Goal: Task Accomplishment & Management: Manage account settings

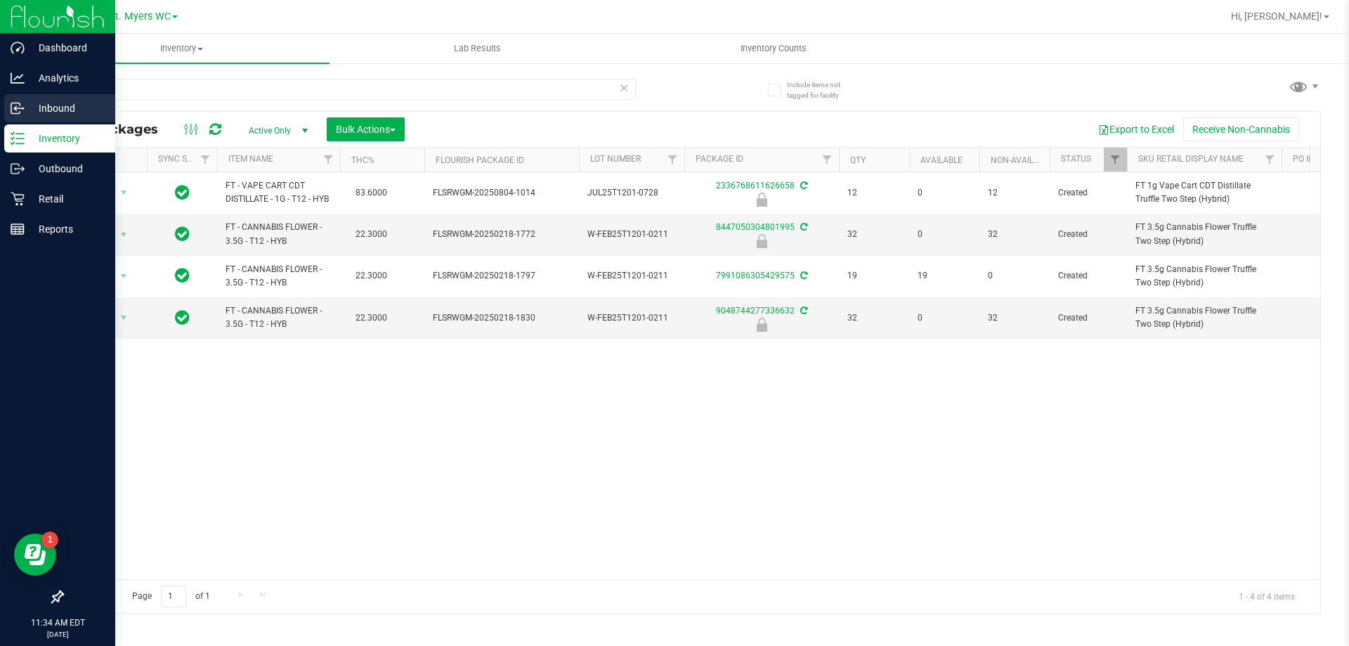
click at [15, 110] on icon at bounding box center [15, 109] width 2 height 2
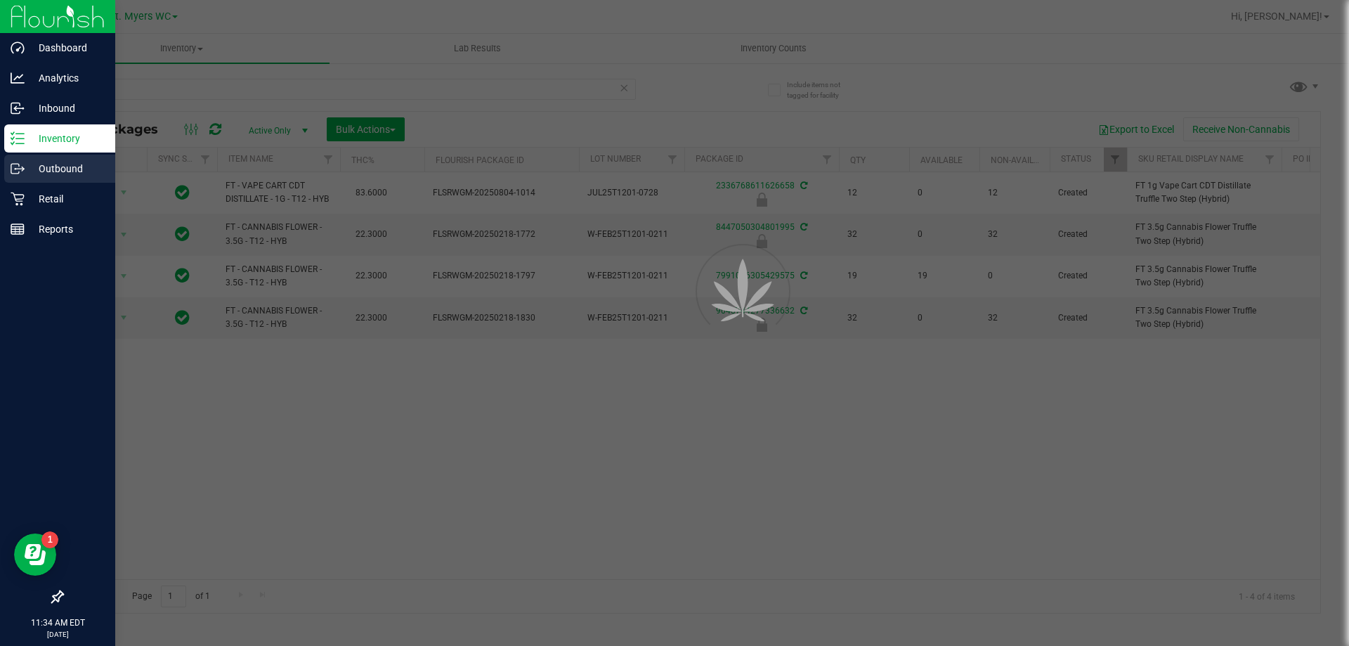
click at [37, 166] on p "Outbound" at bounding box center [67, 168] width 84 height 17
click at [48, 168] on p "Outbound" at bounding box center [67, 168] width 84 height 17
click at [51, 167] on p "Outbound" at bounding box center [67, 168] width 84 height 17
click at [53, 164] on div at bounding box center [674, 323] width 1349 height 646
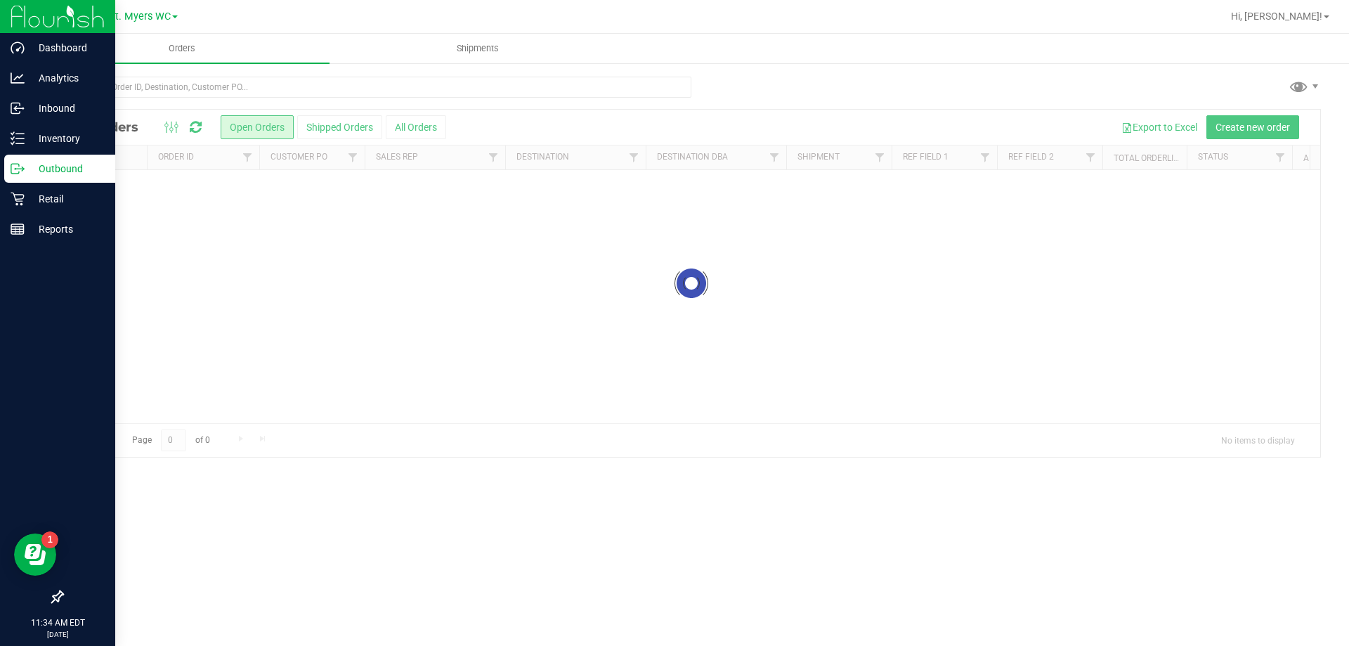
click at [15, 169] on circle at bounding box center [16, 169] width 2 height 2
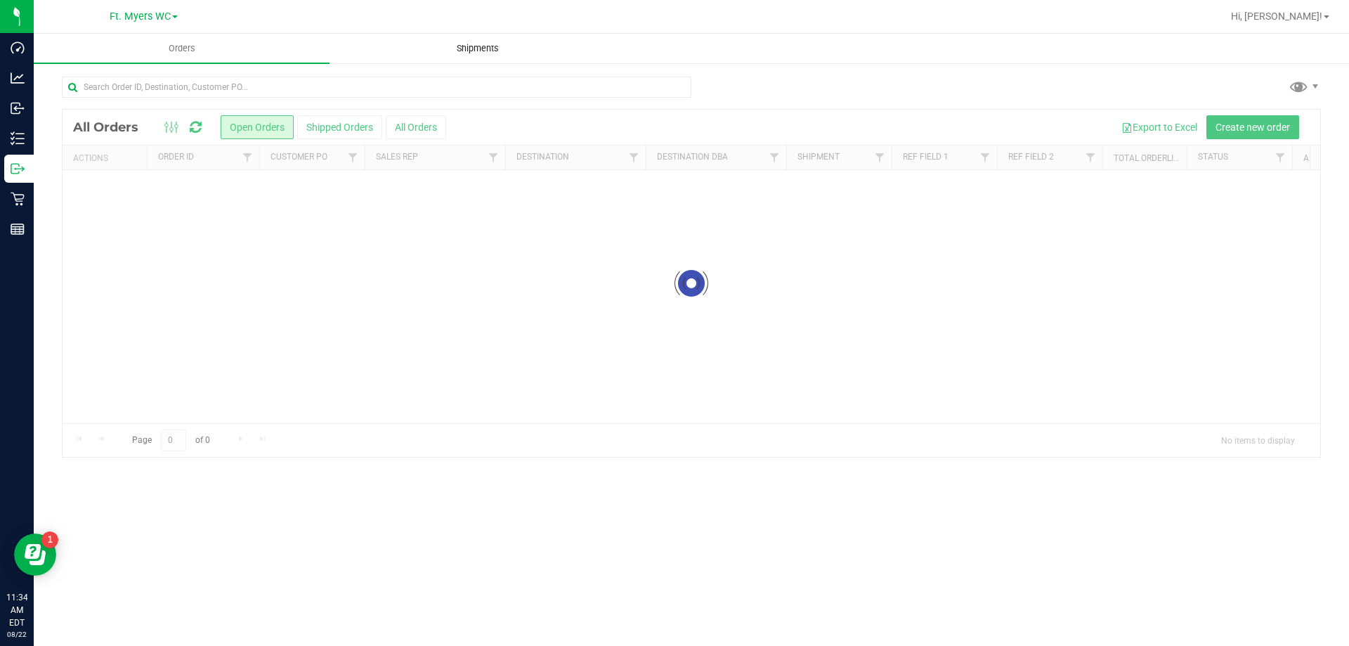
click at [489, 52] on span "Shipments" at bounding box center [478, 48] width 80 height 13
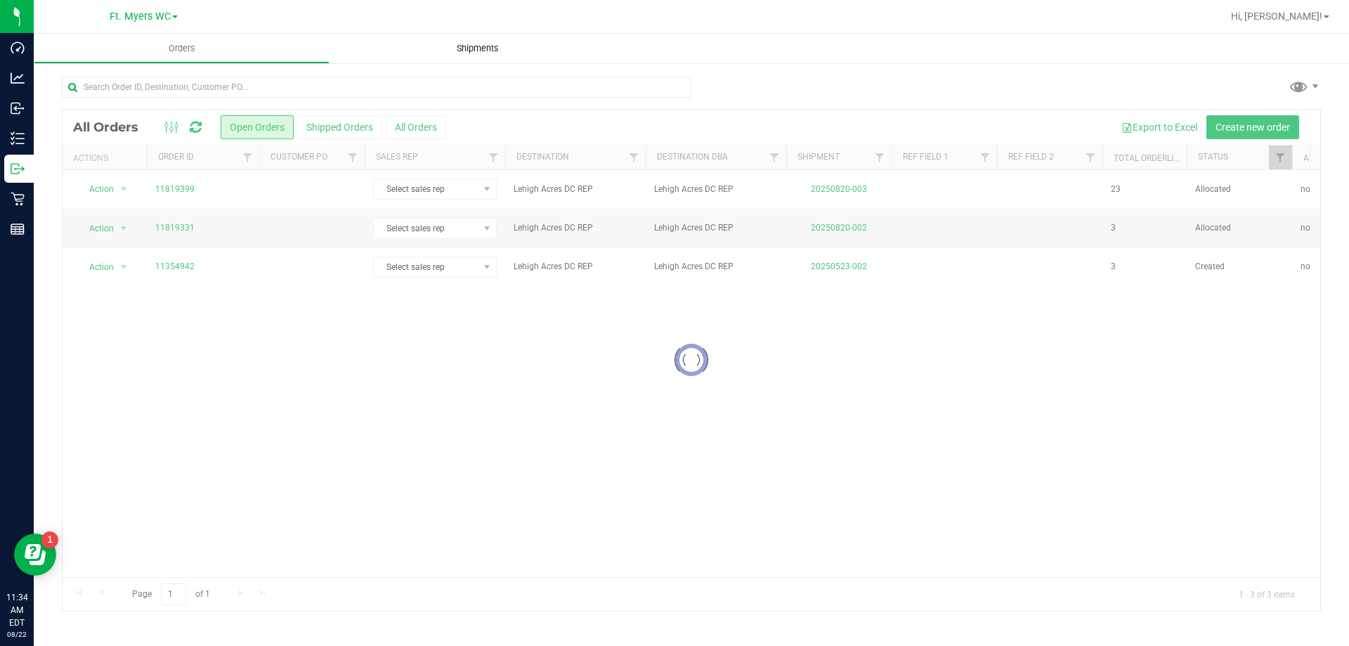
click at [493, 52] on span "Shipments" at bounding box center [478, 48] width 80 height 13
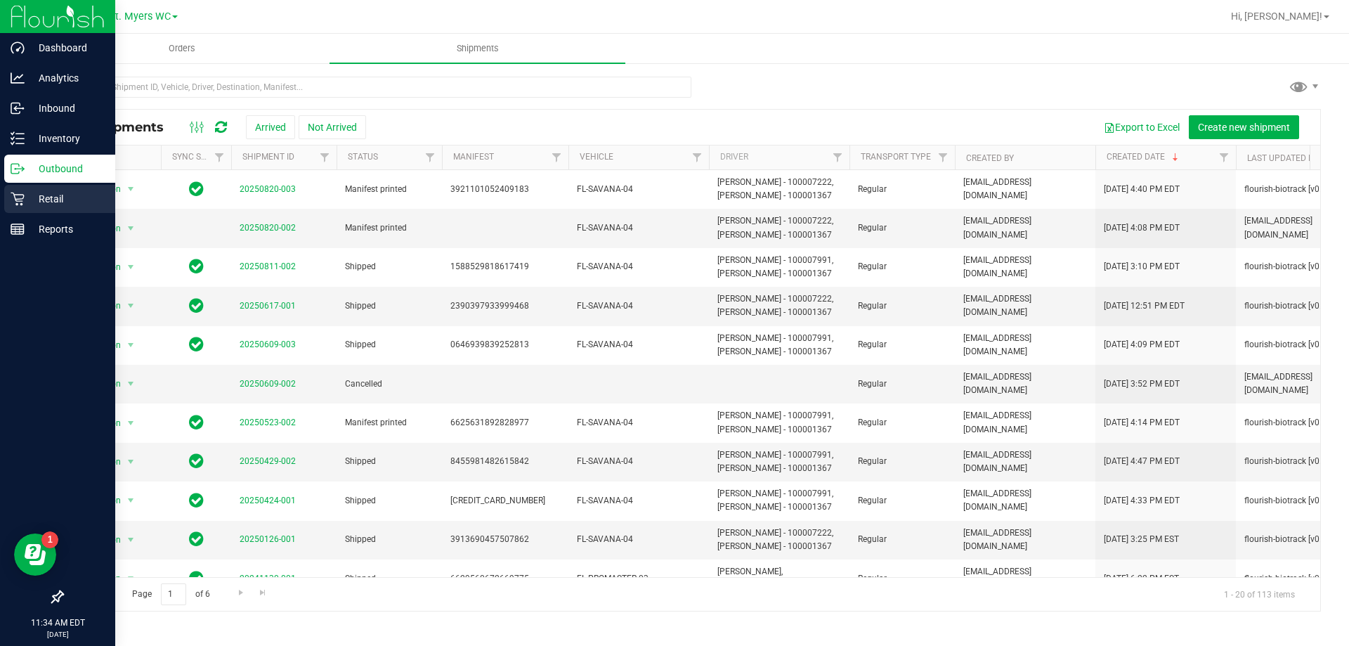
click at [30, 188] on div "Retail" at bounding box center [59, 199] width 111 height 28
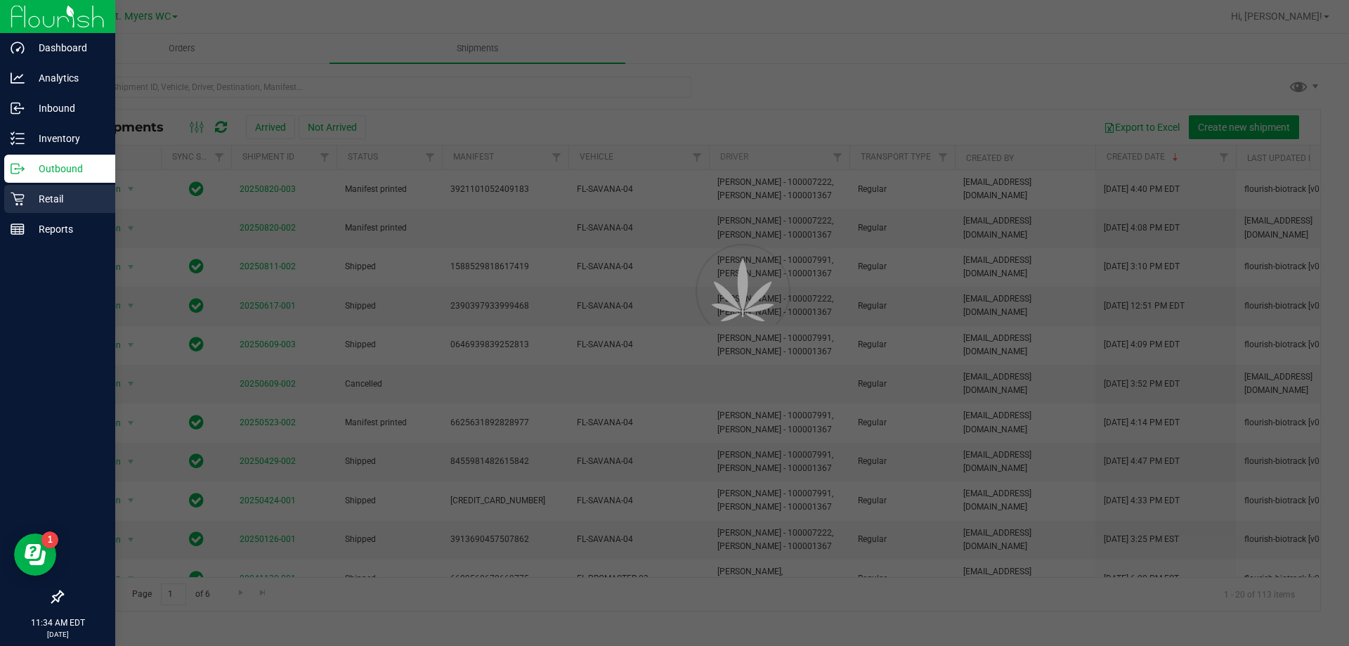
click at [31, 188] on div "Retail" at bounding box center [59, 199] width 111 height 28
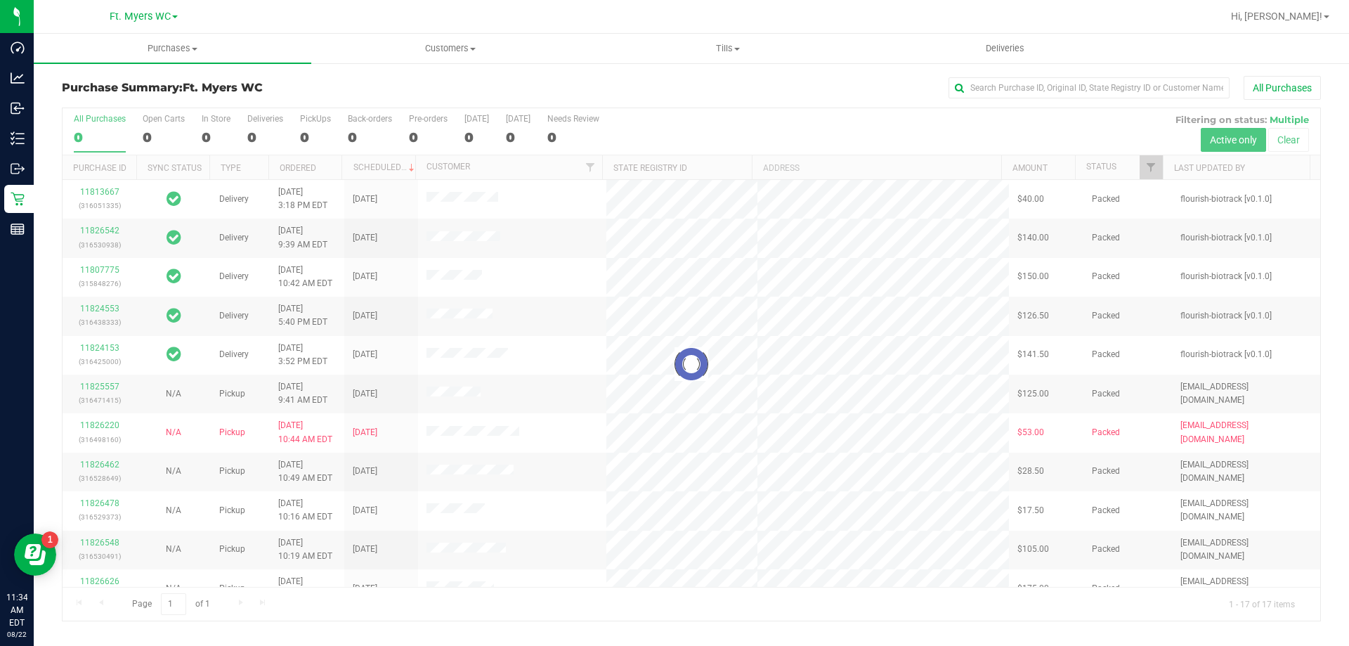
click at [312, 122] on div at bounding box center [692, 364] width 1258 height 512
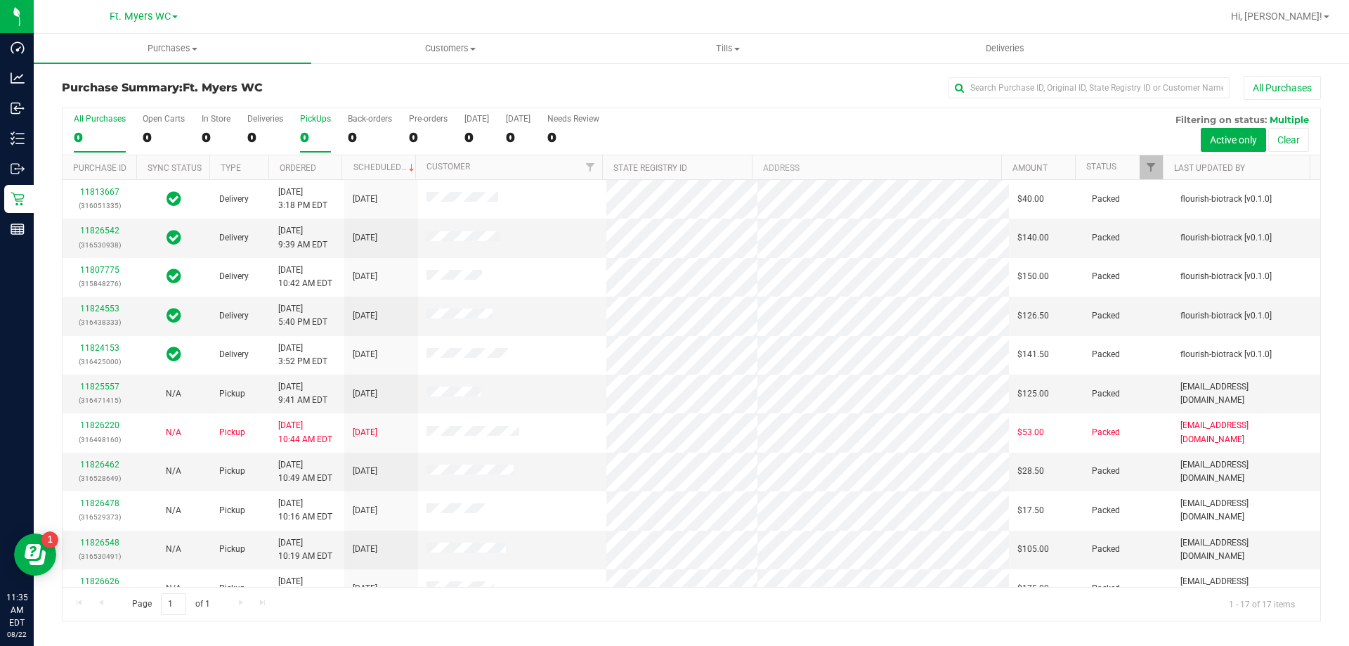
click at [325, 118] on div "PickUps" at bounding box center [315, 119] width 31 height 10
click at [0, 0] on input "PickUps 0" at bounding box center [0, 0] width 0 height 0
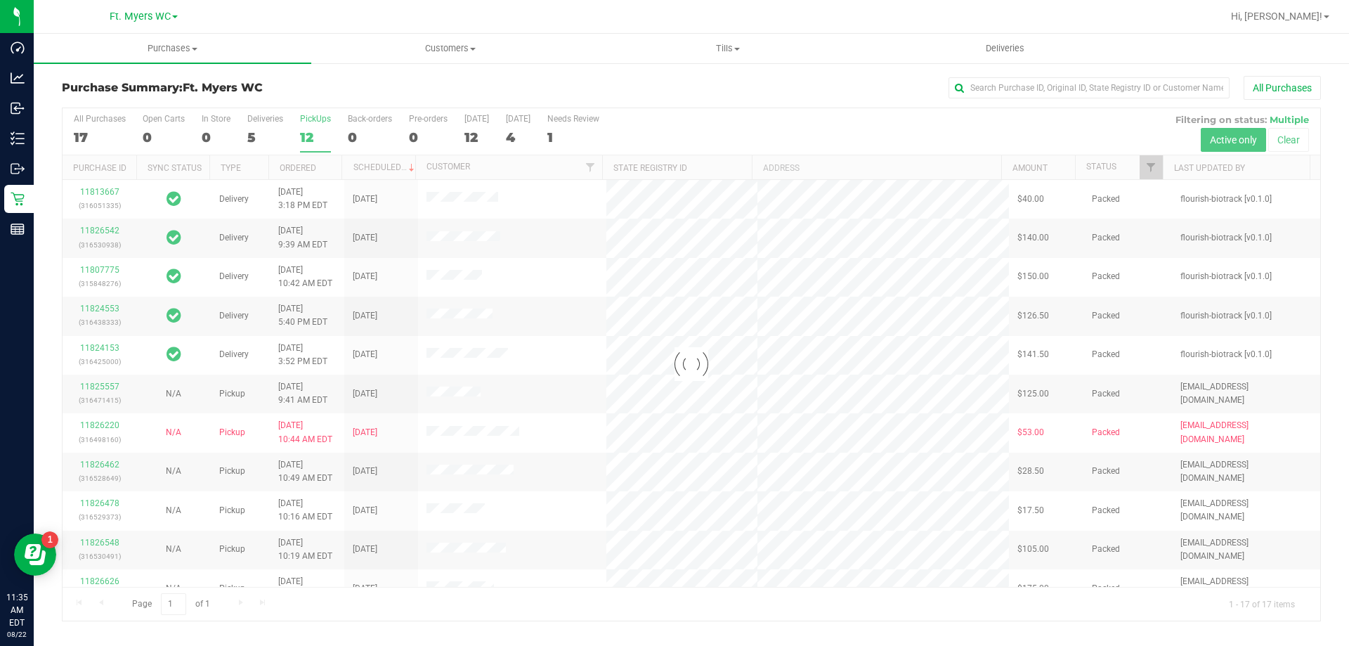
click at [320, 129] on div at bounding box center [692, 364] width 1258 height 512
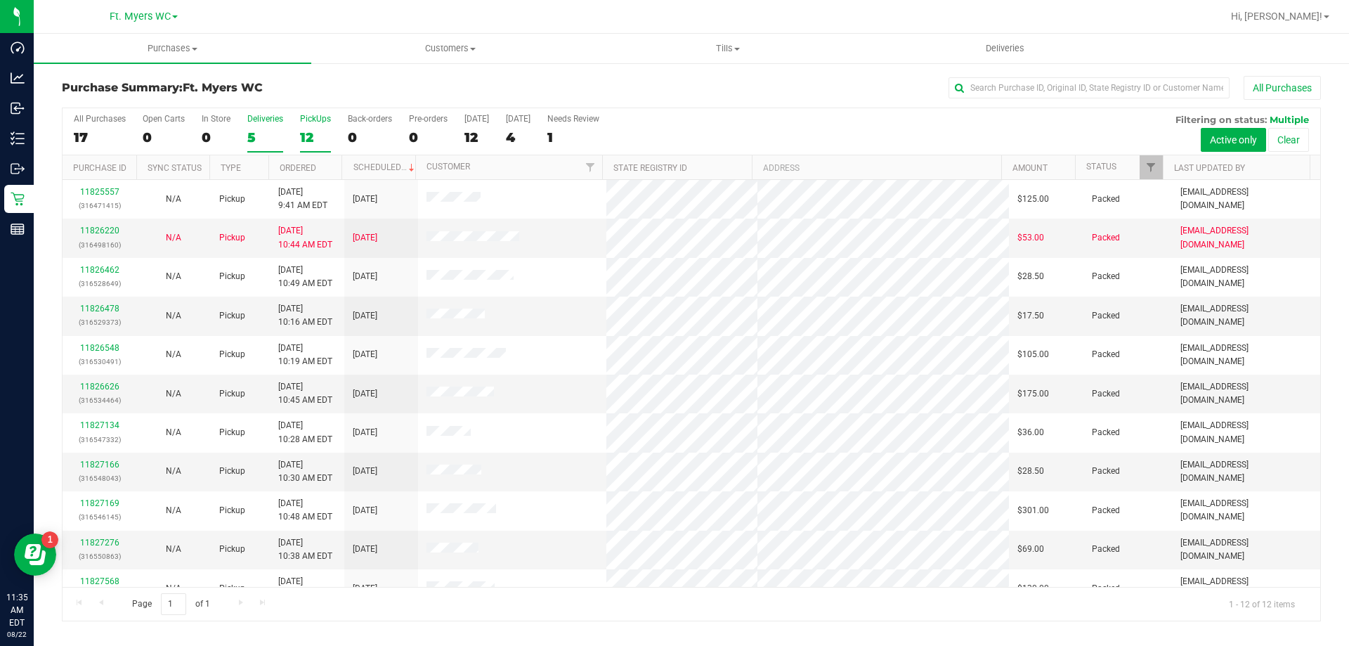
click at [268, 124] on label "Deliveries 5" at bounding box center [265, 133] width 36 height 39
click at [0, 0] on input "Deliveries 5" at bounding box center [0, 0] width 0 height 0
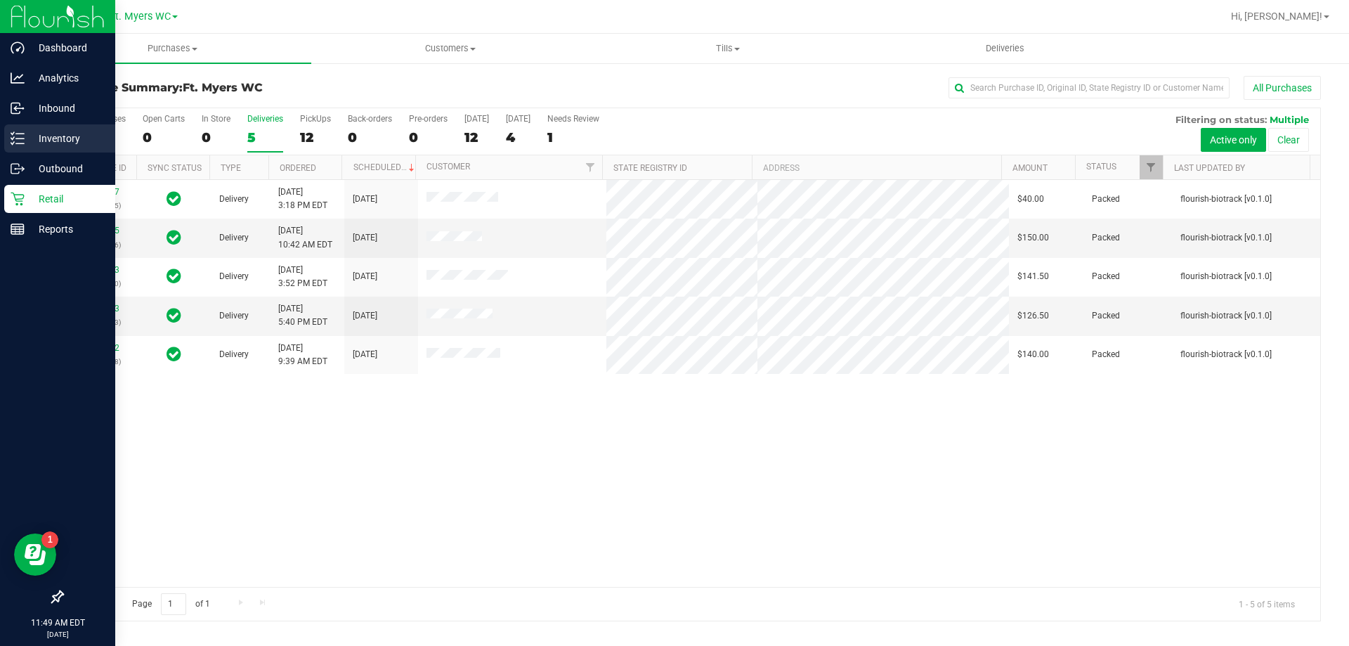
click at [20, 143] on line at bounding box center [20, 143] width 8 height 0
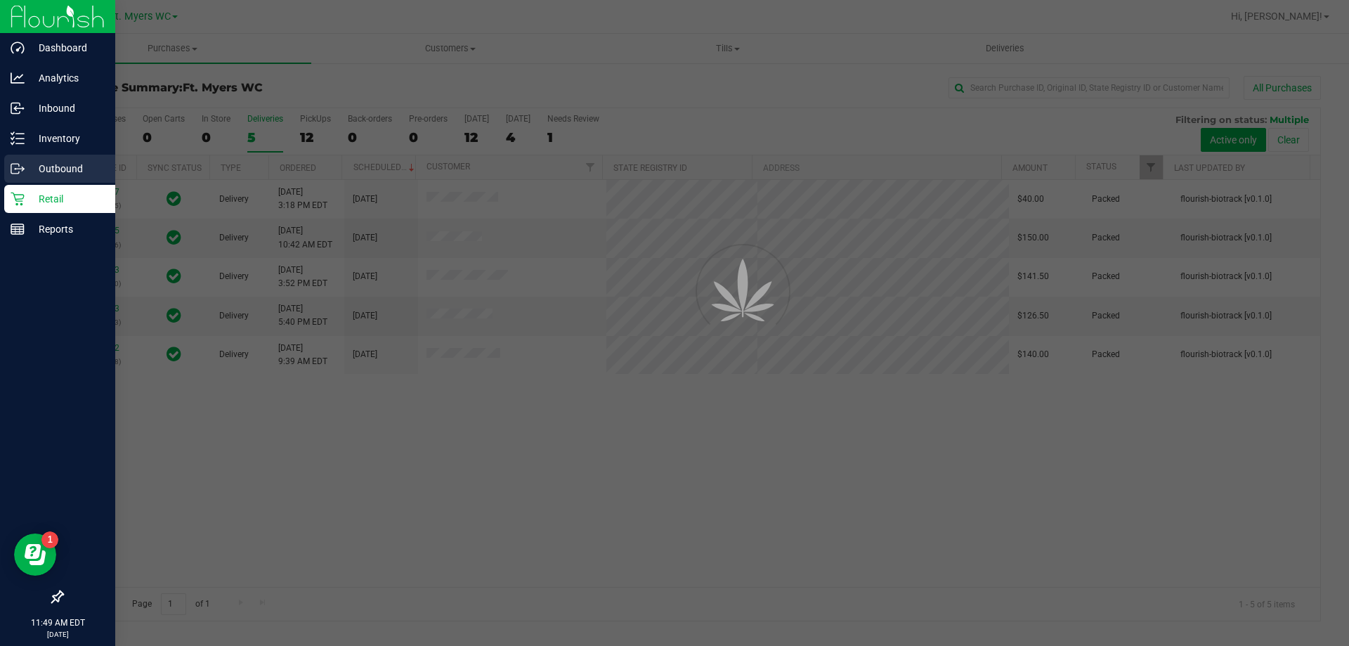
click at [15, 169] on circle at bounding box center [16, 169] width 2 height 2
click at [21, 135] on div at bounding box center [674, 323] width 1349 height 646
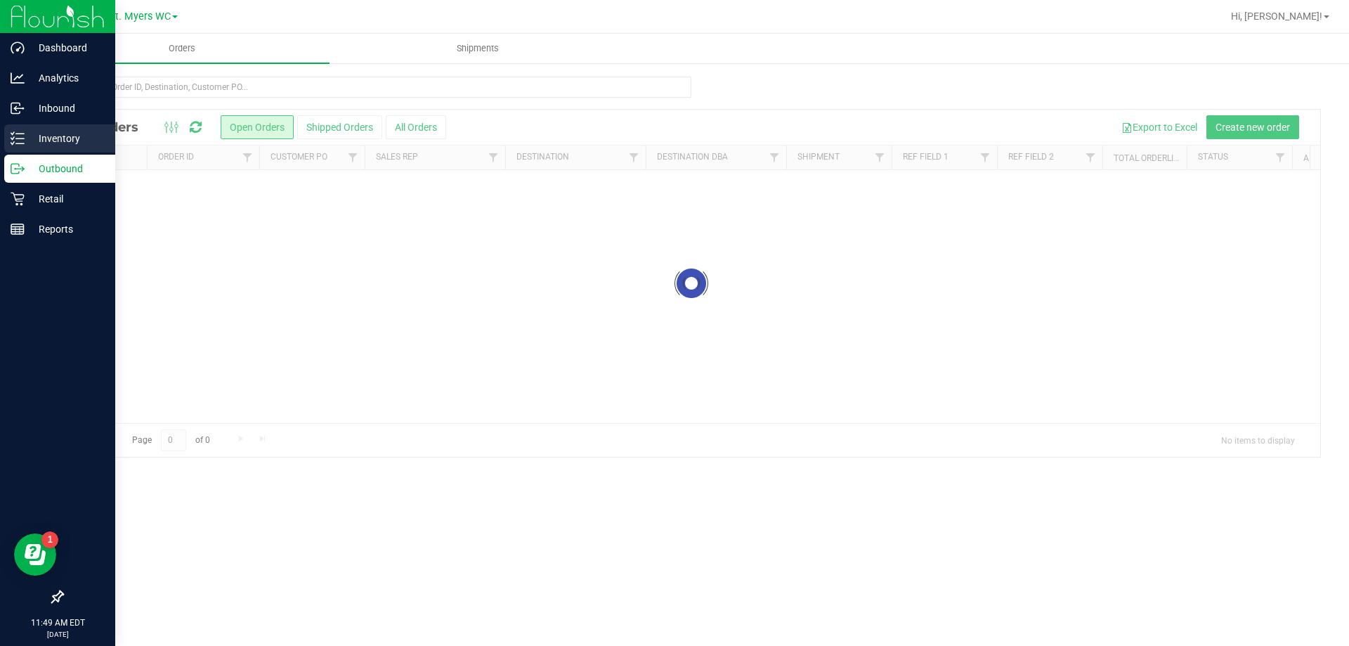
click at [21, 135] on icon at bounding box center [18, 138] width 14 height 14
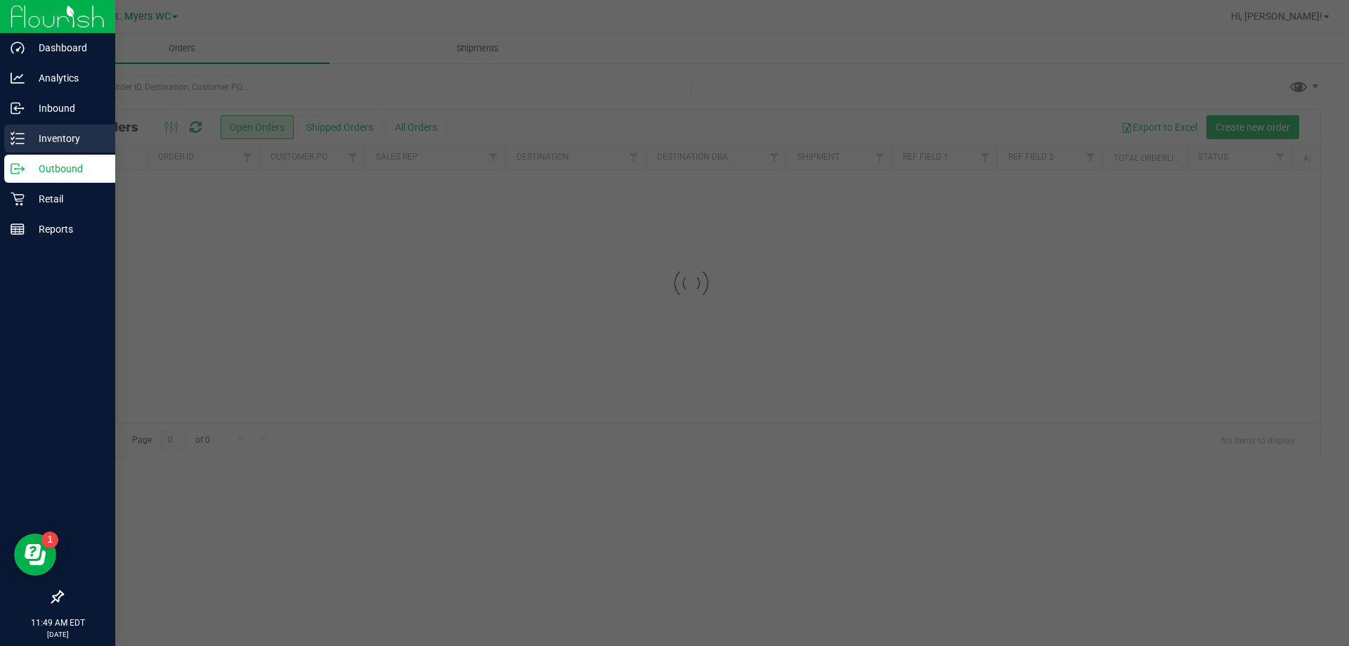
click at [21, 135] on icon at bounding box center [18, 138] width 14 height 14
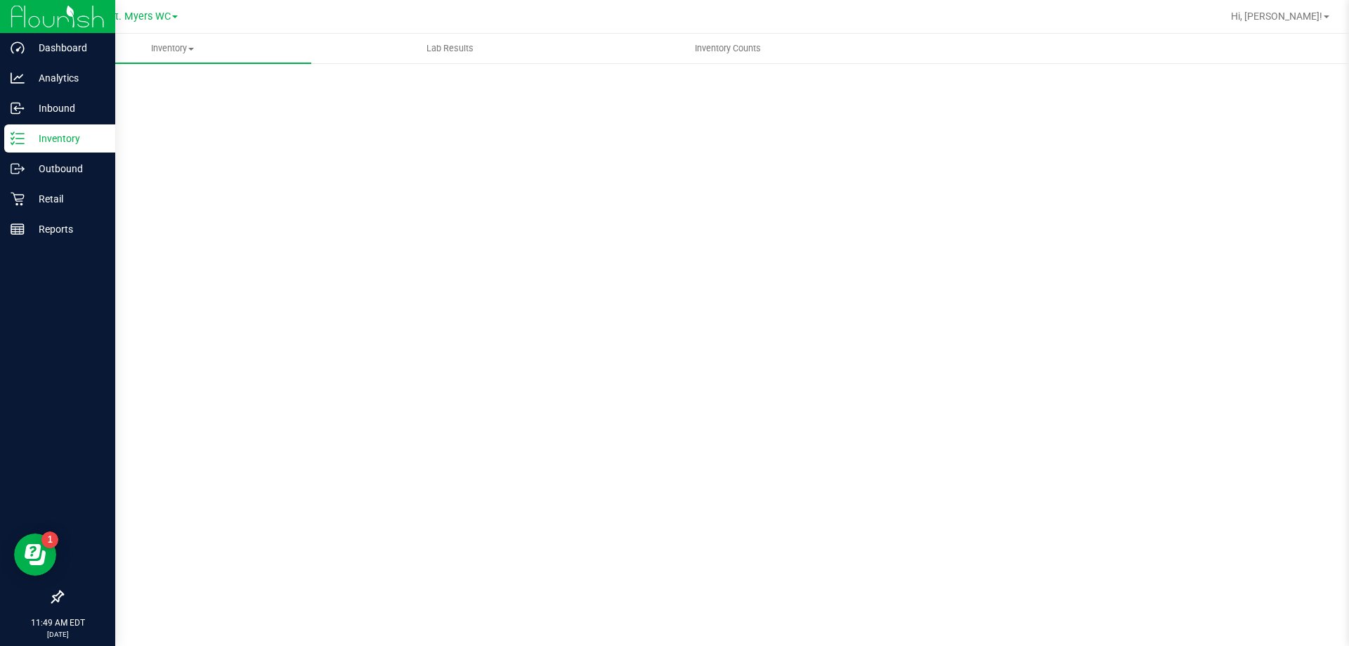
click at [22, 135] on icon at bounding box center [18, 138] width 14 height 14
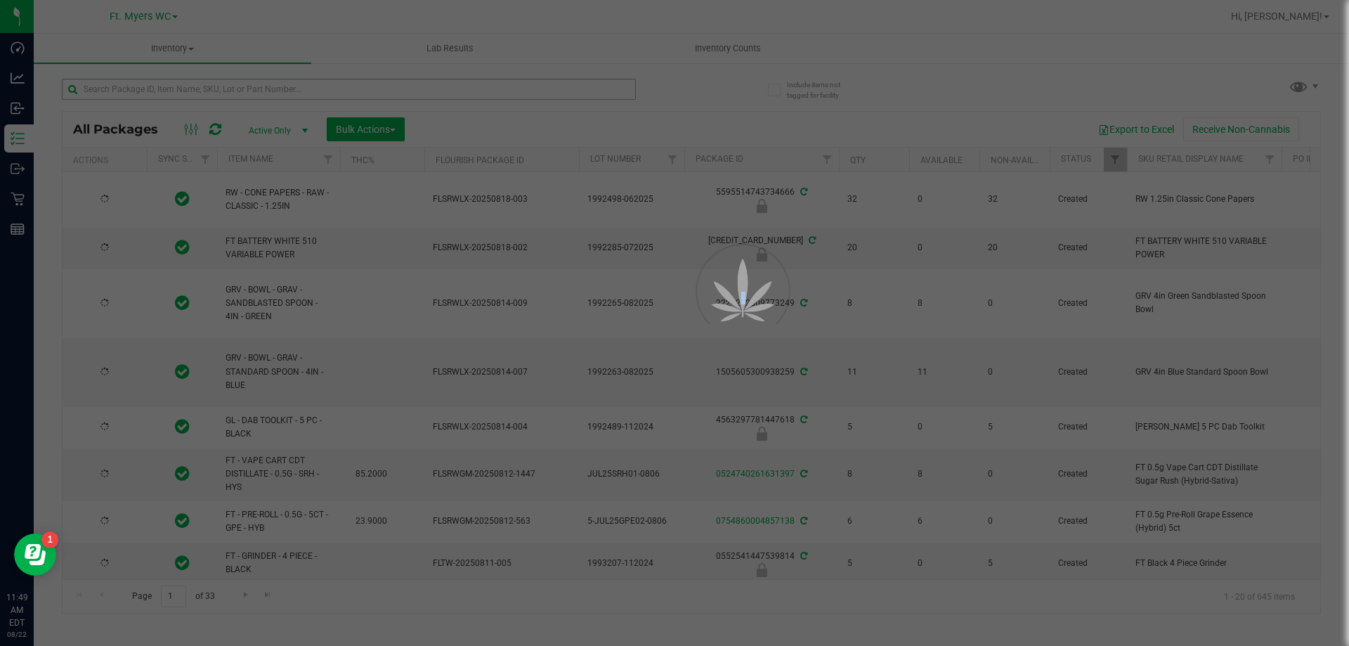
click at [247, 98] on div at bounding box center [674, 323] width 1349 height 646
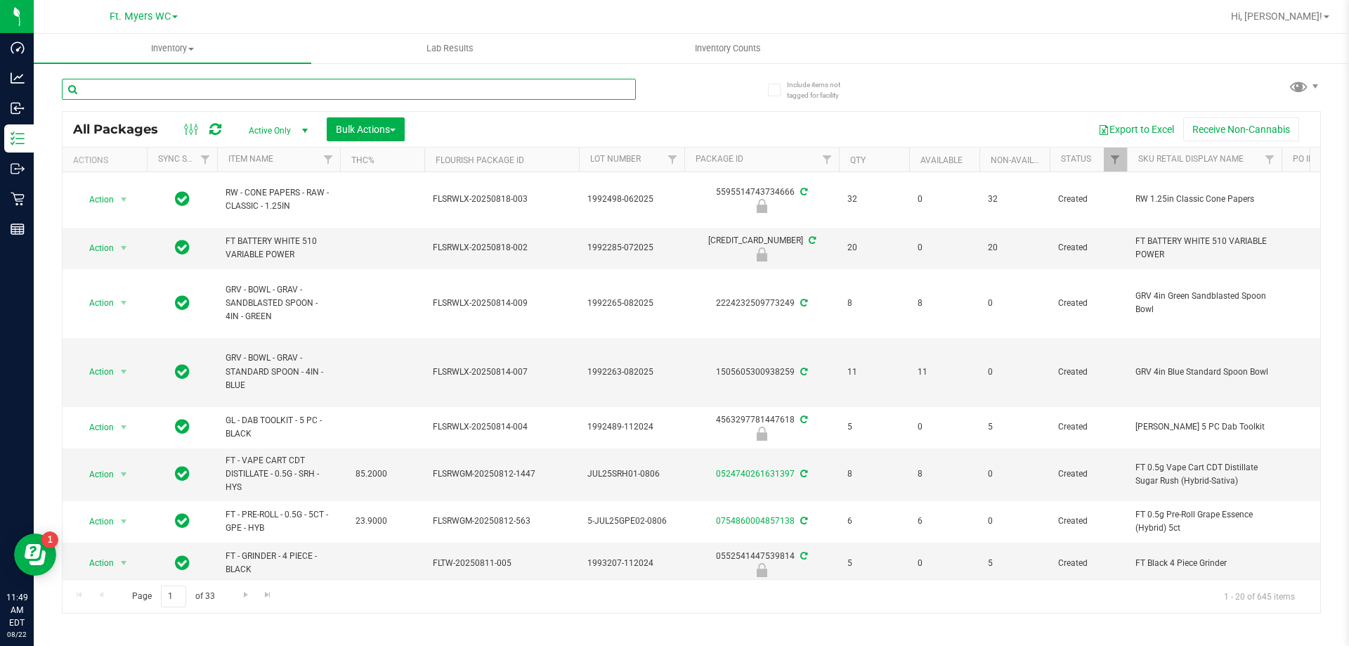
click at [252, 93] on input "text" at bounding box center [349, 89] width 574 height 21
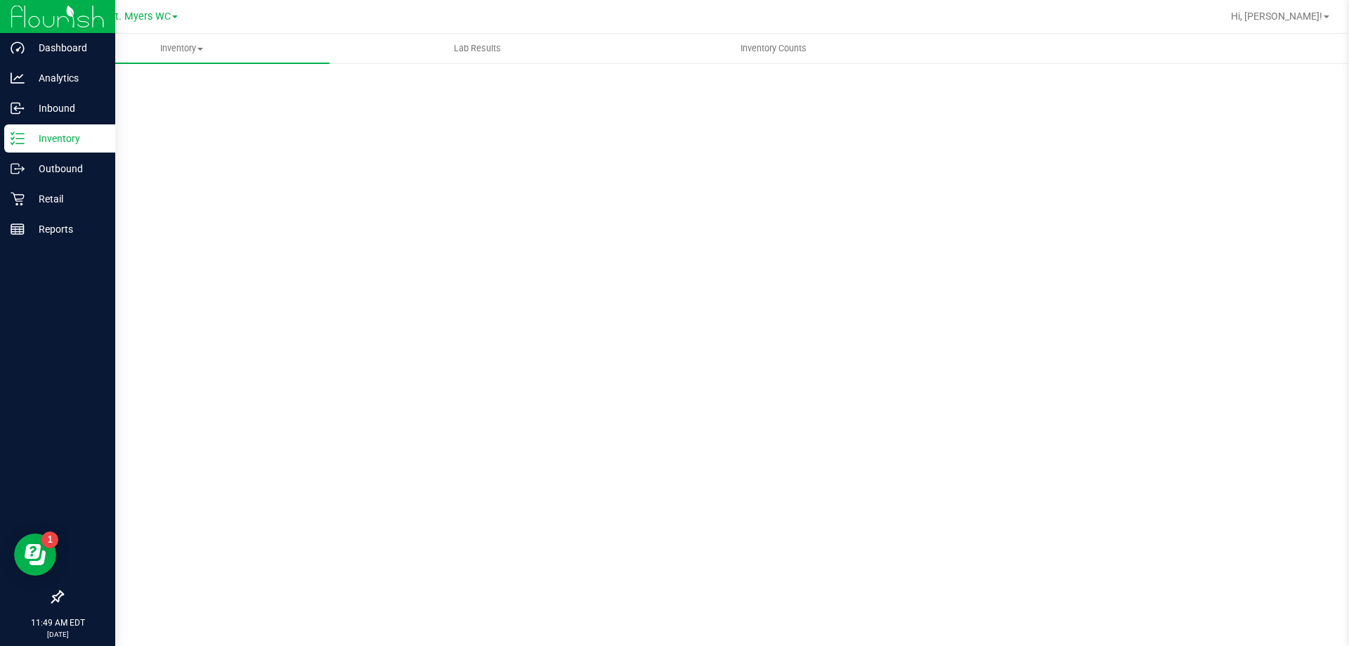
click at [20, 143] on line at bounding box center [20, 143] width 8 height 0
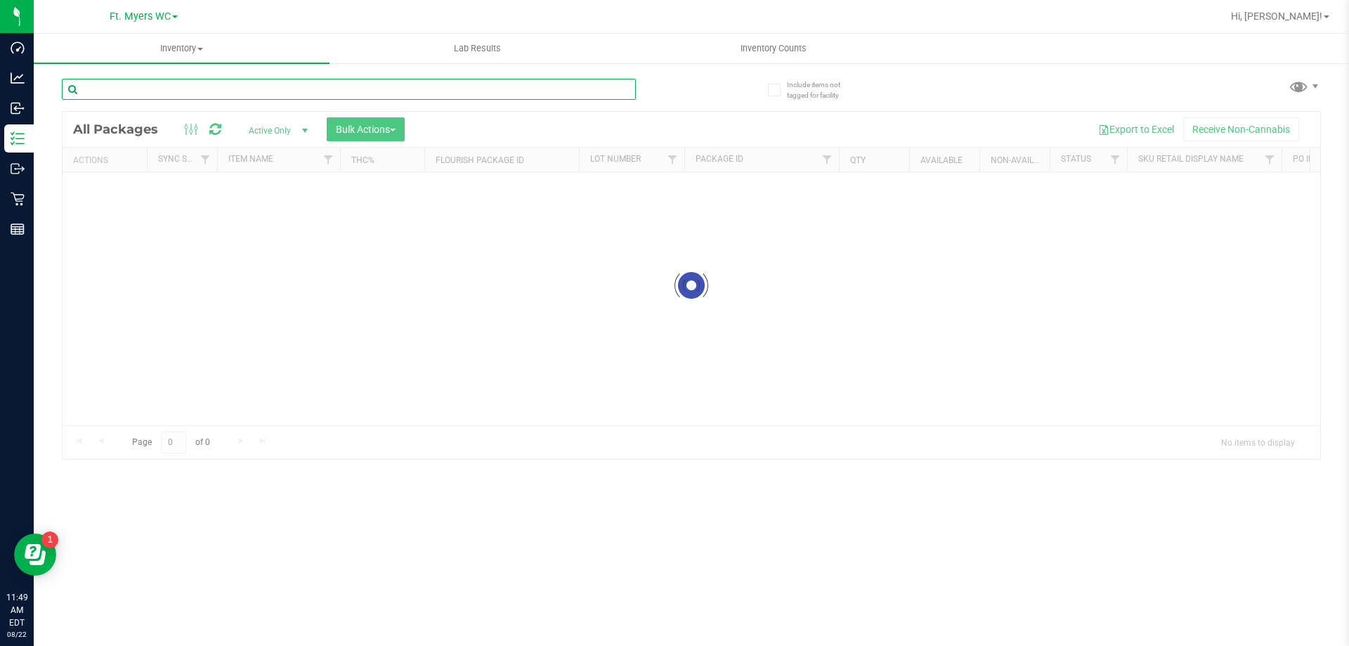
click at [181, 88] on input "text" at bounding box center [349, 89] width 574 height 21
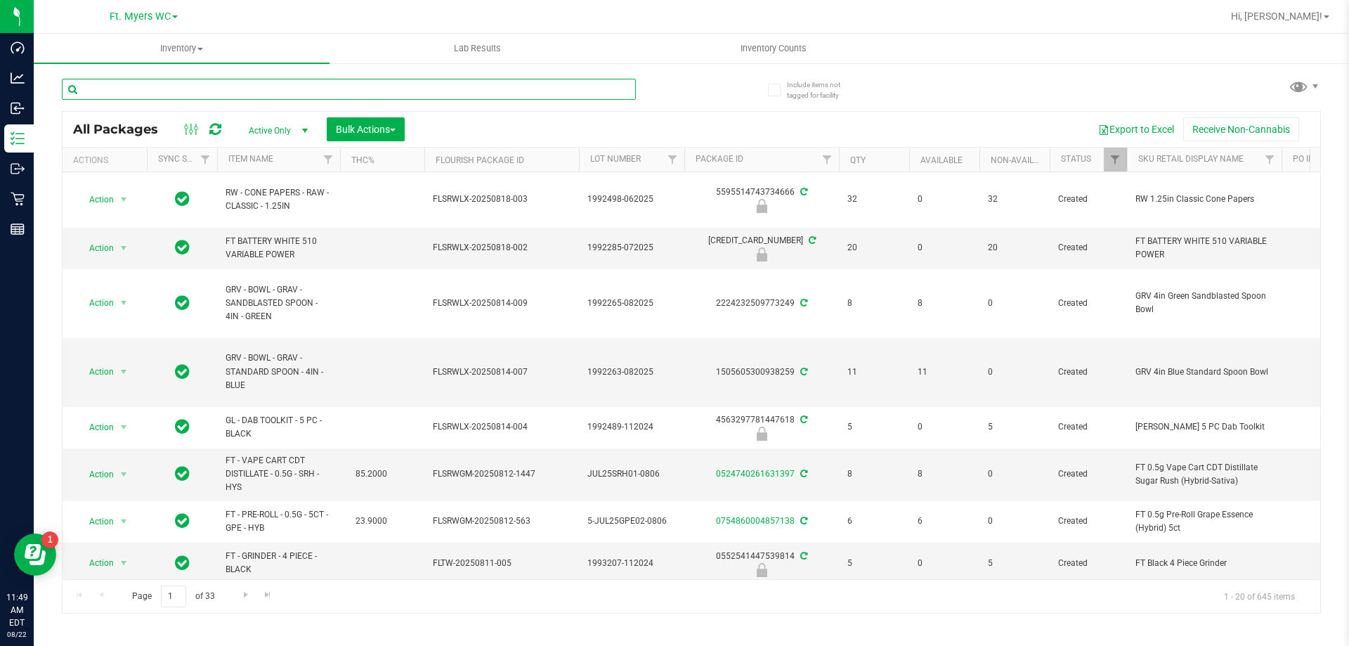
click at [297, 86] on input "text" at bounding box center [349, 89] width 574 height 21
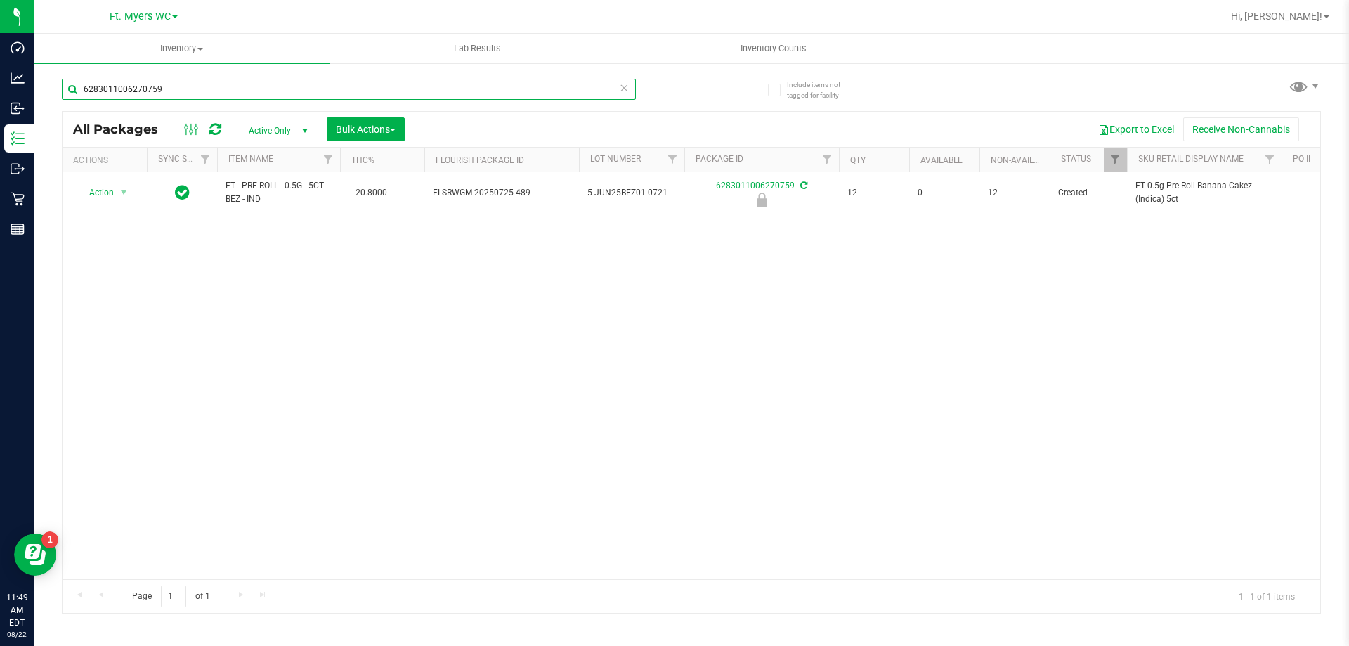
type input "6283011006270759"
click at [122, 169] on th "Actions" at bounding box center [105, 160] width 84 height 25
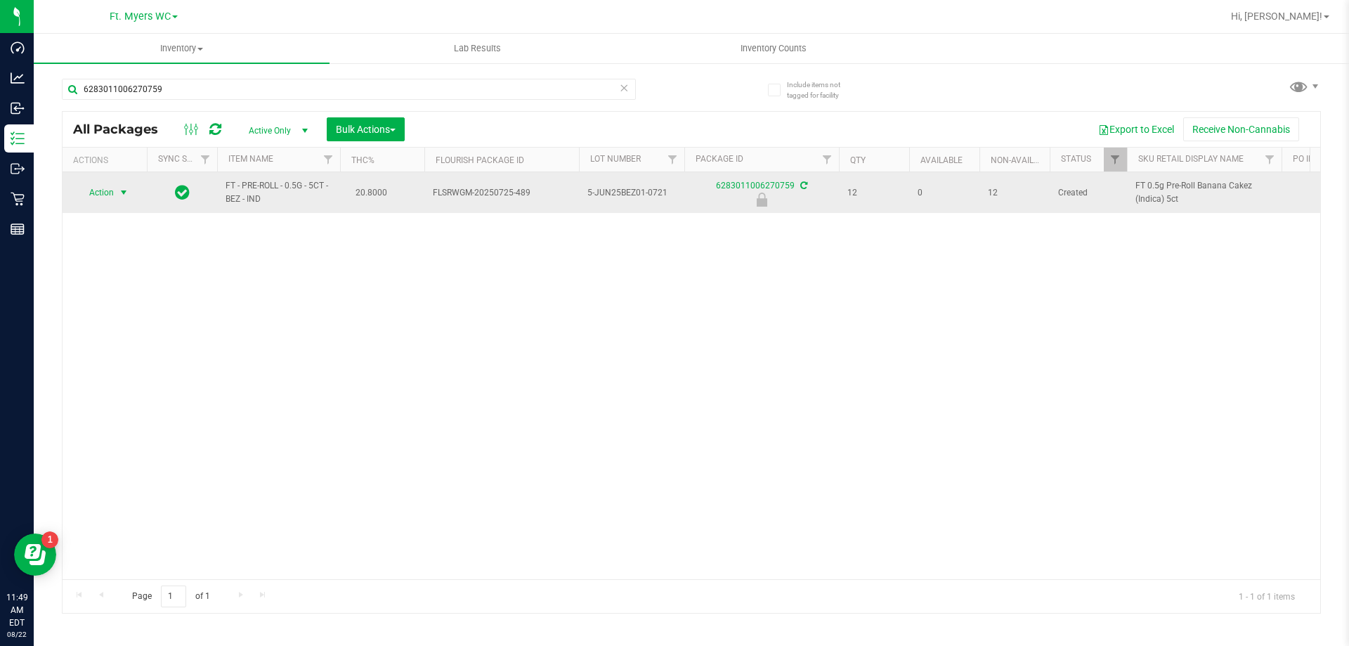
click at [121, 192] on span "select" at bounding box center [123, 192] width 11 height 11
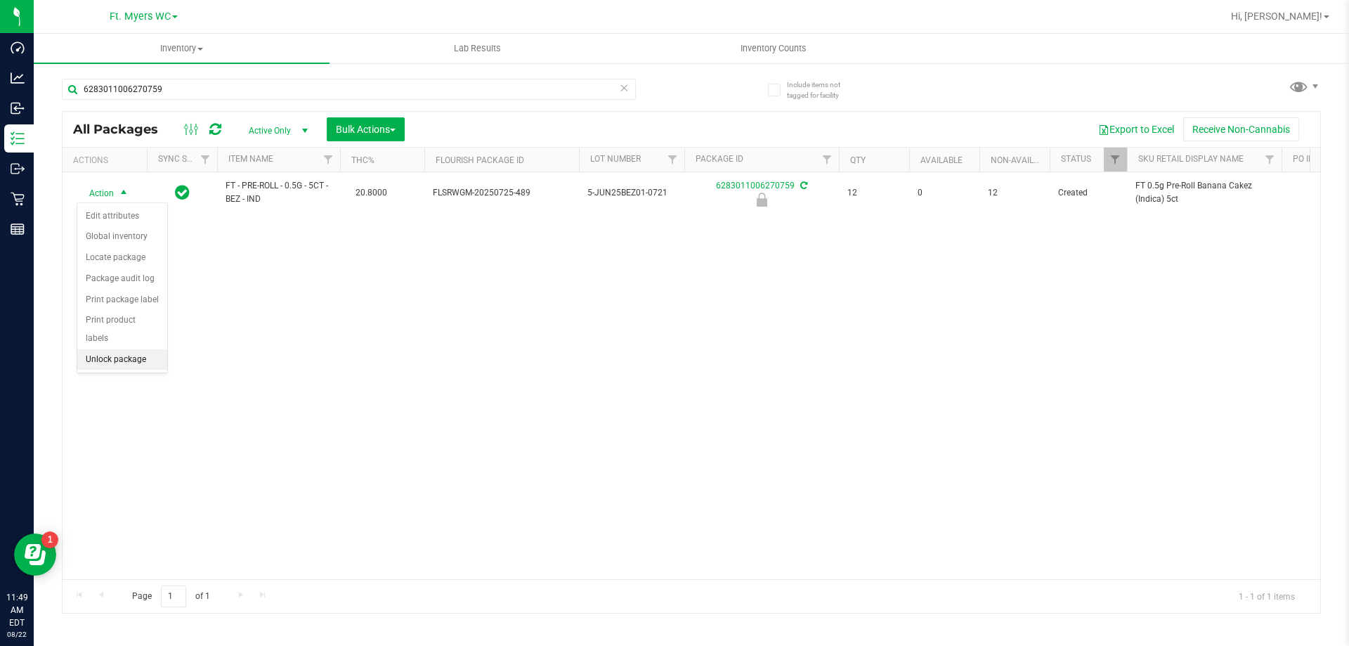
click at [129, 349] on li "Unlock package" at bounding box center [122, 359] width 90 height 21
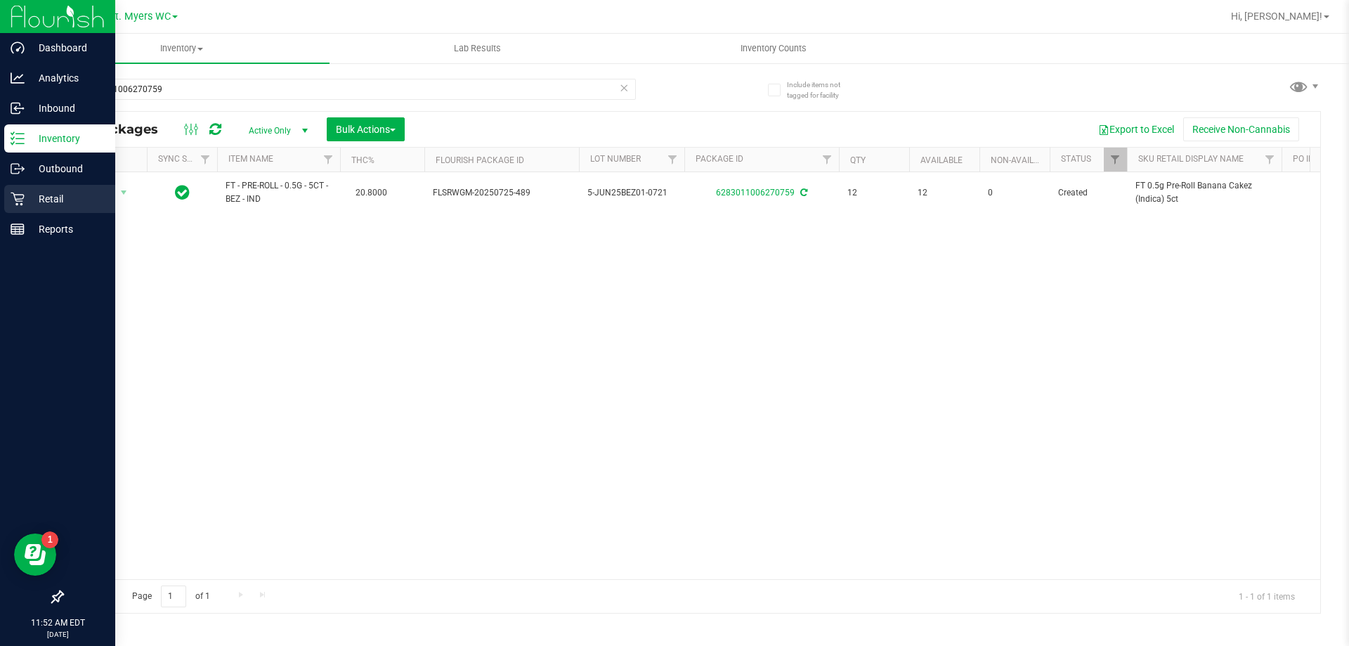
click at [53, 192] on p "Retail" at bounding box center [67, 198] width 84 height 17
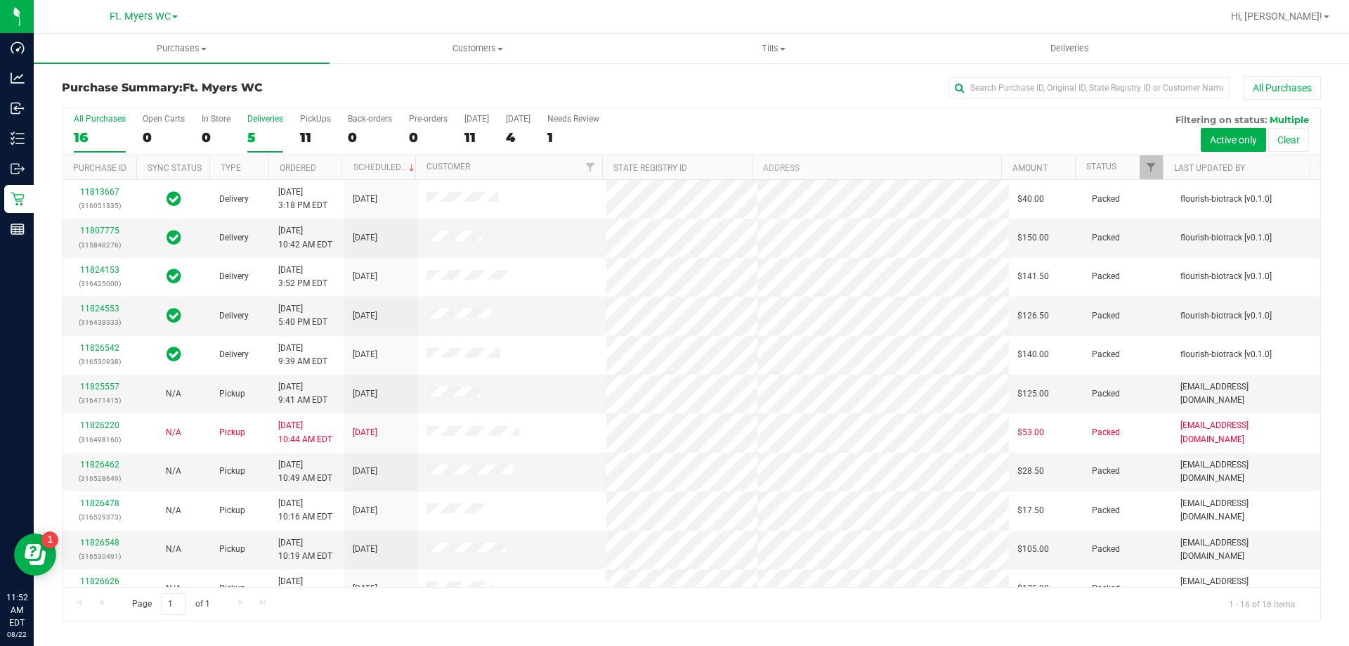
click at [275, 122] on div "Deliveries" at bounding box center [265, 119] width 36 height 10
click at [0, 0] on input "Deliveries 5" at bounding box center [0, 0] width 0 height 0
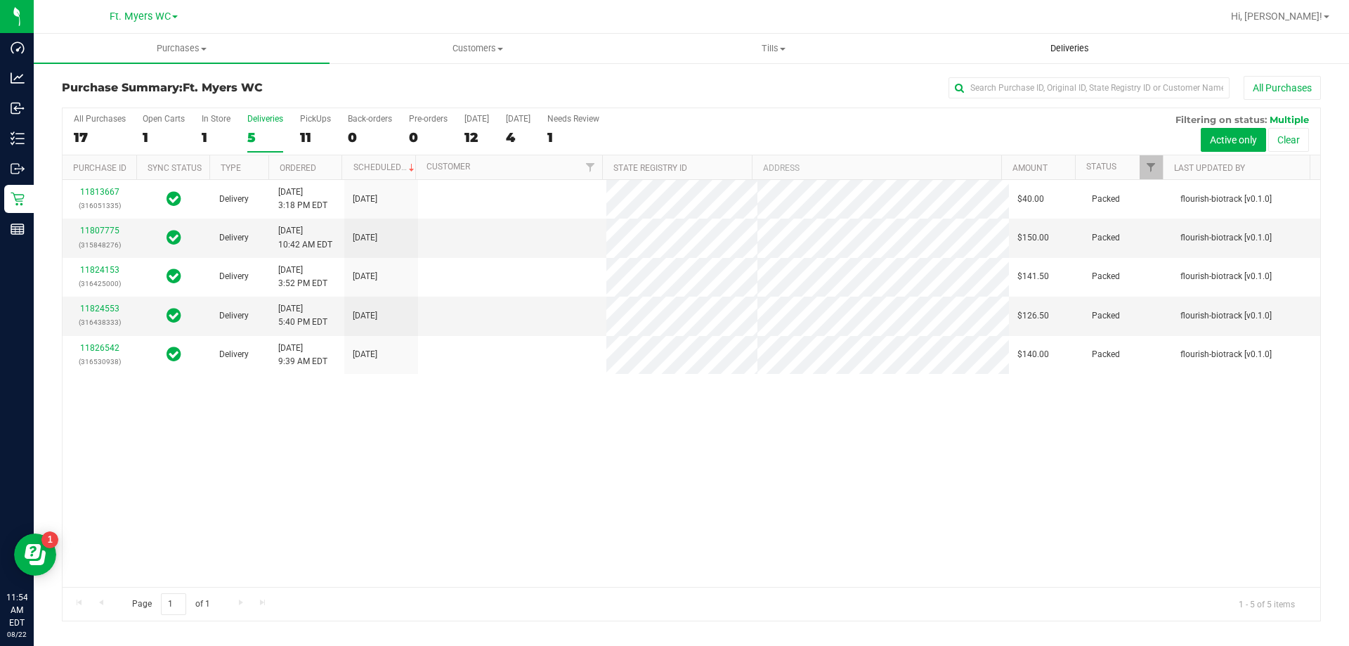
click at [1056, 55] on uib-tab-heading "Deliveries" at bounding box center [1069, 48] width 294 height 28
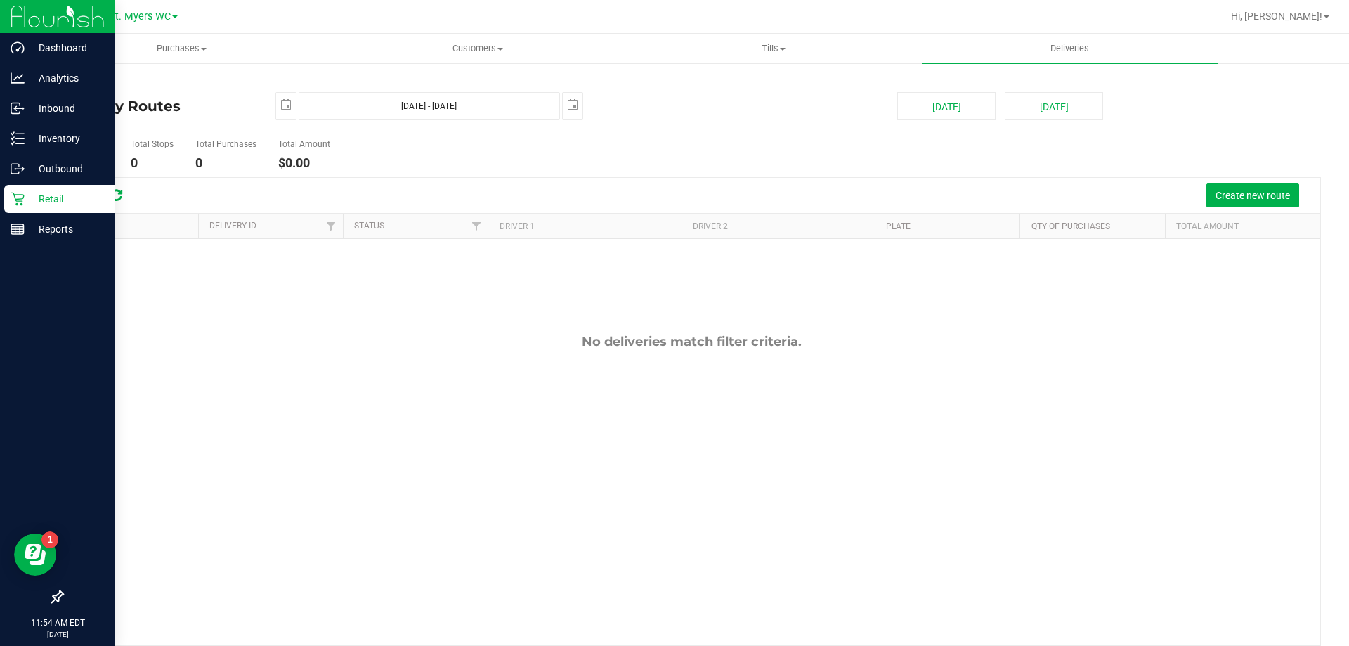
click at [30, 198] on p "Retail" at bounding box center [67, 198] width 84 height 17
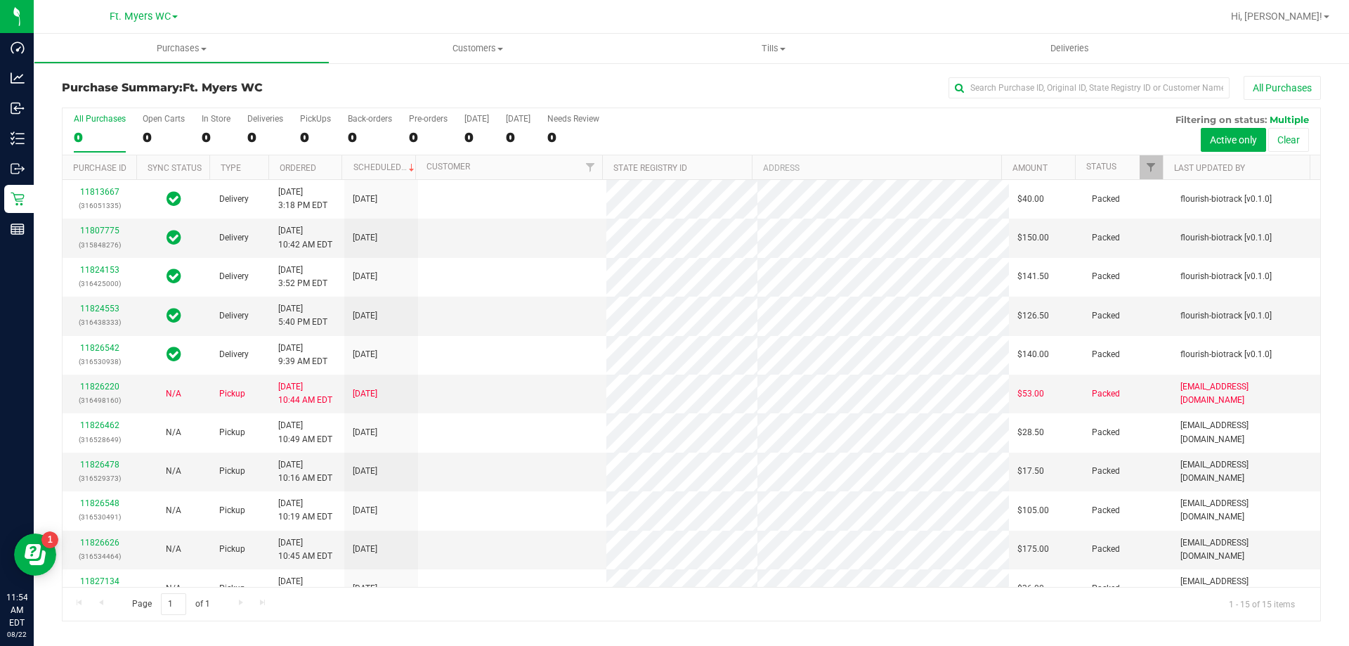
click at [261, 131] on div "0" at bounding box center [265, 137] width 36 height 16
click at [0, 0] on input "Deliveries 0" at bounding box center [0, 0] width 0 height 0
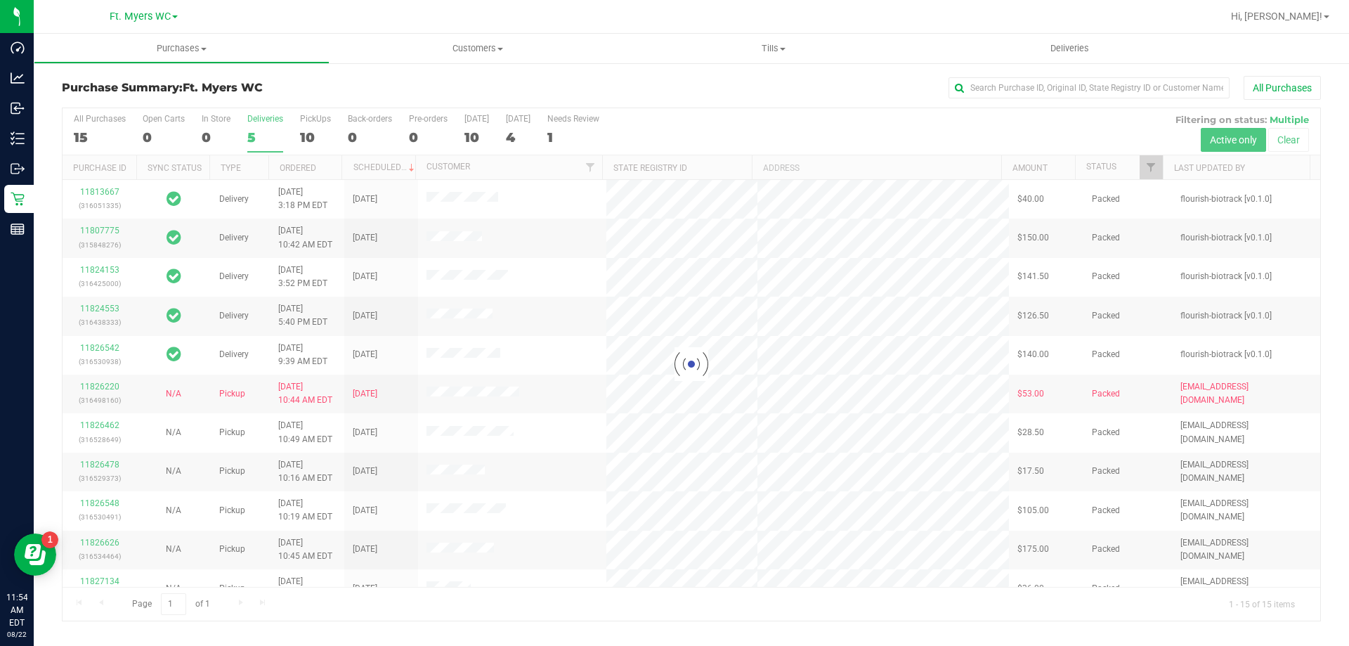
click at [322, 107] on div "Loading... All Purchases 15 Open Carts 0 In Store 0 Deliveries 5 PickUps 10 Bac…" at bounding box center [691, 364] width 1259 height 514
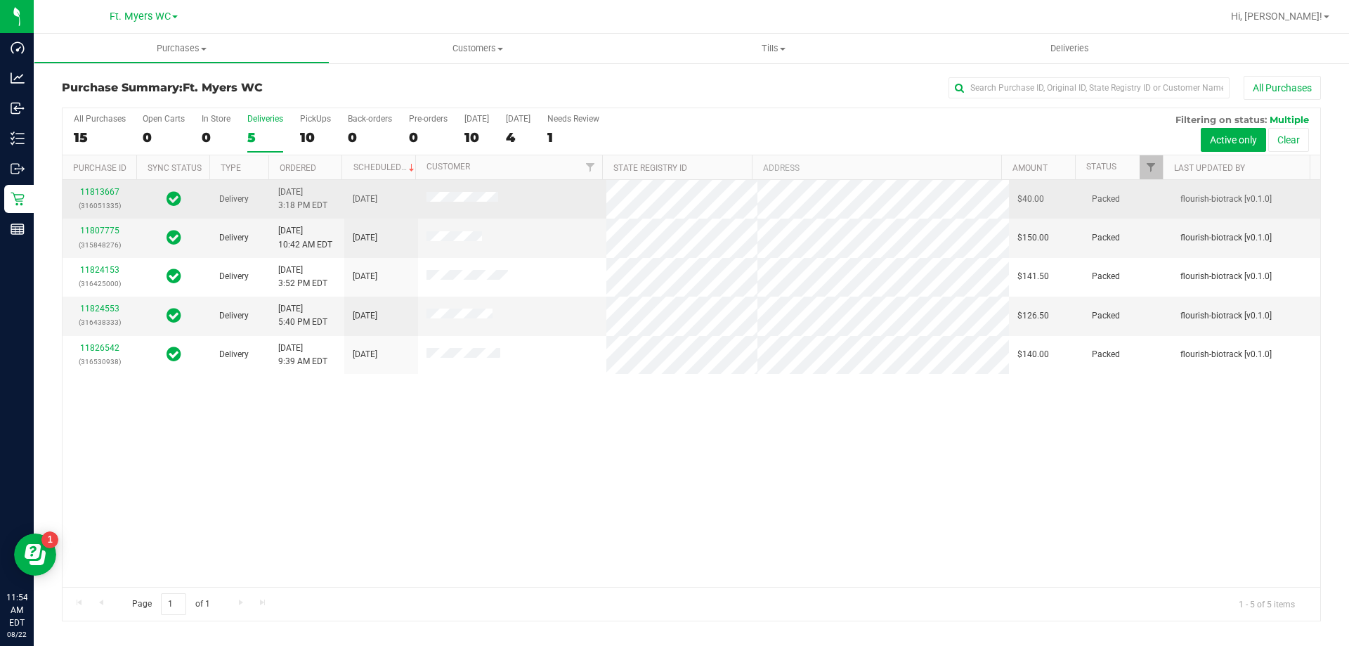
click at [377, 195] on span "[DATE]" at bounding box center [365, 198] width 25 height 13
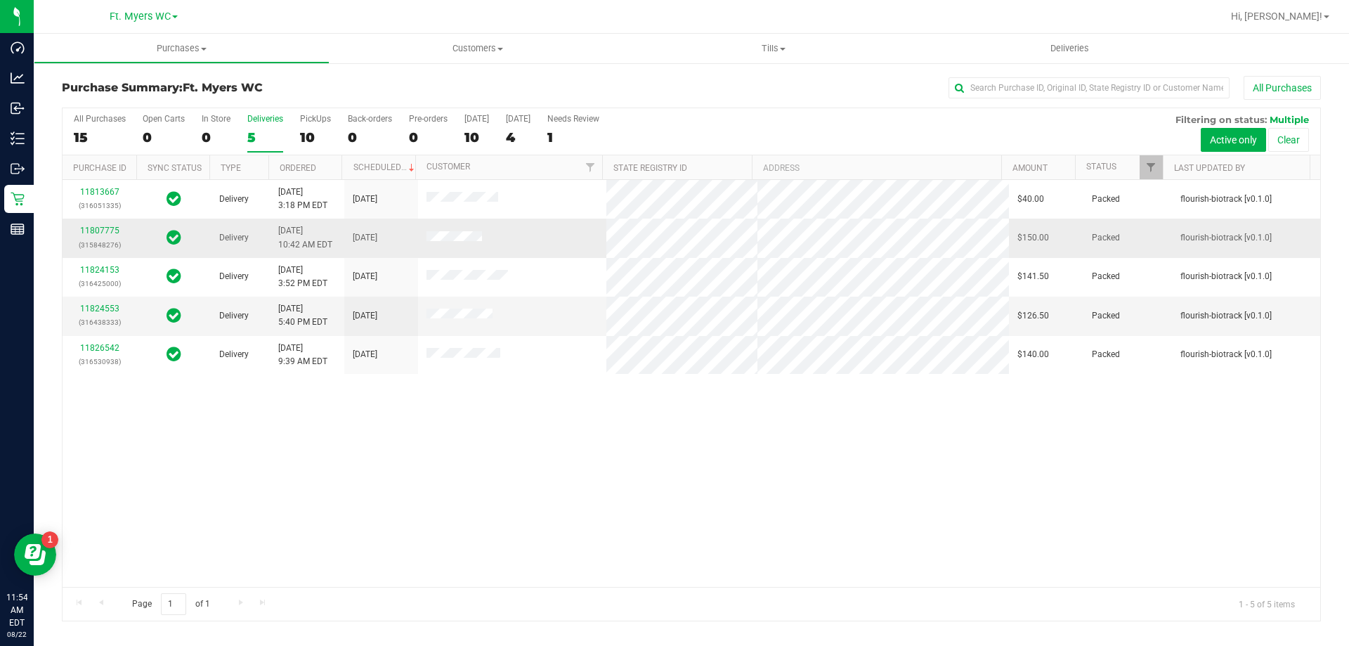
click at [384, 228] on td "[DATE]" at bounding box center [381, 237] width 74 height 39
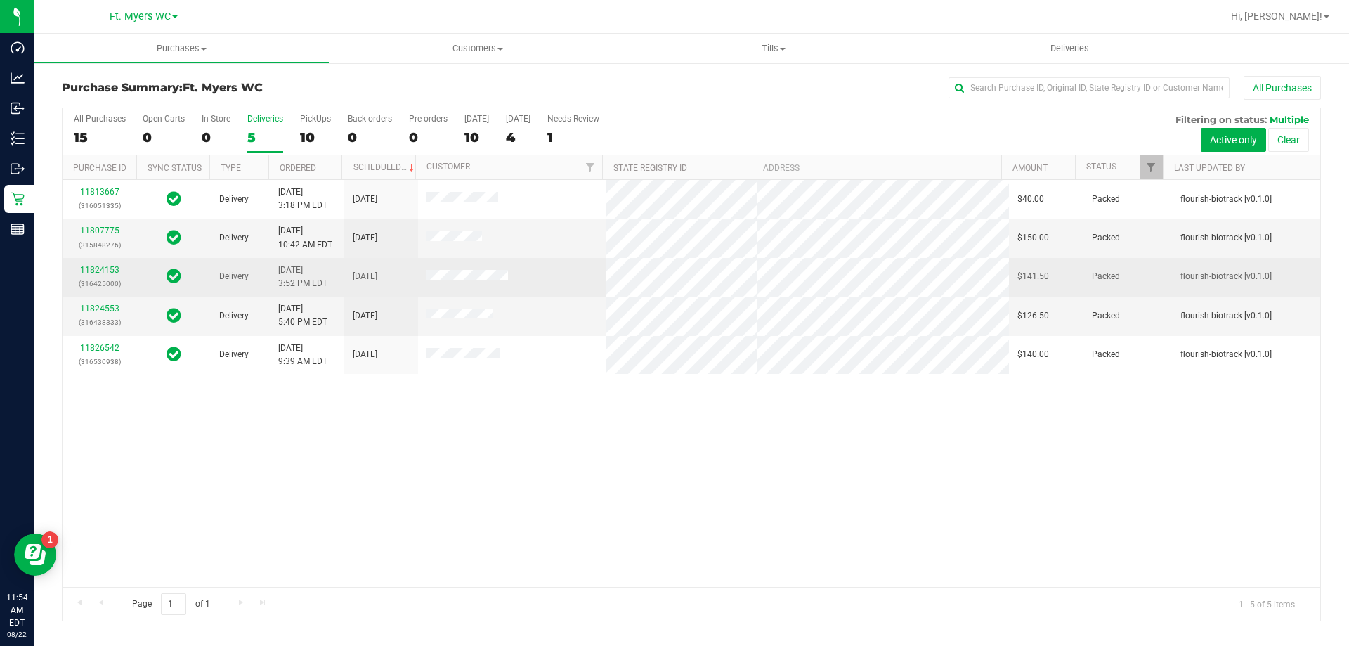
click at [382, 263] on td "[DATE]" at bounding box center [381, 277] width 74 height 39
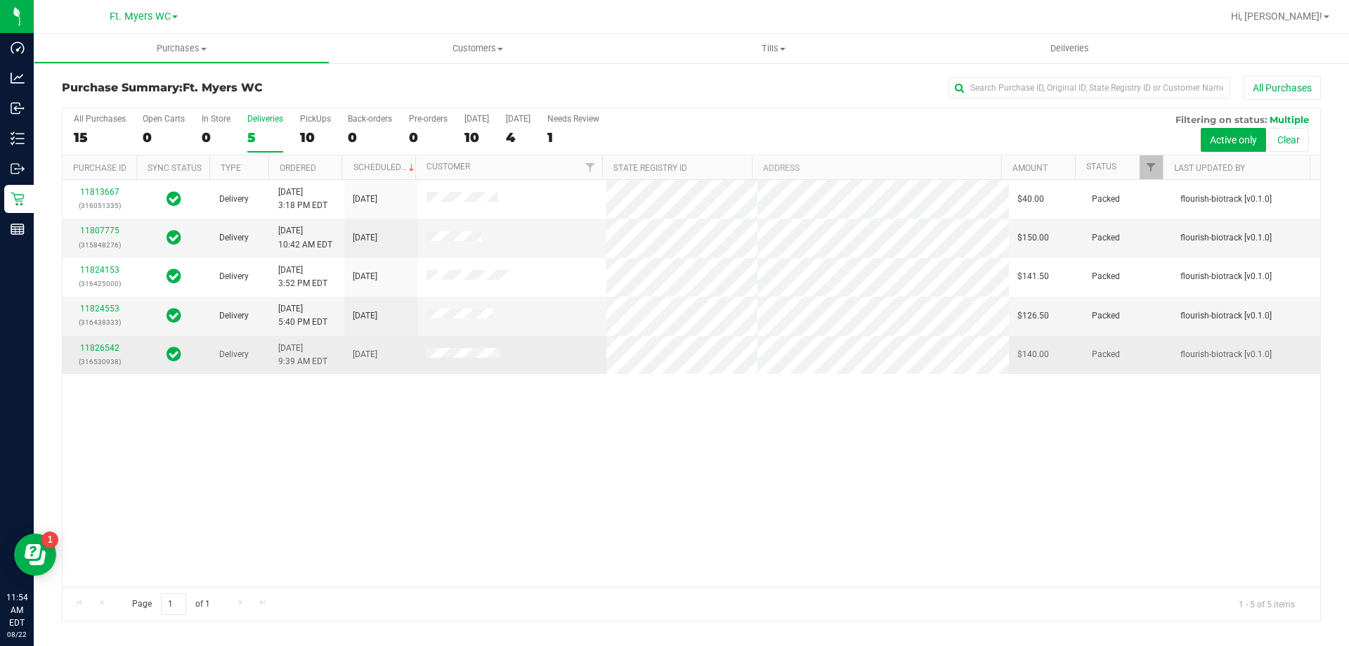
drag, startPoint x: 388, startPoint y: 303, endPoint x: 387, endPoint y: 351, distance: 48.5
click at [388, 303] on td "[DATE]" at bounding box center [381, 315] width 74 height 39
click at [383, 367] on td "[DATE]" at bounding box center [381, 355] width 74 height 38
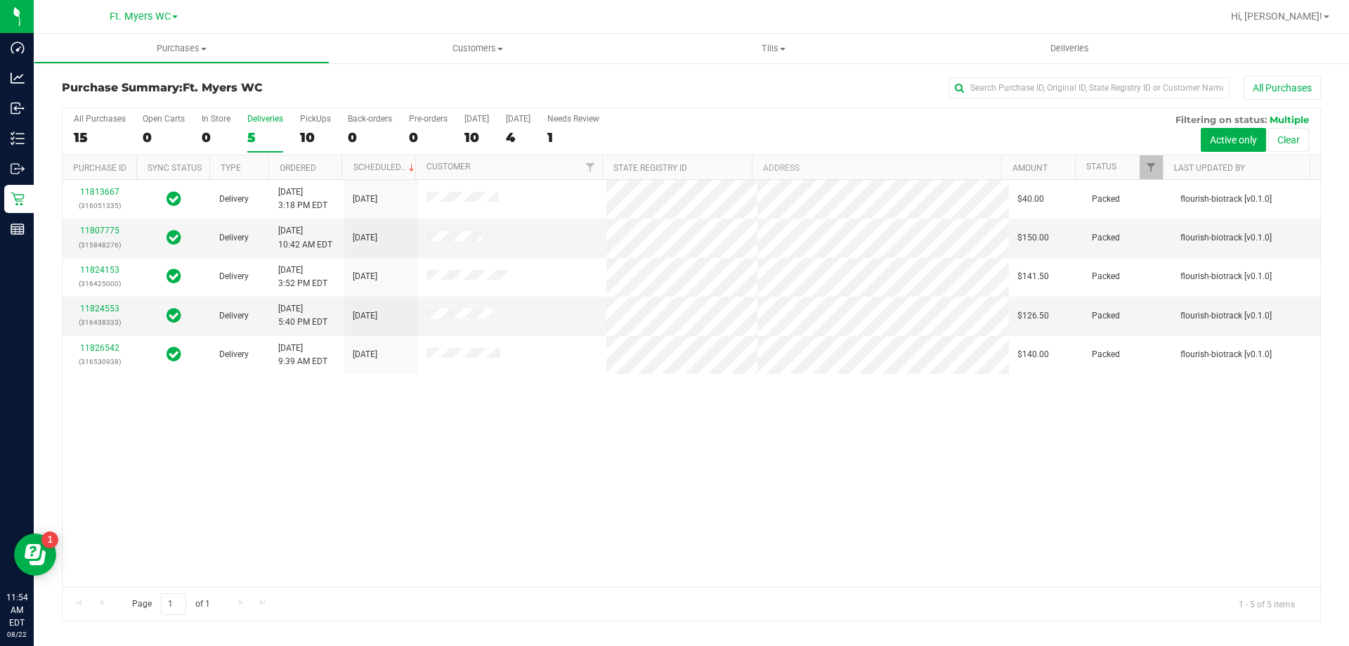
click at [375, 437] on div "11813667 (316051335) Delivery [DATE] 3:18 PM EDT 8/26/2025 $40.00 Packed flouri…" at bounding box center [692, 383] width 1258 height 407
click at [540, 327] on td at bounding box center [512, 315] width 189 height 39
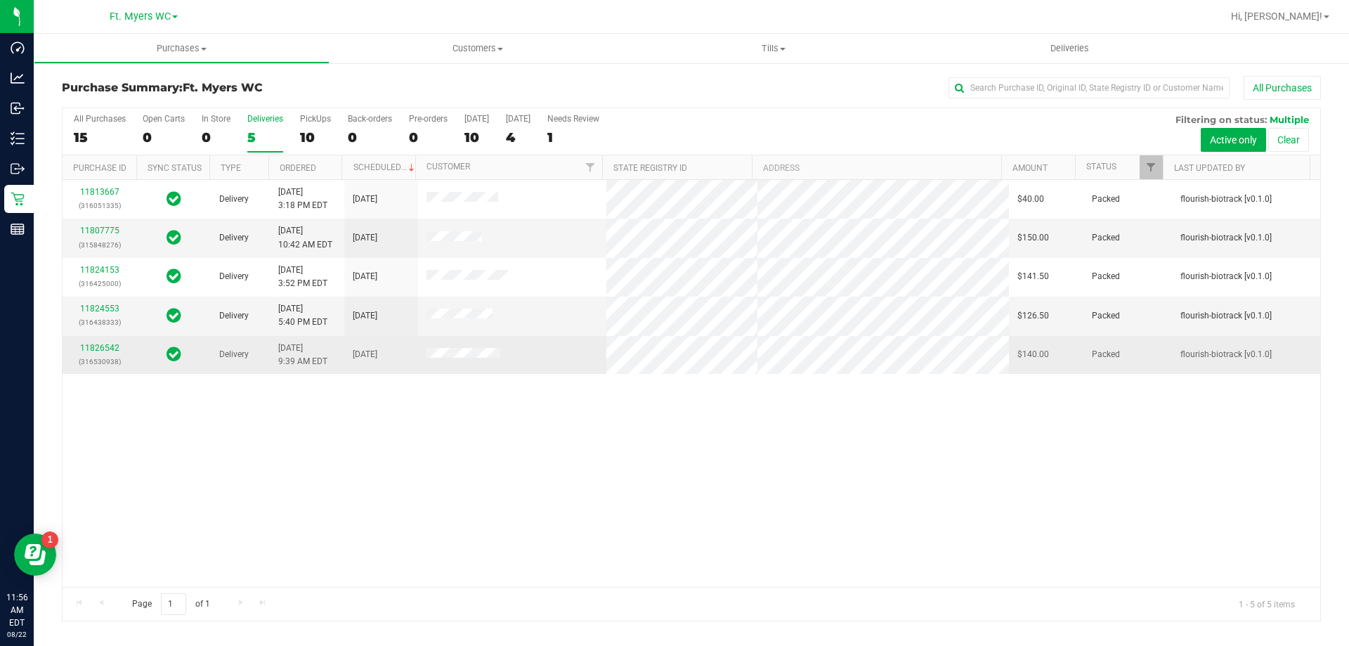
click at [554, 353] on td at bounding box center [512, 355] width 189 height 38
click at [365, 373] on td "[DATE]" at bounding box center [381, 355] width 74 height 38
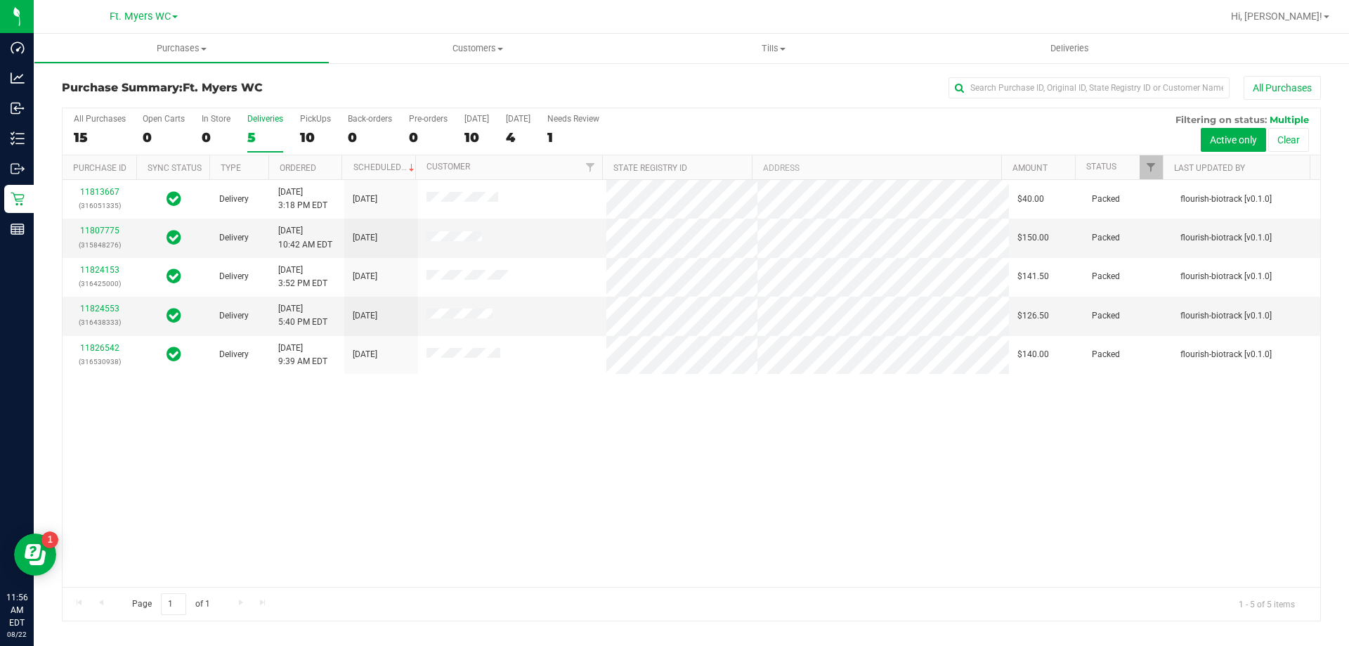
click at [820, 608] on div "Page 1 of 1 1 - 5 of 5 items" at bounding box center [692, 604] width 1258 height 34
click at [528, 233] on td at bounding box center [512, 237] width 189 height 39
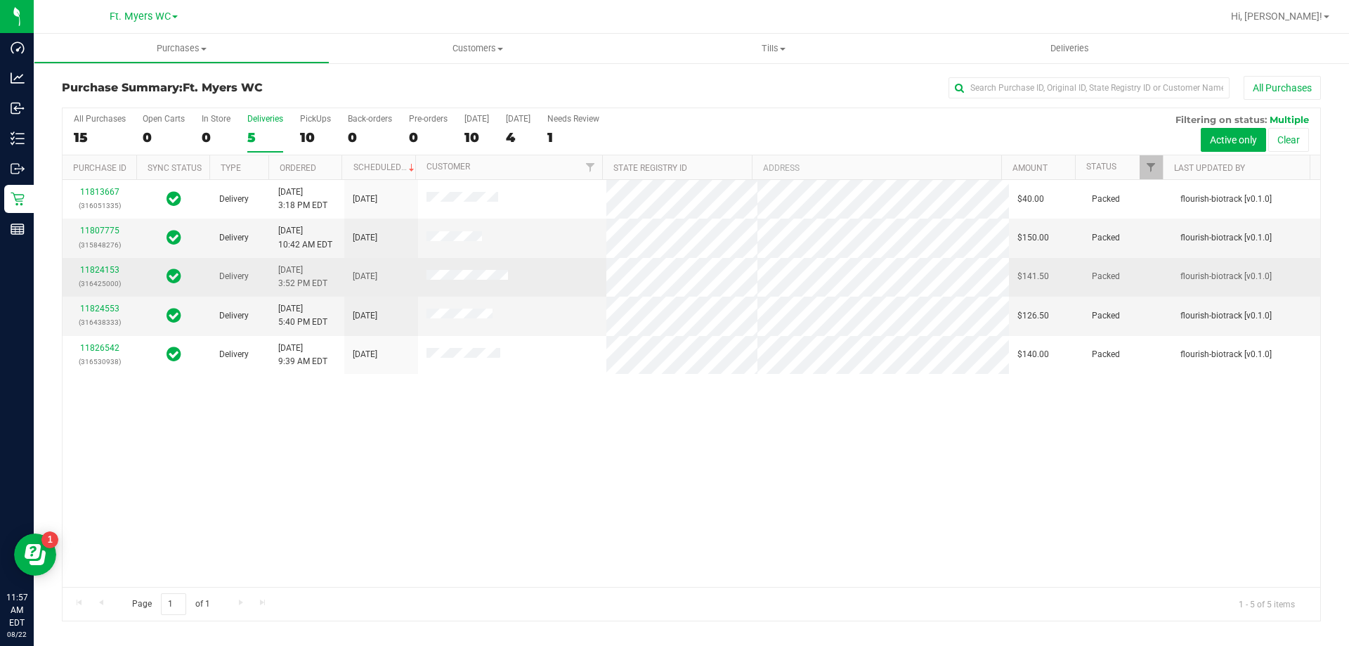
click at [563, 283] on td at bounding box center [512, 277] width 189 height 39
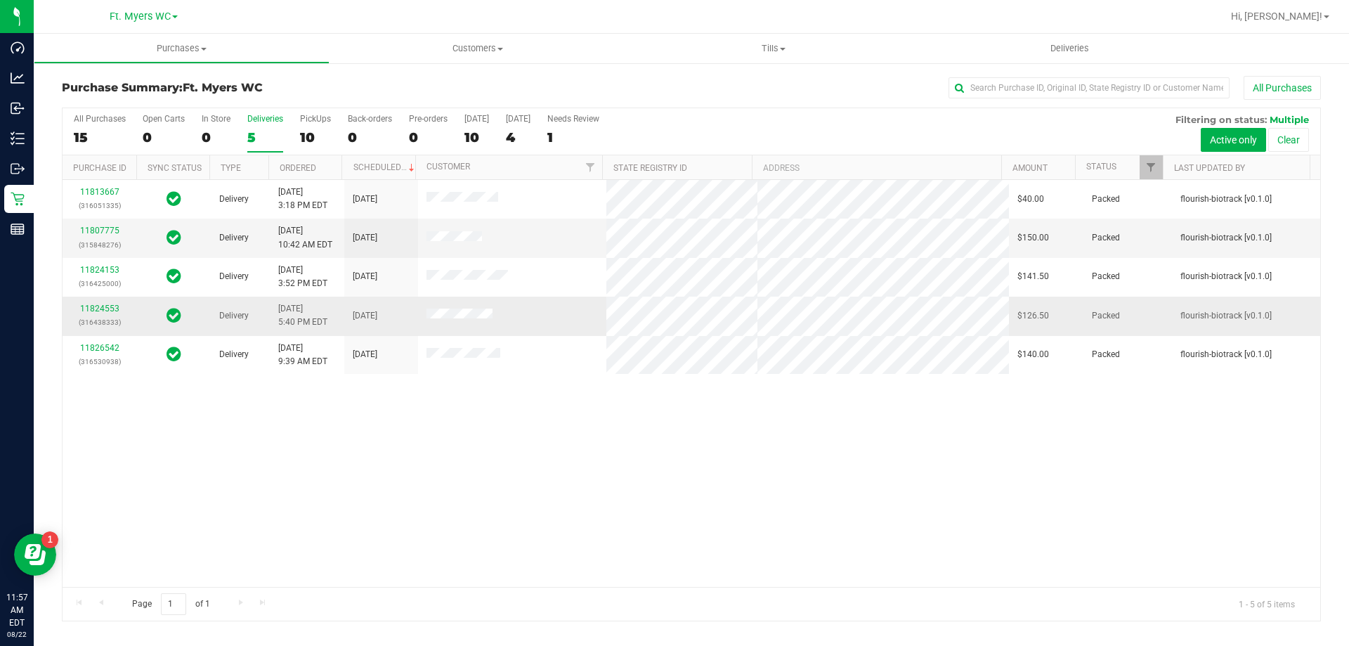
click at [556, 313] on td at bounding box center [512, 315] width 189 height 39
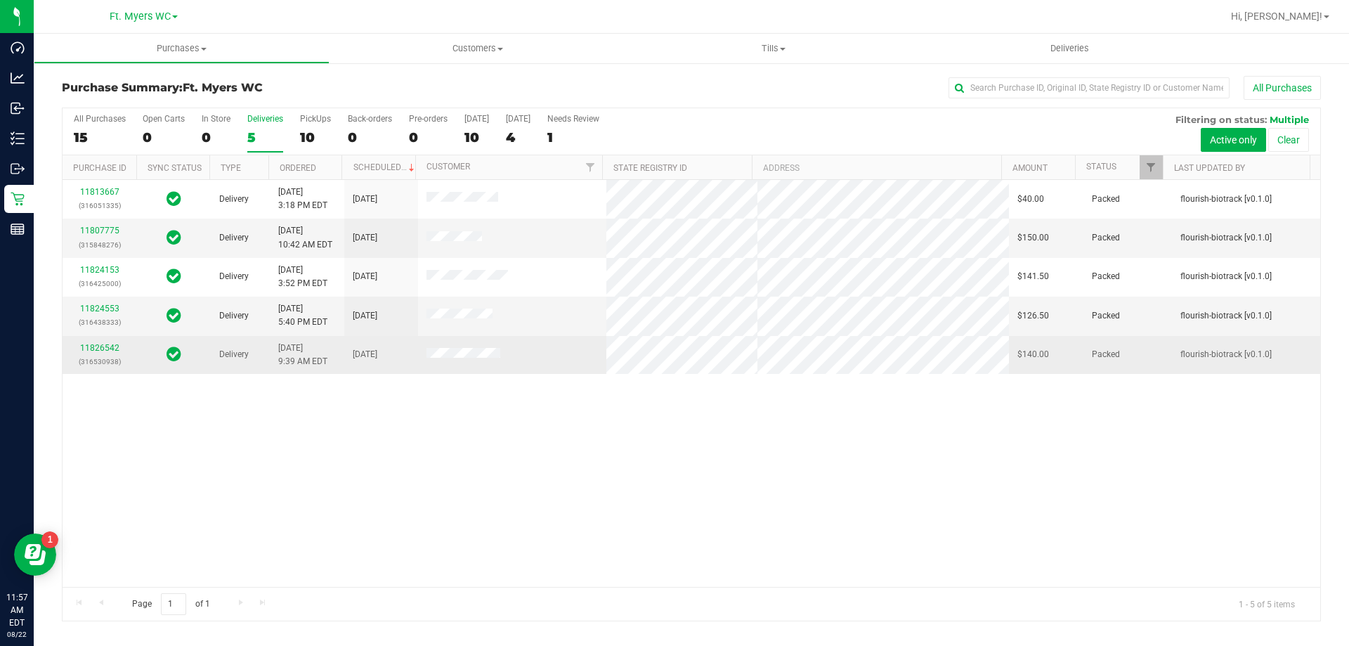
click at [549, 352] on td at bounding box center [512, 355] width 189 height 38
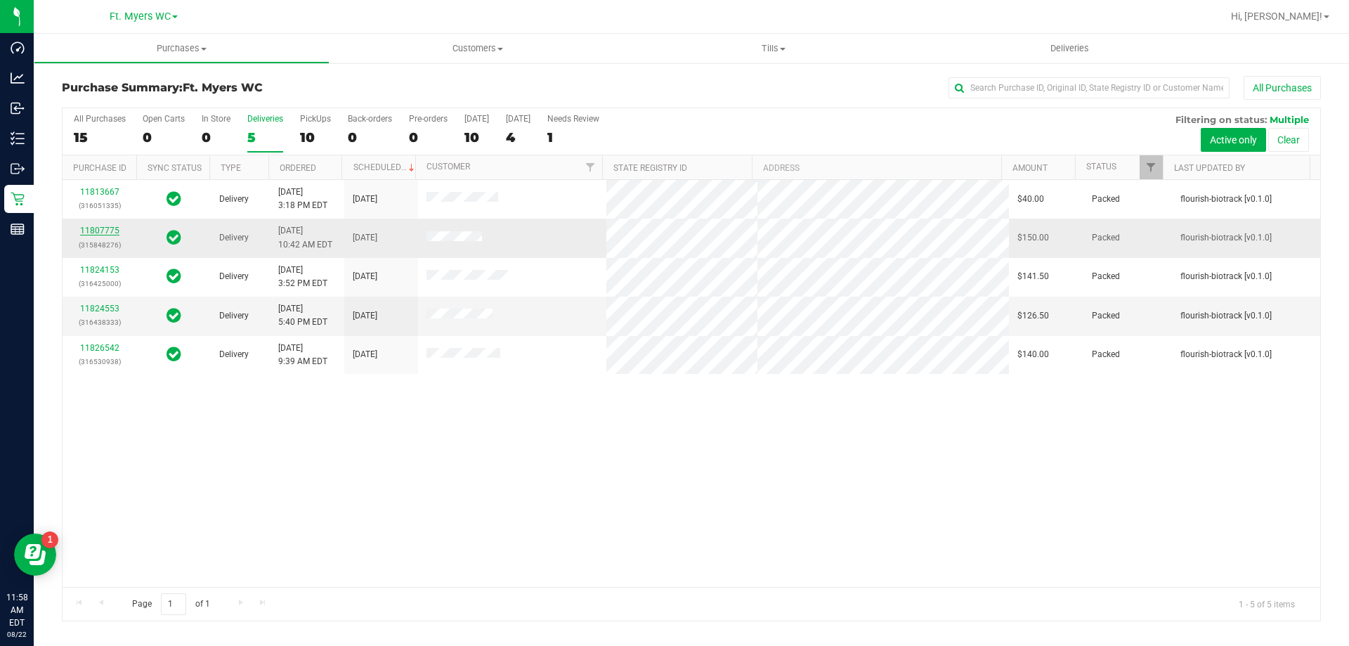
click at [91, 232] on link "11807775" at bounding box center [99, 231] width 39 height 10
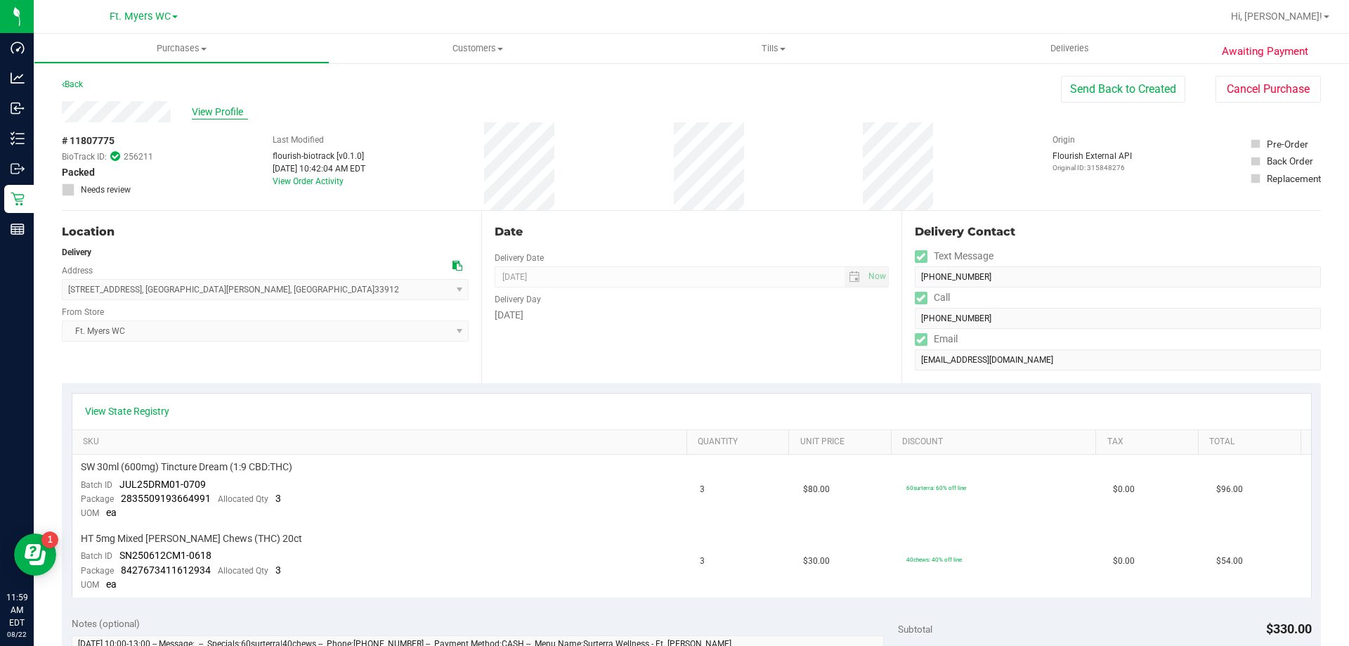
click at [231, 109] on span "View Profile" at bounding box center [220, 112] width 56 height 15
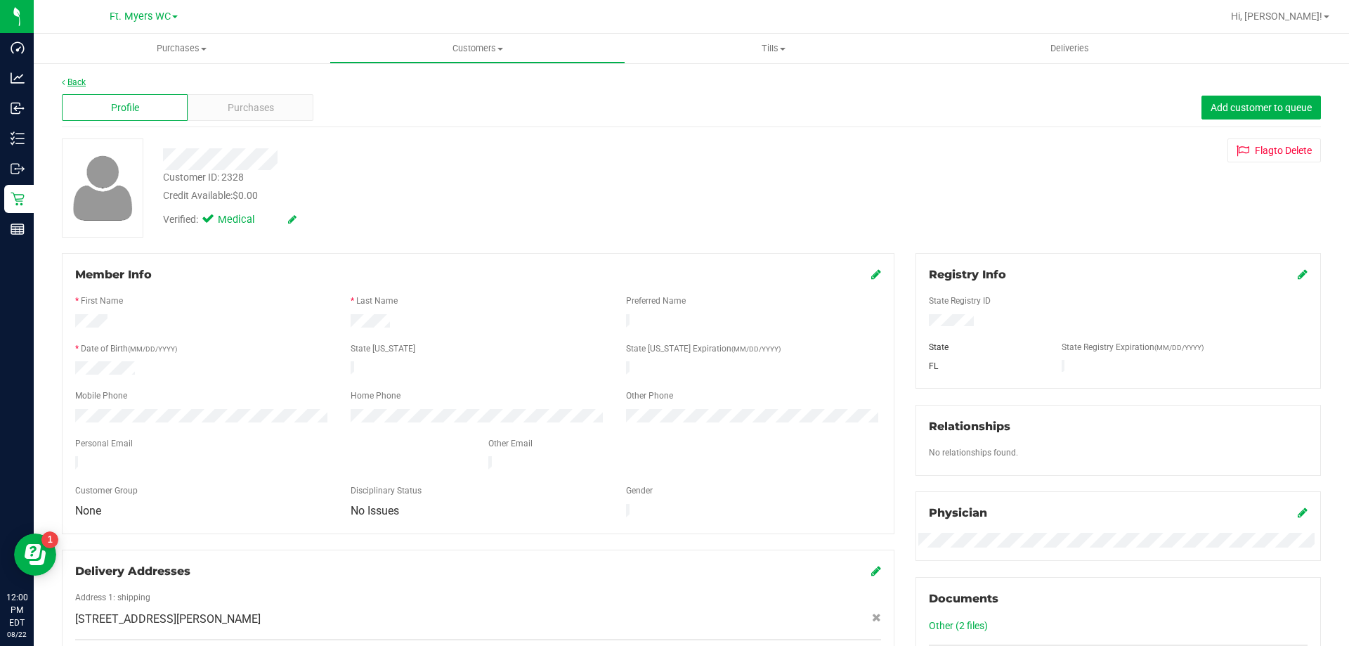
click at [66, 83] on link "Back" at bounding box center [74, 82] width 24 height 10
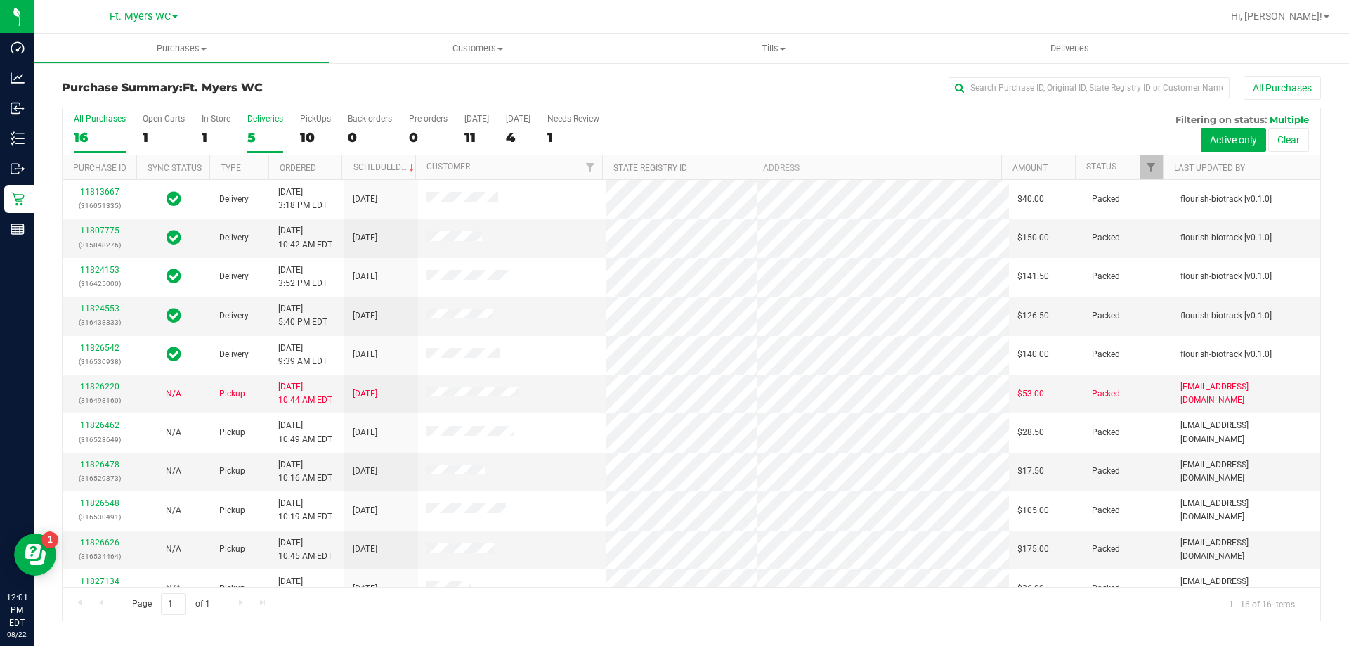
click at [264, 129] on div "5" at bounding box center [265, 137] width 36 height 16
click at [0, 0] on input "Deliveries 5" at bounding box center [0, 0] width 0 height 0
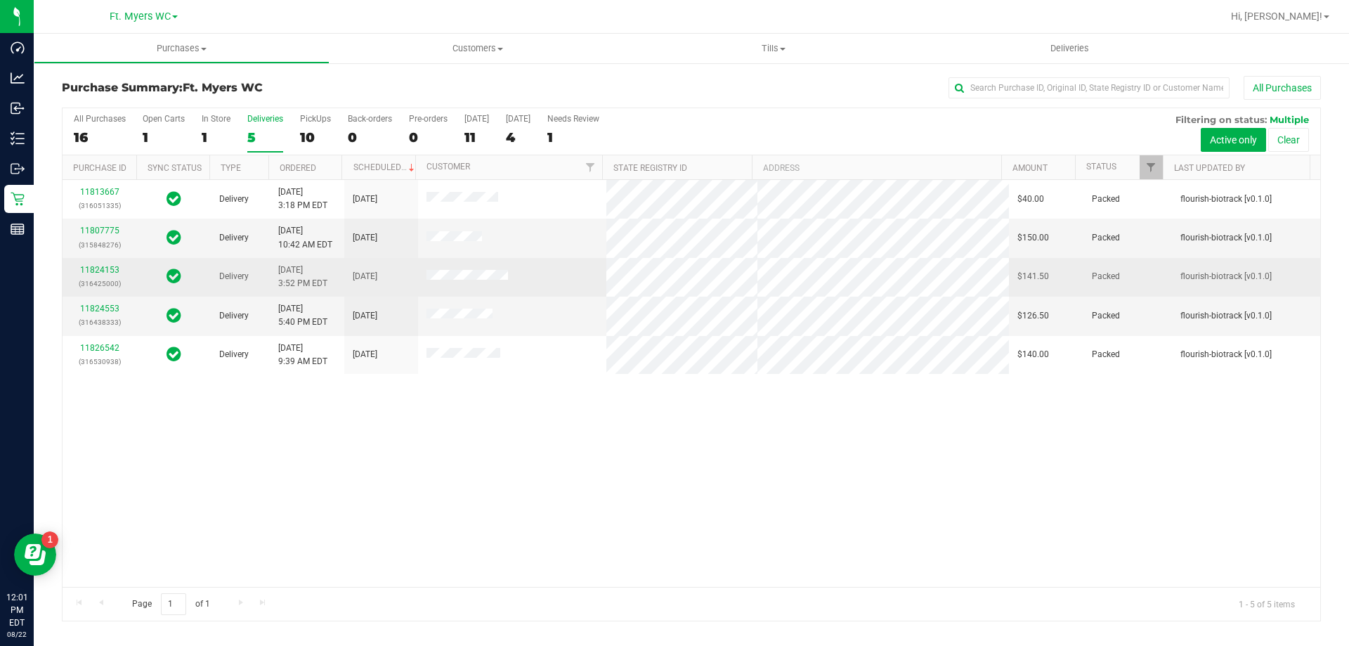
click at [100, 264] on div "11824153 (316425000)" at bounding box center [99, 276] width 57 height 27
click at [107, 268] on link "11824153" at bounding box center [99, 270] width 39 height 10
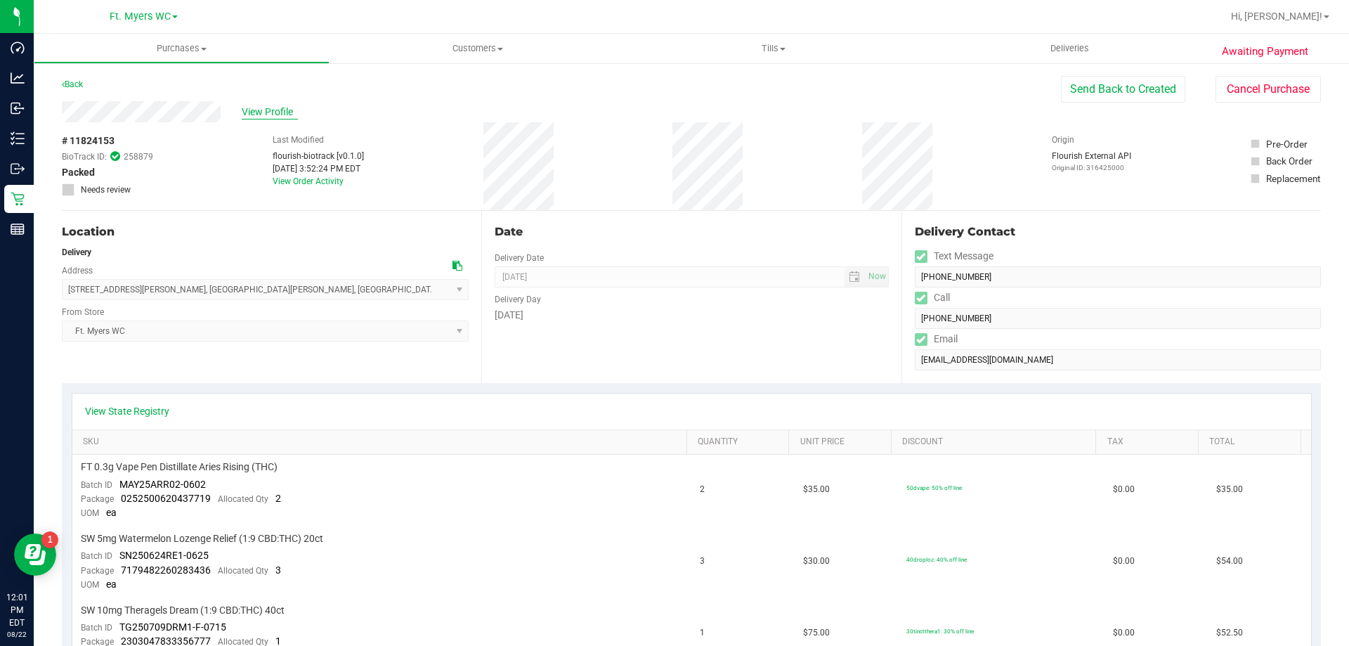
click at [282, 105] on span "View Profile" at bounding box center [270, 112] width 56 height 15
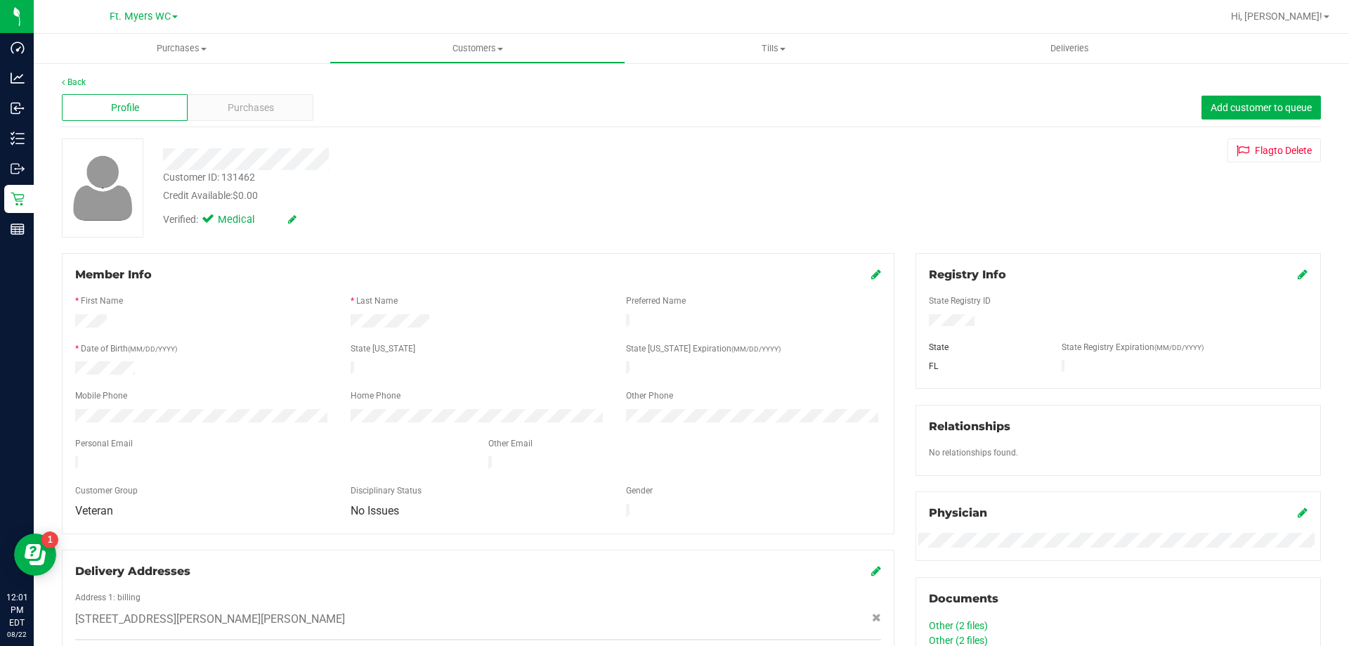
click at [75, 94] on div "Profile" at bounding box center [125, 107] width 126 height 27
click at [63, 82] on icon at bounding box center [63, 82] width 3 height 8
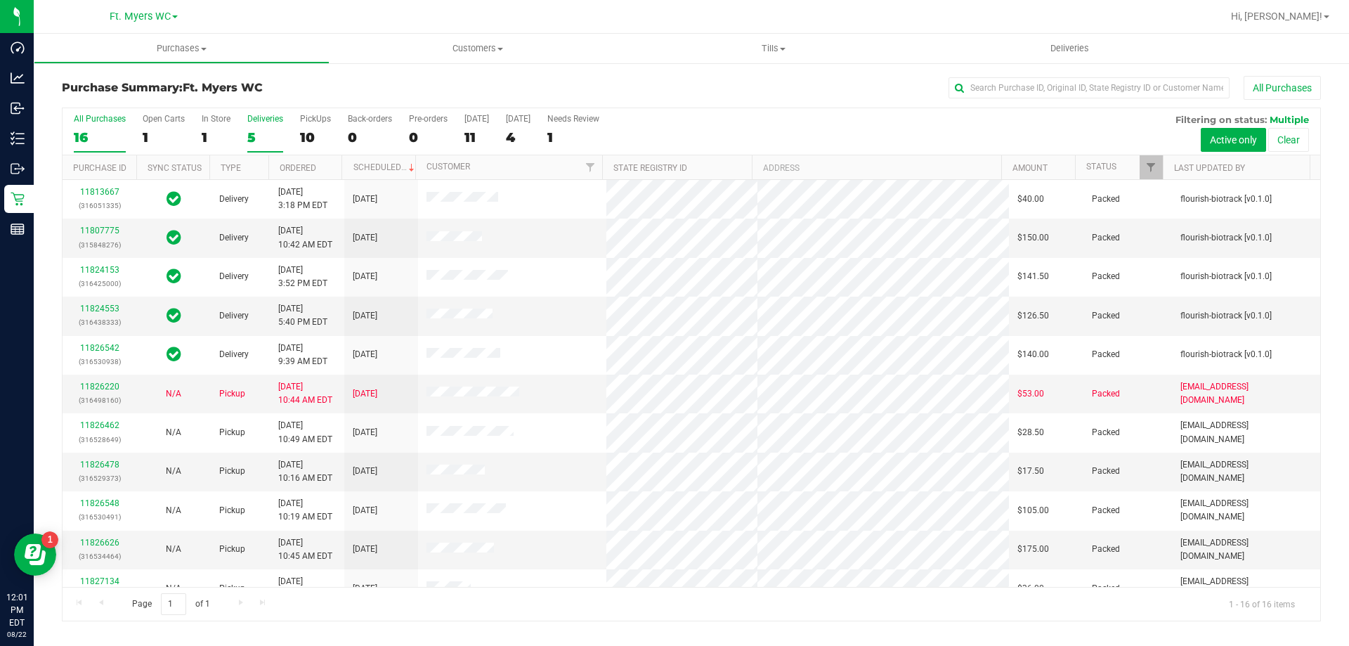
click at [262, 126] on label "Deliveries 5" at bounding box center [265, 133] width 36 height 39
click at [0, 0] on input "Deliveries 5" at bounding box center [0, 0] width 0 height 0
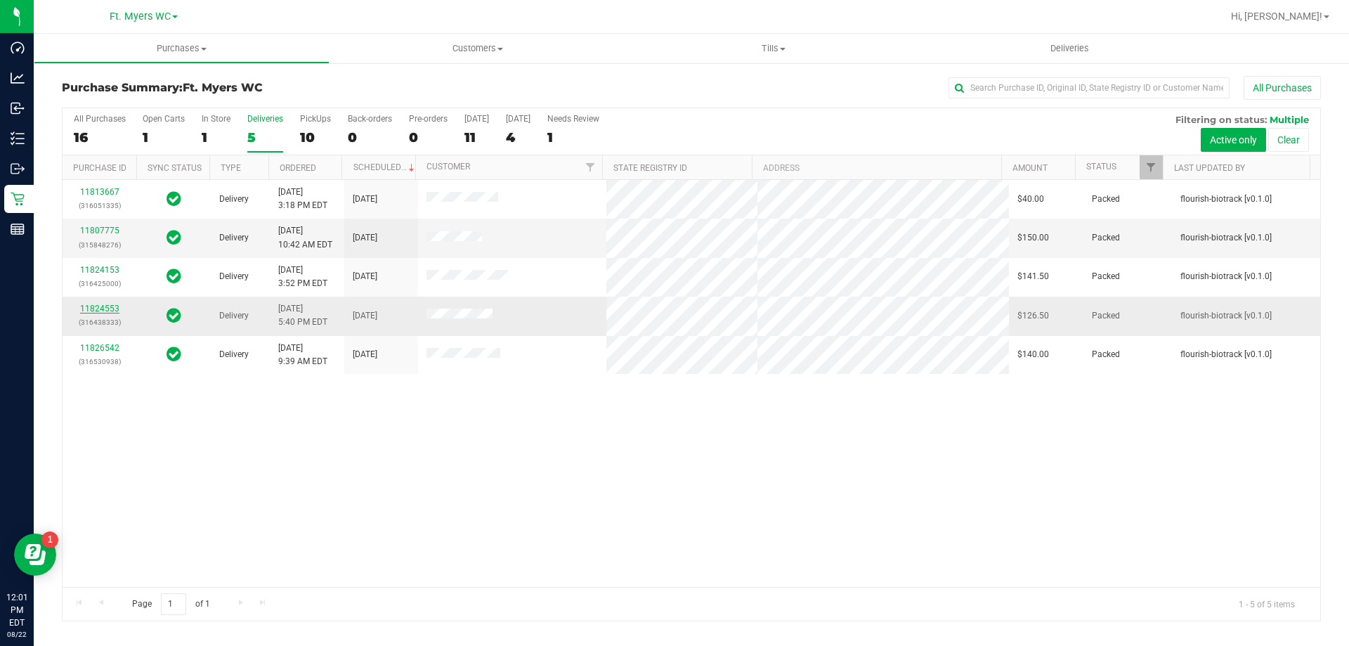
click at [114, 306] on link "11824553" at bounding box center [99, 308] width 39 height 10
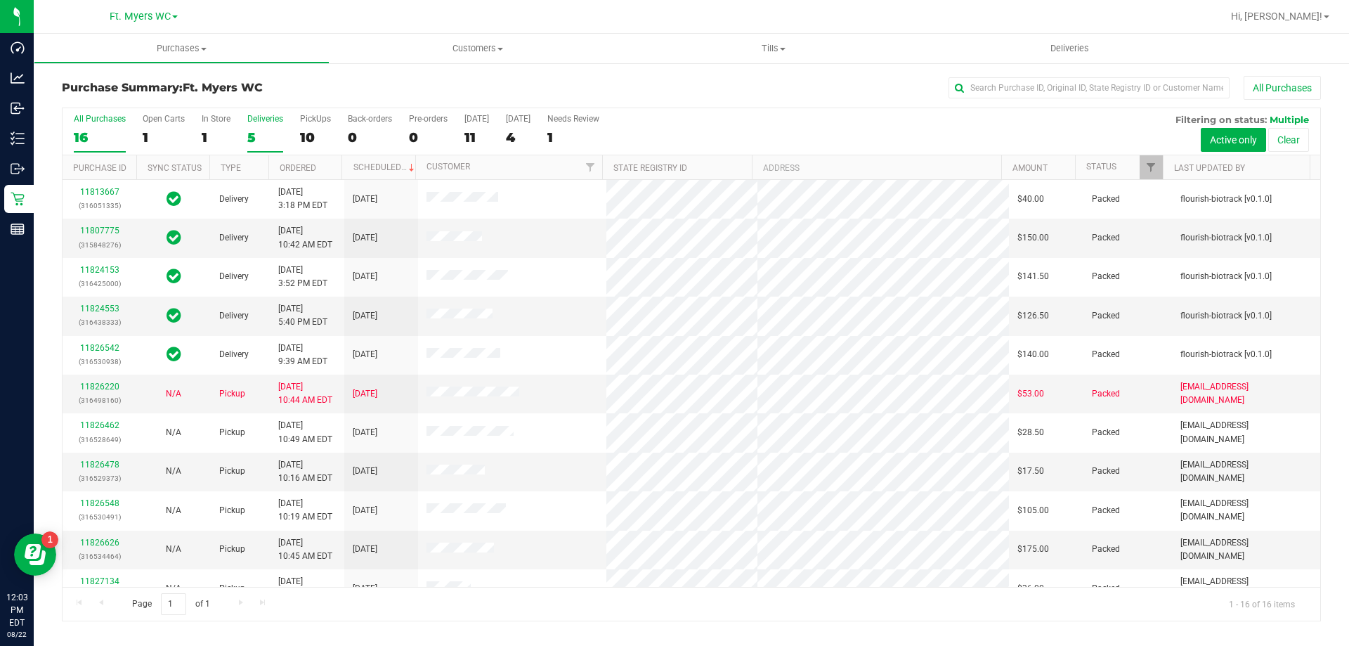
click at [252, 125] on label "Deliveries 5" at bounding box center [265, 133] width 36 height 39
click at [0, 0] on input "Deliveries 5" at bounding box center [0, 0] width 0 height 0
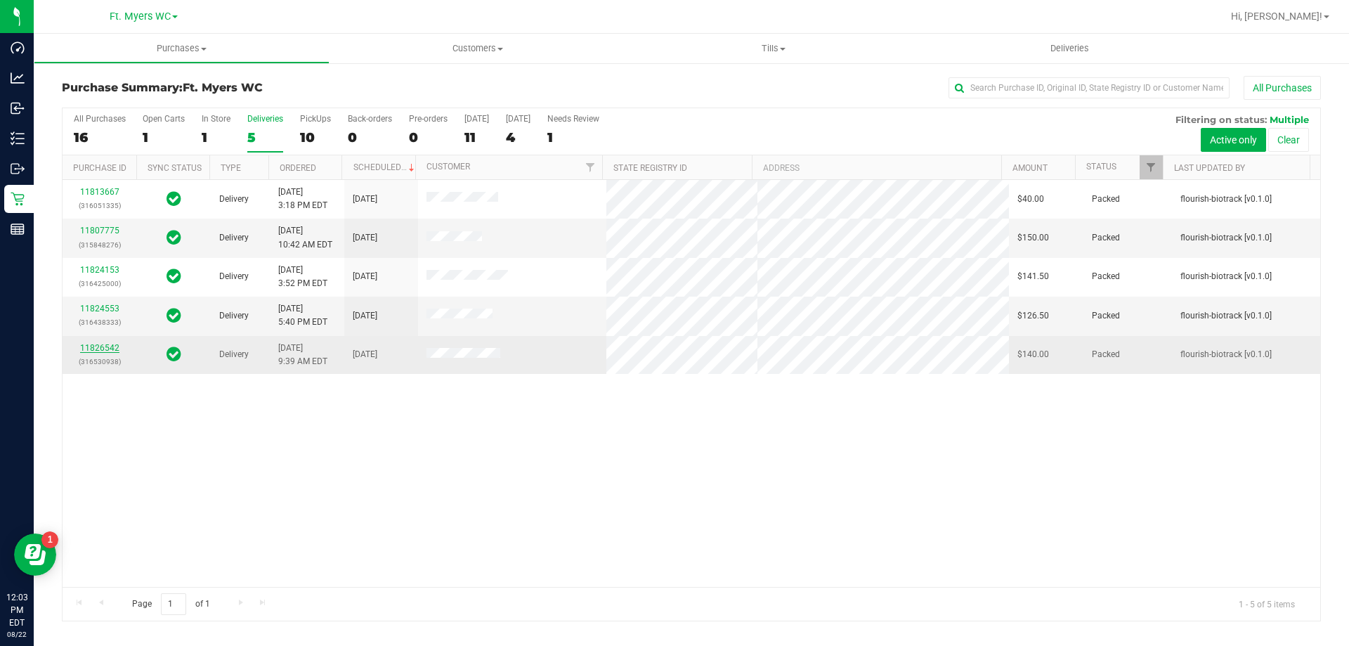
click at [107, 347] on link "11826542" at bounding box center [99, 348] width 39 height 10
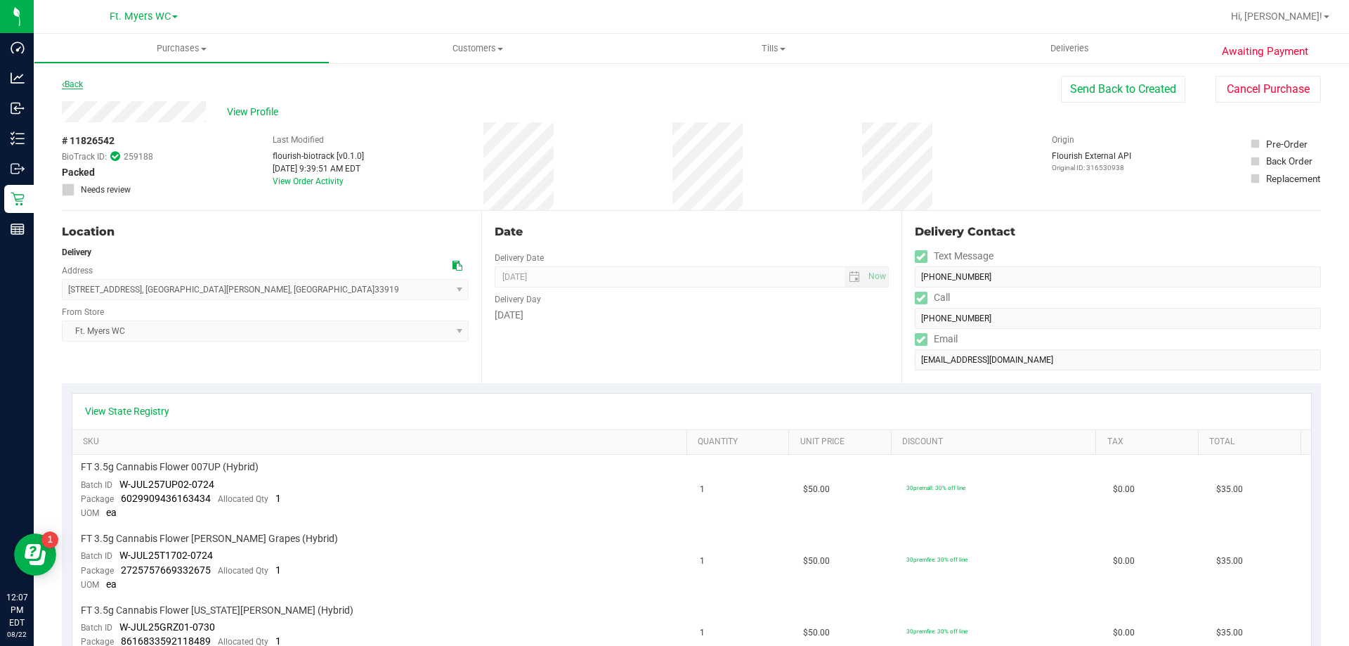
click at [81, 82] on link "Back" at bounding box center [72, 84] width 21 height 10
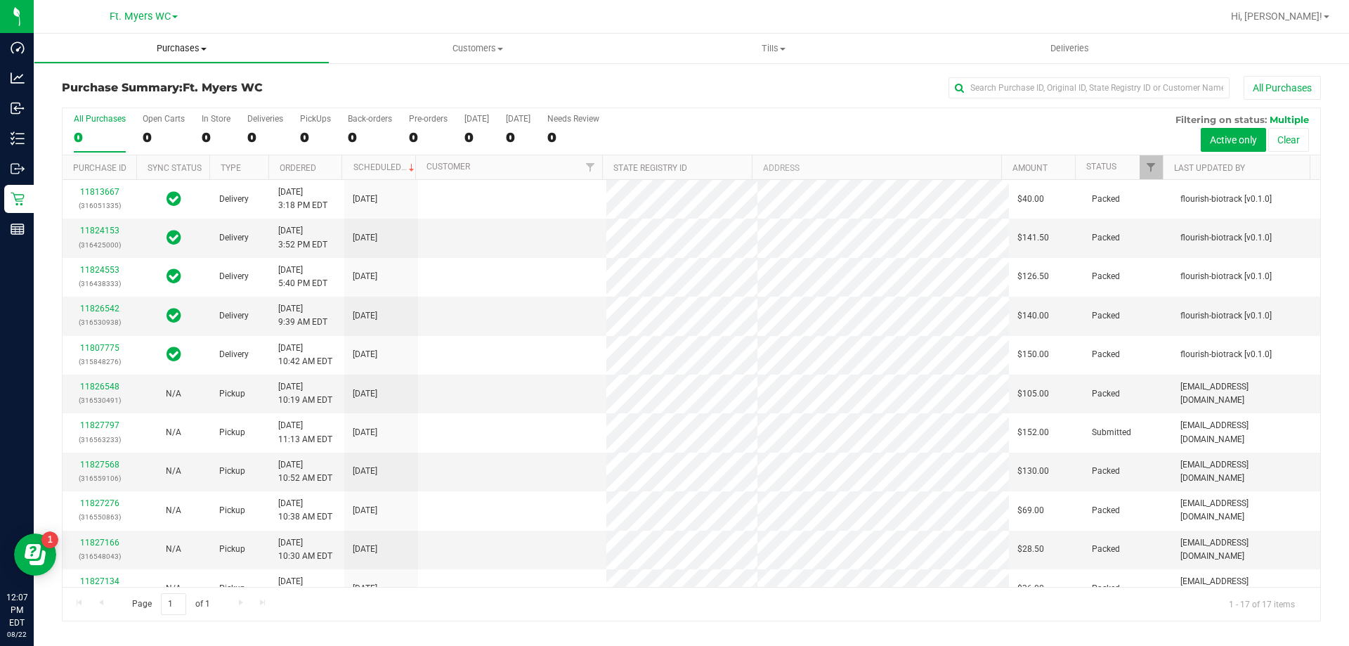
click at [193, 48] on span "Purchases" at bounding box center [181, 48] width 294 height 13
click at [405, 93] on h3 "Purchase Summary: Ft. [PERSON_NAME]" at bounding box center [271, 87] width 419 height 13
click at [266, 132] on div "5" at bounding box center [265, 137] width 36 height 16
click at [0, 0] on input "Deliveries 5" at bounding box center [0, 0] width 0 height 0
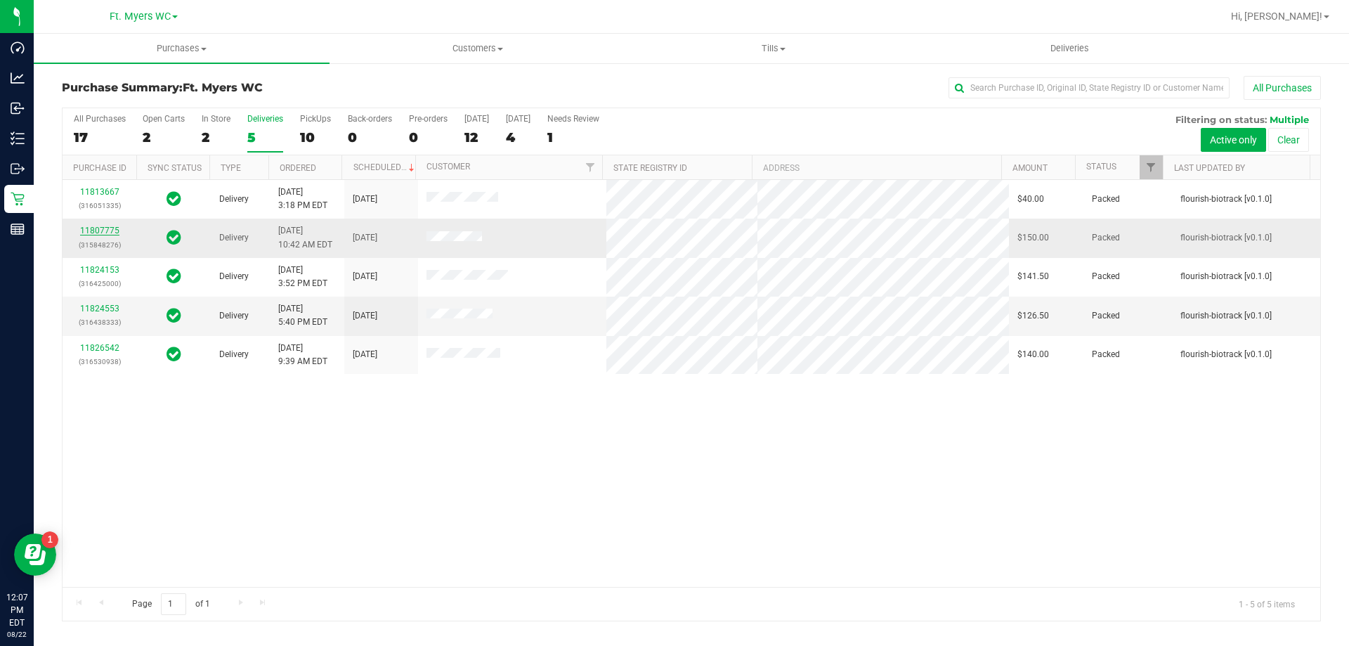
click at [110, 231] on link "11807775" at bounding box center [99, 231] width 39 height 10
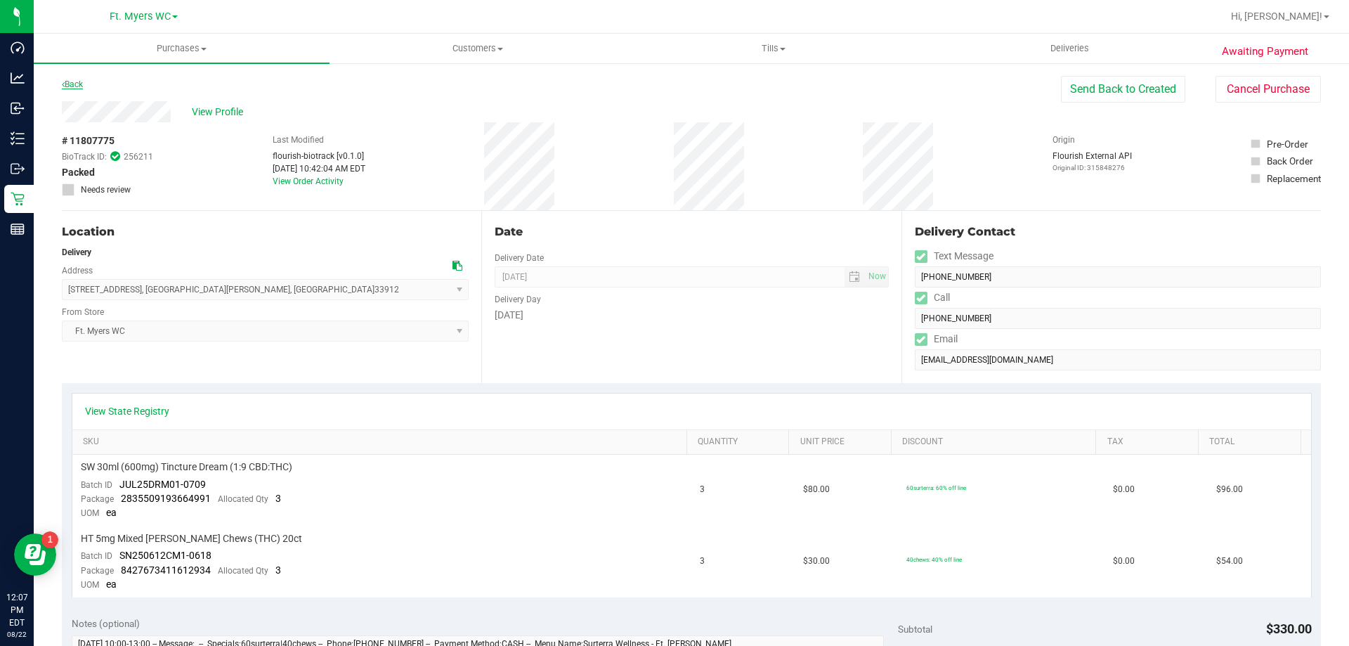
click at [83, 89] on link "Back" at bounding box center [72, 84] width 21 height 10
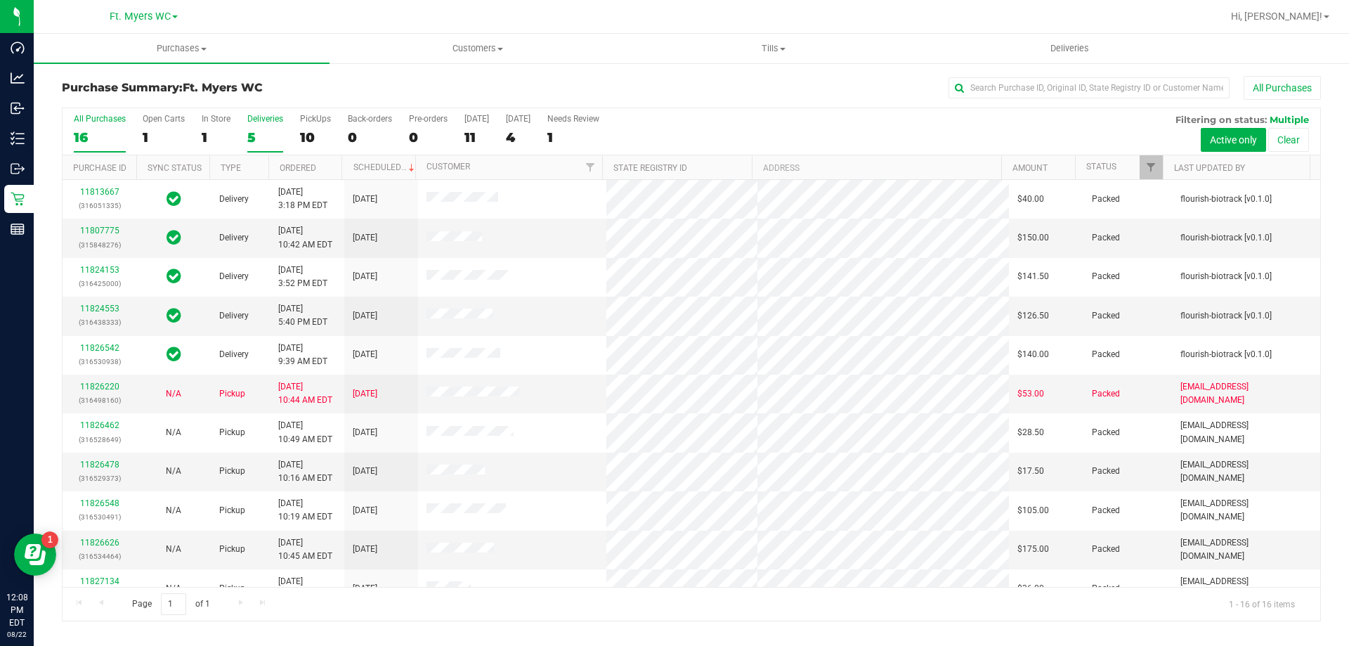
click at [254, 133] on div "5" at bounding box center [265, 137] width 36 height 16
click at [0, 0] on input "Deliveries 5" at bounding box center [0, 0] width 0 height 0
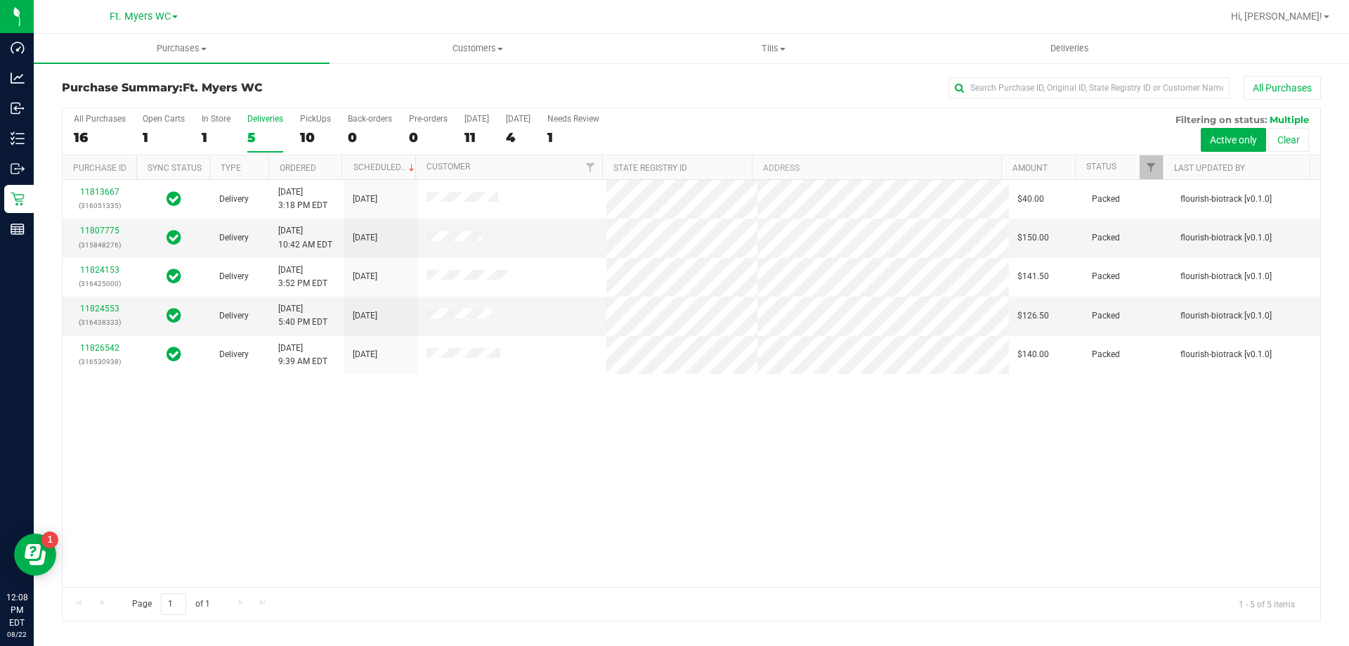
click at [547, 470] on div "11813667 (316051335) Delivery [DATE] 3:18 PM EDT 8/26/2025 $40.00 Packed flouri…" at bounding box center [692, 383] width 1258 height 407
click at [100, 305] on link "11824553" at bounding box center [99, 308] width 39 height 10
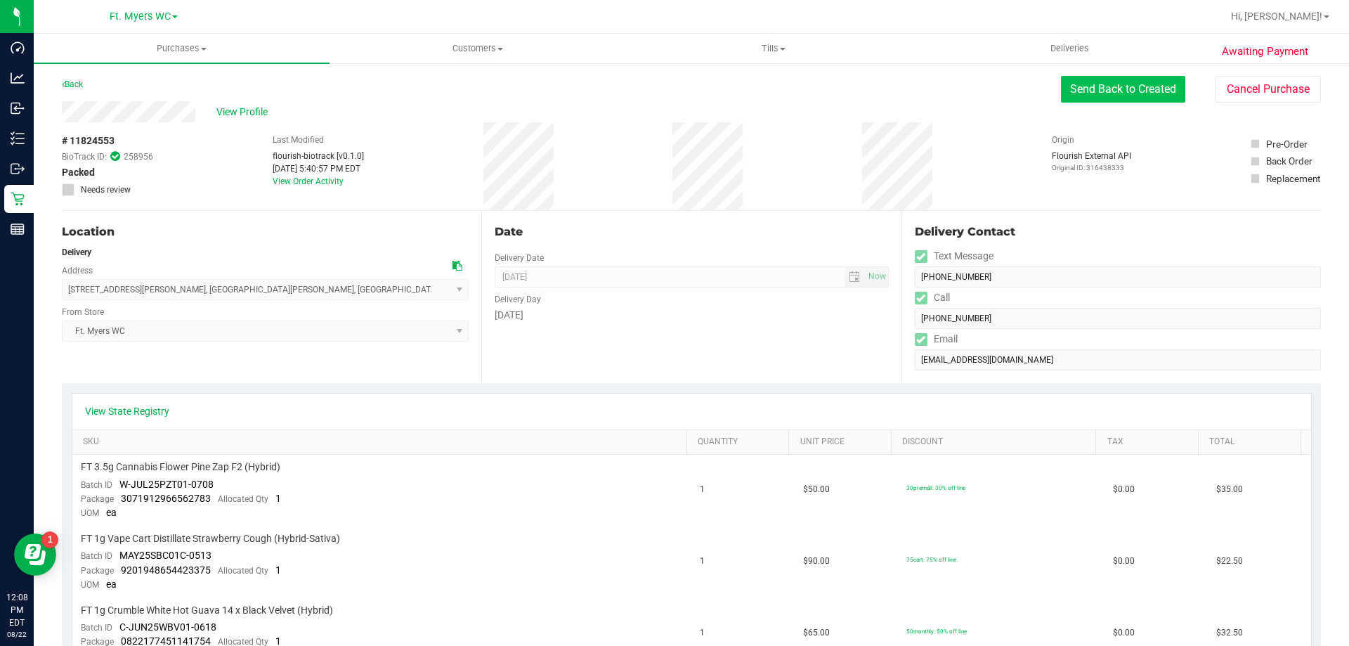
click at [1106, 87] on button "Send Back to Created" at bounding box center [1123, 89] width 124 height 27
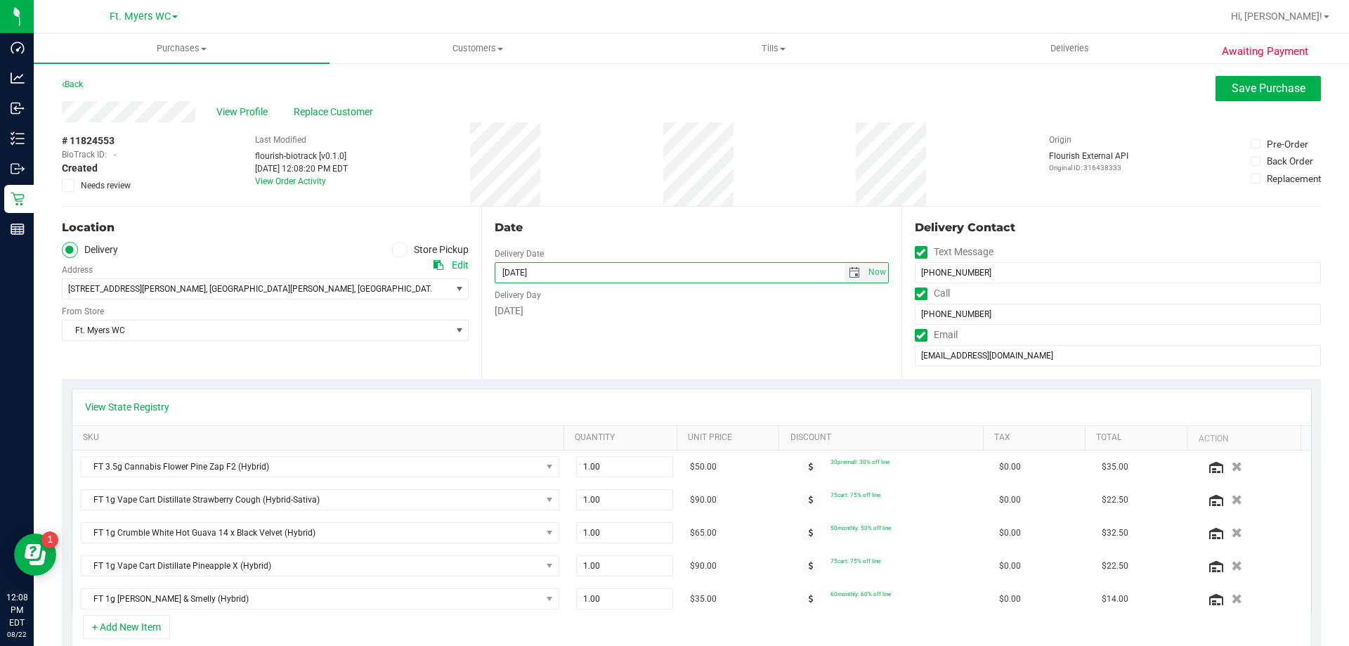
click at [519, 271] on input "[DATE]" at bounding box center [669, 273] width 349 height 20
type input "[DATE]"
click at [1237, 102] on div "View Profile Replace Customer" at bounding box center [691, 111] width 1259 height 21
click at [1246, 88] on span "Save Purchase" at bounding box center [1269, 87] width 74 height 13
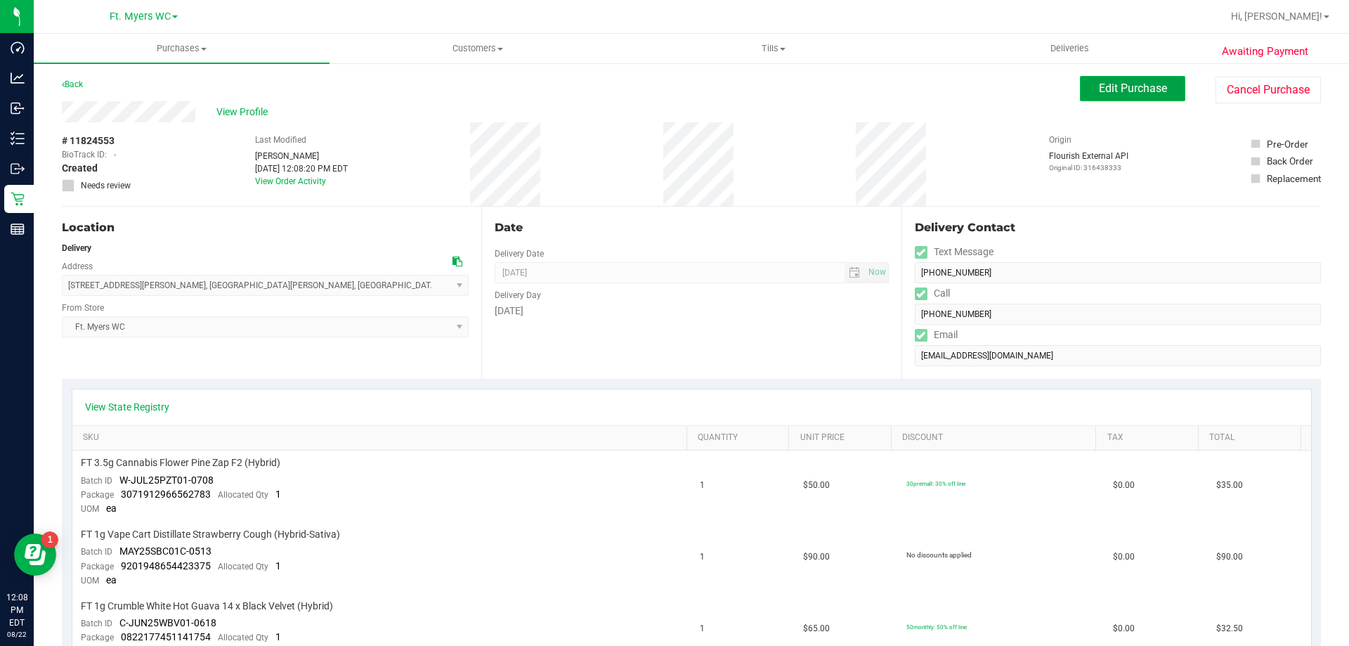
click at [1129, 93] on span "Edit Purchase" at bounding box center [1133, 87] width 68 height 13
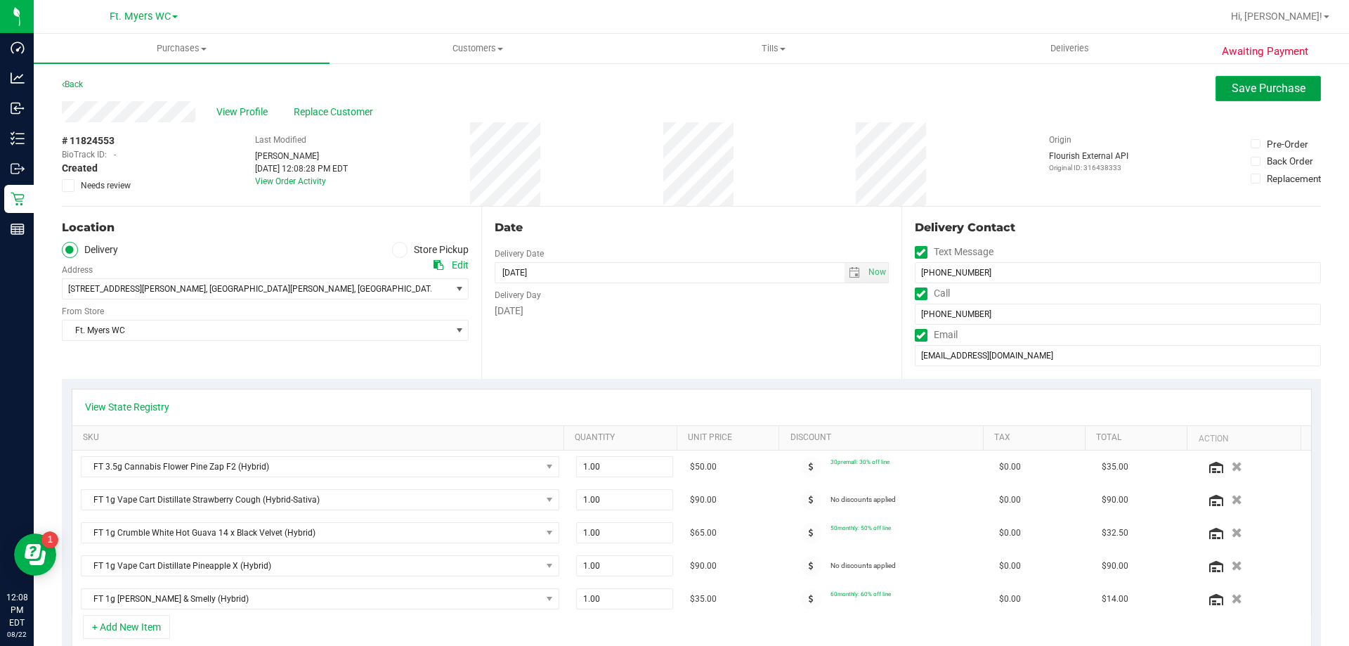
click at [1250, 95] on button "Save Purchase" at bounding box center [1267, 88] width 105 height 25
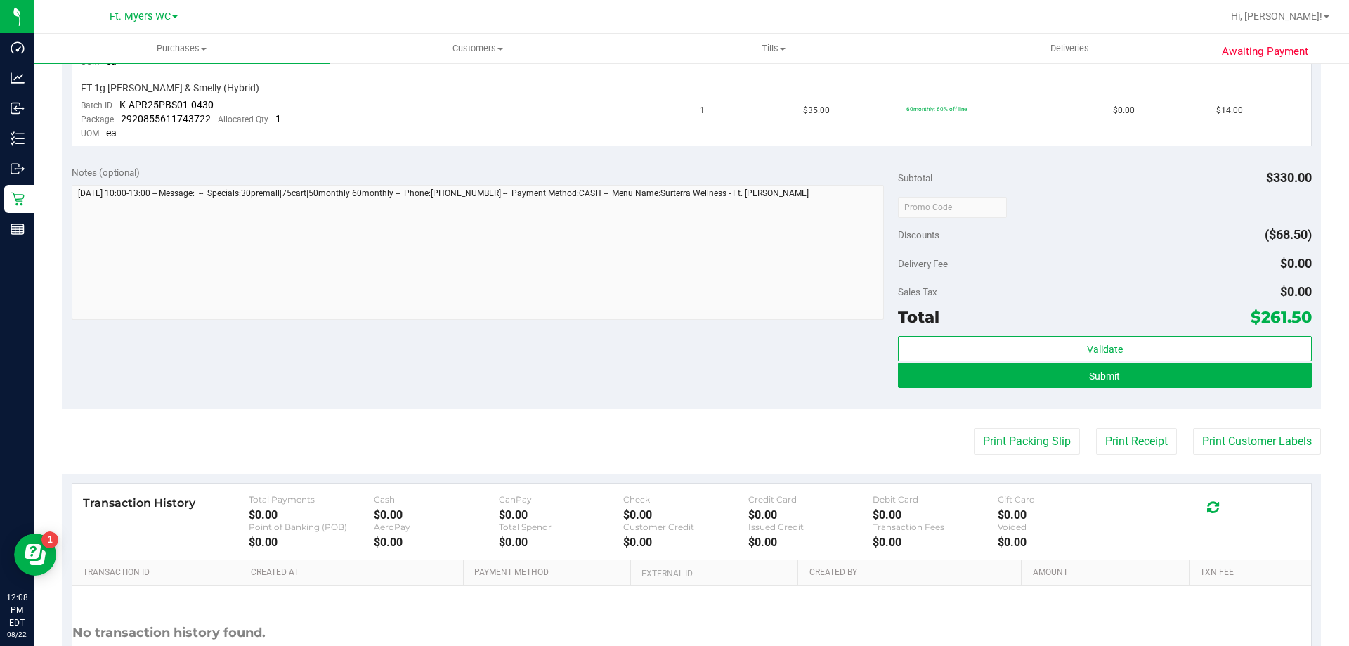
scroll to position [780, 0]
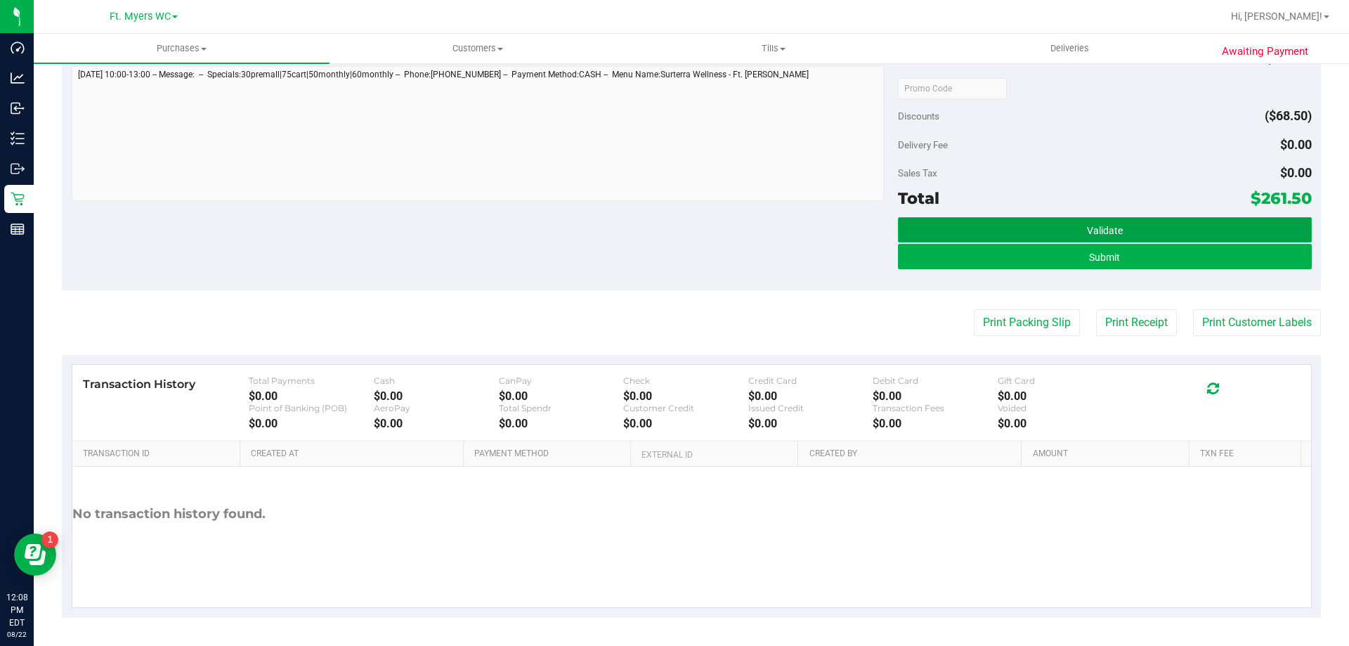
click at [1161, 237] on button "Validate" at bounding box center [1104, 229] width 413 height 25
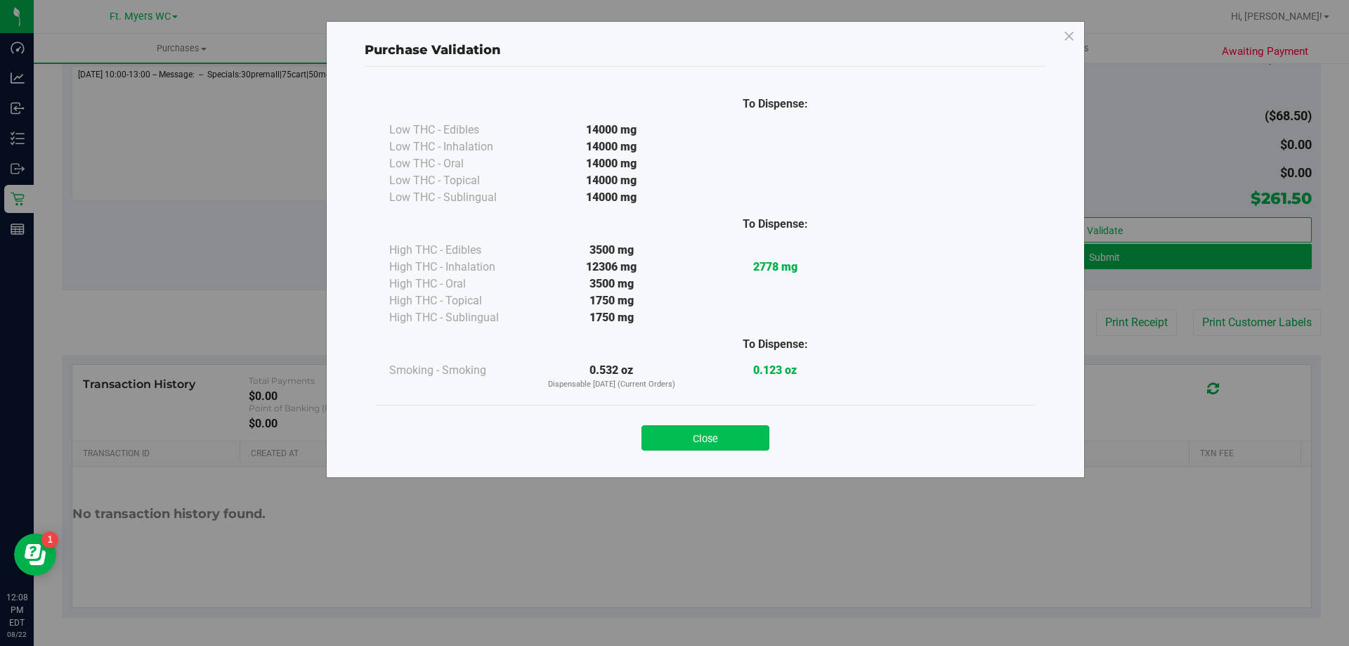
click at [745, 443] on button "Close" at bounding box center [705, 437] width 128 height 25
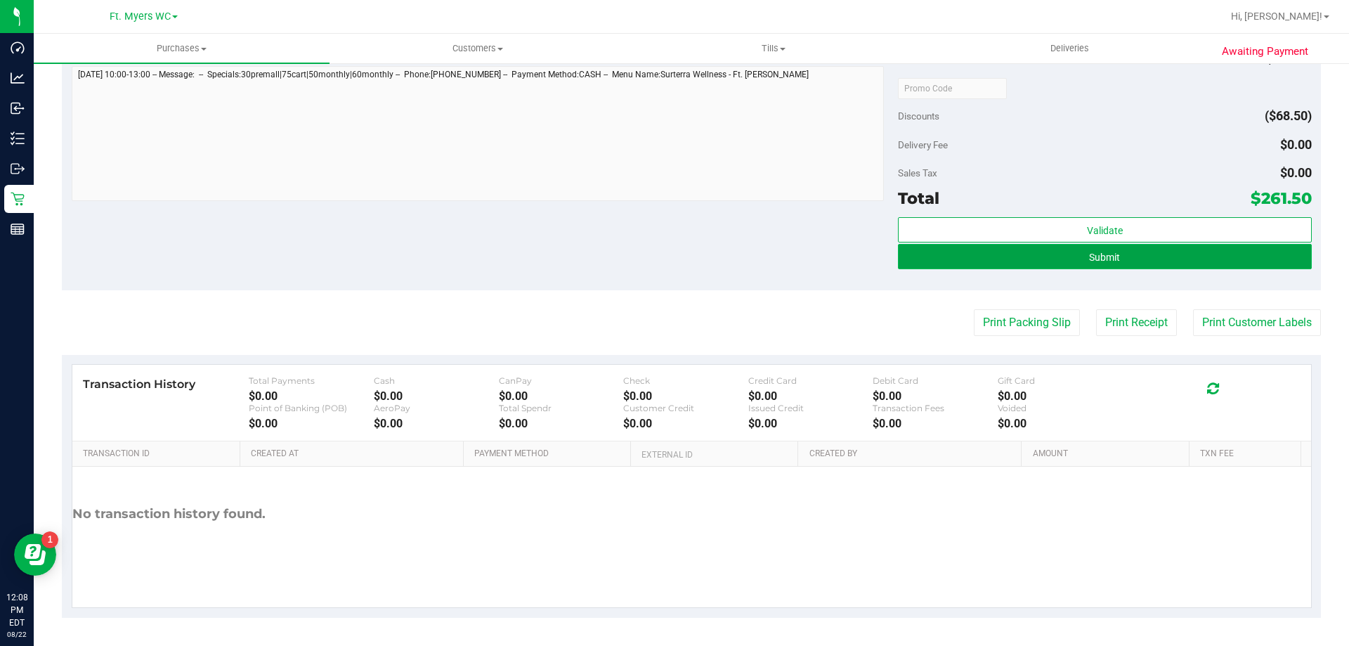
click at [1066, 251] on button "Submit" at bounding box center [1104, 256] width 413 height 25
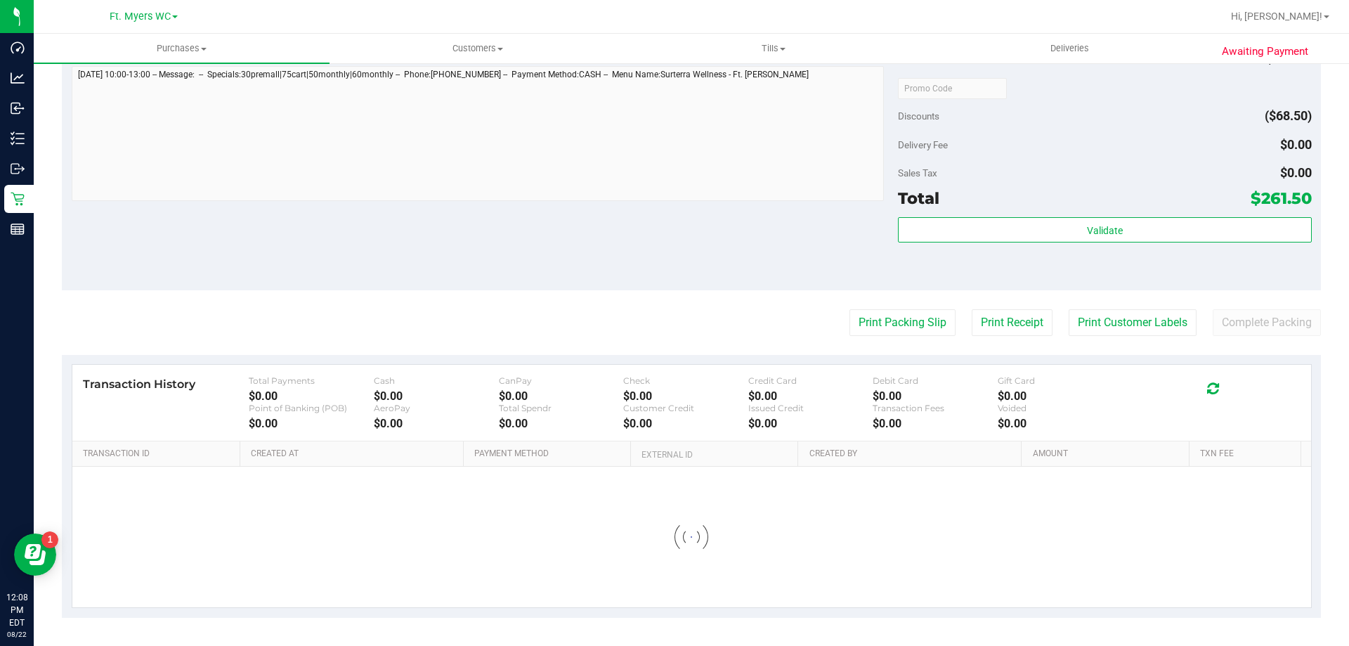
scroll to position [0, 0]
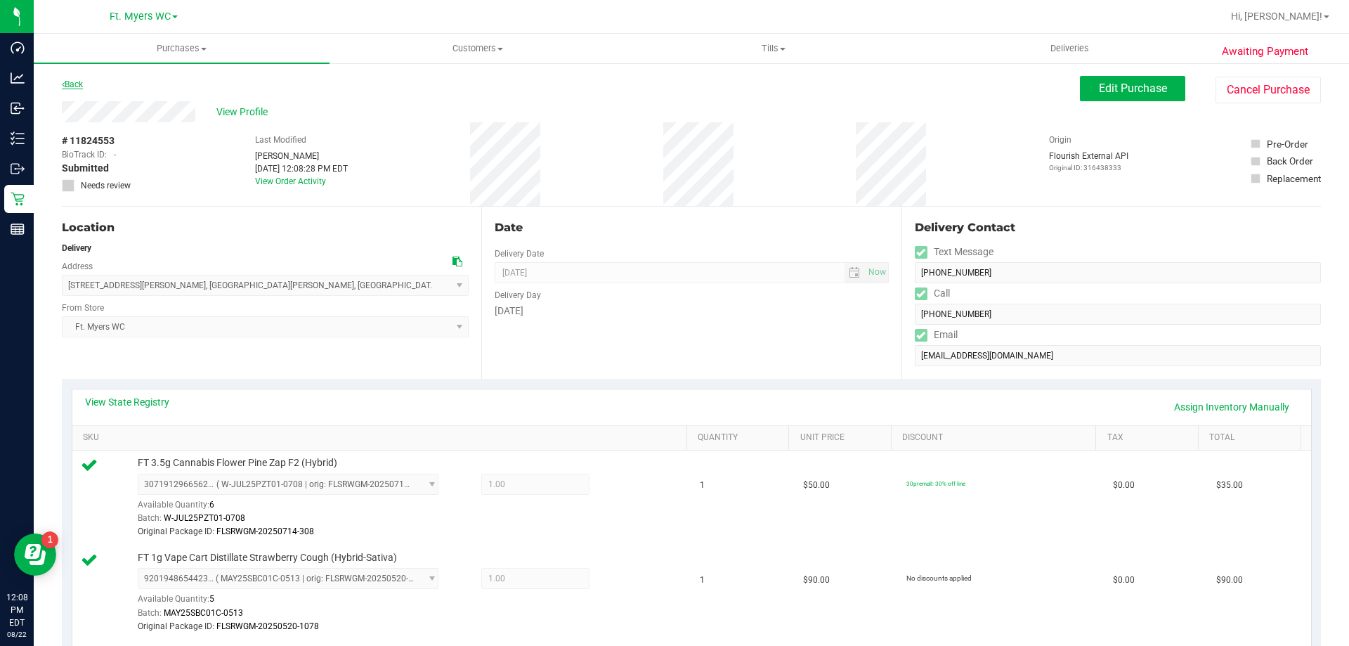
click at [77, 81] on link "Back" at bounding box center [72, 84] width 21 height 10
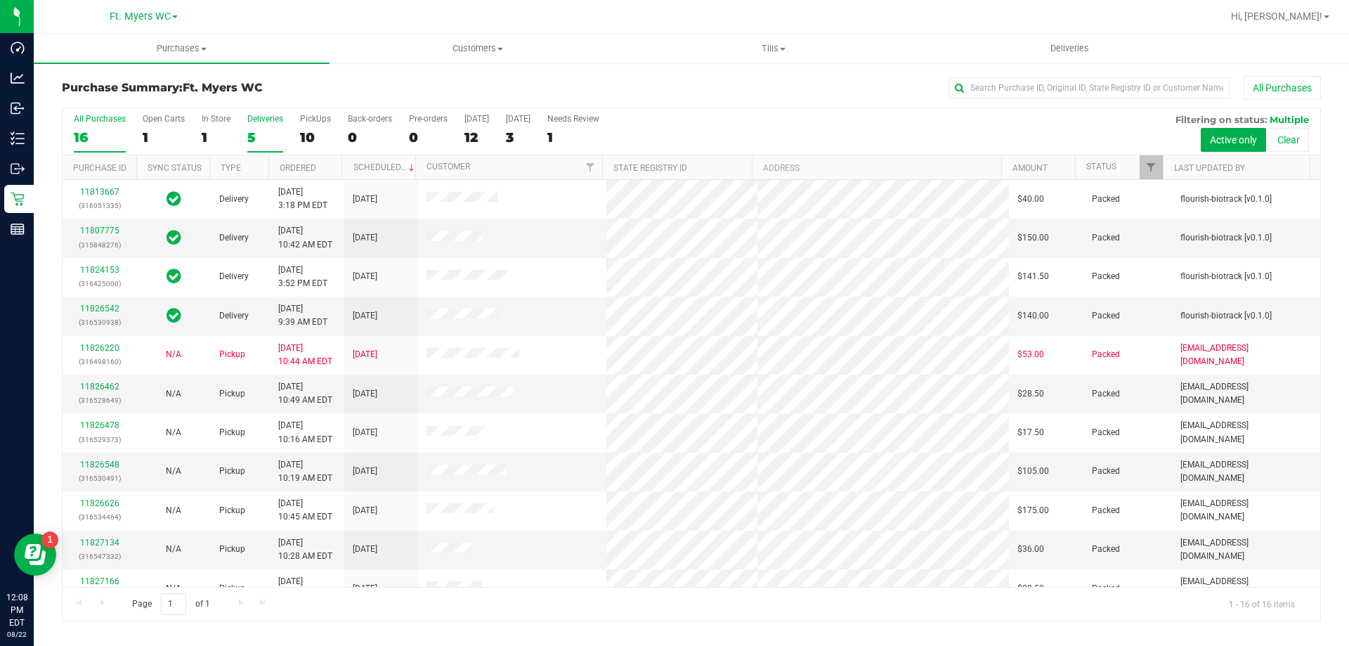
click at [280, 133] on div "5" at bounding box center [265, 137] width 36 height 16
click at [0, 0] on input "Deliveries 5" at bounding box center [0, 0] width 0 height 0
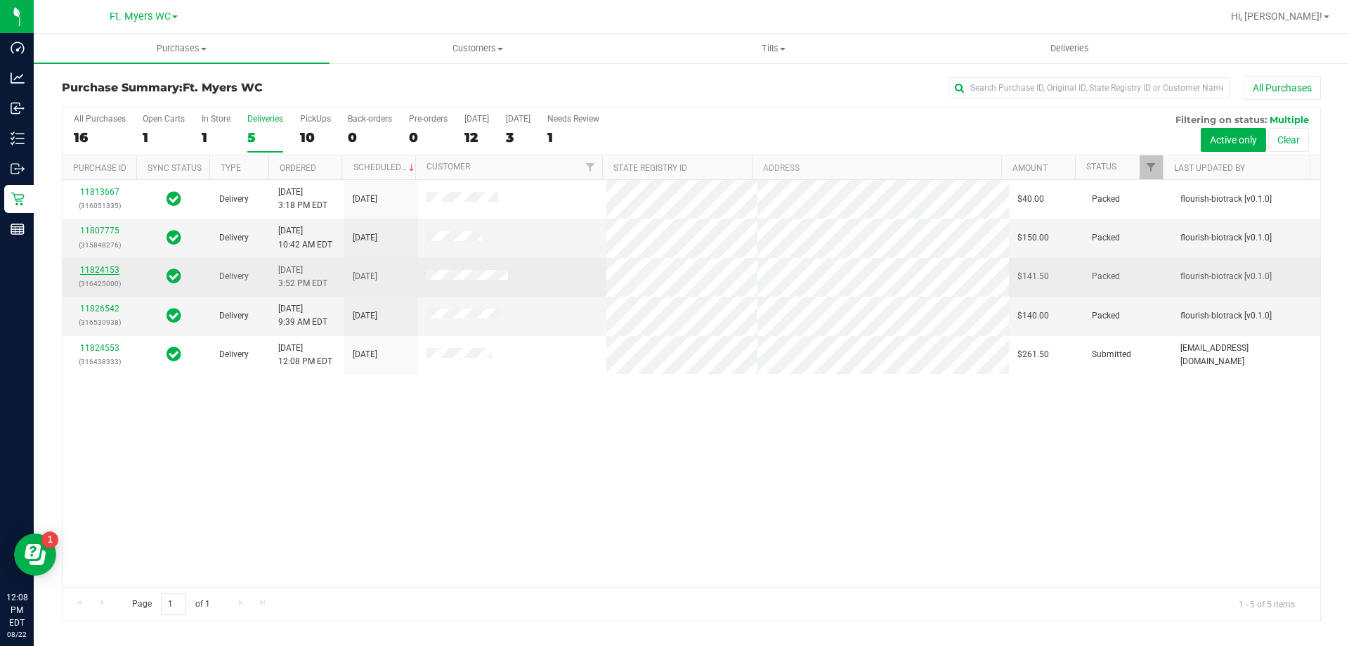
click at [115, 267] on link "11824153" at bounding box center [99, 270] width 39 height 10
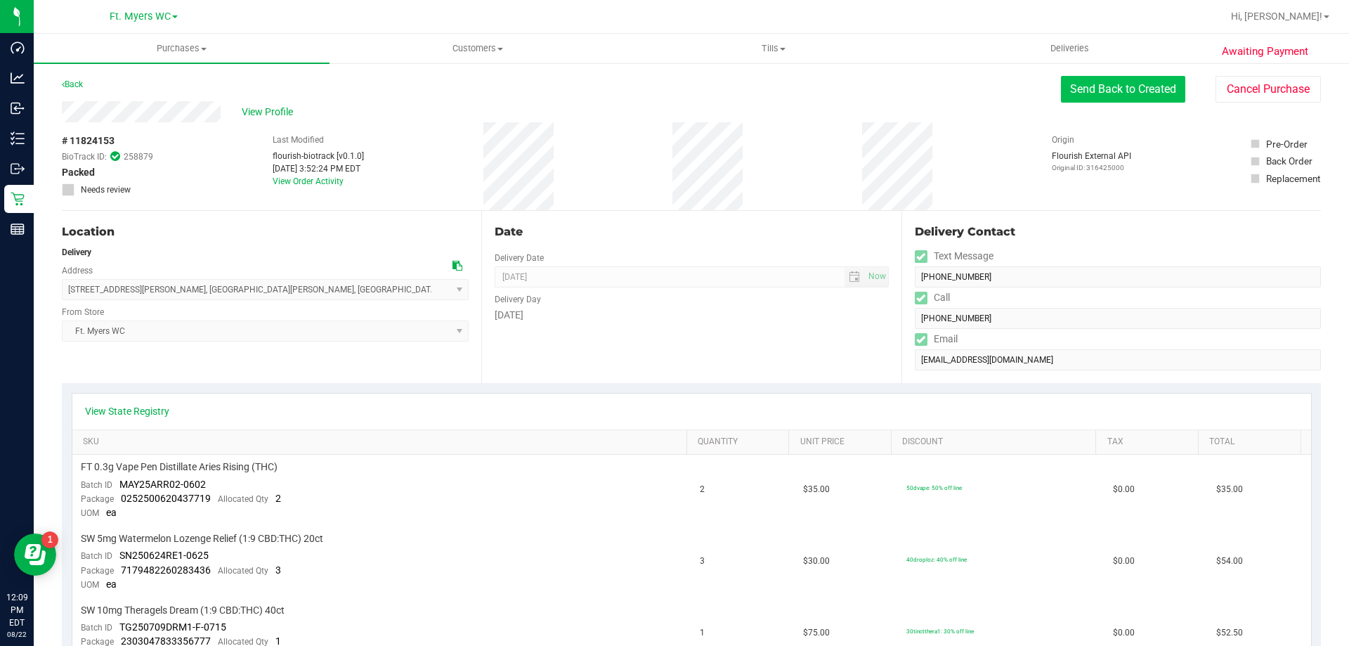
click at [1102, 100] on button "Send Back to Created" at bounding box center [1123, 89] width 124 height 27
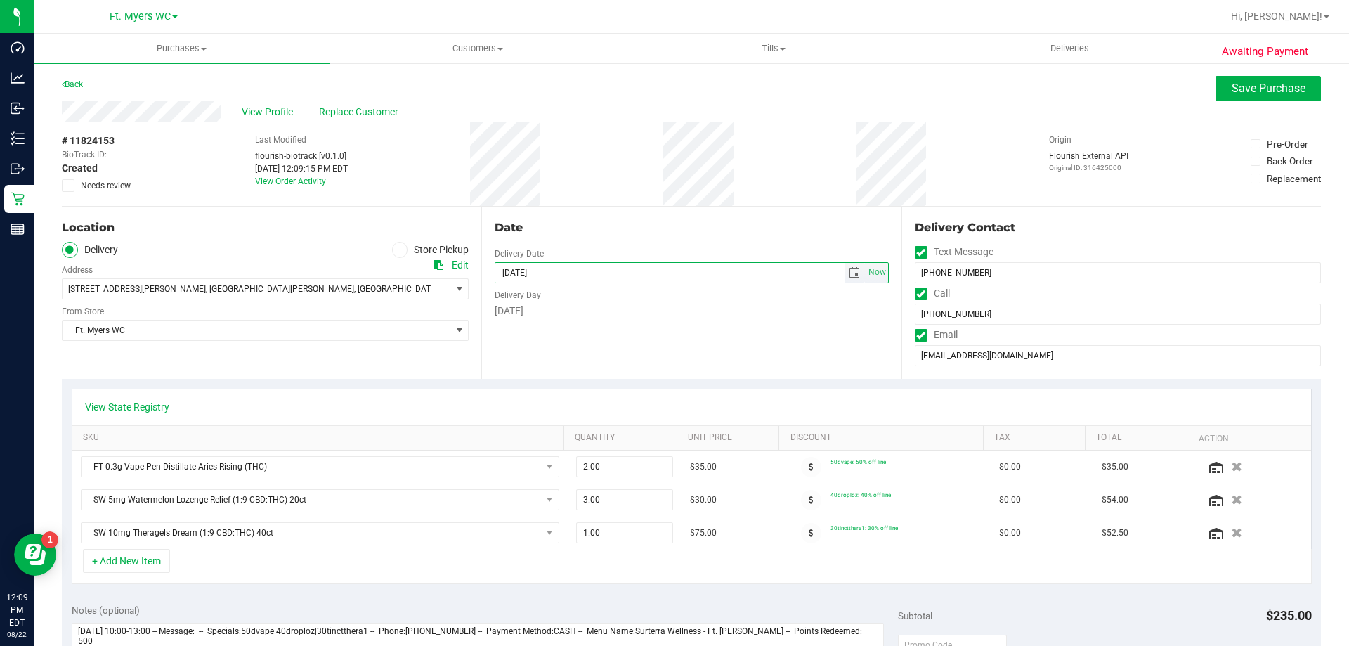
click at [523, 268] on input "[DATE]" at bounding box center [669, 273] width 349 height 20
type input "[DATE]"
click at [1288, 88] on span "Save Purchase" at bounding box center [1269, 87] width 74 height 13
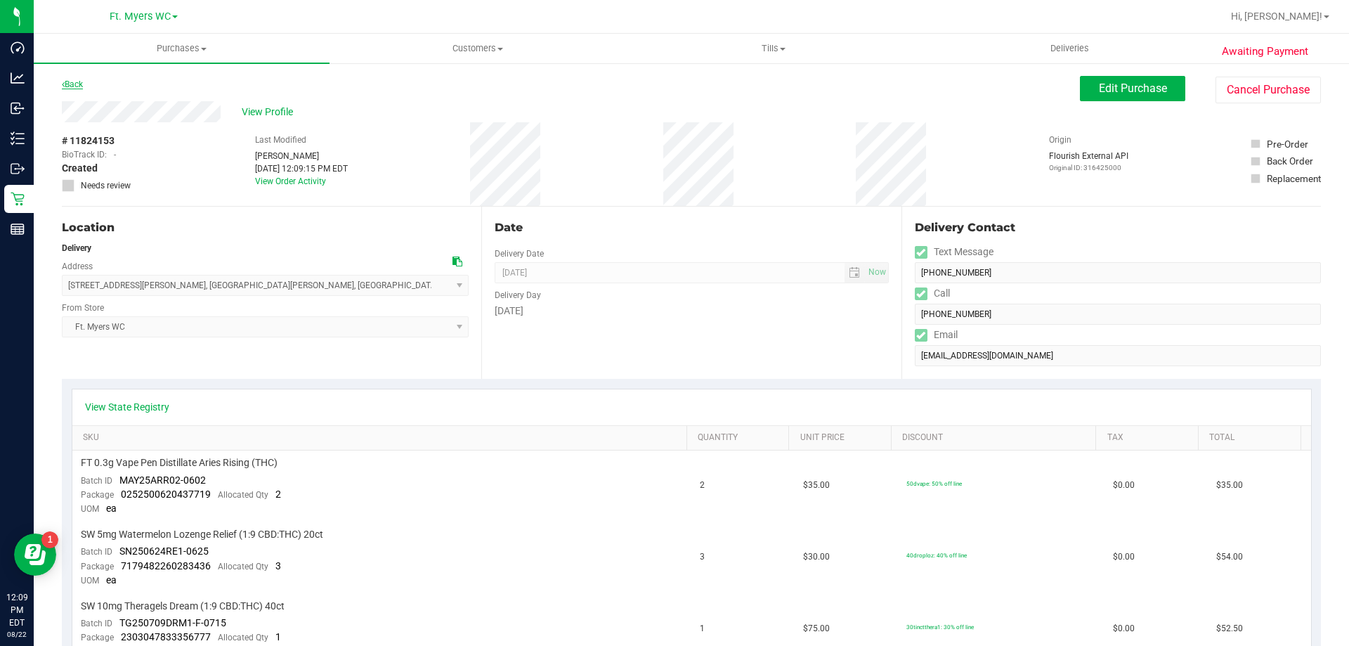
click at [76, 86] on link "Back" at bounding box center [72, 84] width 21 height 10
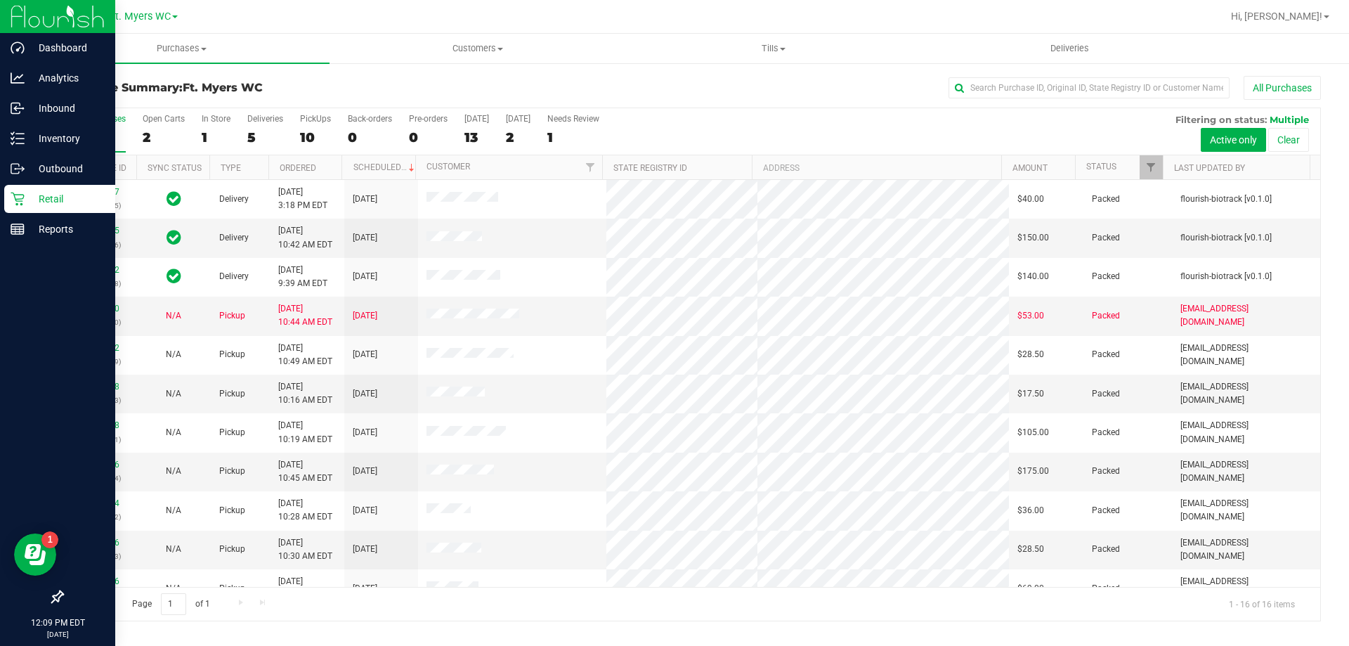
click at [21, 195] on icon at bounding box center [18, 199] width 14 height 14
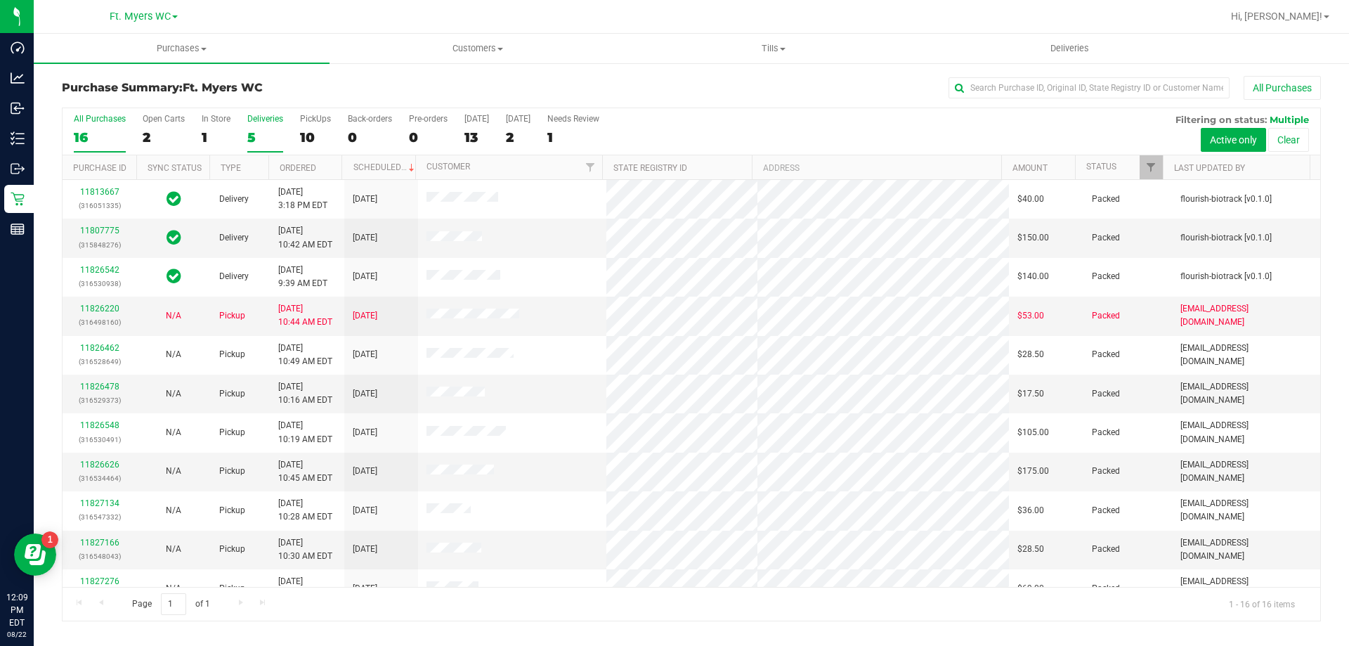
click at [266, 131] on div "5" at bounding box center [265, 137] width 36 height 16
click at [0, 0] on input "Deliveries 5" at bounding box center [0, 0] width 0 height 0
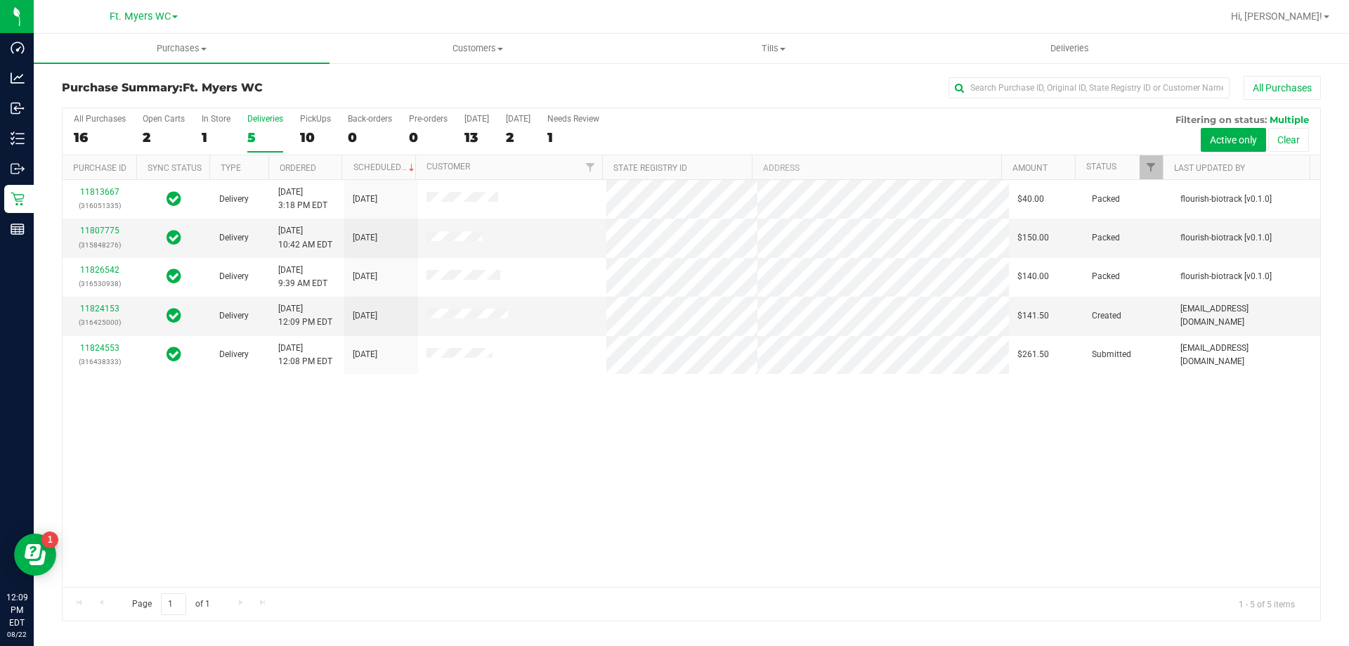
click at [450, 425] on div "11813667 (316051335) Delivery [DATE] 3:18 PM EDT 8/26/2025 $40.00 Packed flouri…" at bounding box center [692, 383] width 1258 height 407
click at [84, 310] on link "11824153" at bounding box center [99, 308] width 39 height 10
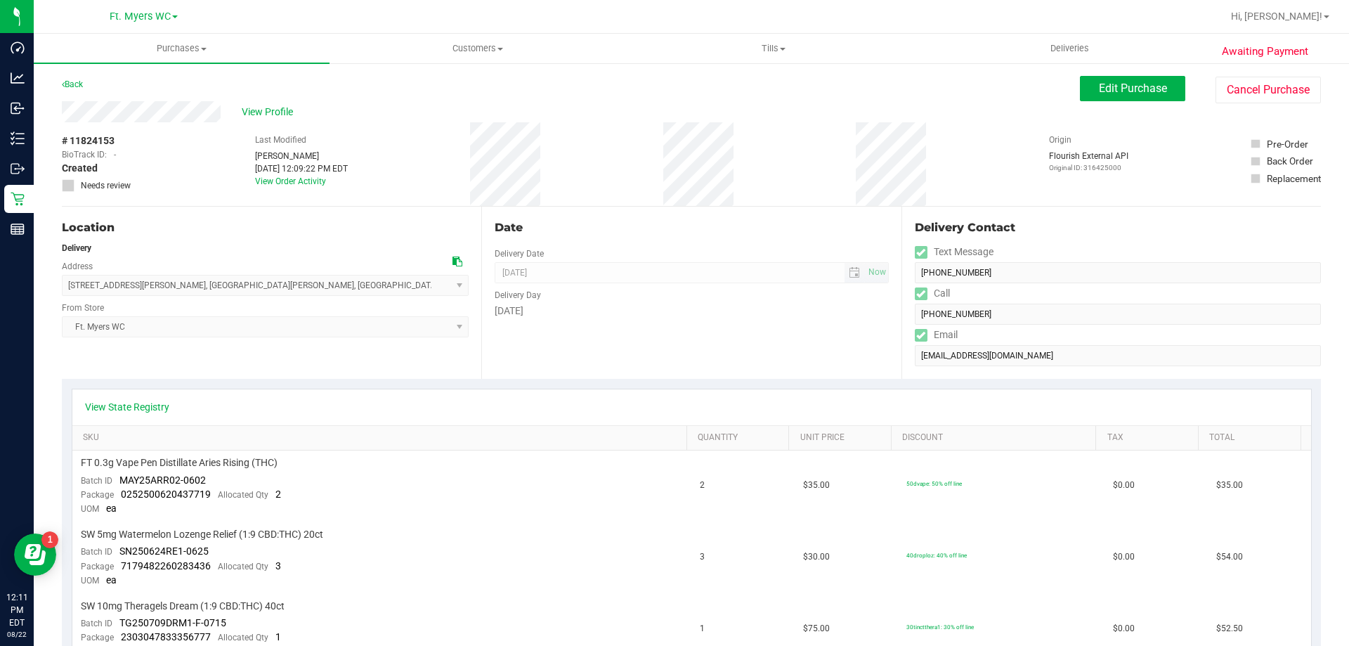
click at [849, 273] on div "Location Delivery Address [STREET_ADDRESS][PERSON_NAME] , [GEOGRAPHIC_DATA][PER…" at bounding box center [691, 293] width 1259 height 172
click at [78, 87] on link "Back" at bounding box center [72, 84] width 21 height 10
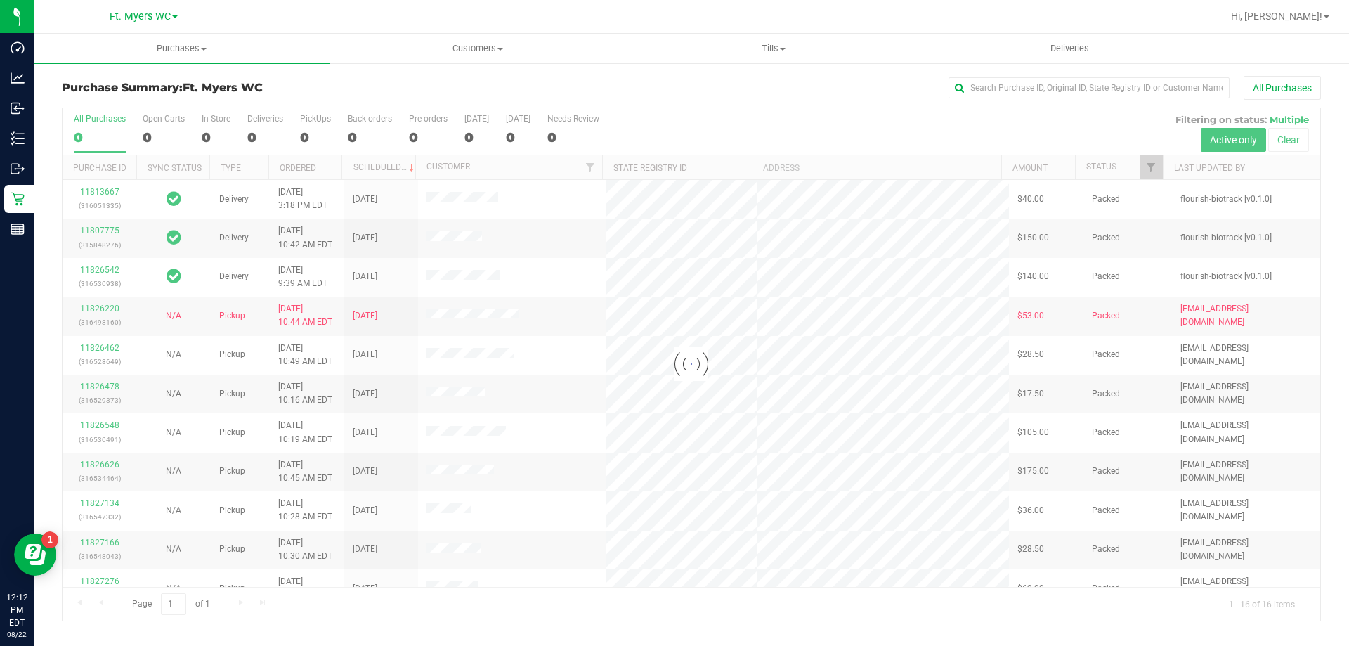
click at [263, 130] on div at bounding box center [692, 364] width 1258 height 512
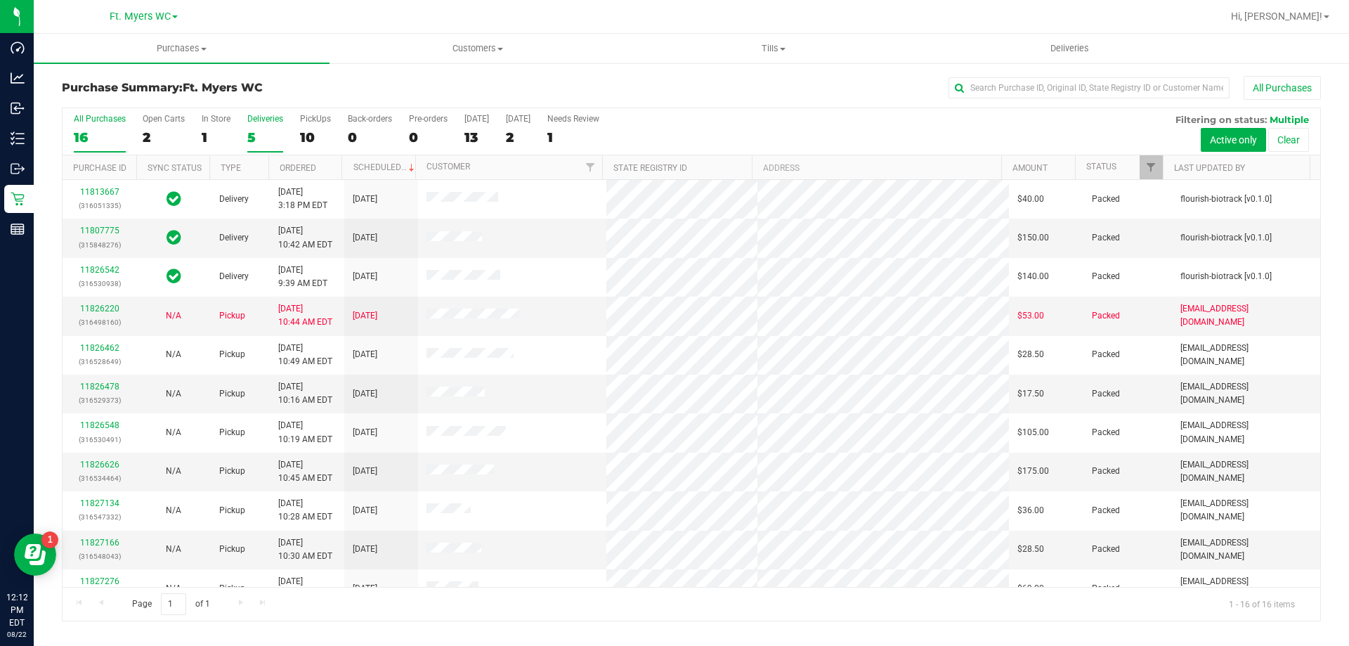
click at [260, 135] on div "5" at bounding box center [265, 137] width 36 height 16
click at [0, 0] on input "Deliveries 5" at bounding box center [0, 0] width 0 height 0
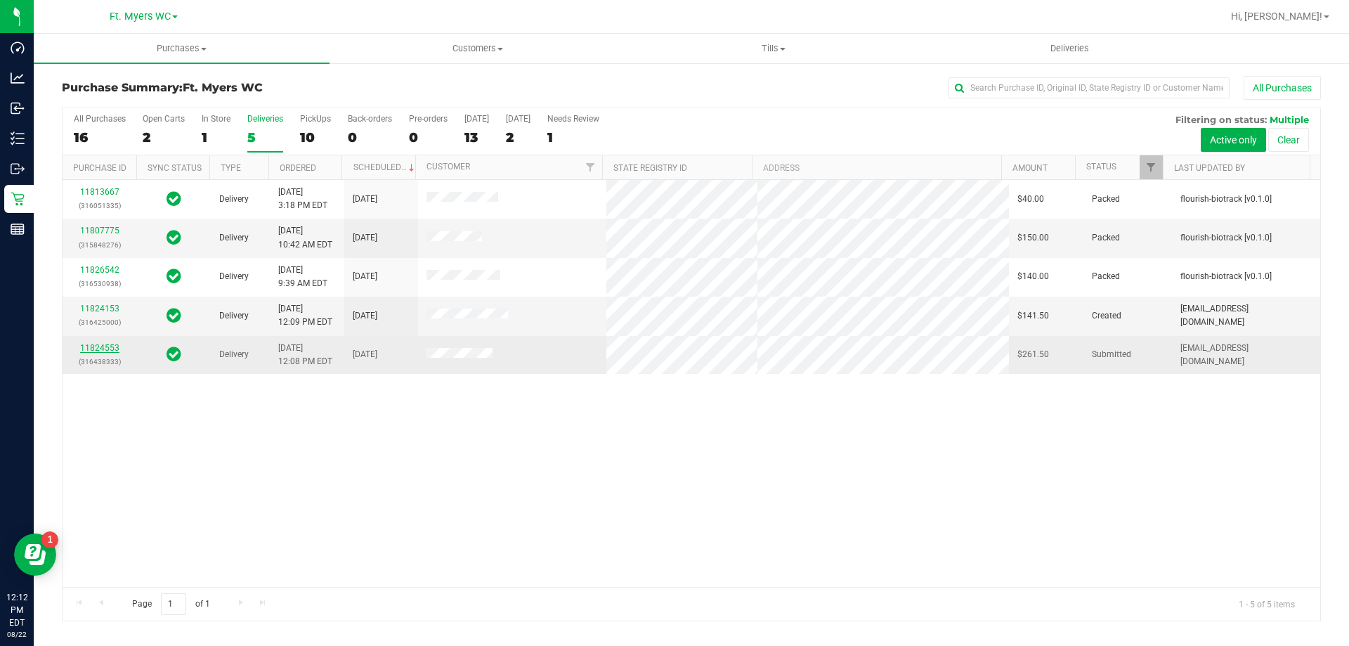
click at [108, 348] on link "11824553" at bounding box center [99, 348] width 39 height 10
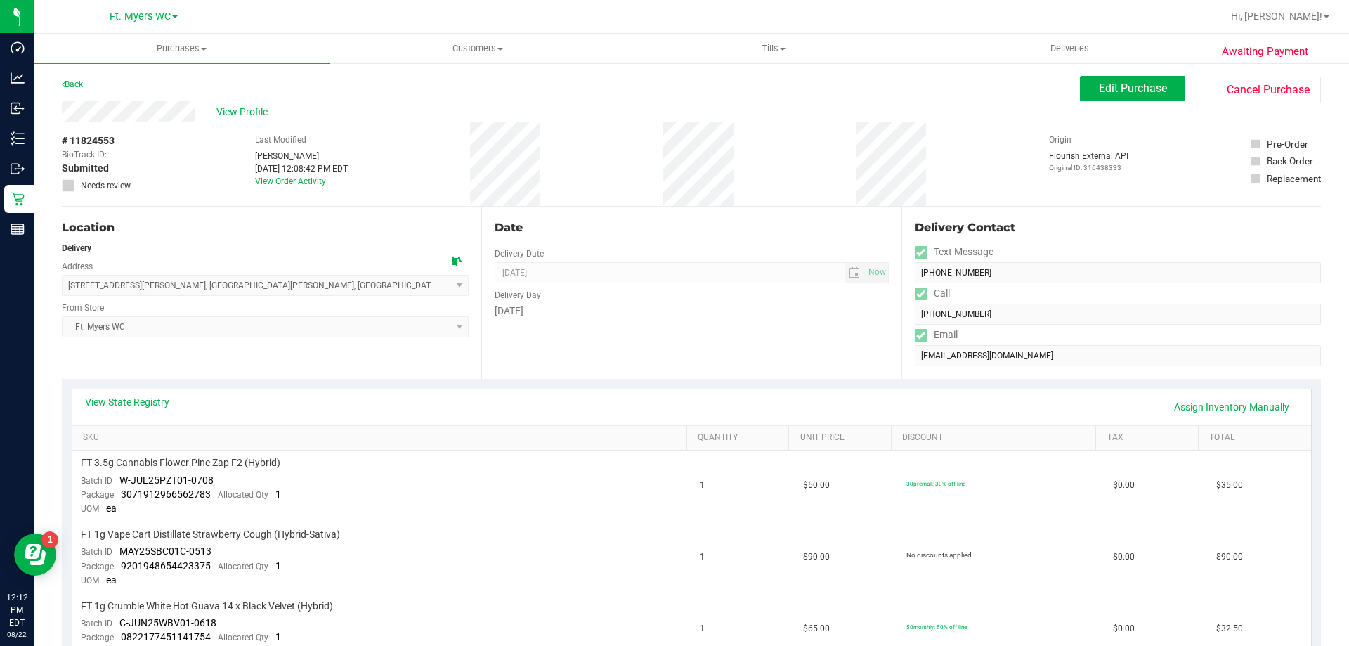
click at [887, 276] on div "Location Delivery Address [STREET_ADDRESS][PERSON_NAME] , [GEOGRAPHIC_DATA] , […" at bounding box center [691, 293] width 1259 height 172
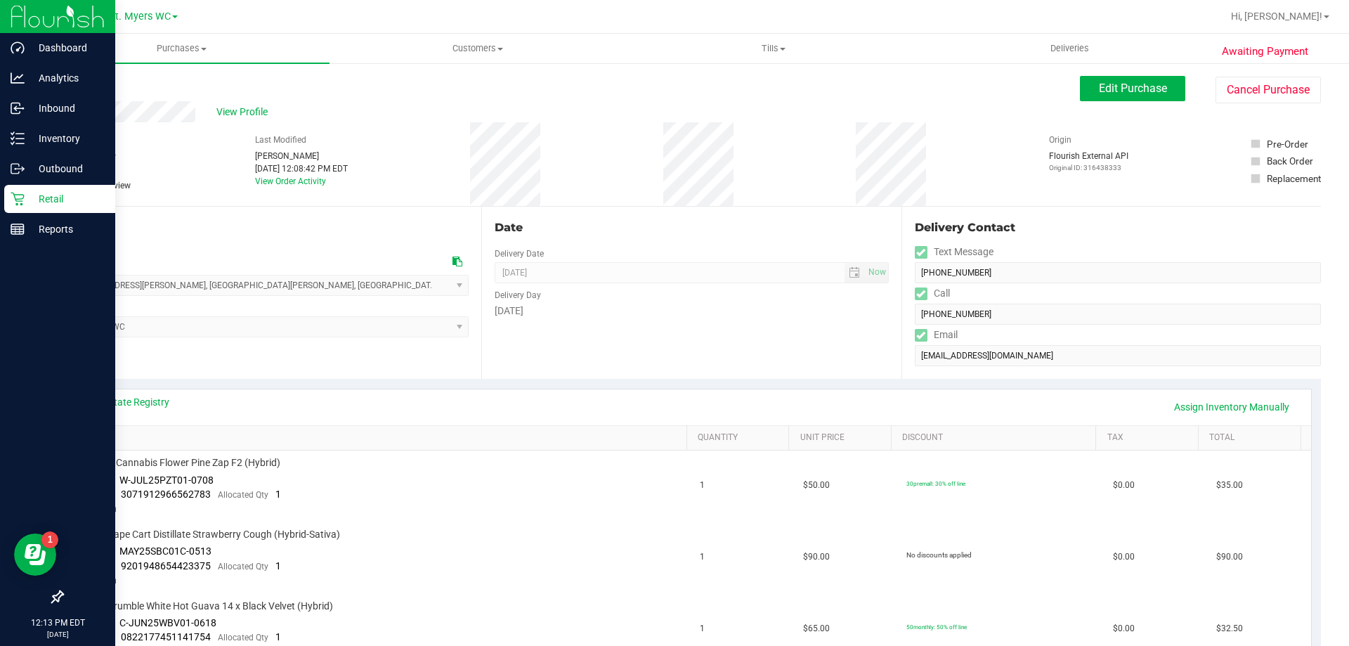
click at [44, 197] on p "Retail" at bounding box center [67, 198] width 84 height 17
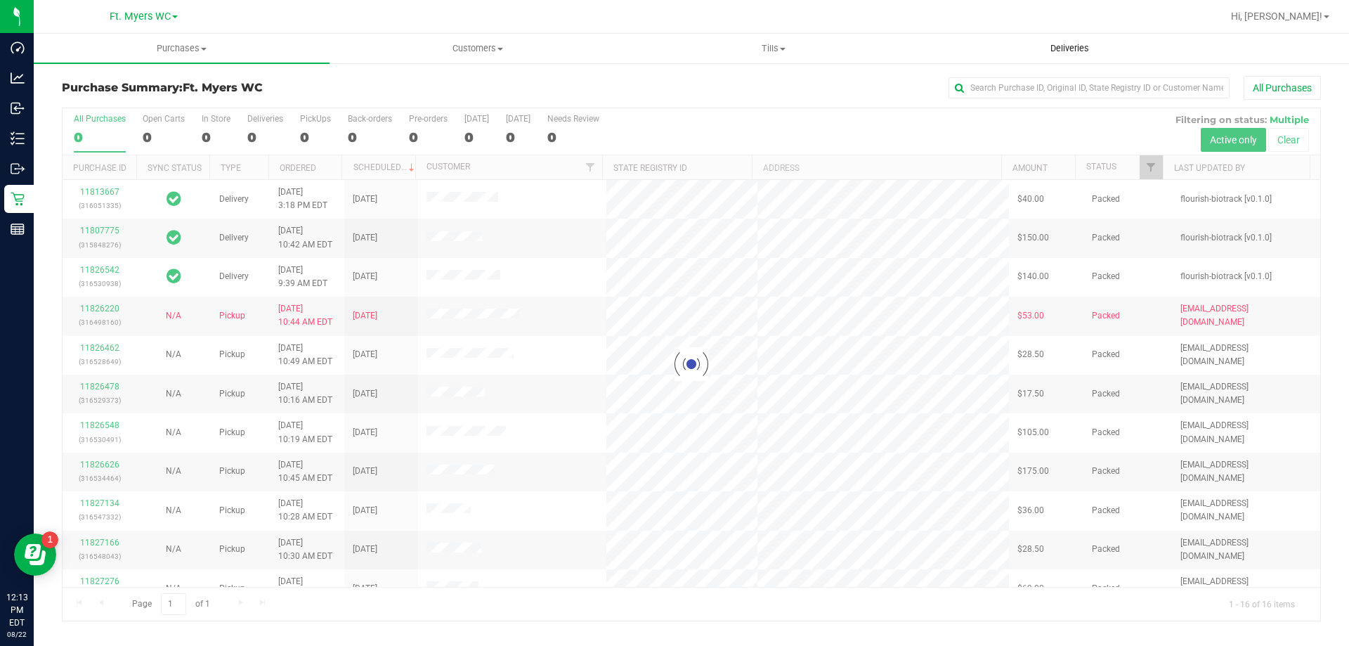
click at [1028, 54] on uib-tab-heading "Deliveries" at bounding box center [1069, 48] width 294 height 28
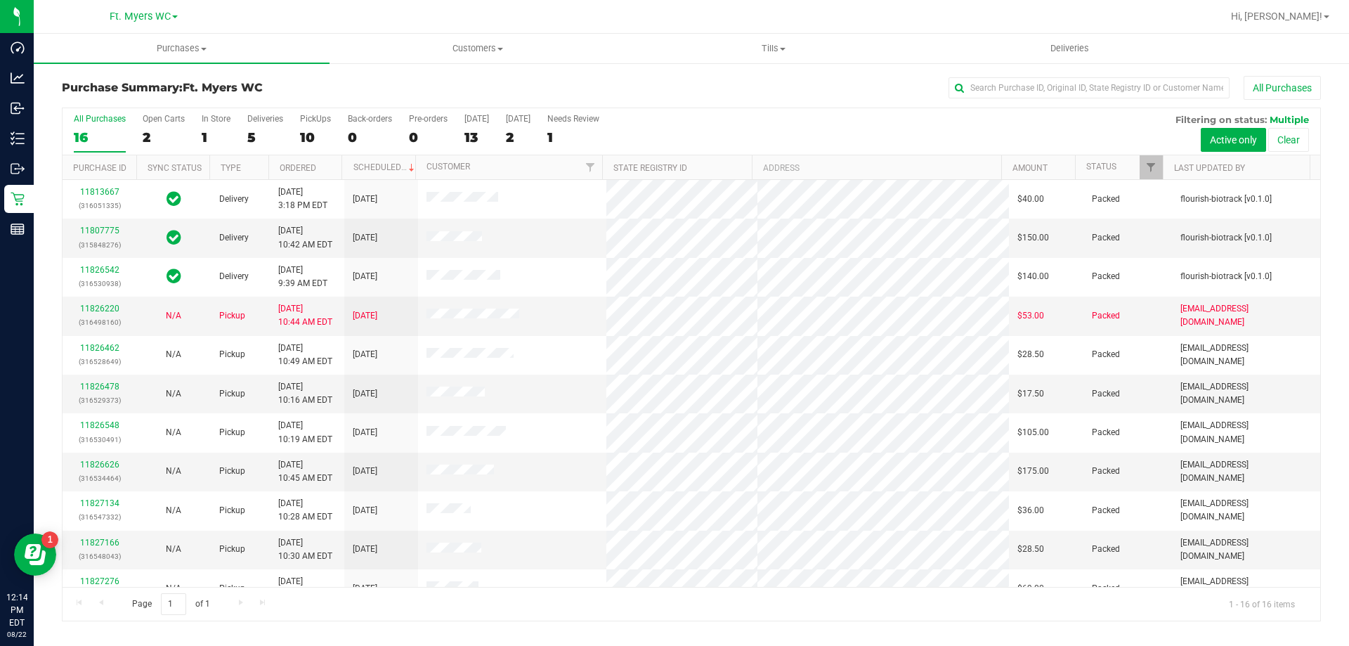
click at [1055, 29] on div at bounding box center [737, 16] width 970 height 27
click at [1051, 58] on uib-tab-heading "Deliveries" at bounding box center [1069, 48] width 294 height 28
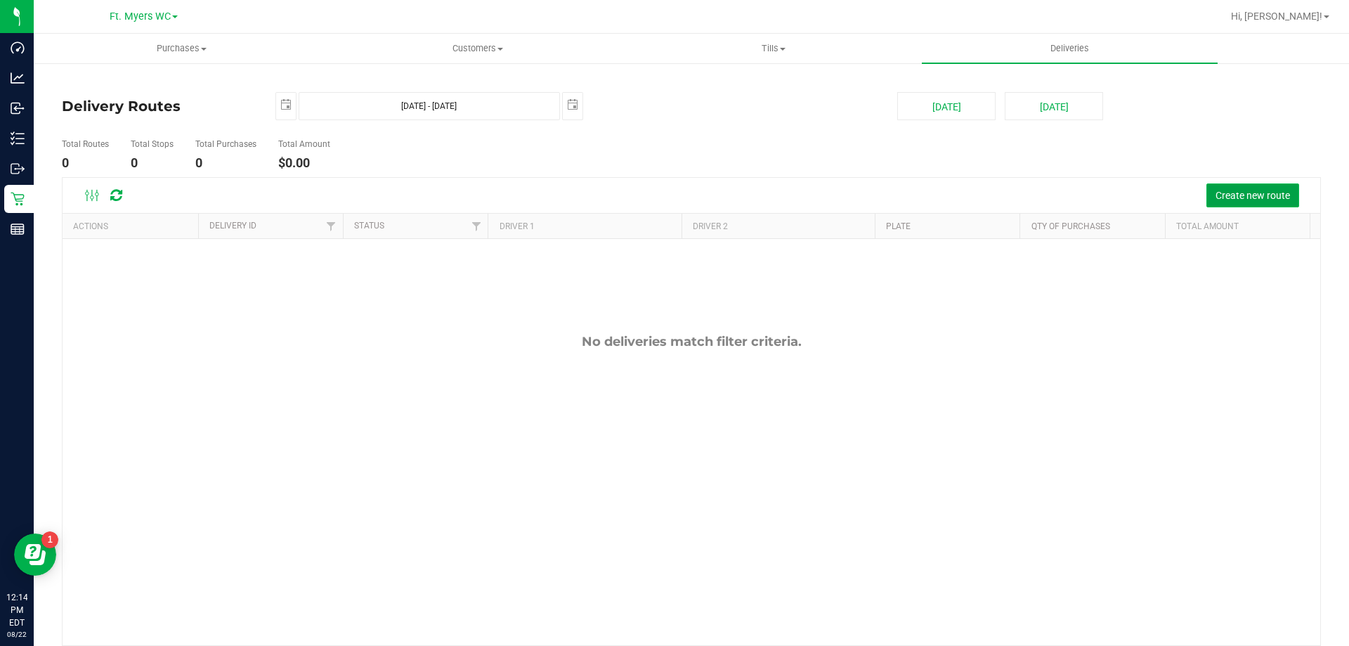
click at [1272, 207] on button "Create new route" at bounding box center [1252, 195] width 93 height 24
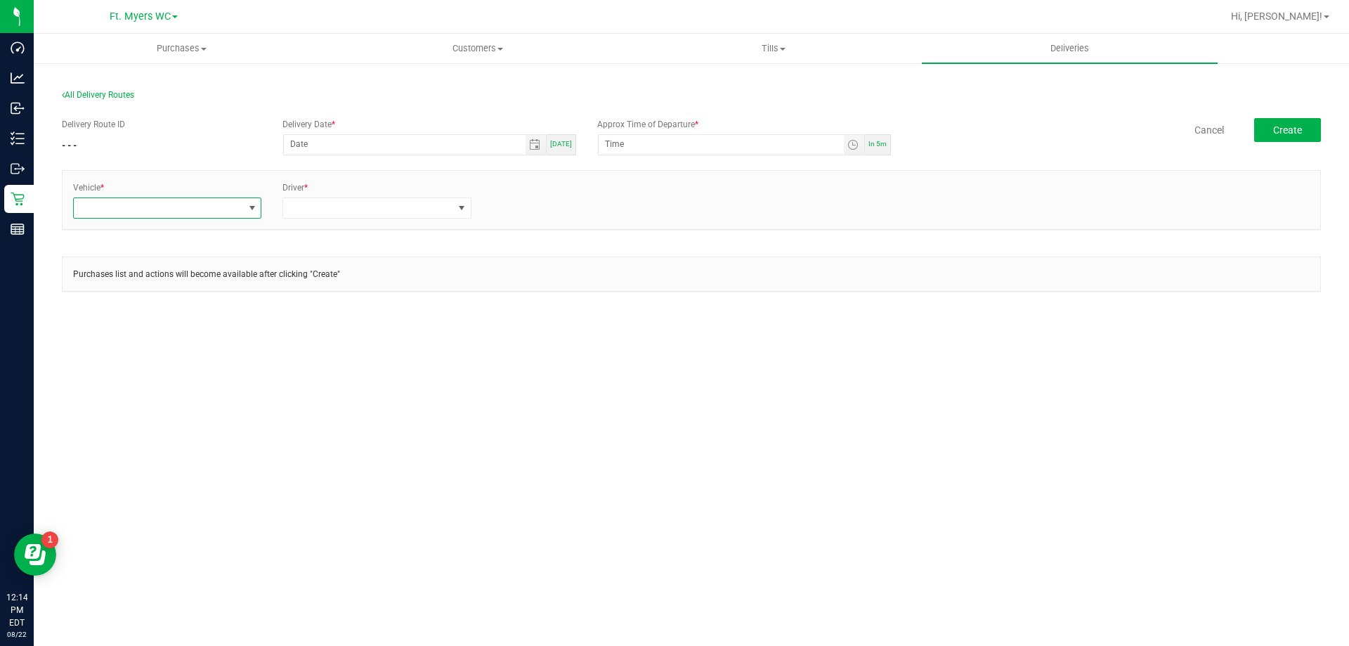
click at [156, 198] on span at bounding box center [158, 208] width 169 height 20
type input "r"
type input "6"
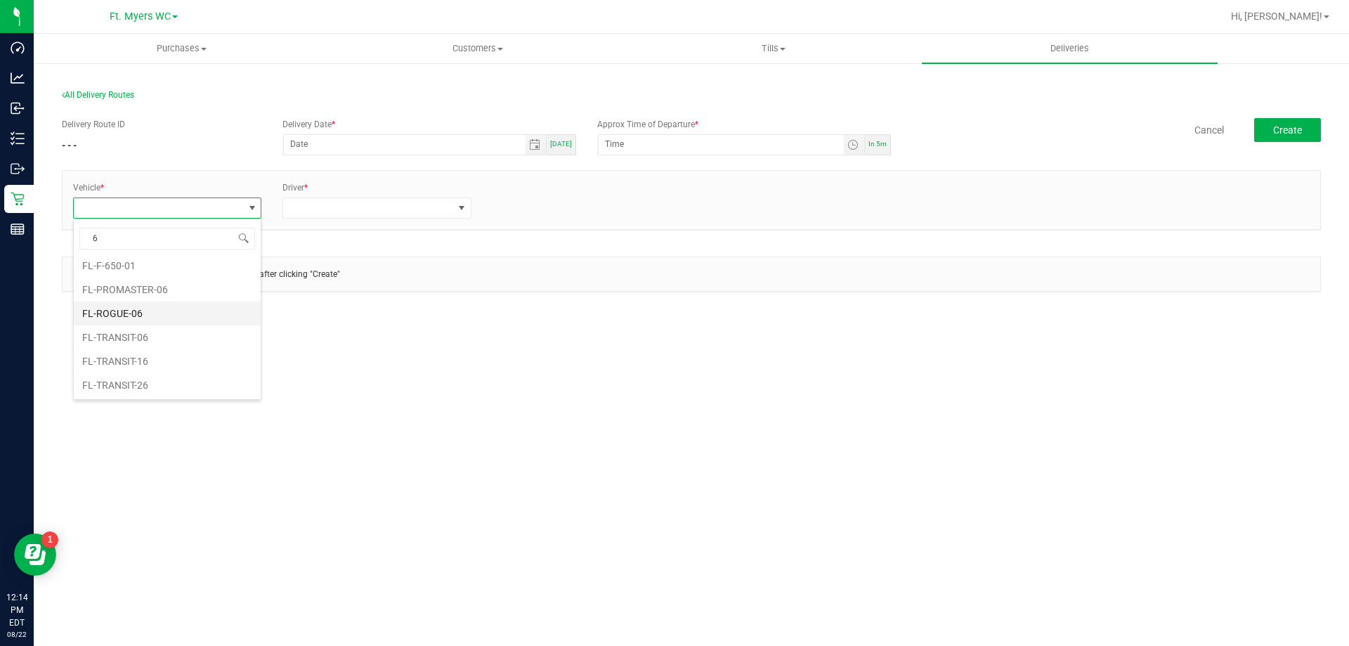
click at [187, 320] on li "FL-ROGUE-06" at bounding box center [167, 313] width 187 height 24
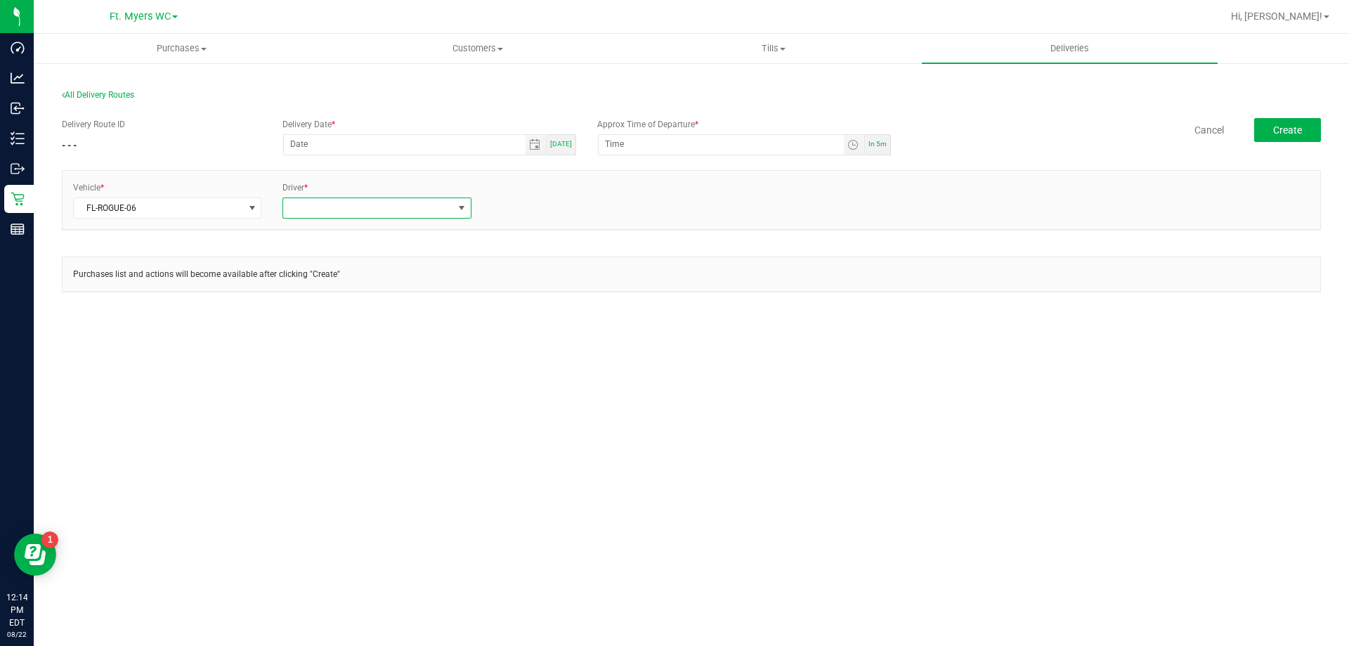
click at [341, 206] on span at bounding box center [367, 208] width 169 height 20
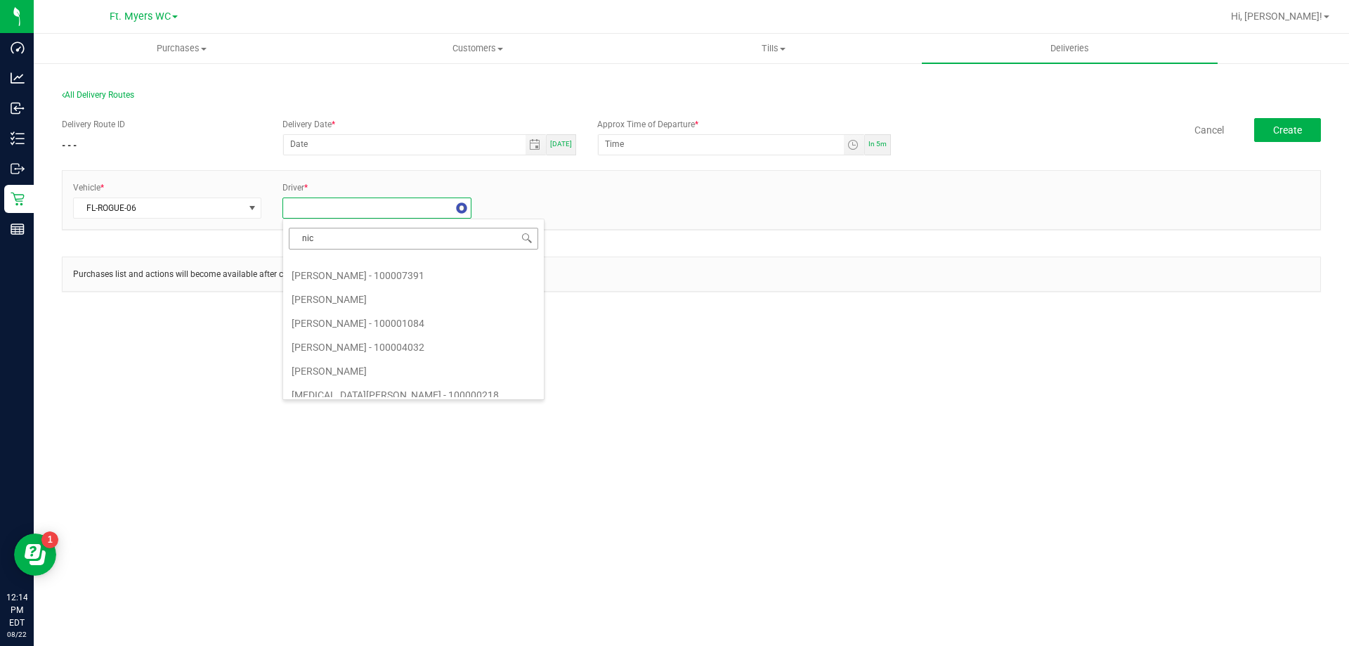
type input "nich"
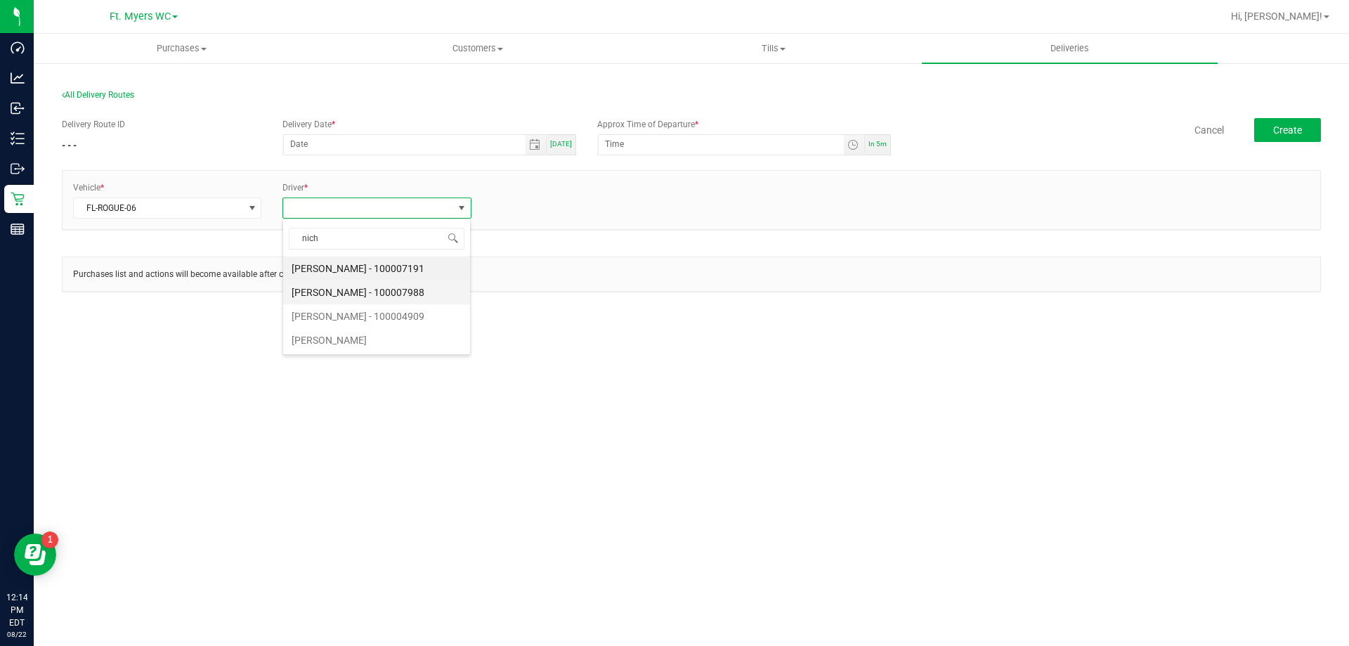
click at [443, 300] on li "Nicholas Strollo - 100007988" at bounding box center [376, 292] width 187 height 24
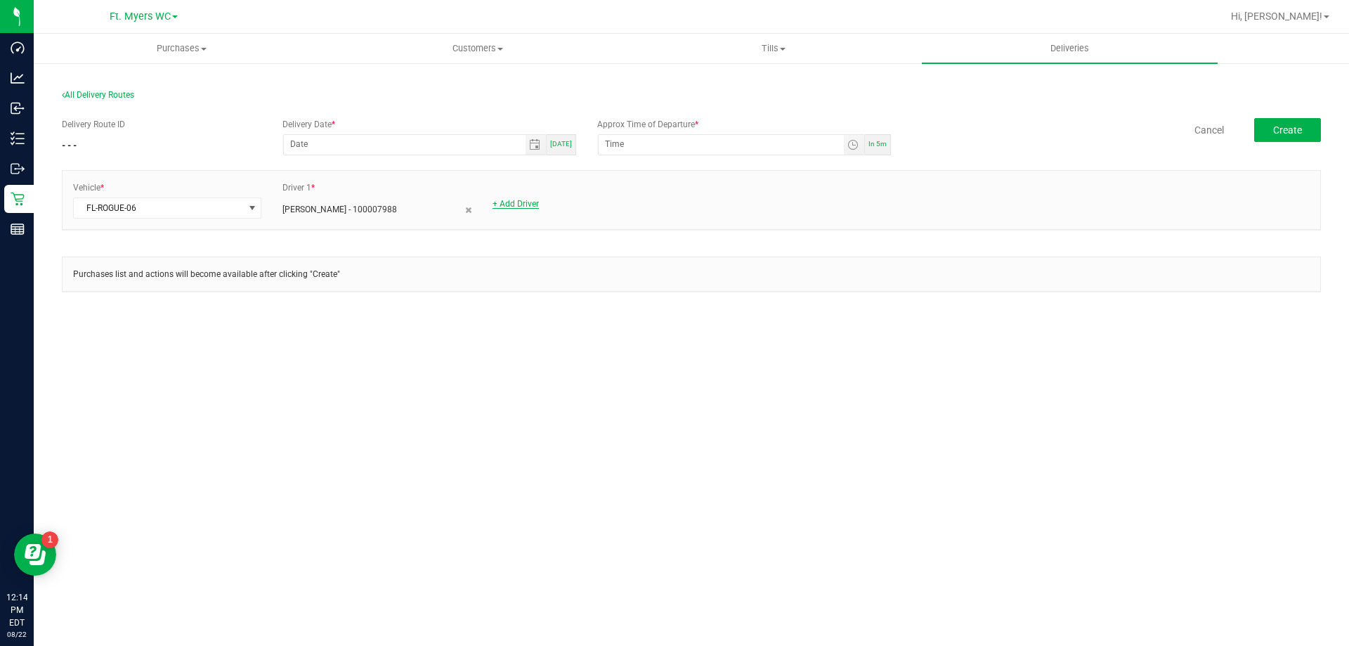
click at [535, 199] on link "+ Add Driver" at bounding box center [515, 204] width 46 height 10
click at [589, 205] on span at bounding box center [577, 208] width 169 height 20
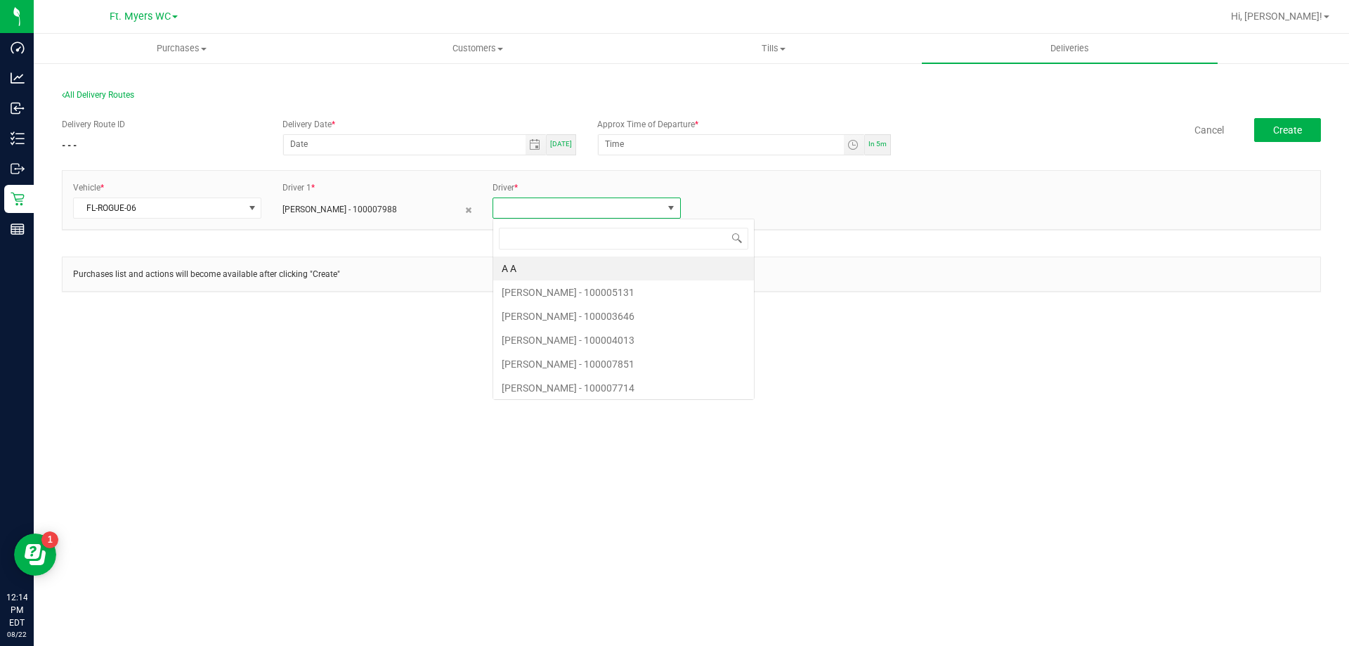
scroll to position [21, 189]
click at [578, 242] on input at bounding box center [623, 239] width 249 height 22
type input "natha"
click at [580, 339] on li "Nathan Walker - 100007987" at bounding box center [586, 340] width 187 height 24
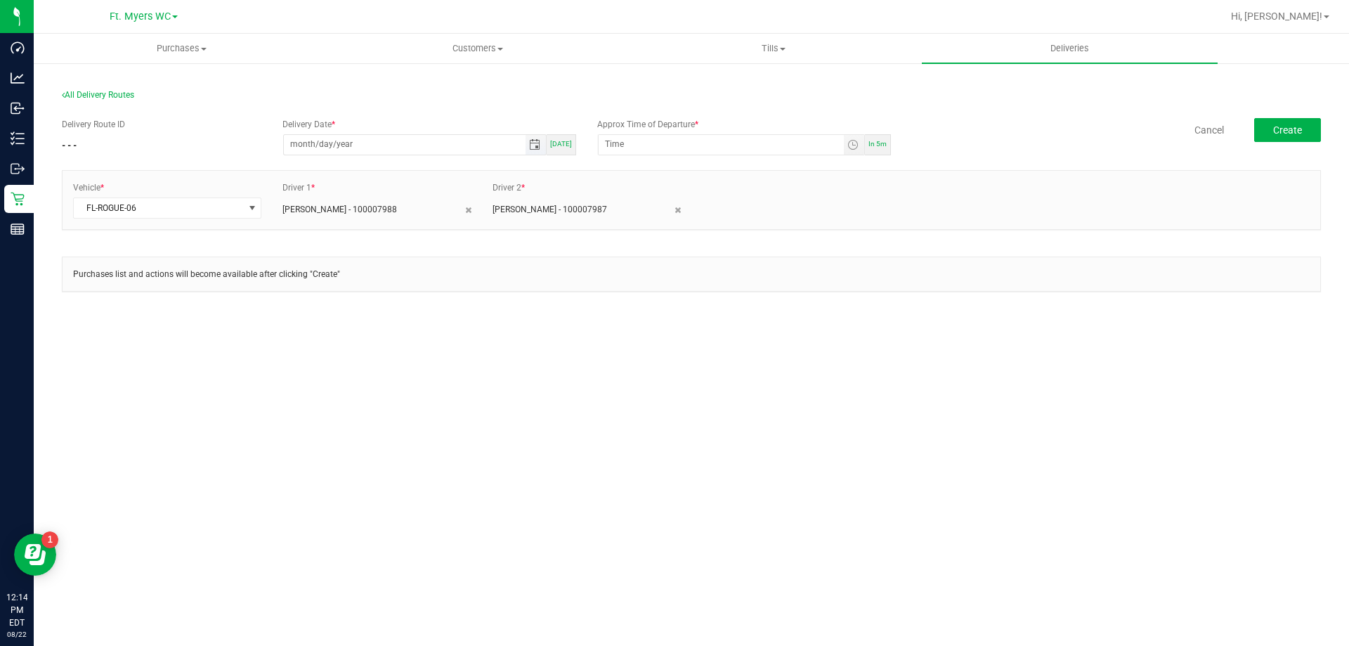
click at [290, 148] on input "month/day/year" at bounding box center [405, 144] width 242 height 18
type input "08/22/0002"
type input "12:00 AM"
type input "[DATE]"
click at [620, 141] on input "12:00 AM" at bounding box center [721, 144] width 245 height 18
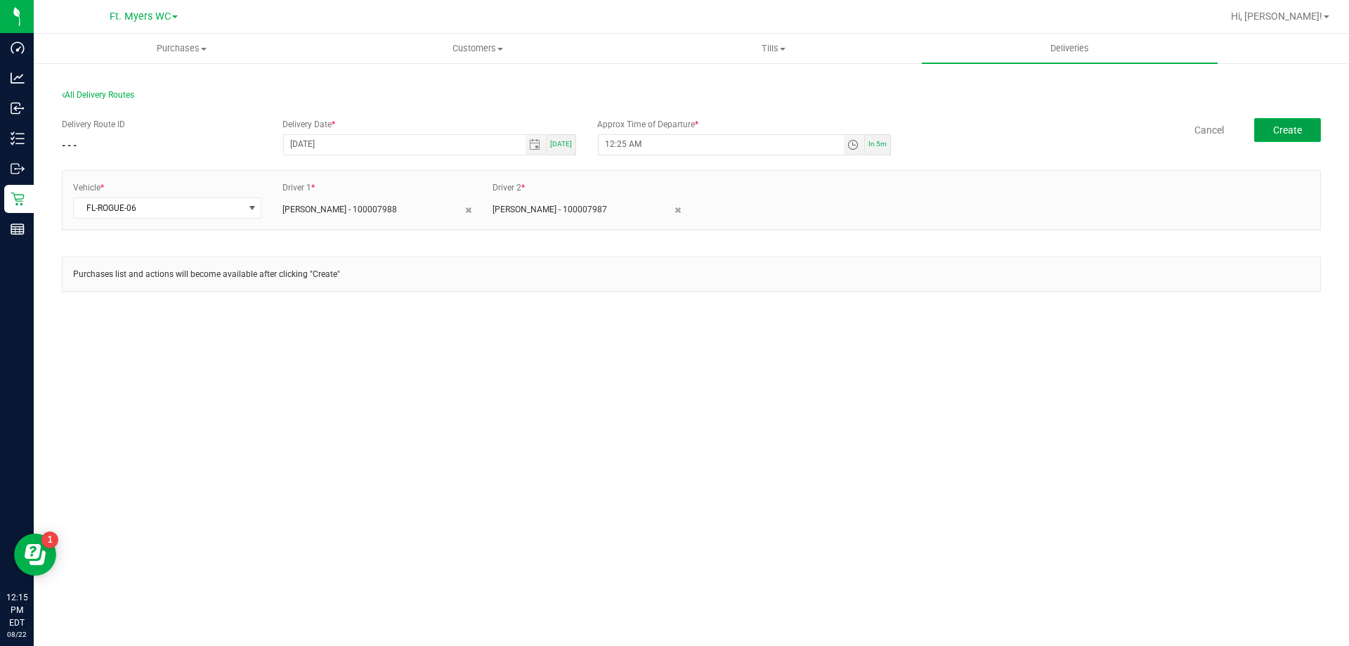
click at [1304, 140] on button "Create" at bounding box center [1287, 130] width 67 height 24
click at [630, 141] on input "12:25 AM" at bounding box center [721, 144] width 245 height 18
type input "12:25 PM"
click at [1294, 132] on span "Create" at bounding box center [1287, 129] width 29 height 11
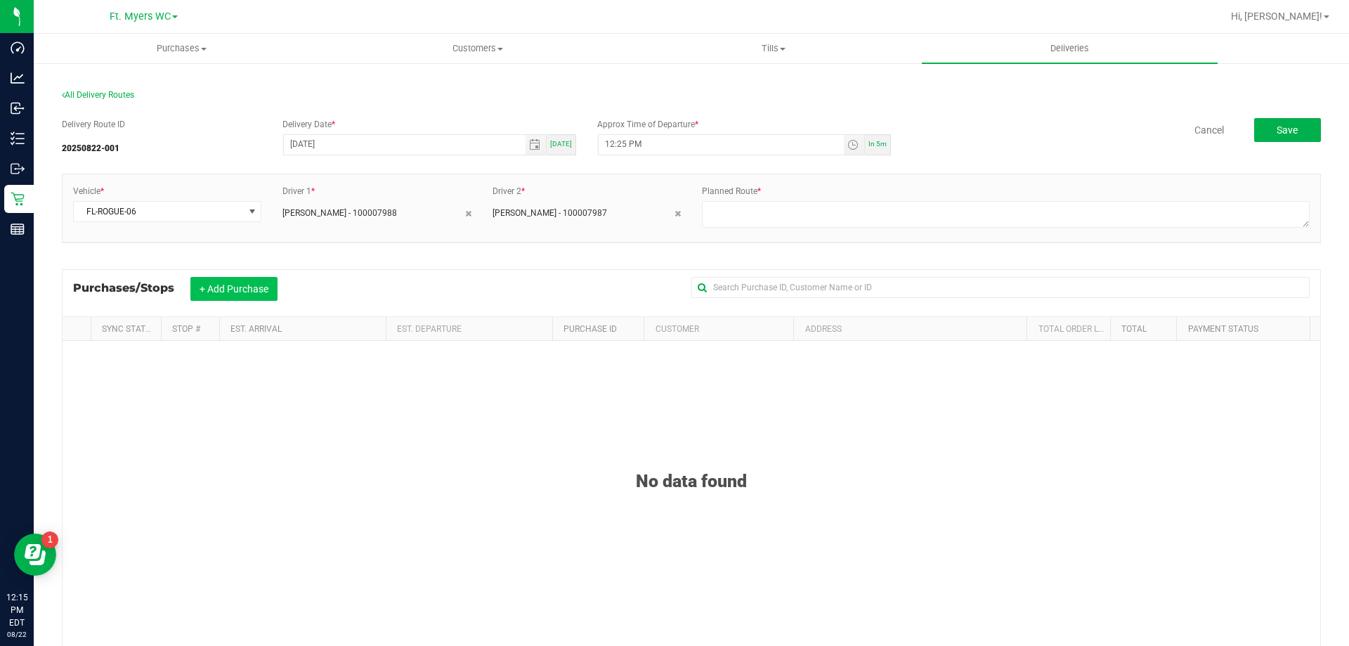
click at [216, 287] on button "+ Add Purchase" at bounding box center [233, 289] width 87 height 24
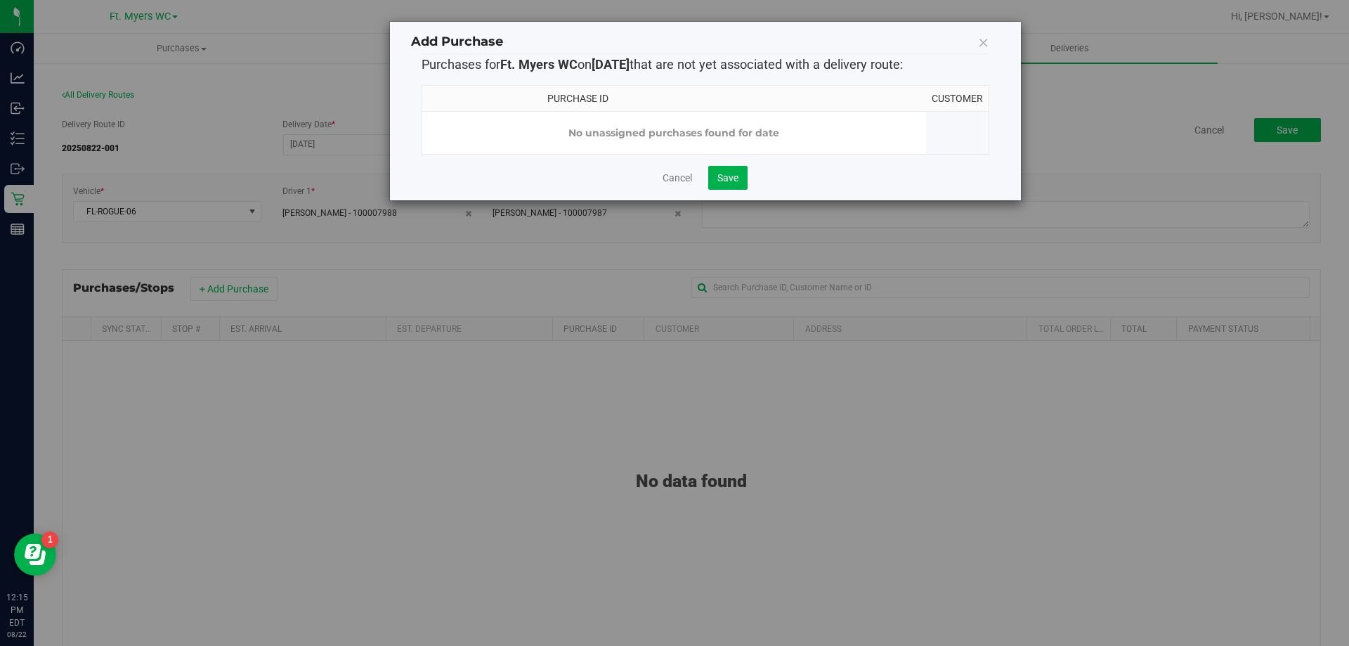
click at [979, 39] on icon at bounding box center [983, 42] width 11 height 20
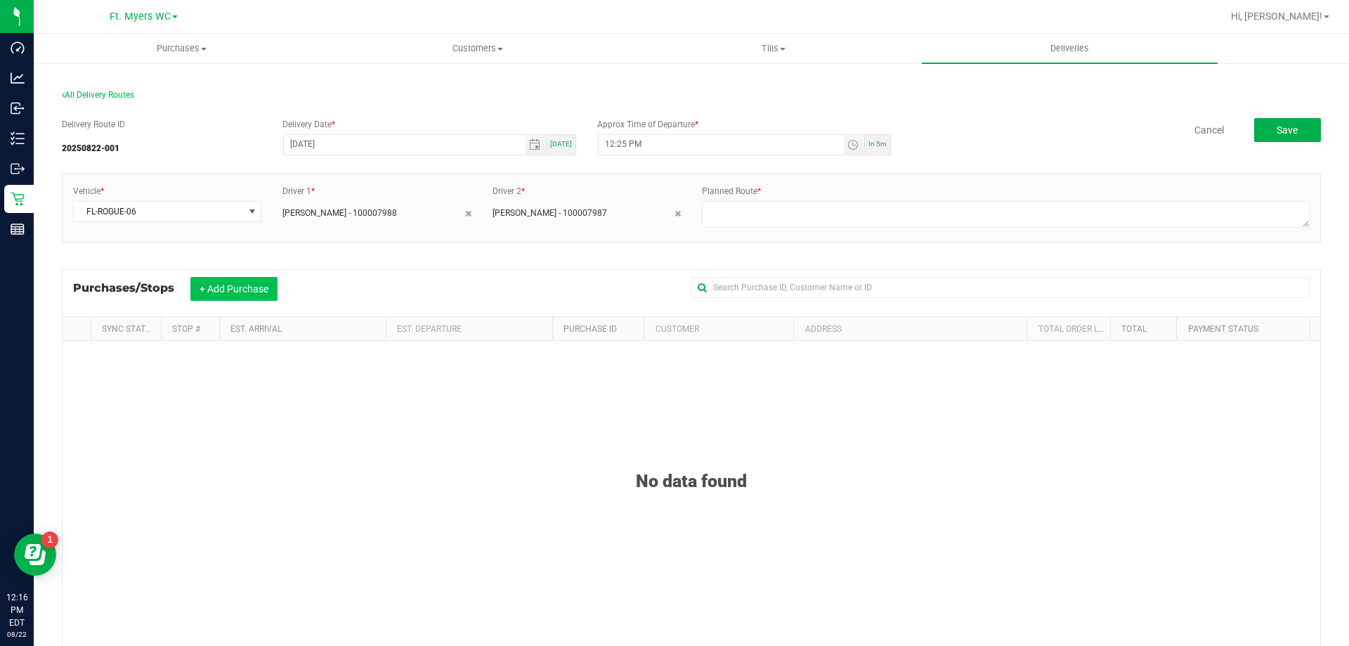
click at [212, 293] on button "+ Add Purchase" at bounding box center [233, 289] width 87 height 24
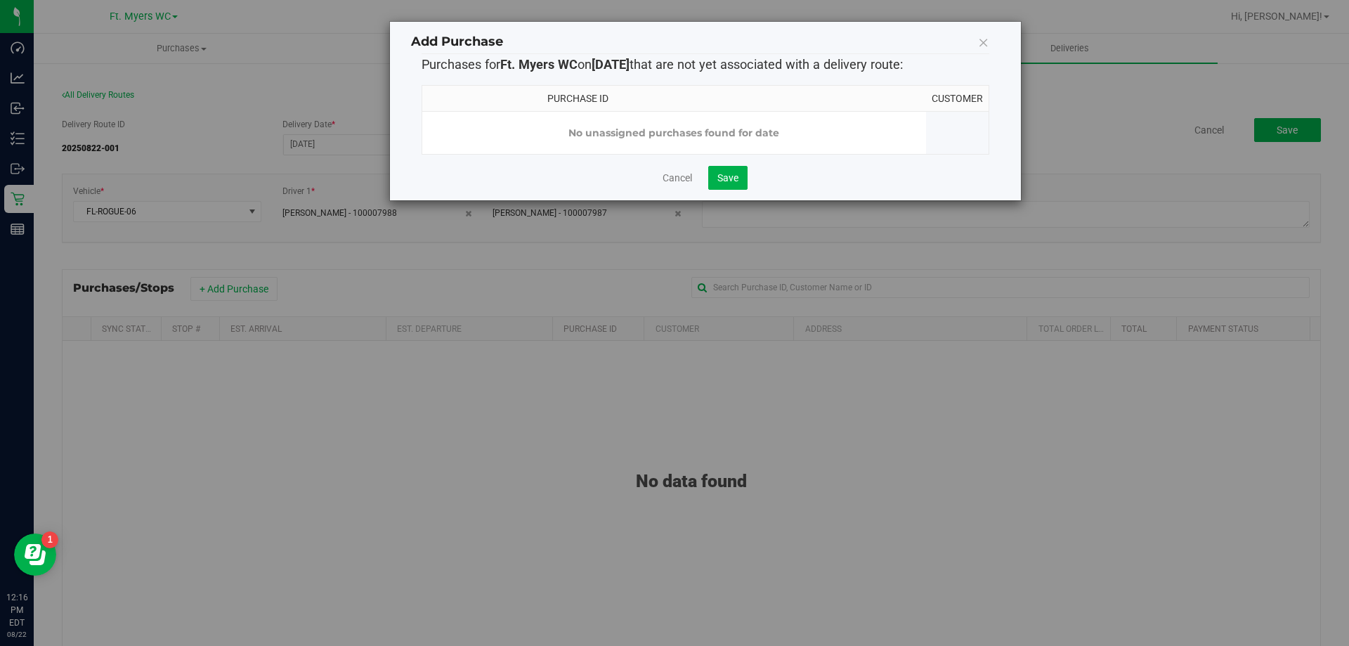
click at [980, 46] on icon at bounding box center [983, 42] width 11 height 20
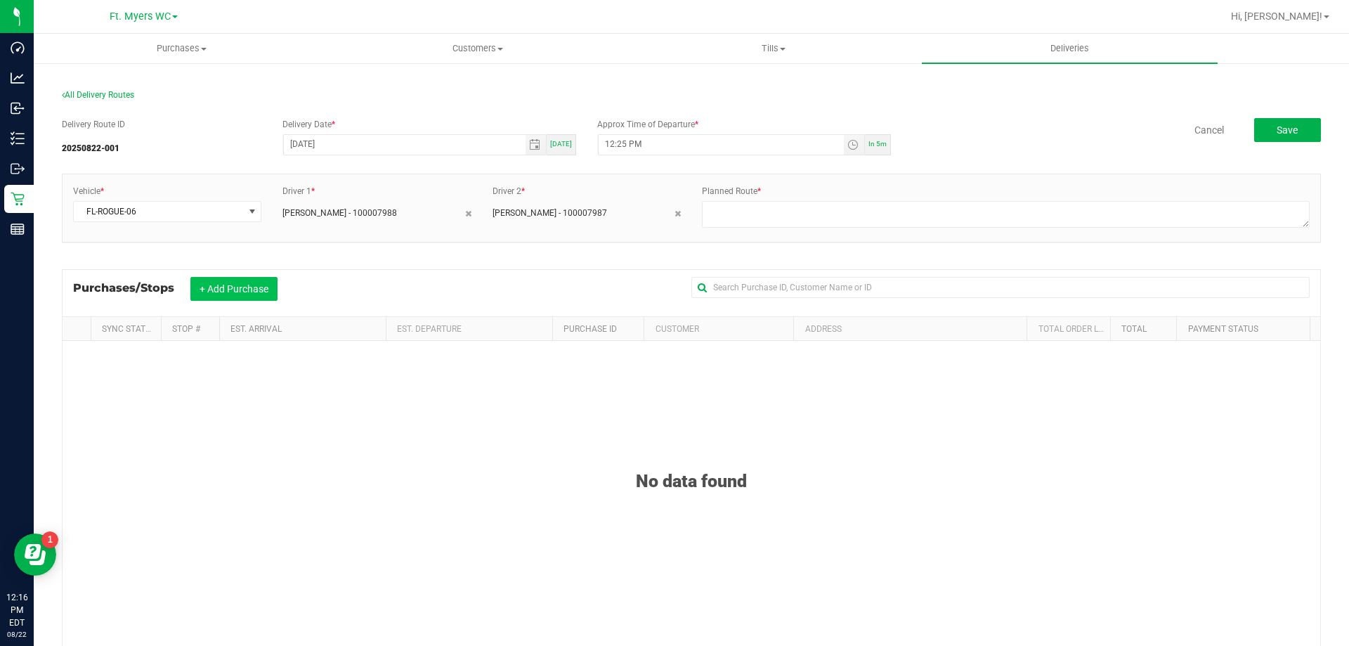
click at [244, 286] on button "+ Add Purchase" at bounding box center [233, 289] width 87 height 24
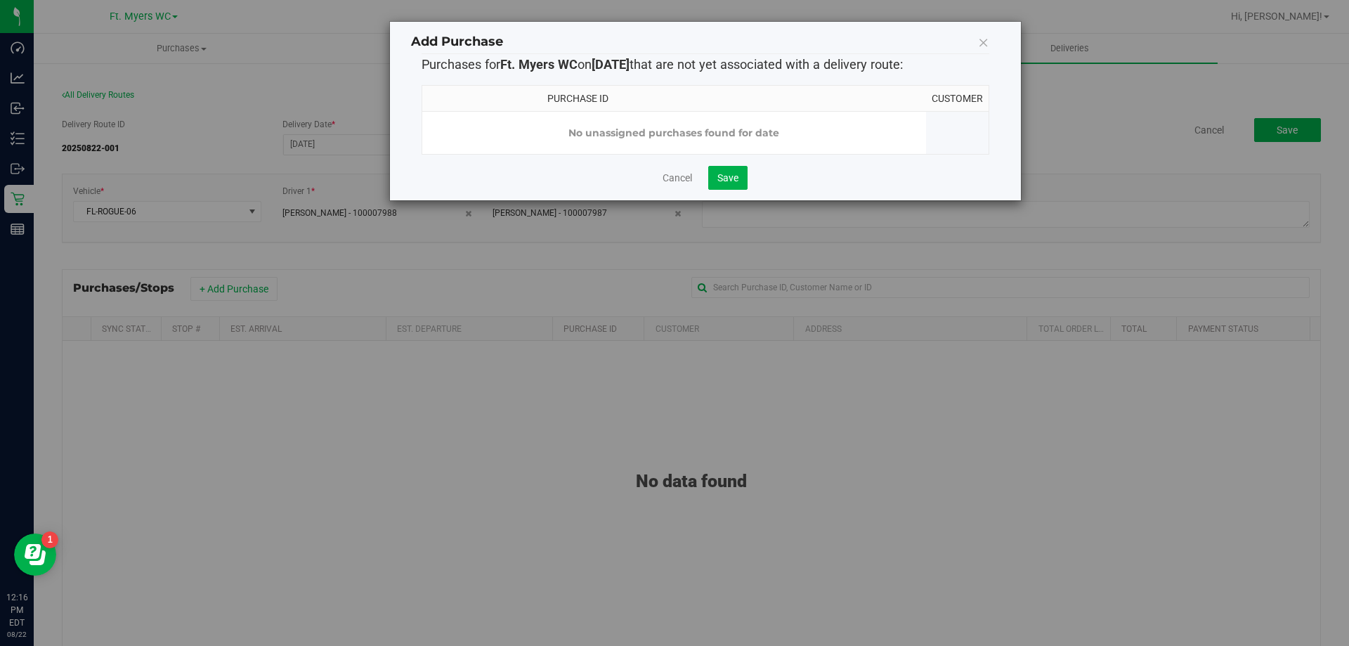
click at [980, 39] on icon at bounding box center [983, 42] width 11 height 20
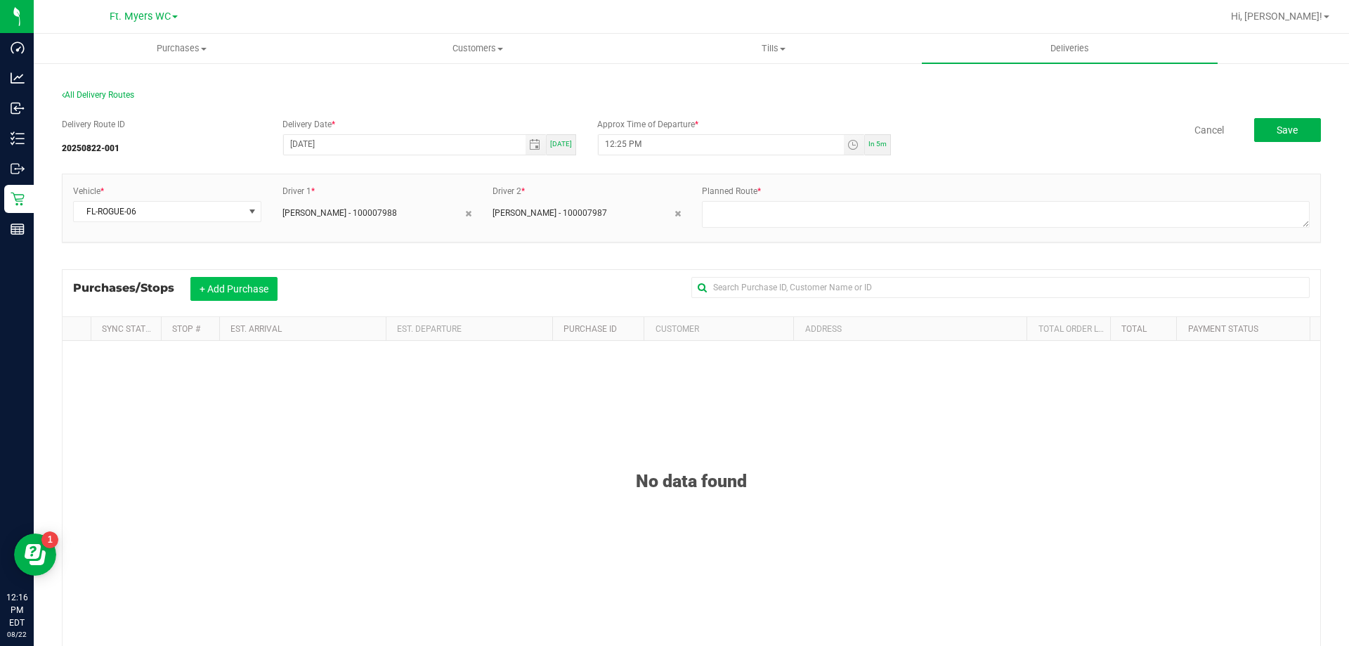
click at [210, 299] on button "+ Add Purchase" at bounding box center [233, 289] width 87 height 24
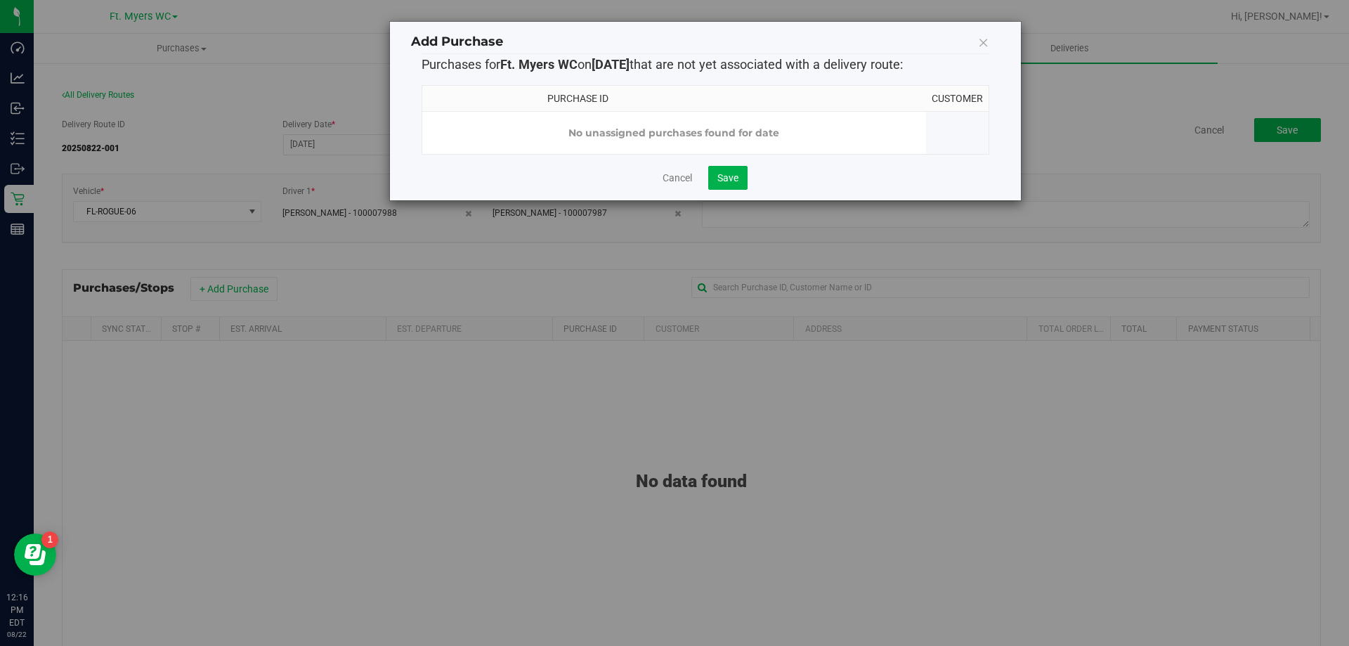
click at [988, 42] on icon at bounding box center [983, 42] width 11 height 20
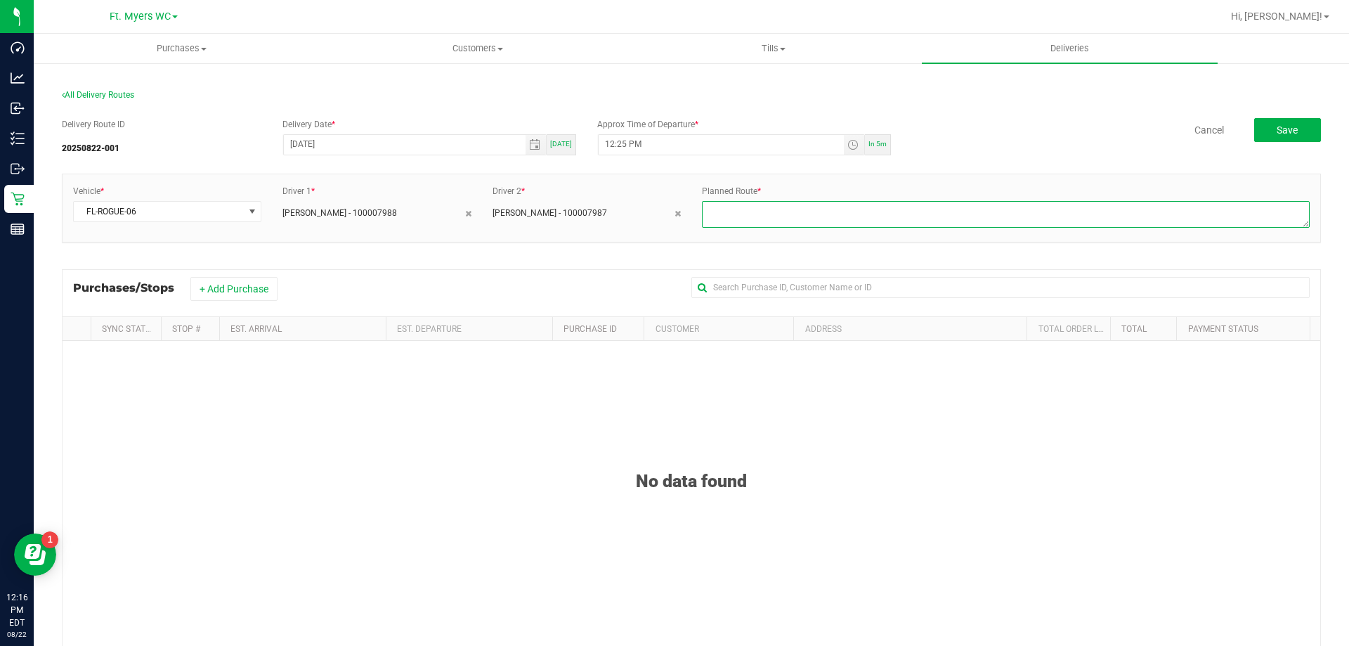
click at [873, 207] on textarea at bounding box center [1006, 214] width 608 height 27
type textarea "1 of 1"
click at [1279, 115] on div "Delivery Route ID 20250822-001 Delivery Date * 08/22/2025 Today Approx Time of …" at bounding box center [691, 449] width 1259 height 685
click at [1276, 127] on span "Save" at bounding box center [1286, 129] width 21 height 11
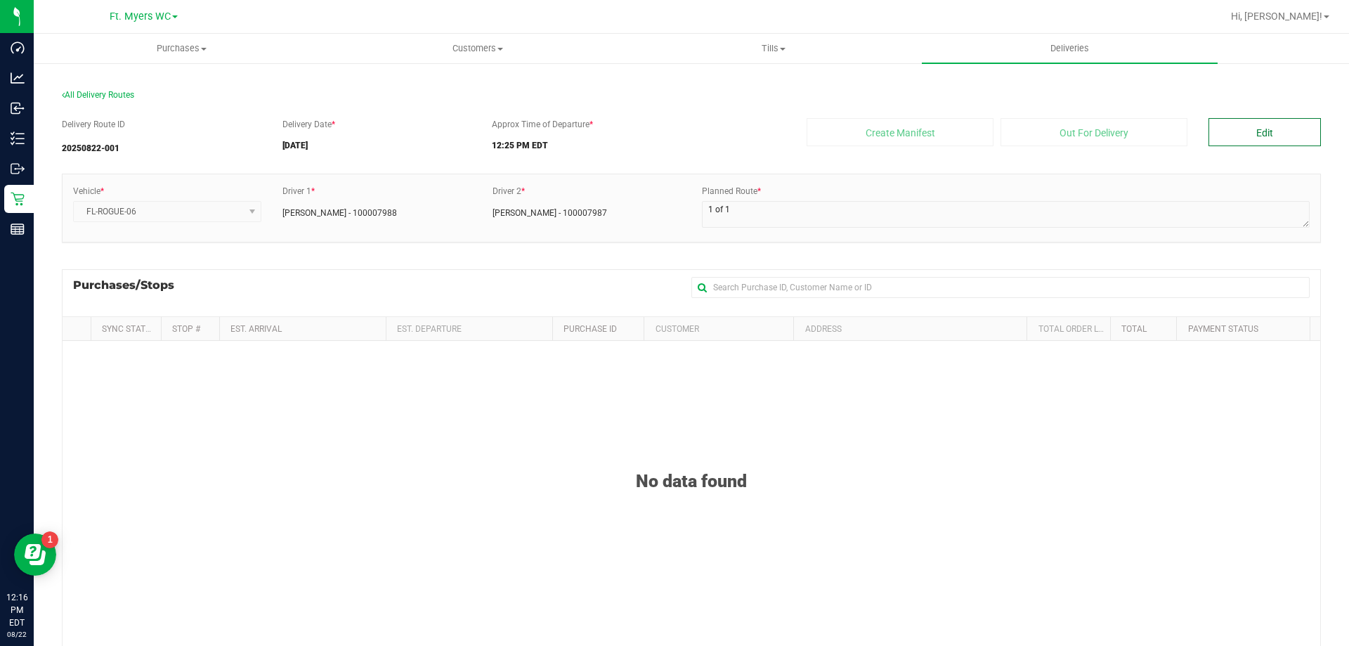
click at [1273, 124] on button "Edit" at bounding box center [1264, 132] width 112 height 28
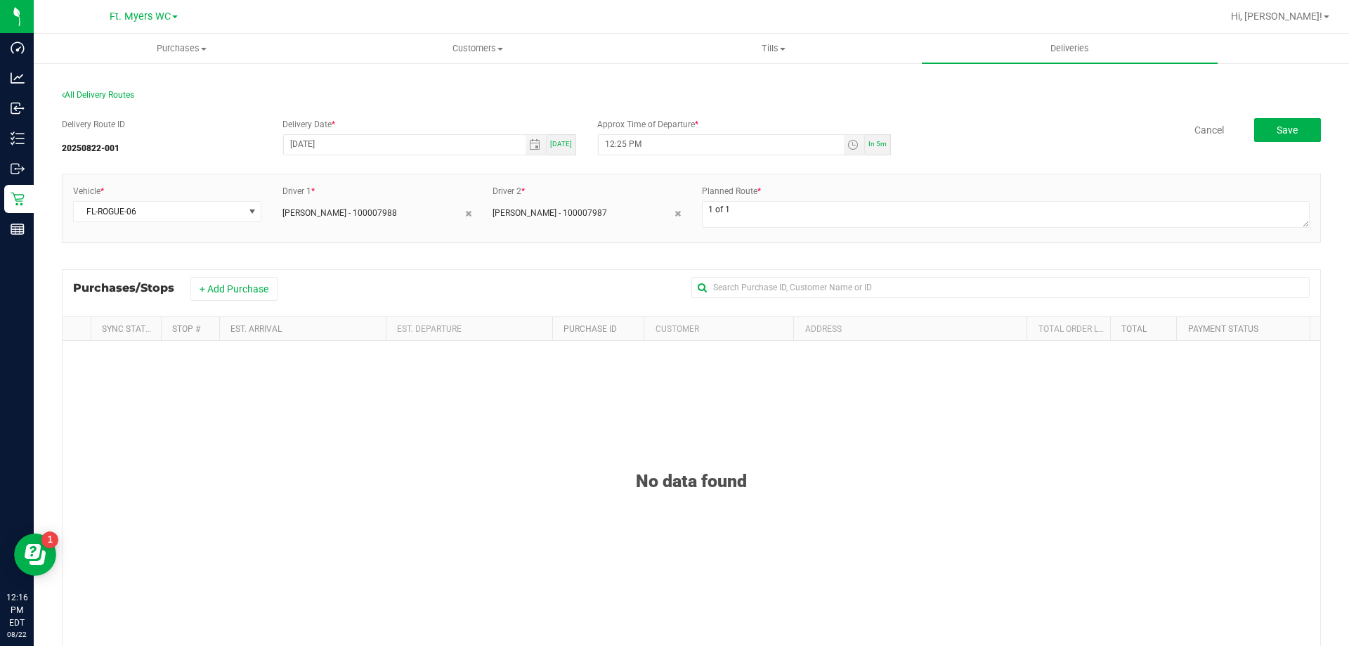
click at [247, 272] on div "Purchases/Stops + Add Purchase" at bounding box center [691, 292] width 1259 height 47
click at [250, 288] on button "+ Add Purchase" at bounding box center [233, 289] width 87 height 24
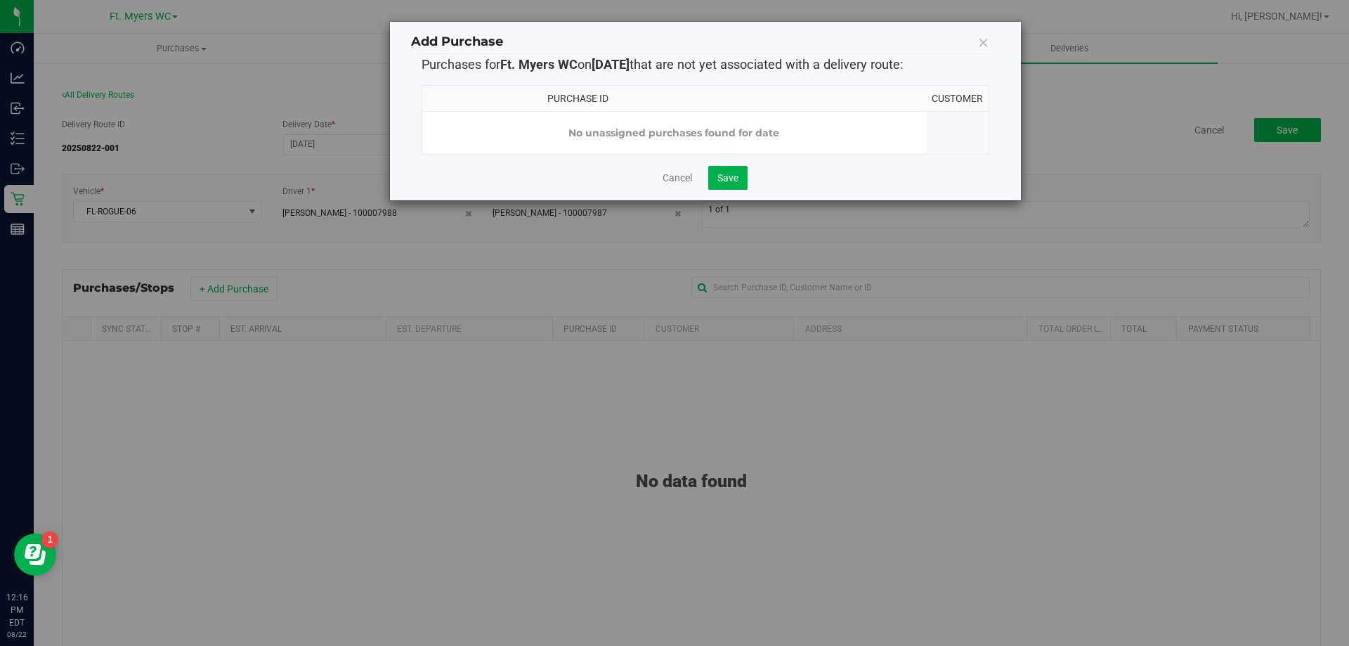
click at [978, 42] on icon at bounding box center [983, 42] width 11 height 20
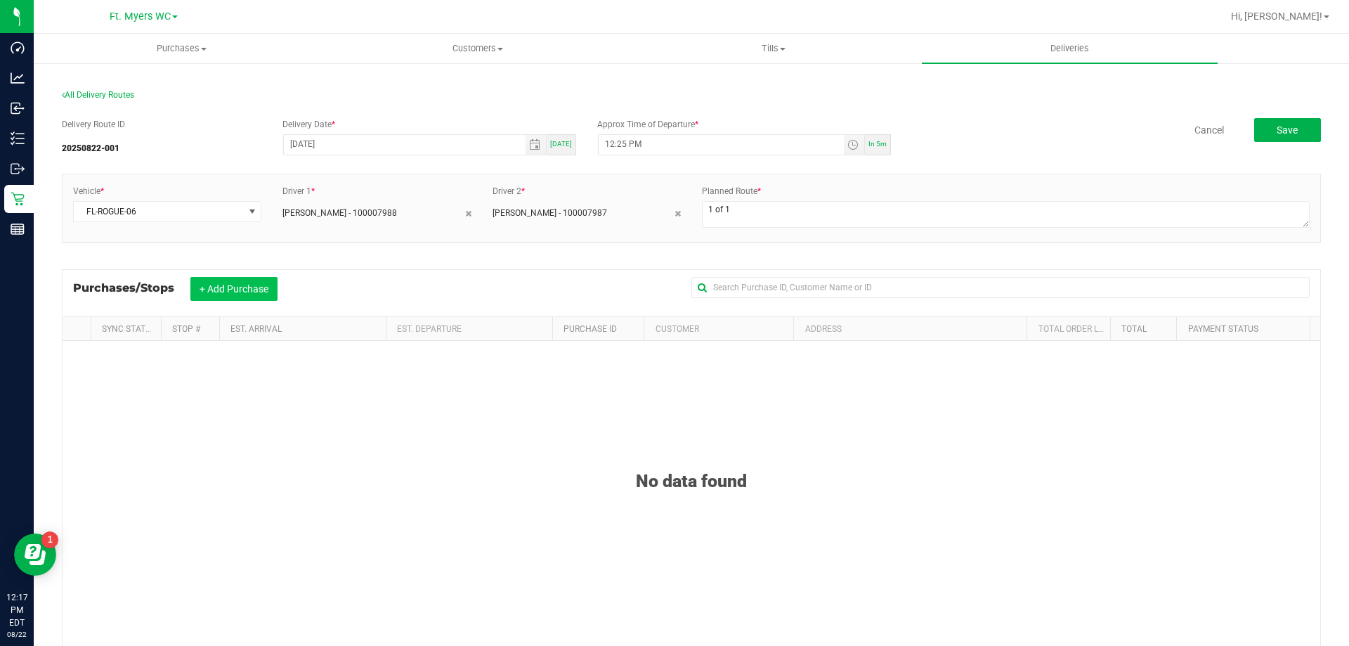
click at [209, 294] on button "+ Add Purchase" at bounding box center [233, 289] width 87 height 24
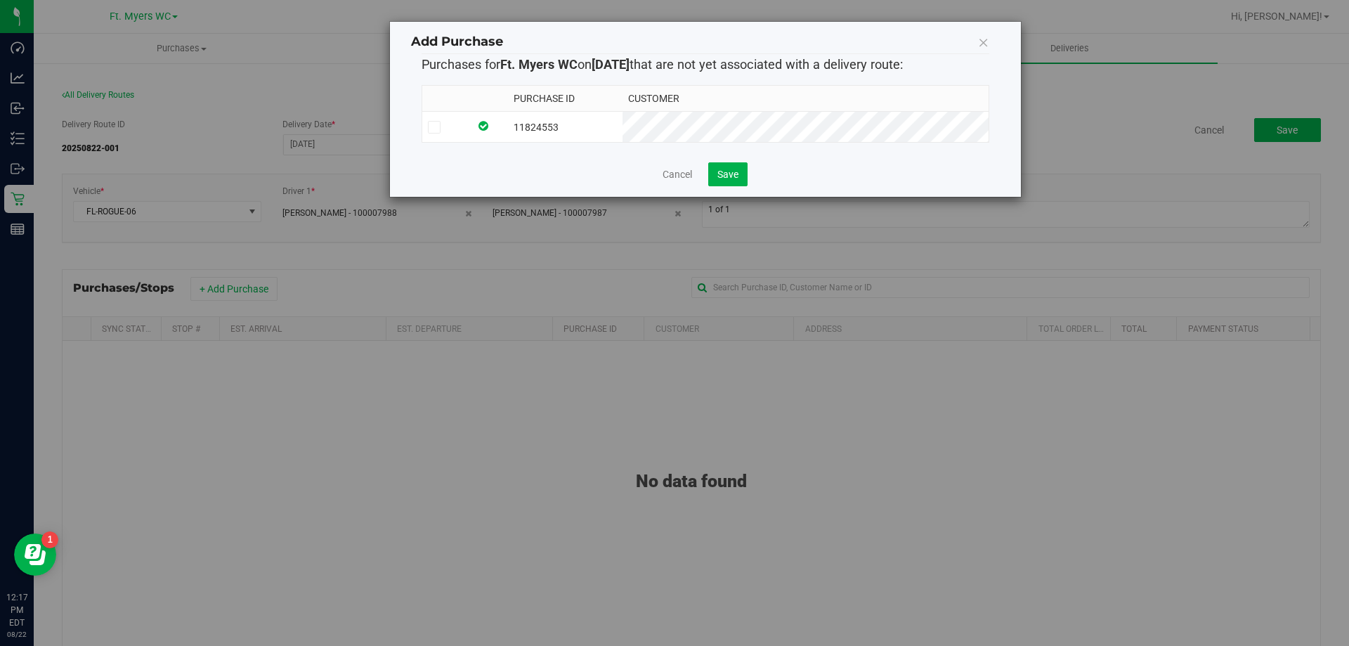
click at [979, 43] on icon at bounding box center [983, 42] width 11 height 20
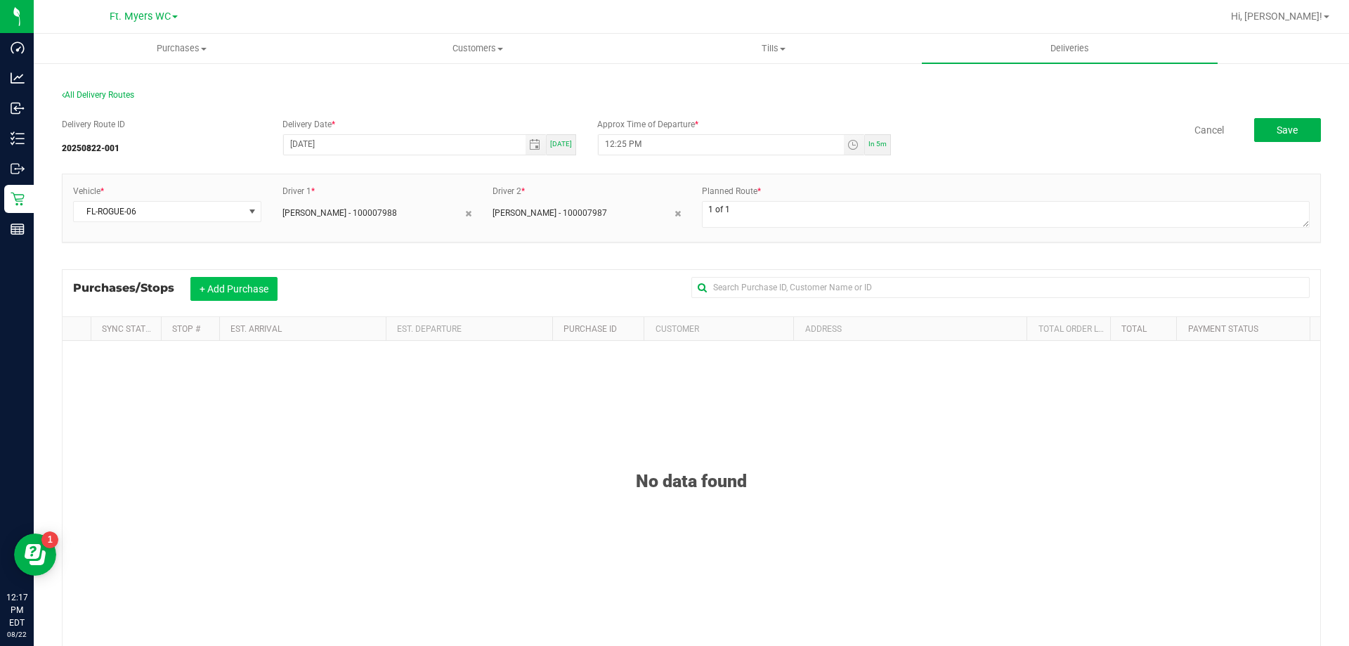
drag, startPoint x: 216, startPoint y: 276, endPoint x: 219, endPoint y: 292, distance: 15.8
click at [216, 277] on div "Purchases/Stops + Add Purchase" at bounding box center [691, 292] width 1259 height 47
click at [219, 292] on button "+ Add Purchase" at bounding box center [233, 289] width 87 height 24
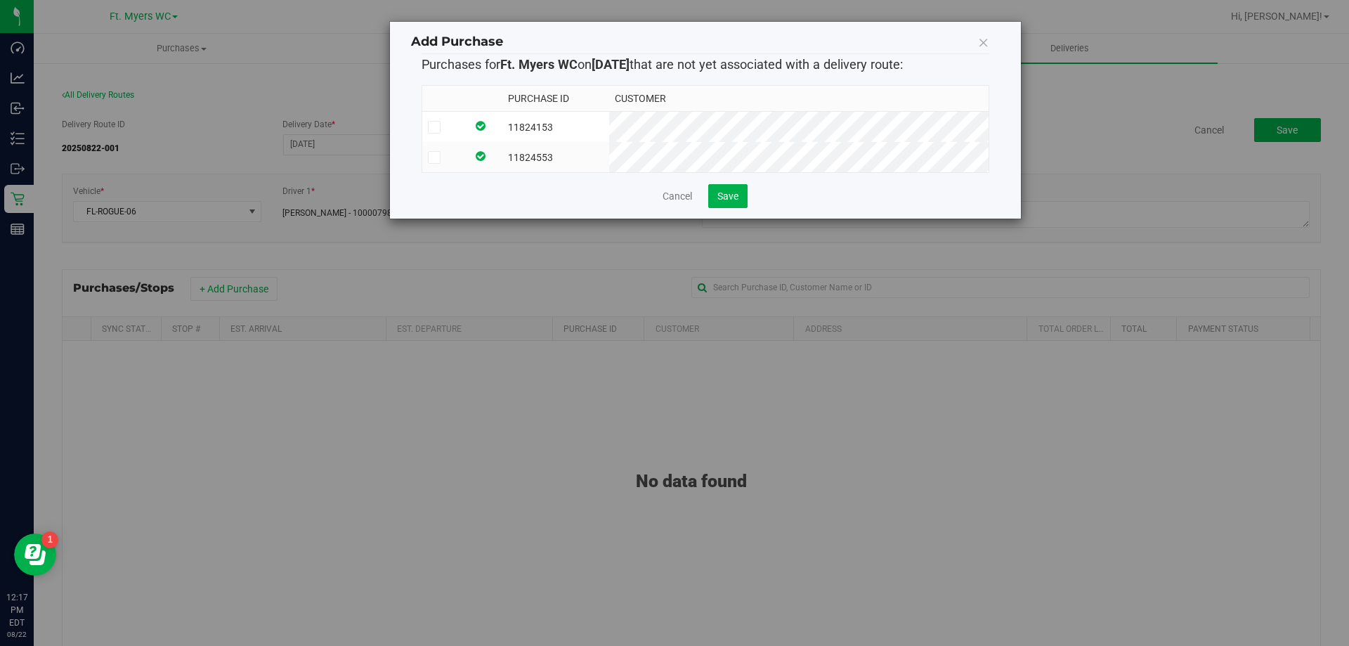
click at [440, 154] on label at bounding box center [444, 157] width 33 height 13
click at [0, 0] on input "checkbox" at bounding box center [0, 0] width 0 height 0
click at [439, 131] on span at bounding box center [434, 127] width 13 height 13
click at [0, 0] on input "checkbox" at bounding box center [0, 0] width 0 height 0
click at [721, 202] on span "Save" at bounding box center [727, 195] width 21 height 11
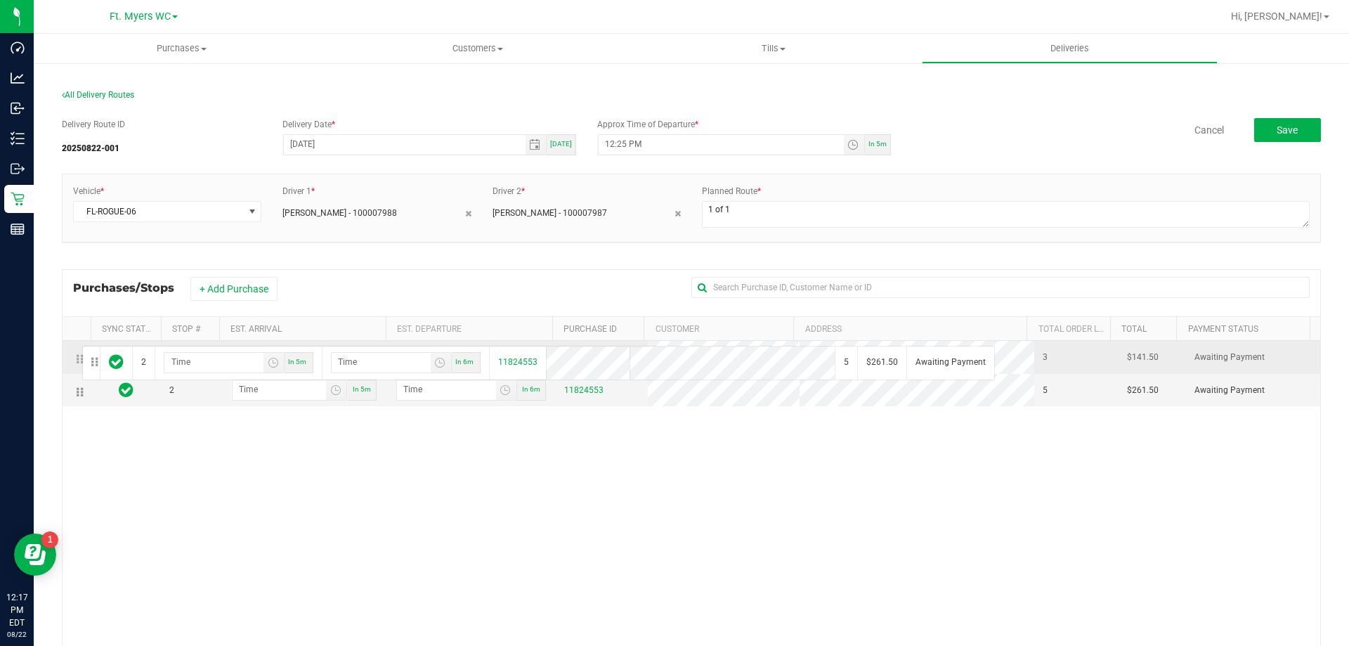
drag, startPoint x: 79, startPoint y: 391, endPoint x: 80, endPoint y: 344, distance: 47.1
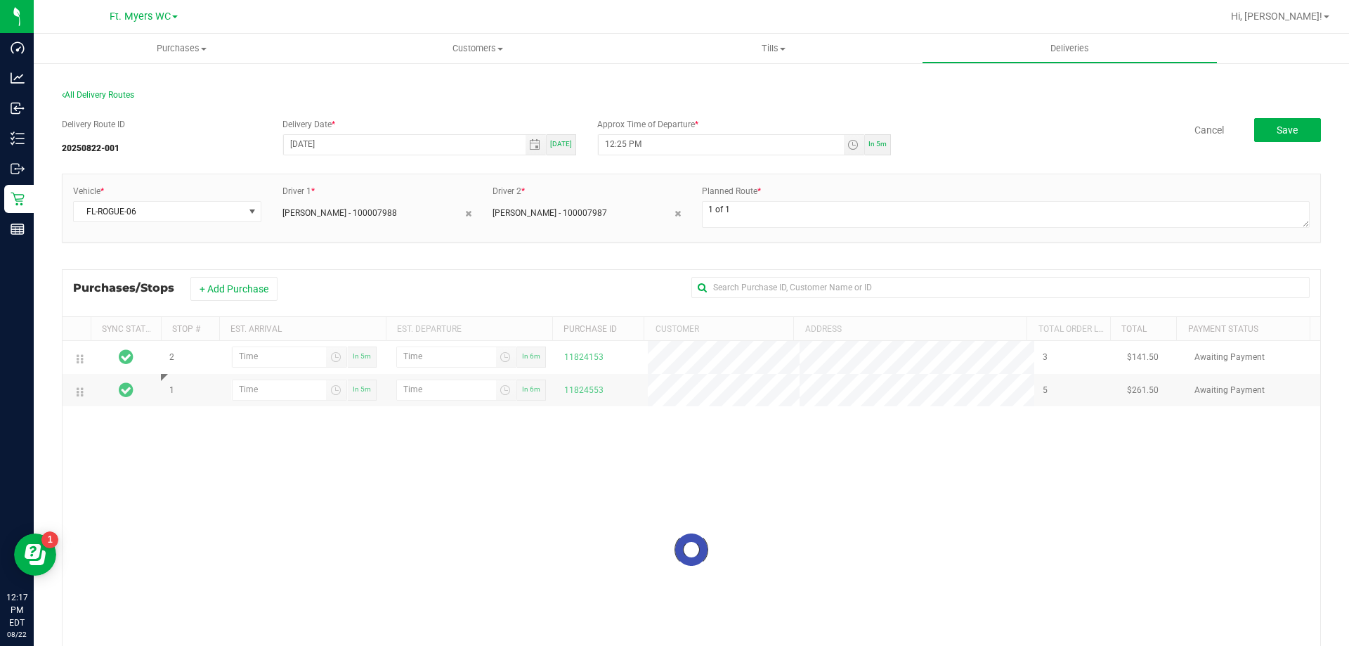
click at [265, 355] on div at bounding box center [692, 549] width 1258 height 464
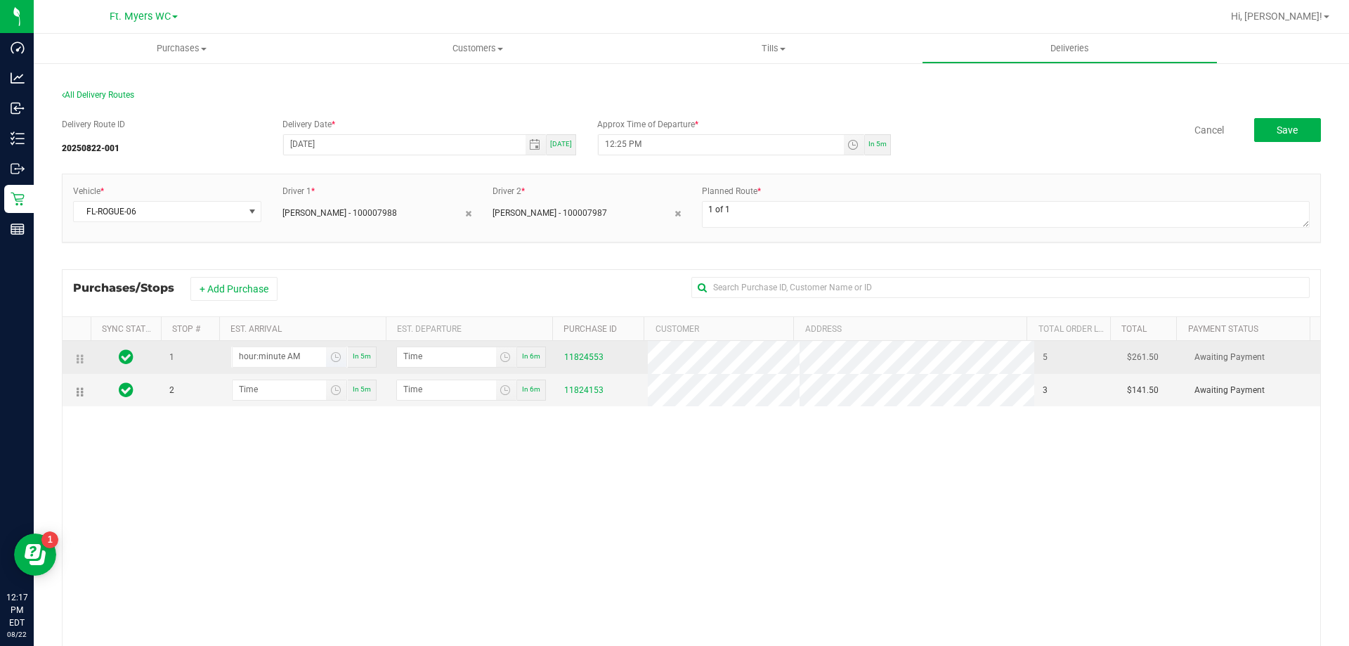
click at [257, 362] on input "hour:minute AM" at bounding box center [279, 356] width 93 height 18
type input "12:05 AM"
type input "12:06 AM"
click at [239, 354] on input "12:05 AM" at bounding box center [279, 356] width 93 height 18
type input "1:05 AM"
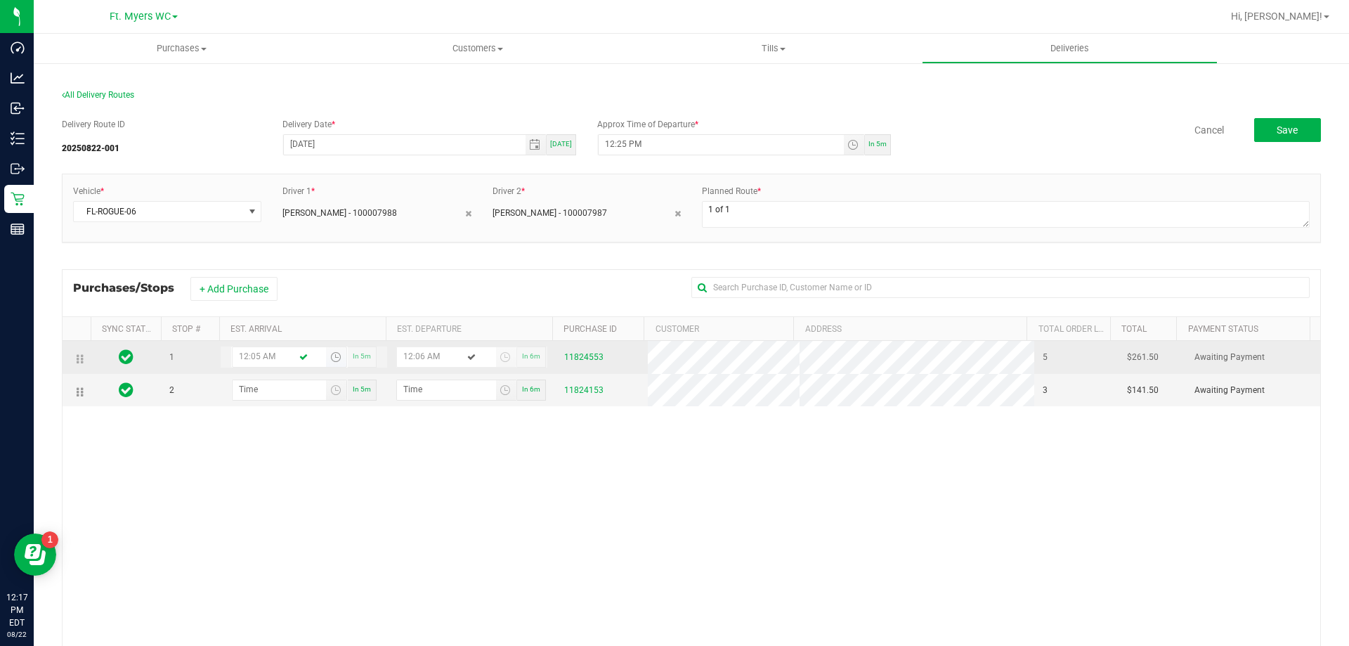
type input "1:06 AM"
click at [251, 354] on input "1:05 AM" at bounding box center [279, 356] width 93 height 18
type input "1:52 AM"
type input "1:53 AM"
click at [251, 350] on input "1:52 AM" at bounding box center [279, 356] width 93 height 18
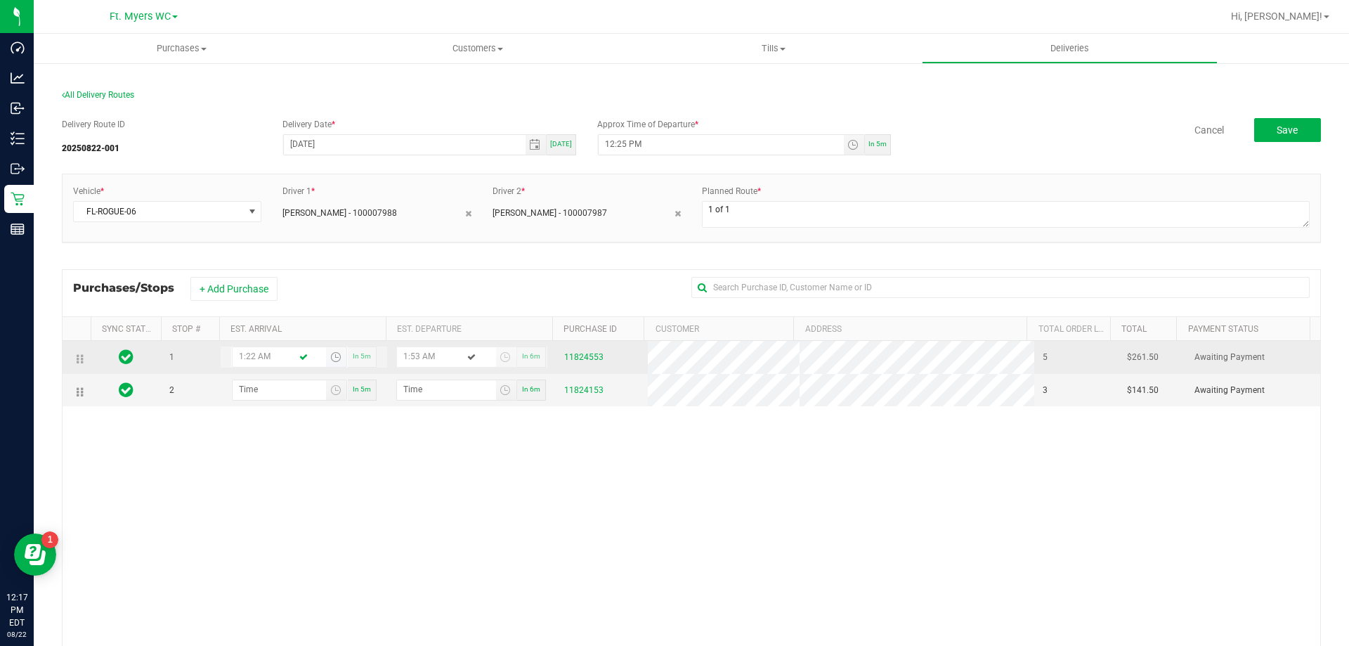
type input "1:22 PM"
type input "1:23 PM"
click at [412, 359] on input "1:23 PM" at bounding box center [446, 356] width 99 height 18
type input "1:01 PM"
type input "1:26 PM"
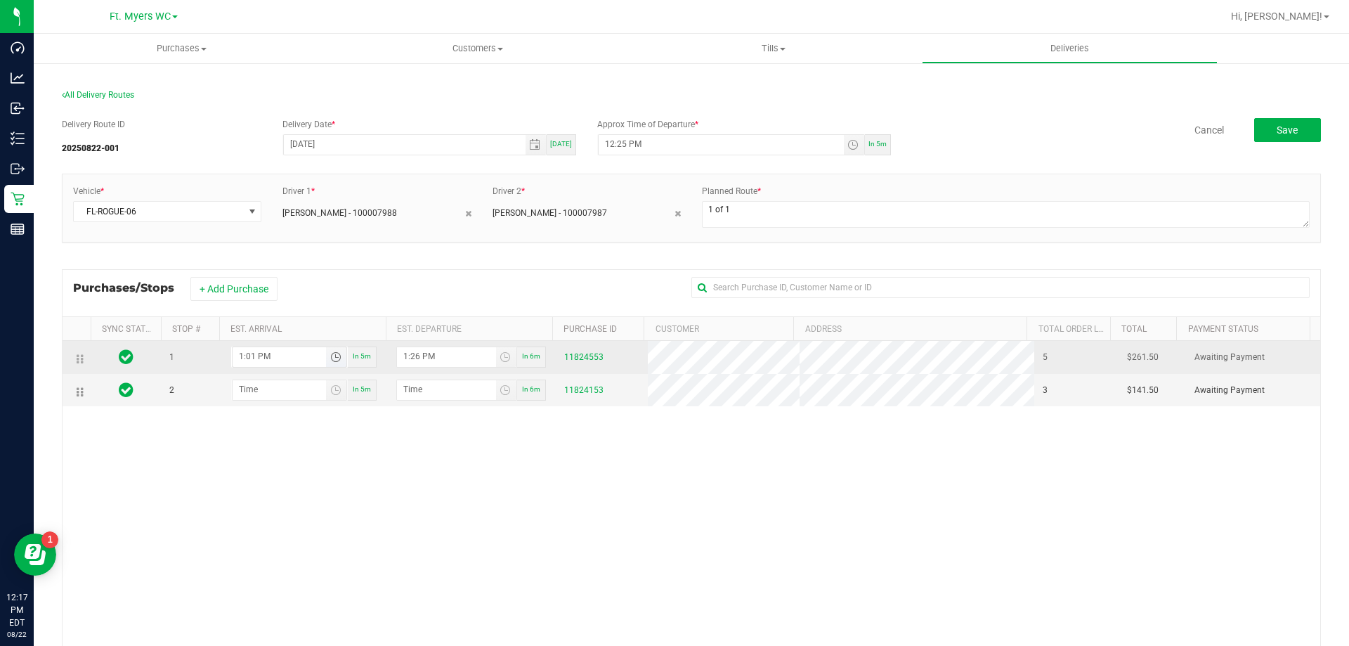
click at [247, 355] on input "1:01 PM" at bounding box center [279, 356] width 93 height 18
click at [249, 360] on input "1:01 PM" at bounding box center [279, 356] width 93 height 18
click at [249, 360] on input "1:12 PM" at bounding box center [279, 356] width 93 height 18
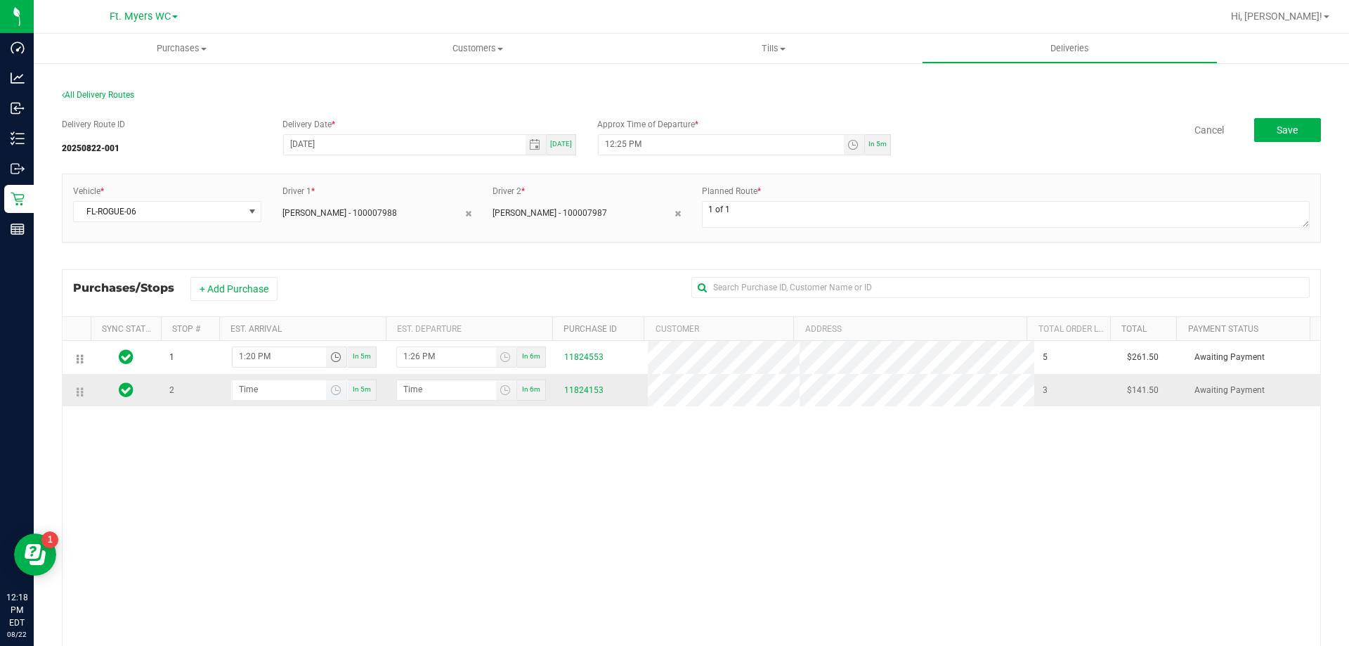
type input "1:20 PM"
click at [247, 388] on input "hour:minute AM" at bounding box center [279, 389] width 93 height 18
type input "2:00 AM"
type input "2:01 AM"
click at [263, 389] on input "2:00 AM" at bounding box center [279, 389] width 93 height 18
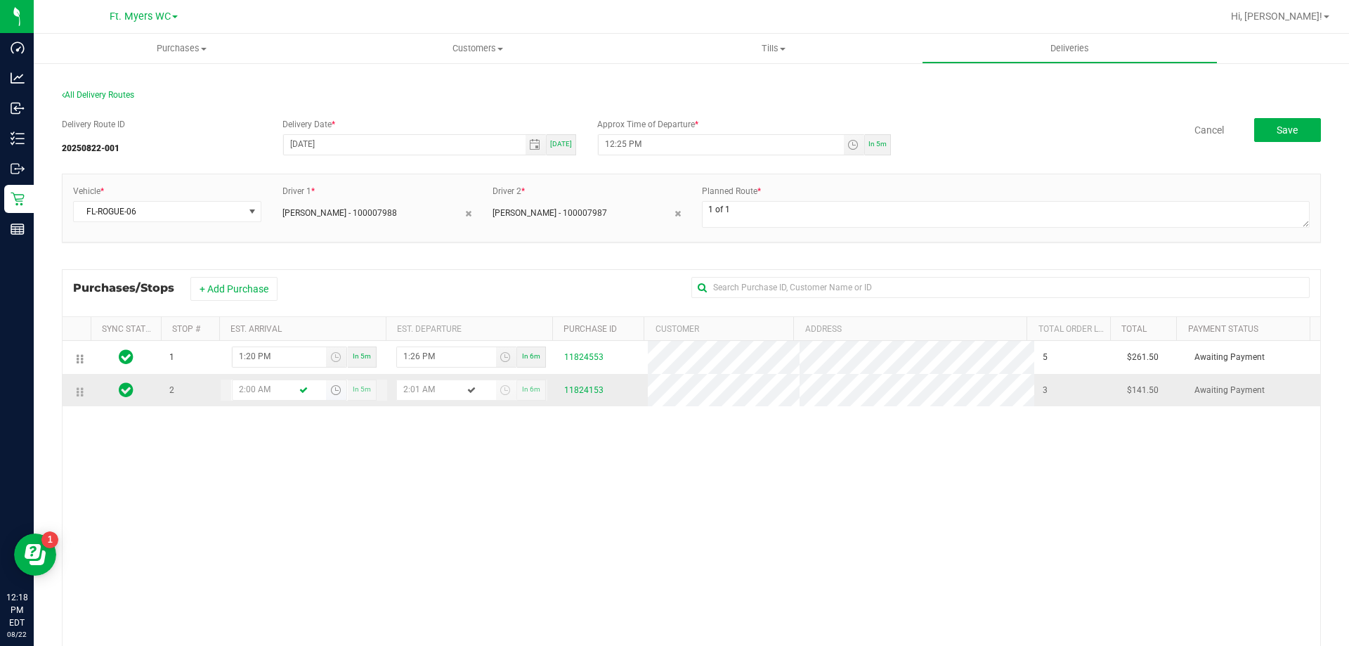
type input "2:00 PM"
type input "2:01 PM"
type input "2:00 PM"
click at [410, 387] on input "2:01 PM" at bounding box center [446, 389] width 99 height 18
type input "2:10 PM"
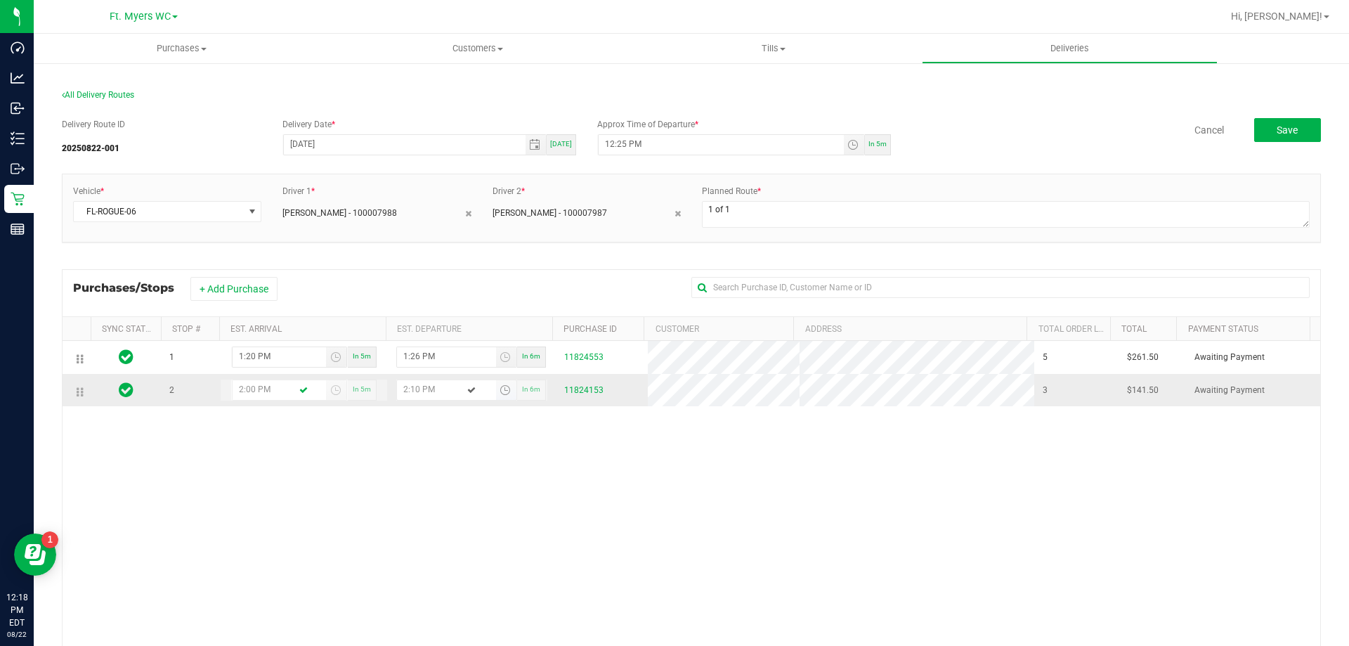
click at [424, 400] on span "2:10 PM" at bounding box center [446, 390] width 99 height 20
click at [1288, 137] on button "Save" at bounding box center [1287, 130] width 67 height 24
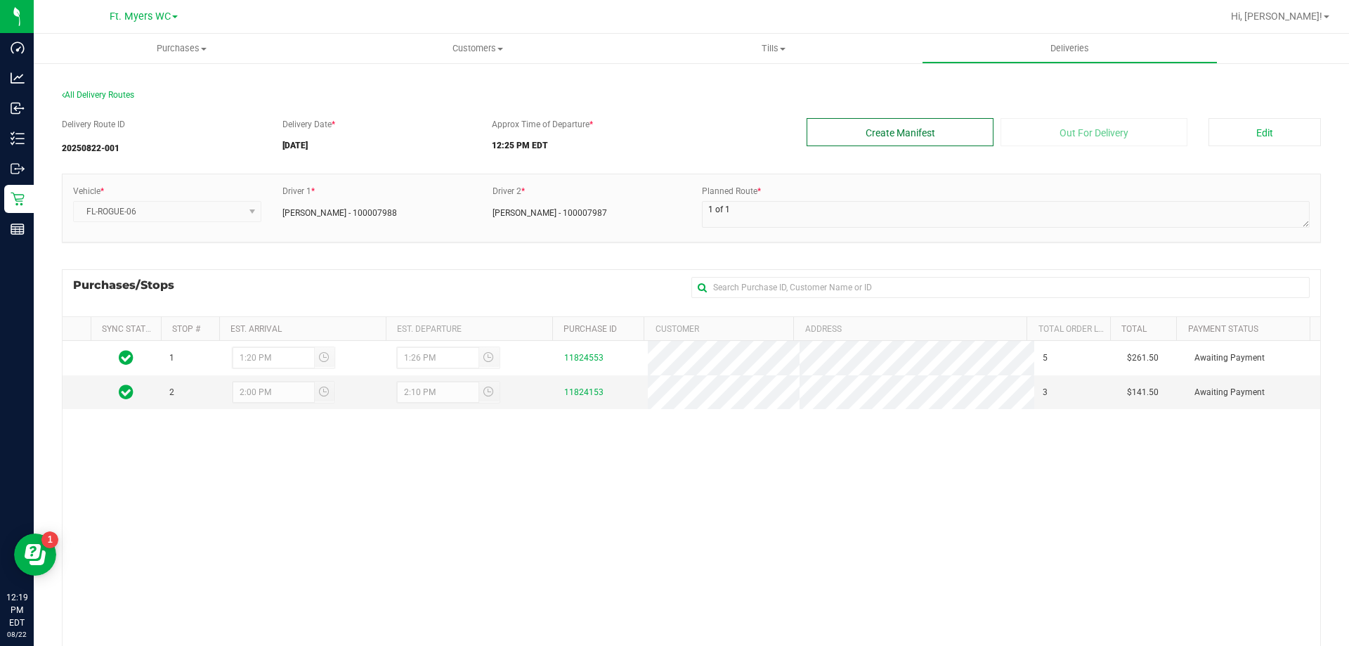
click at [947, 136] on button "Create Manifest" at bounding box center [899, 132] width 187 height 28
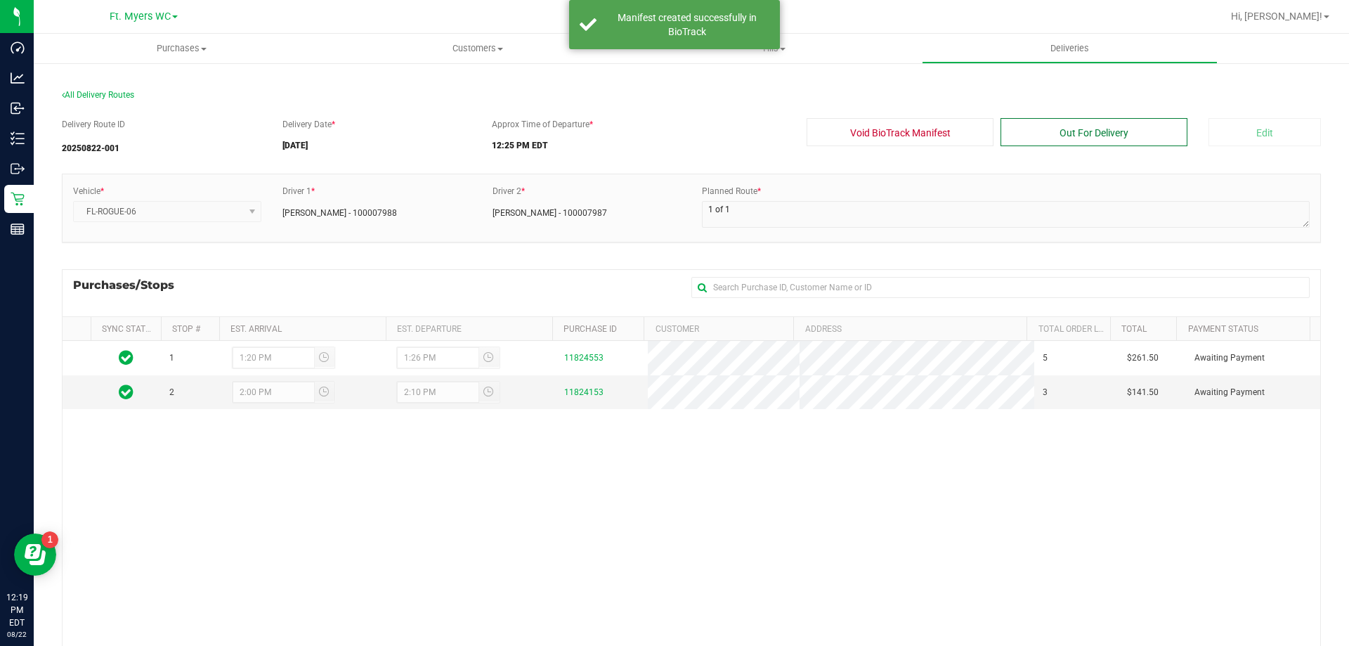
click at [1039, 136] on button "Out For Delivery" at bounding box center [1093, 132] width 187 height 28
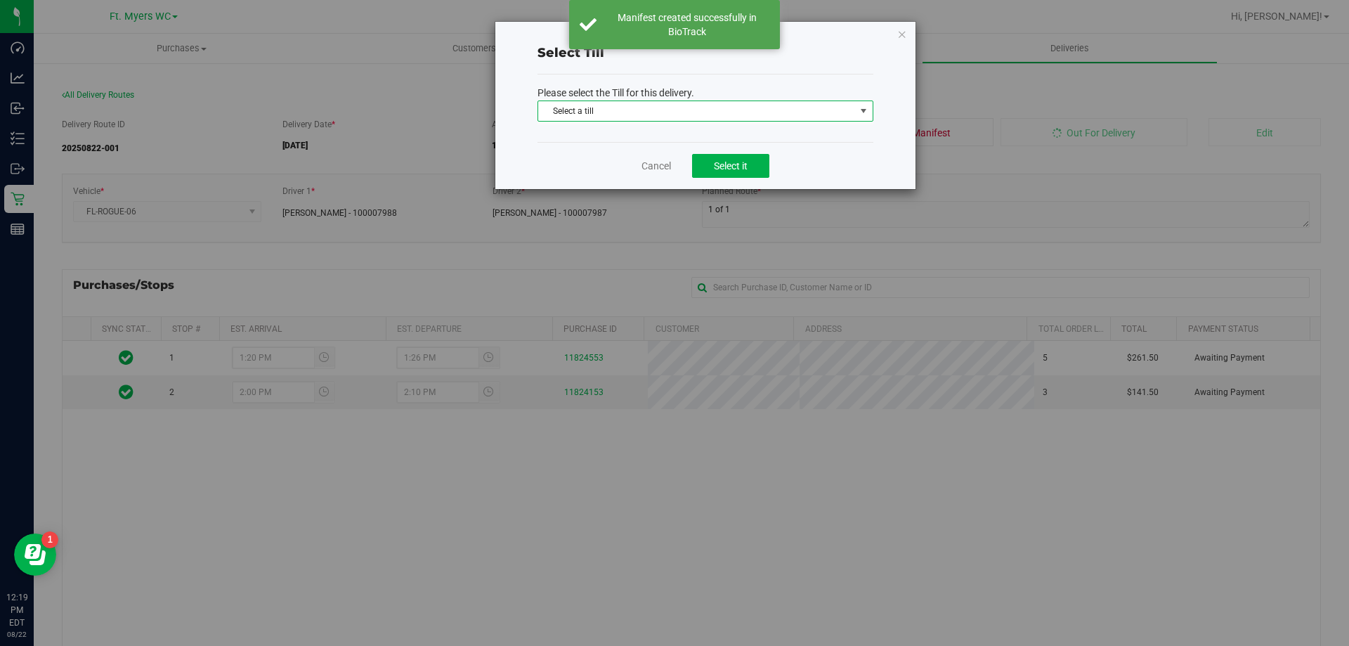
drag, startPoint x: 672, startPoint y: 110, endPoint x: 666, endPoint y: 133, distance: 23.4
click at [672, 110] on span "Select a till" at bounding box center [696, 111] width 317 height 20
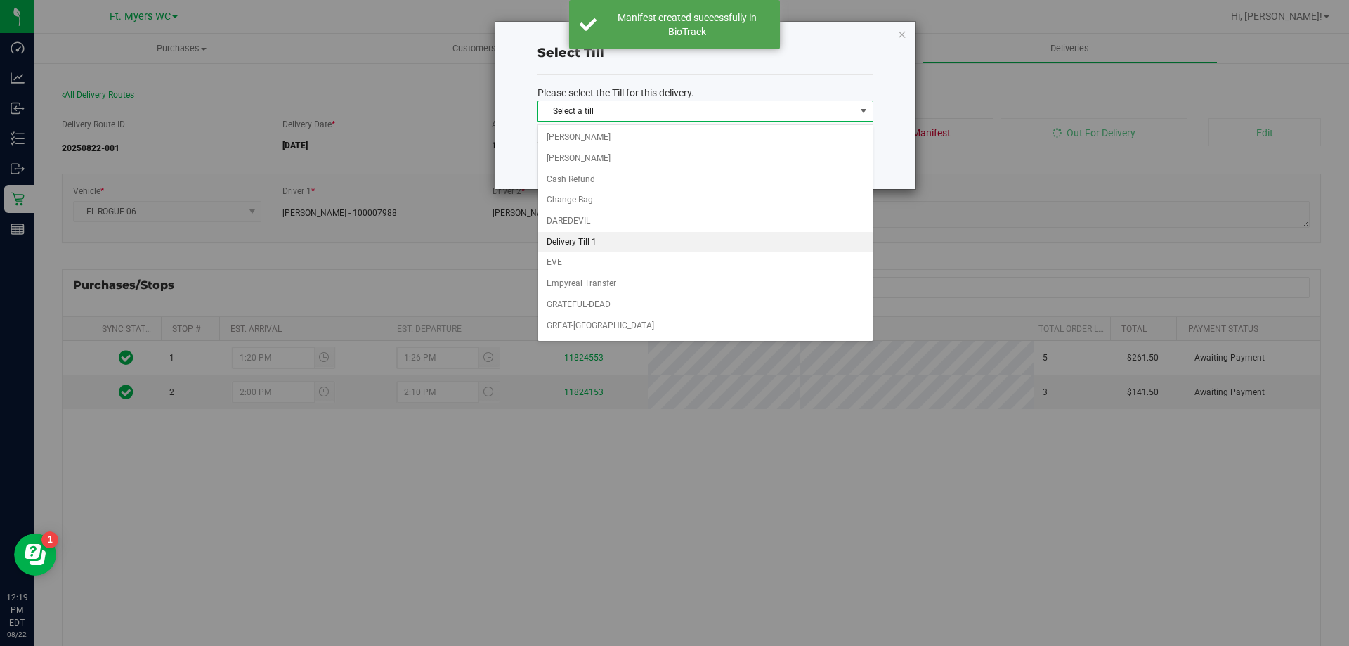
click at [646, 240] on li "Delivery Till 1" at bounding box center [705, 242] width 334 height 21
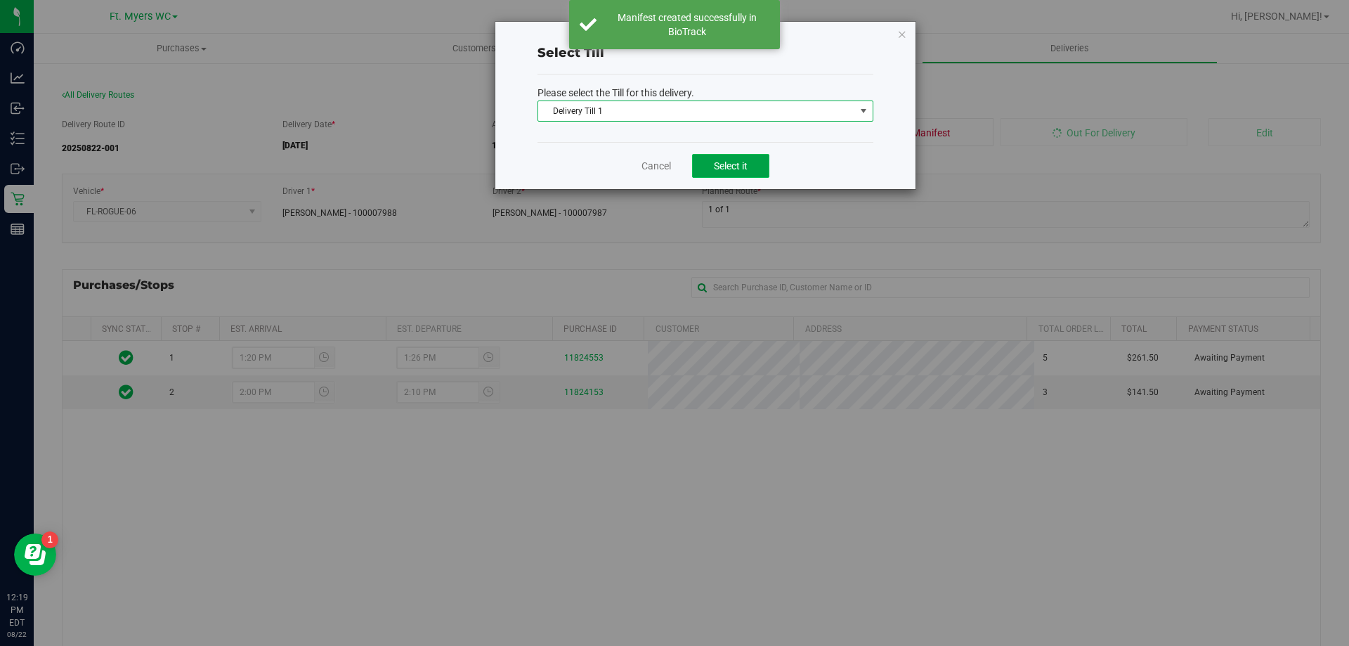
click at [714, 157] on button "Select it" at bounding box center [730, 166] width 77 height 24
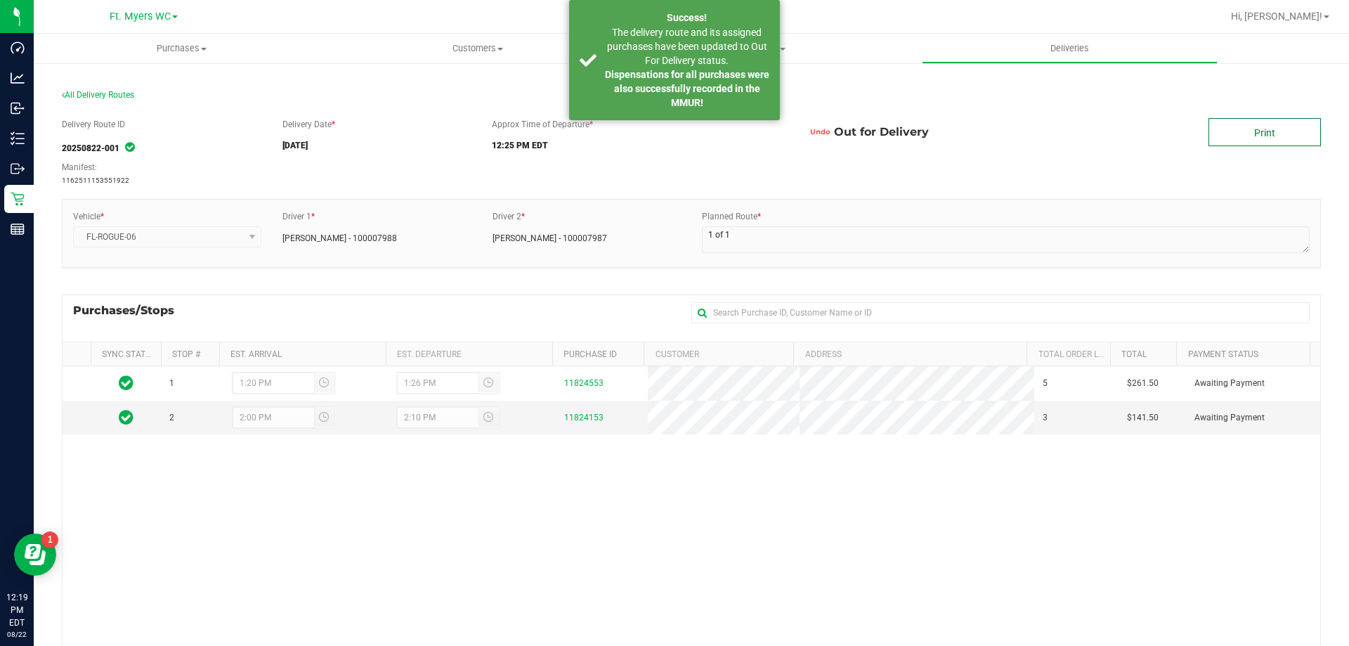
click at [1224, 127] on link "Print" at bounding box center [1264, 132] width 112 height 28
click at [811, 131] on button "Undo" at bounding box center [819, 132] width 27 height 28
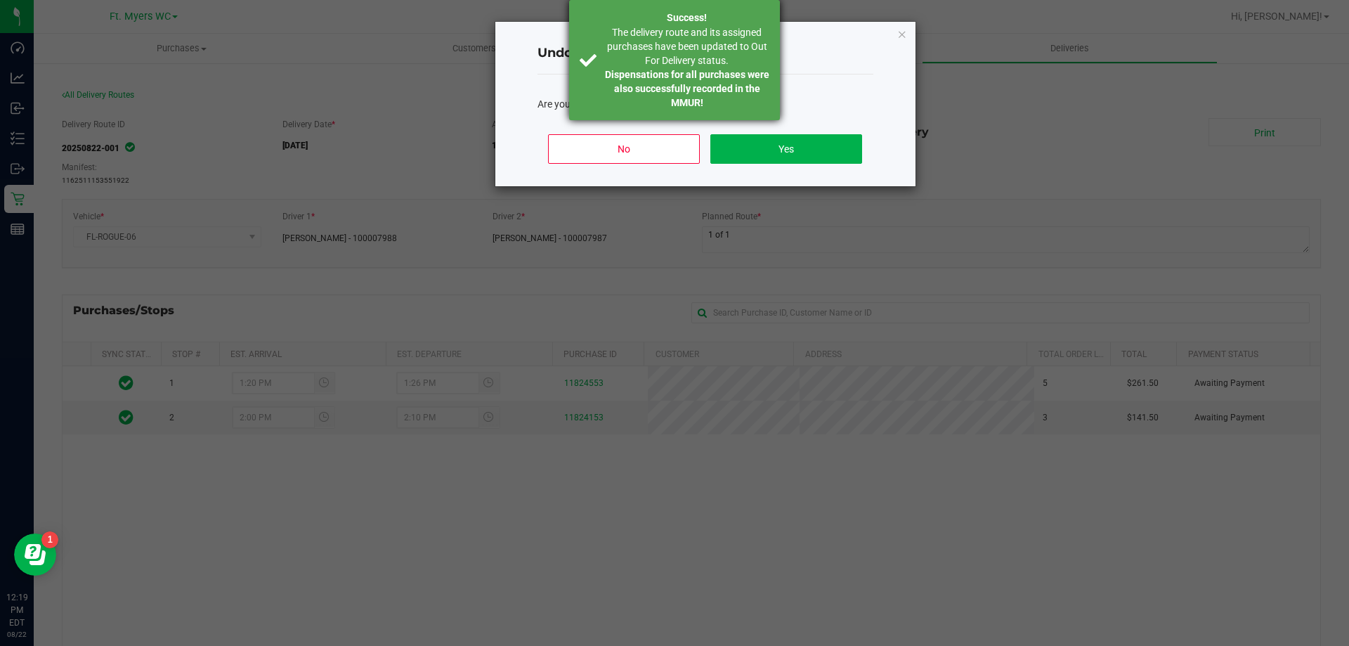
click at [758, 69] on strong "Dispensations for all purchases were also successfully recorded in the MMUR!" at bounding box center [687, 88] width 164 height 39
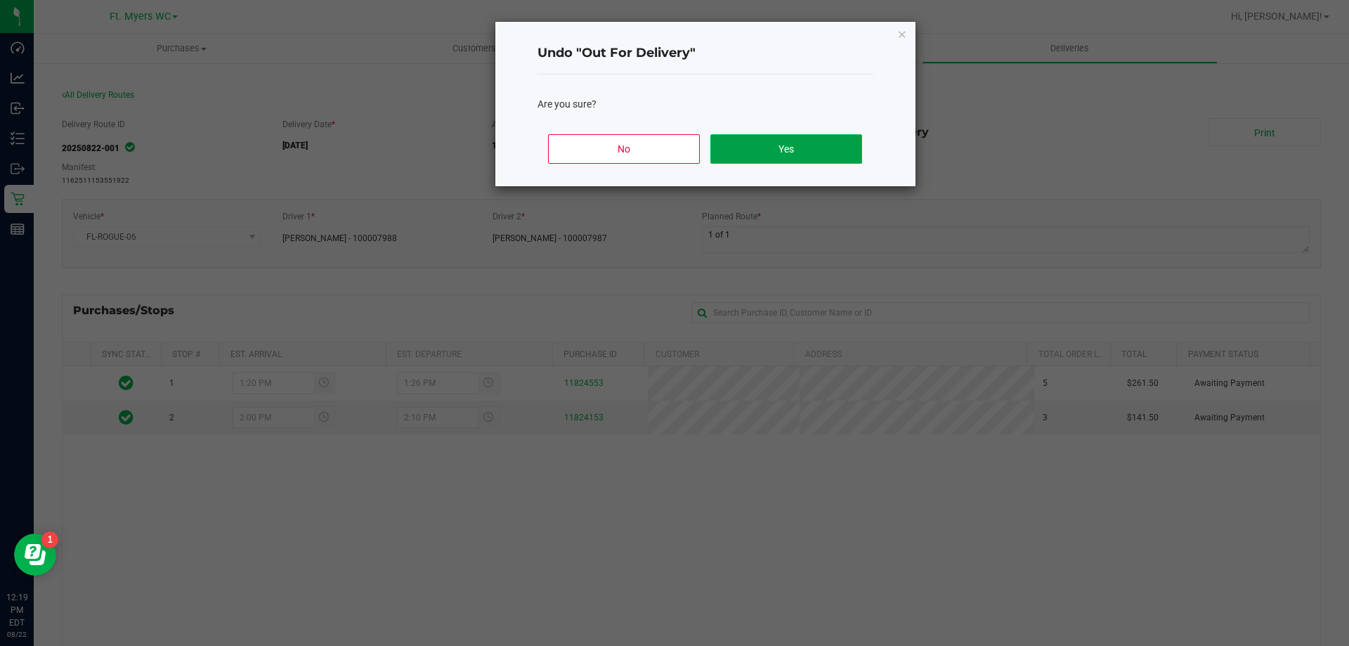
click at [758, 154] on button "Yes" at bounding box center [785, 149] width 151 height 30
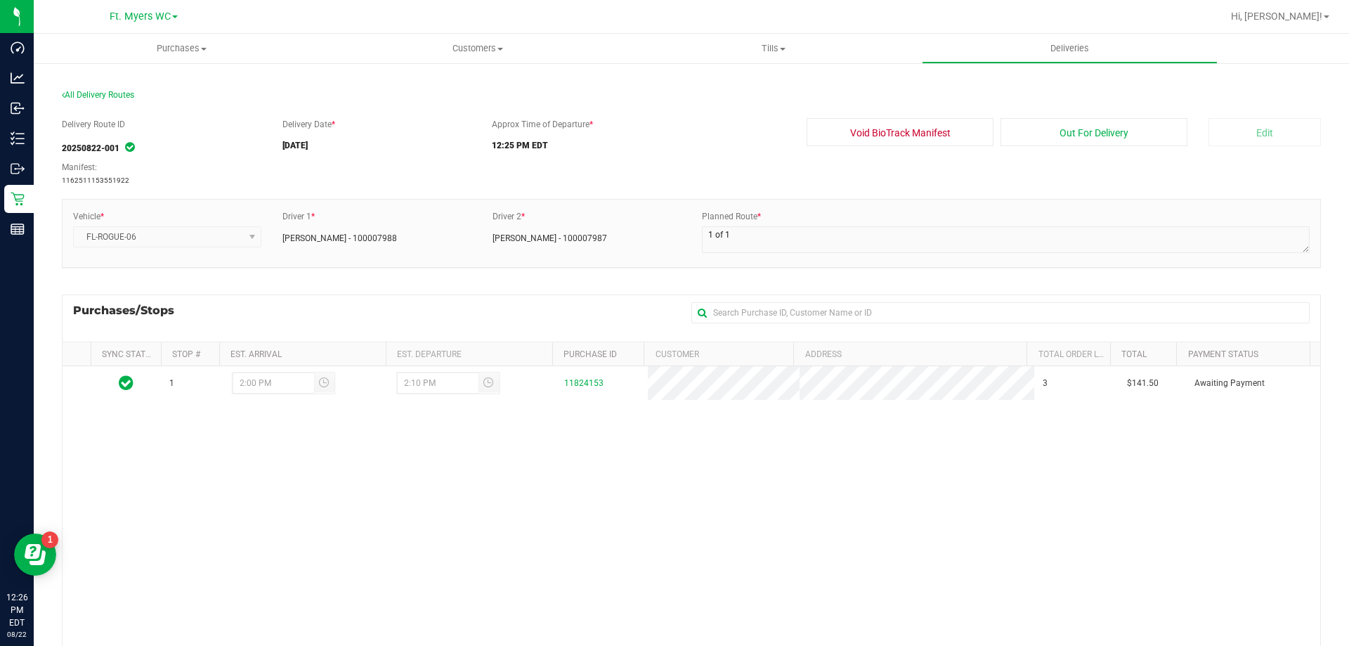
drag, startPoint x: 464, startPoint y: 127, endPoint x: 586, endPoint y: 135, distance: 121.8
click at [586, 135] on div "Delivery Route ID 20250822-001 Manifest: 1162511153551922 Delivery Date * 08/22…" at bounding box center [691, 152] width 1259 height 68
click at [587, 136] on div "Approx Time of Departure * 12:25 PM EDT" at bounding box center [638, 137] width 315 height 39
drag, startPoint x: 769, startPoint y: 151, endPoint x: 497, endPoint y: 103, distance: 275.3
click at [497, 103] on section "All Delivery Routes Delivery Route ID 20250822-001 Manifest: 1162511153551922 D…" at bounding box center [691, 453] width 1259 height 755
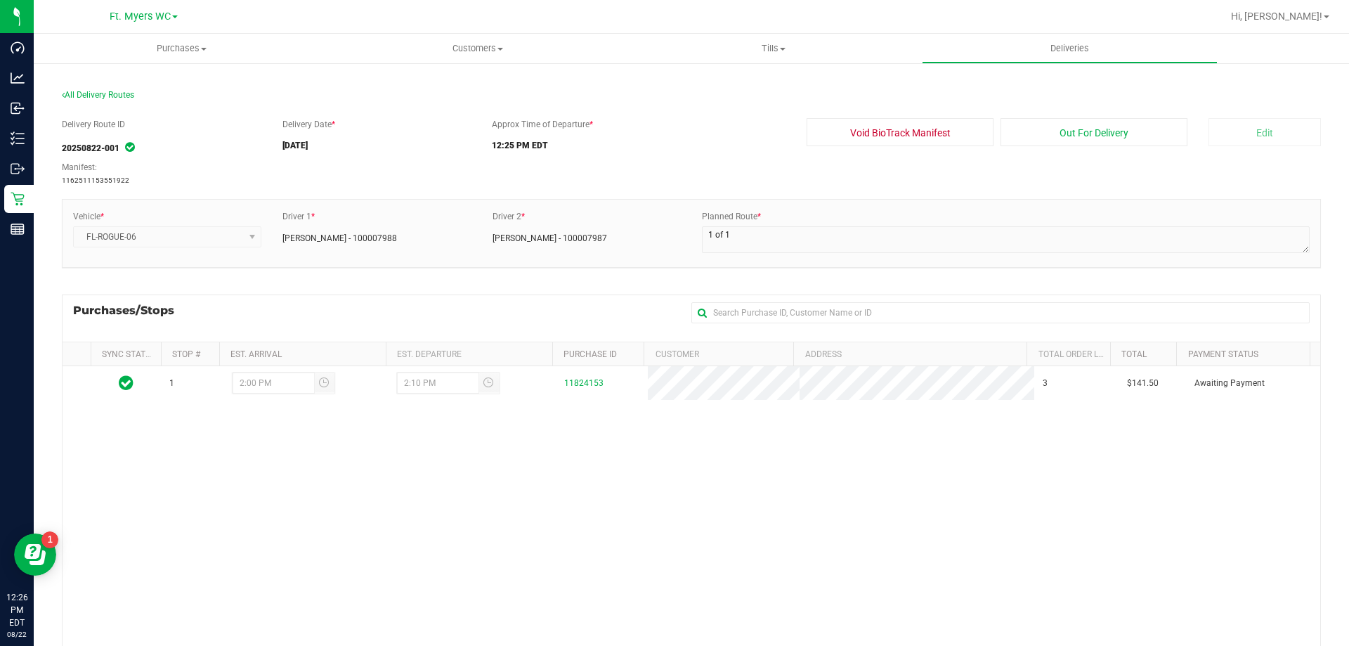
click at [497, 103] on div "All Delivery Routes" at bounding box center [691, 98] width 1259 height 19
drag, startPoint x: 455, startPoint y: 119, endPoint x: 572, endPoint y: 159, distance: 123.3
click at [572, 159] on div "Delivery Route ID 20250822-001 Manifest: 1162511153551922 Delivery Date * 08/22…" at bounding box center [691, 152] width 1259 height 68
click at [636, 181] on div "Delivery Route ID 20250822-001 Manifest: 1162511153551922 Delivery Date * 08/22…" at bounding box center [691, 152] width 1259 height 68
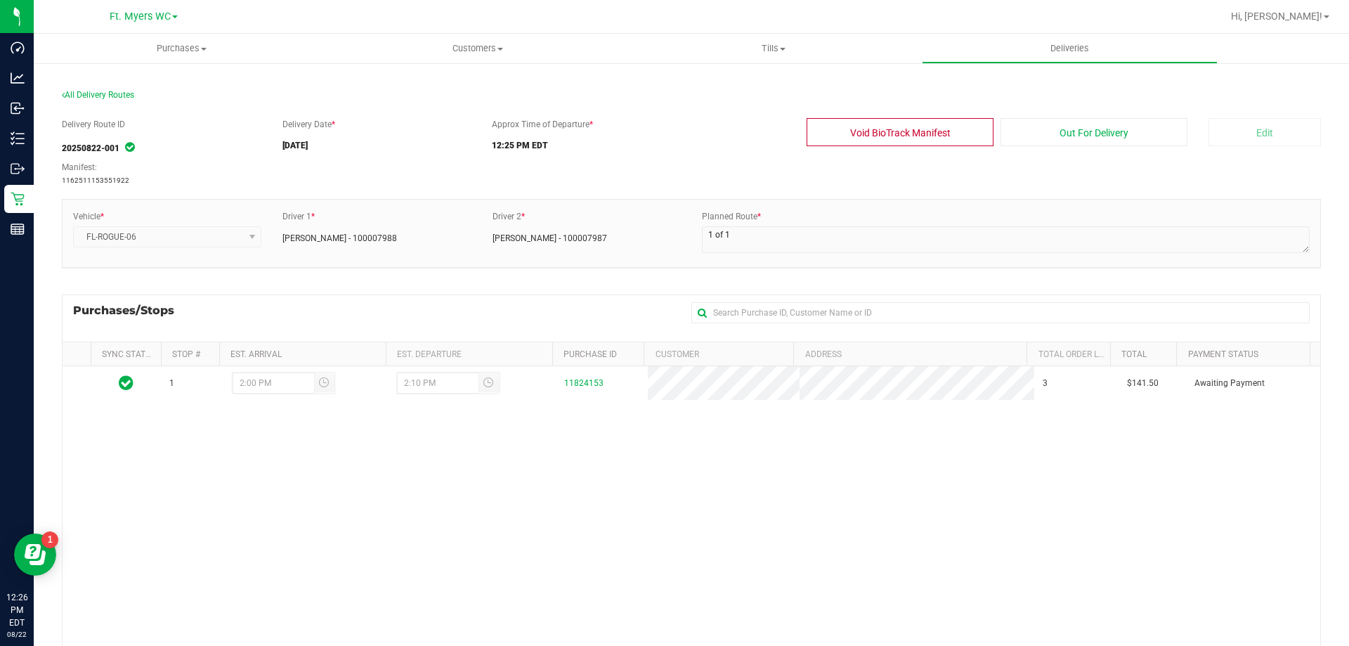
click at [901, 120] on button "Void BioTrack Manifest" at bounding box center [899, 132] width 187 height 28
click at [864, 146] on button "Void BioTrack Manifest" at bounding box center [899, 132] width 187 height 28
click at [904, 136] on button "Void BioTrack Manifest" at bounding box center [899, 132] width 187 height 28
click at [707, 166] on div "Delivery Route ID 20250822-001 Manifest: 1162511153551922 Delivery Date * 08/22…" at bounding box center [691, 152] width 1259 height 68
drag, startPoint x: 436, startPoint y: 124, endPoint x: 737, endPoint y: 164, distance: 304.0
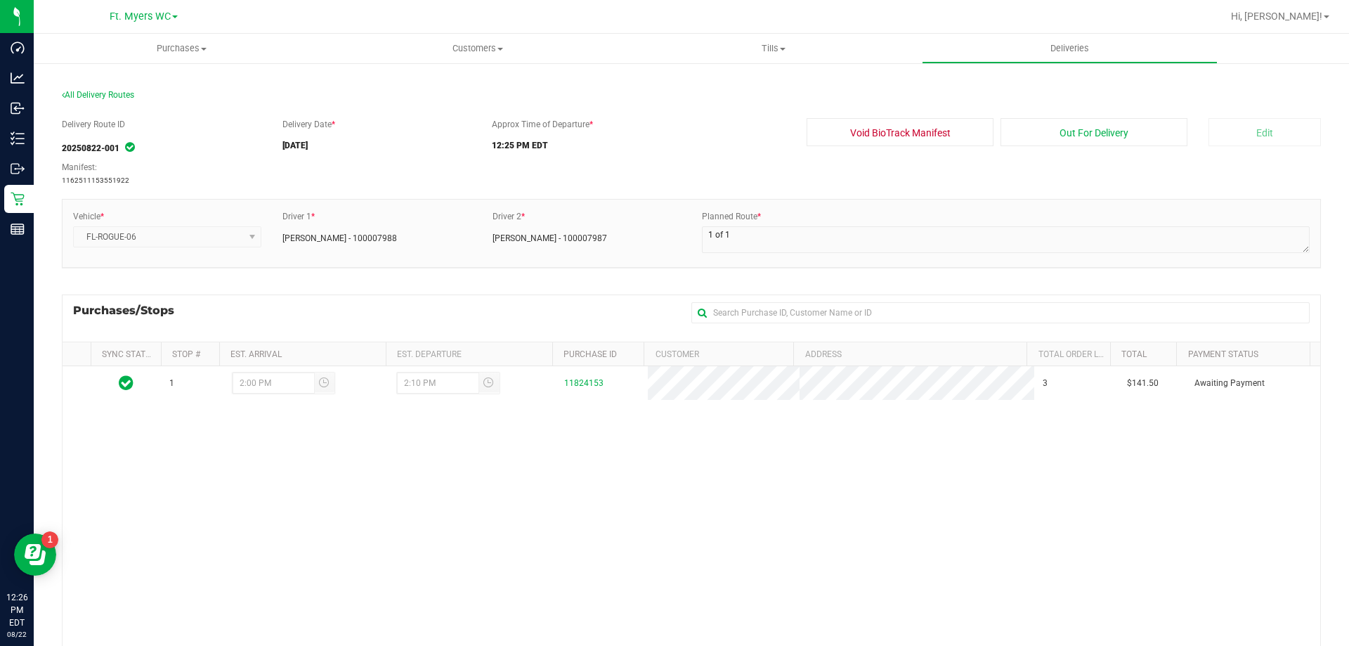
click at [737, 164] on div "Delivery Route ID 20250822-001 Manifest: 1162511153551922 Delivery Date * 08/22…" at bounding box center [691, 152] width 1259 height 68
click at [910, 126] on button "Void BioTrack Manifest" at bounding box center [899, 132] width 187 height 28
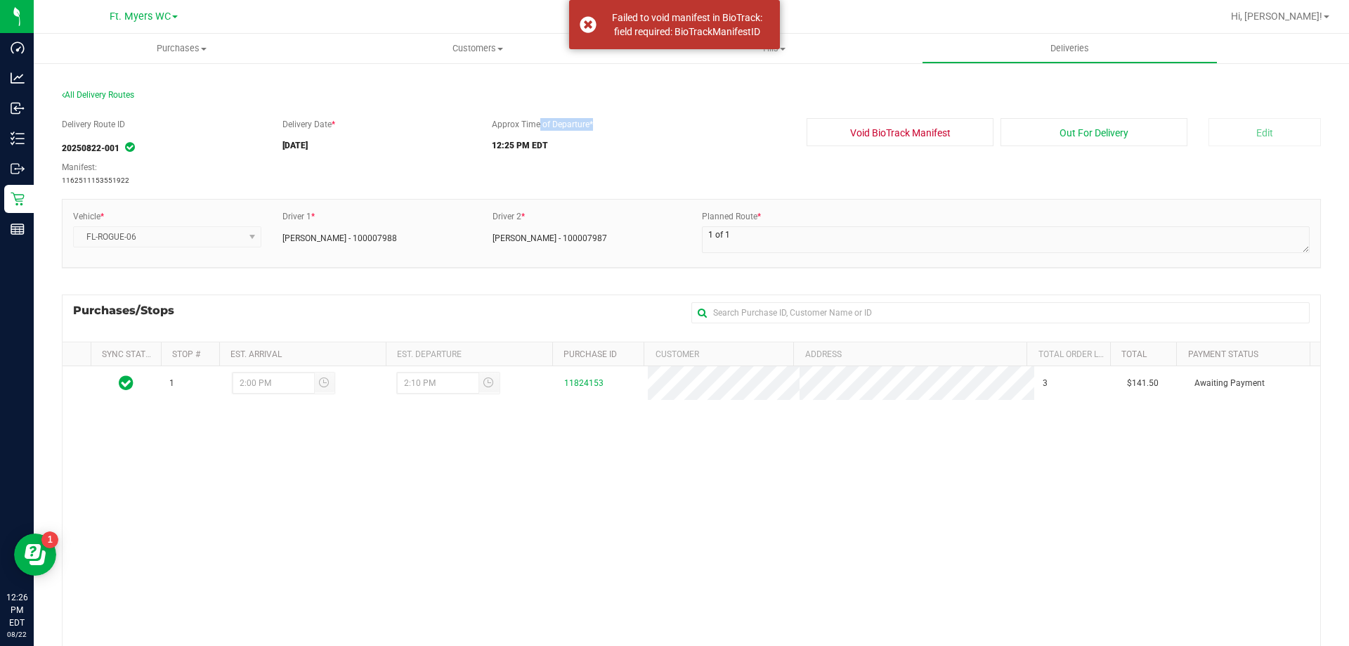
drag, startPoint x: 602, startPoint y: 131, endPoint x: 481, endPoint y: 105, distance: 123.5
click at [483, 107] on section "All Delivery Routes Delivery Route ID 20250822-001 Manifest: 1162511153551922 D…" at bounding box center [691, 453] width 1259 height 755
click at [481, 105] on div "All Delivery Routes" at bounding box center [691, 98] width 1259 height 19
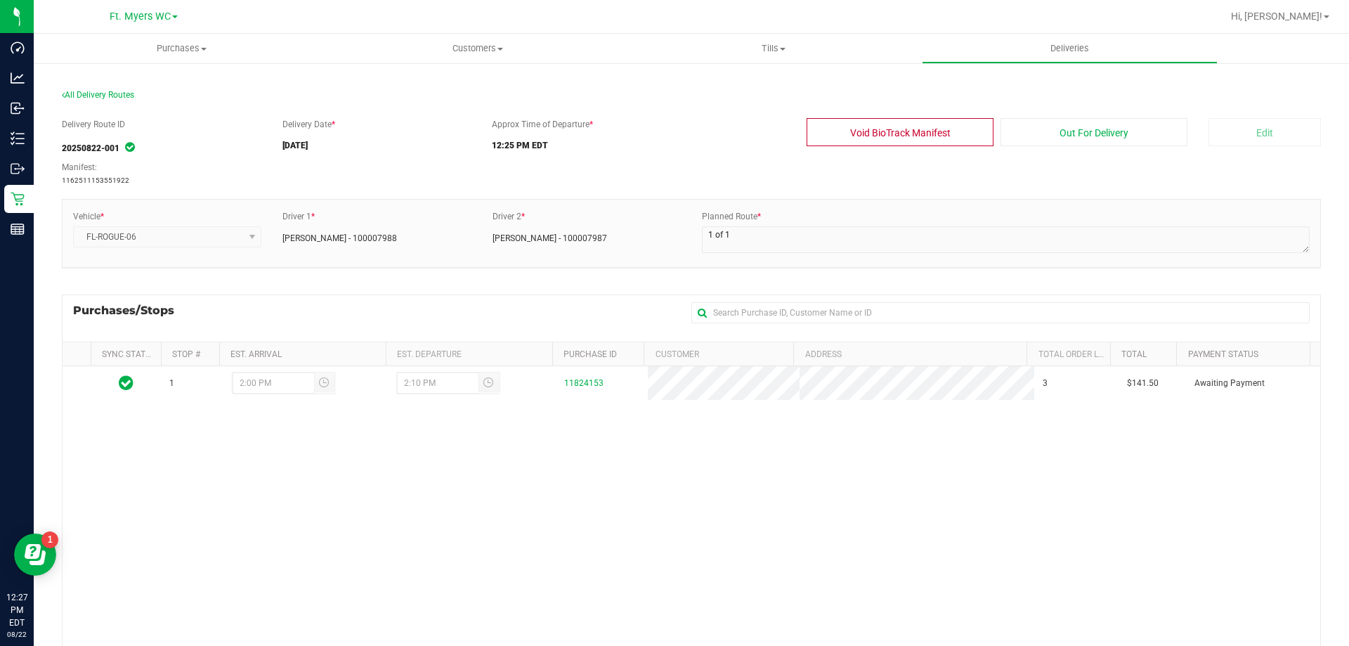
click at [925, 131] on button "Void BioTrack Manifest" at bounding box center [899, 132] width 187 height 28
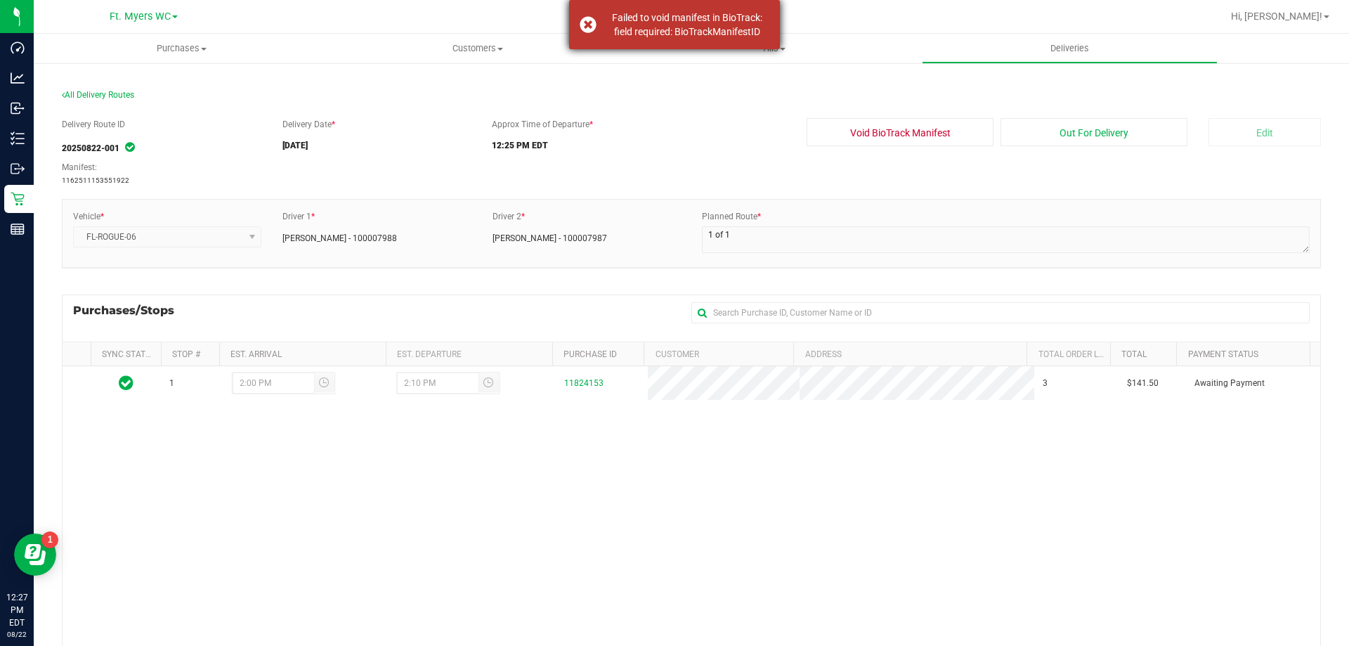
click at [697, 34] on div "Failed to void manifest in BioTrack: field required: BioTrackManifestID" at bounding box center [686, 25] width 165 height 28
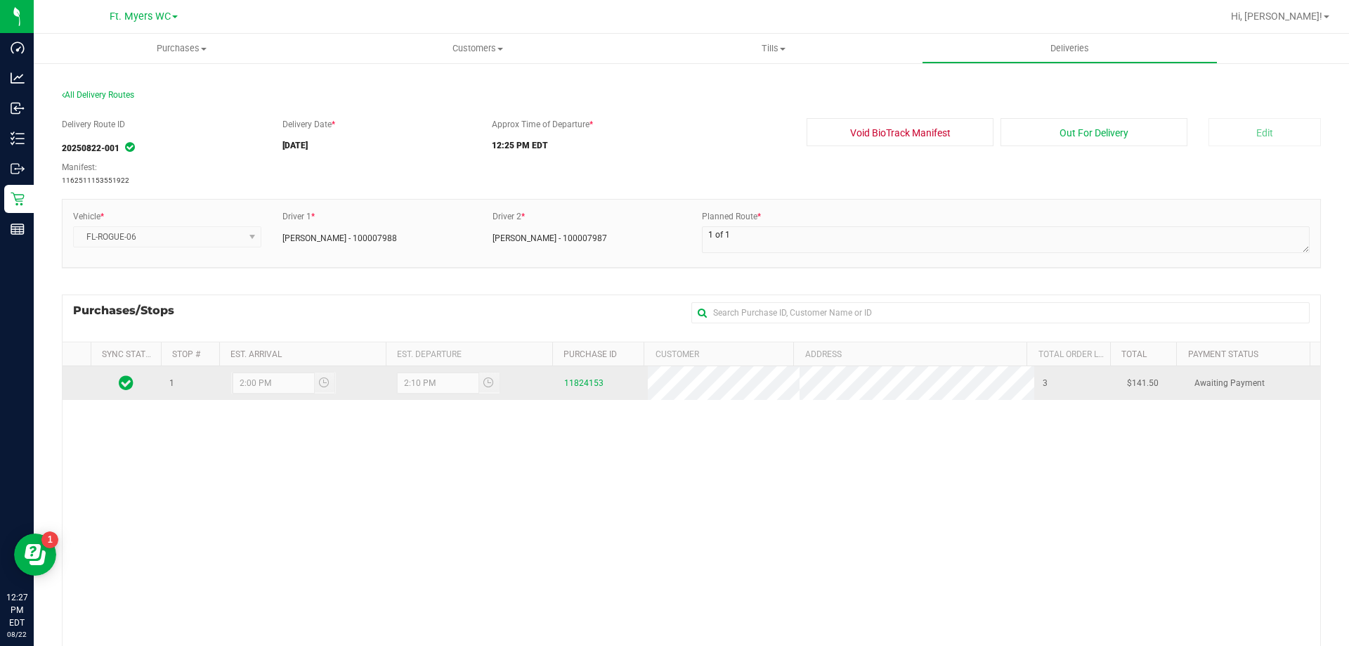
click at [123, 380] on icon at bounding box center [126, 382] width 15 height 17
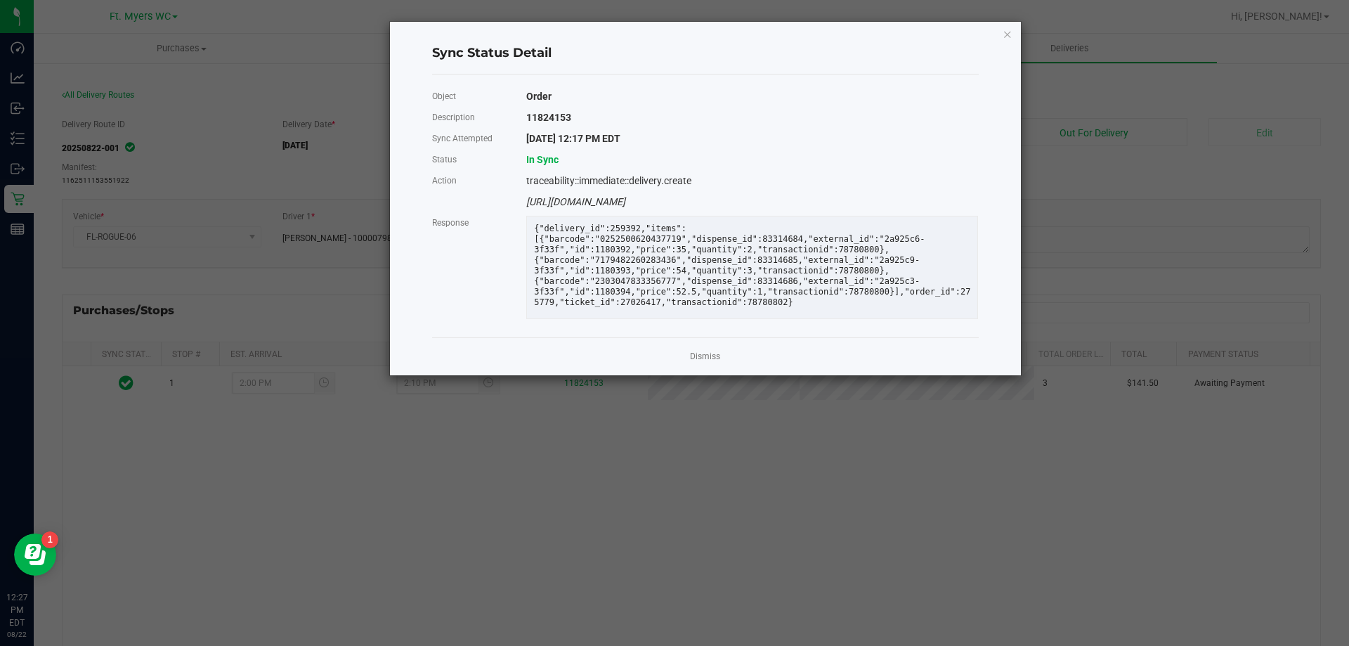
click at [672, 198] on div "https://api.delivery.fl.biotr.ac/v2/delivery" at bounding box center [752, 201] width 473 height 21
click at [716, 362] on link "Dismiss" at bounding box center [705, 357] width 30 height 12
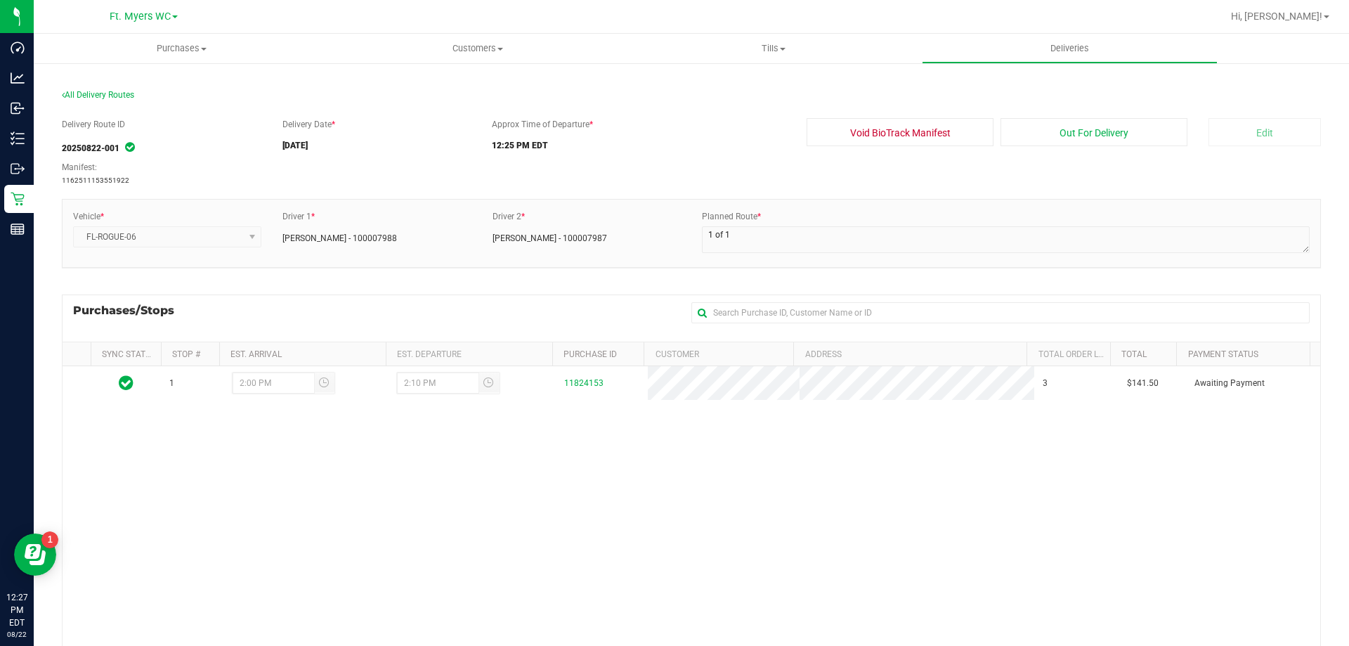
click at [511, 164] on div "Delivery Route ID 20250822-001 Manifest: 1162511153551922 Delivery Date * 08/22…" at bounding box center [691, 152] width 1259 height 68
click at [107, 99] on span "All Delivery Routes" at bounding box center [98, 95] width 72 height 10
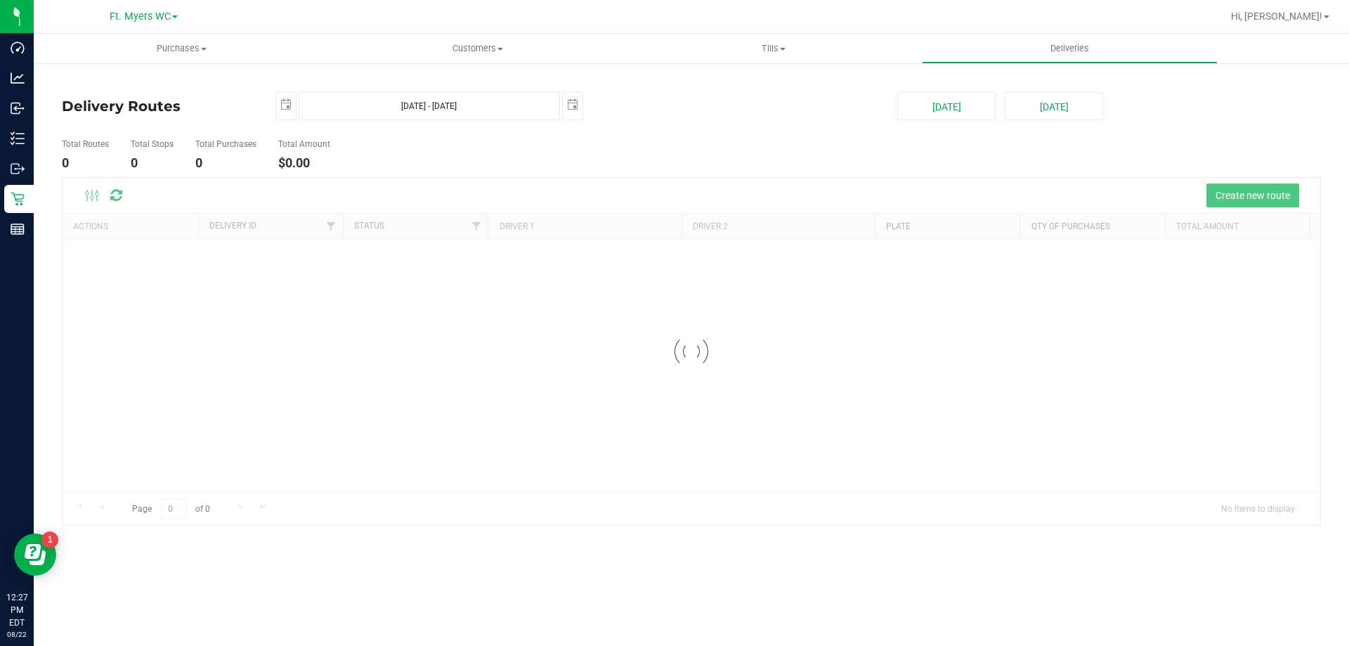
click at [512, 201] on div at bounding box center [692, 351] width 1258 height 347
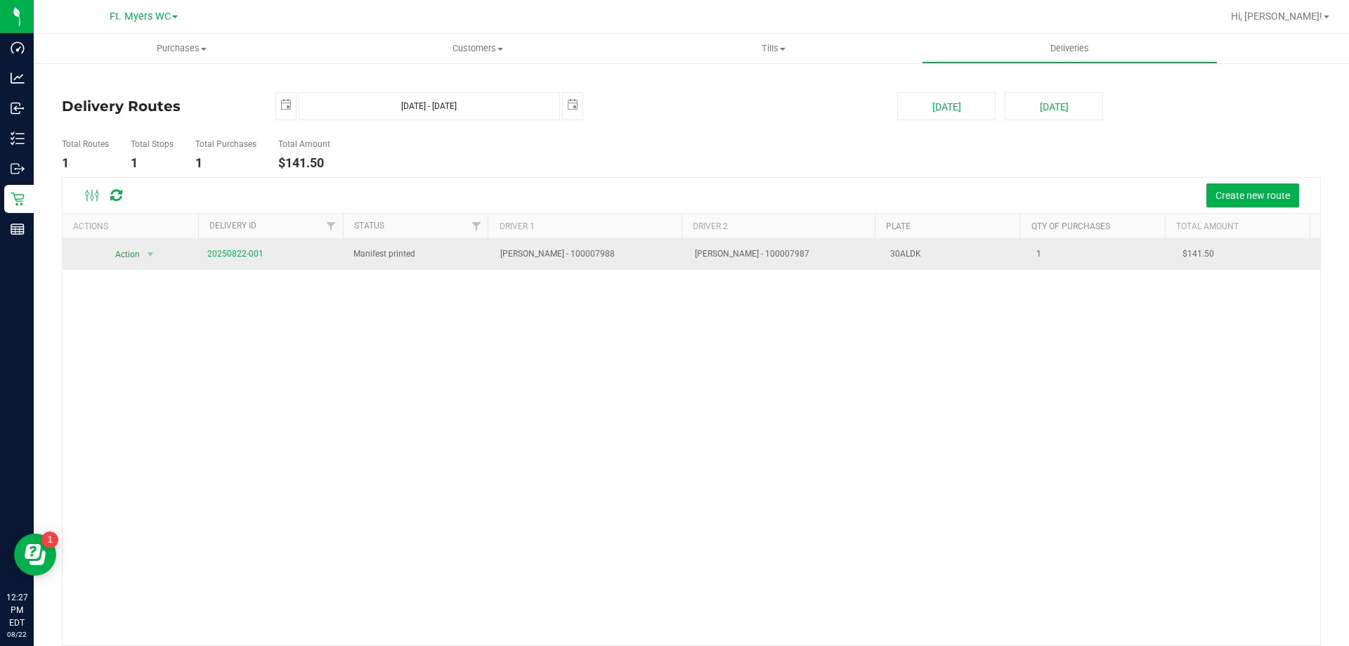
drag, startPoint x: 231, startPoint y: 255, endPoint x: 128, endPoint y: 244, distance: 103.8
click at [149, 246] on tr "Action Action Cancel Delivery Edit Delivery View Delivery 20250822-001 Manifest…" at bounding box center [692, 254] width 1258 height 31
click at [131, 247] on span "Action" at bounding box center [122, 254] width 38 height 20
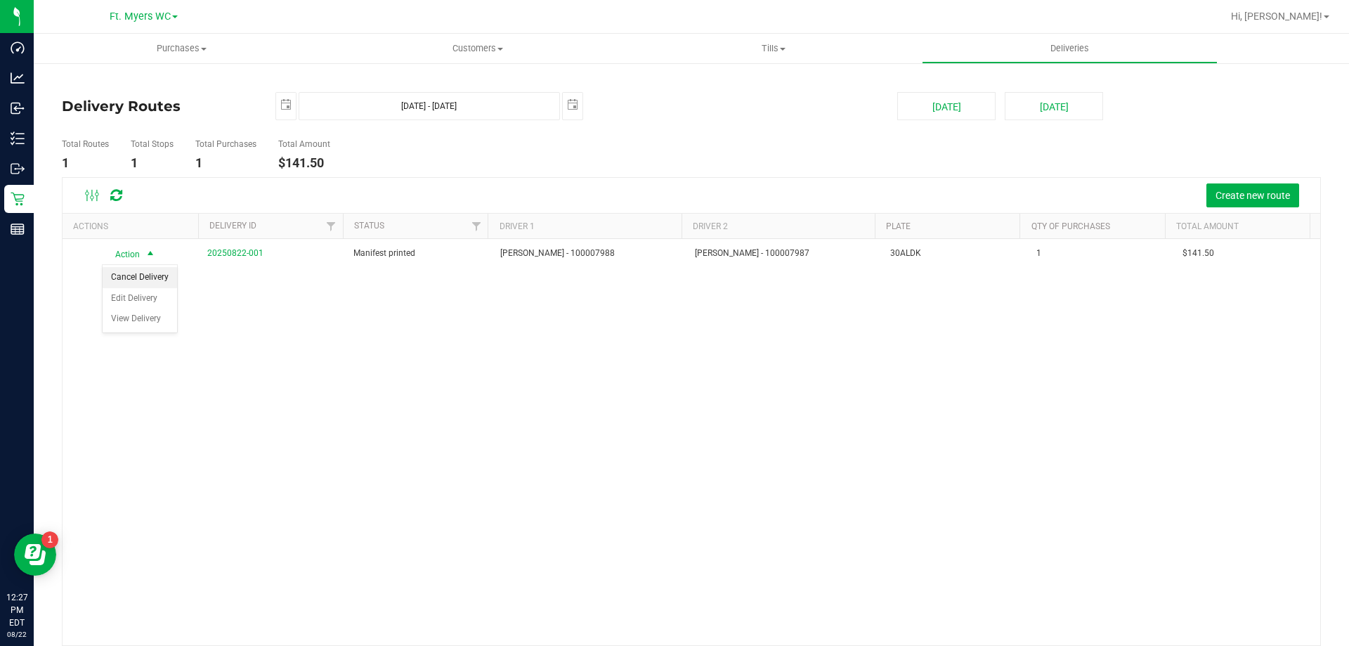
click at [156, 279] on li "Cancel Delivery" at bounding box center [140, 277] width 74 height 21
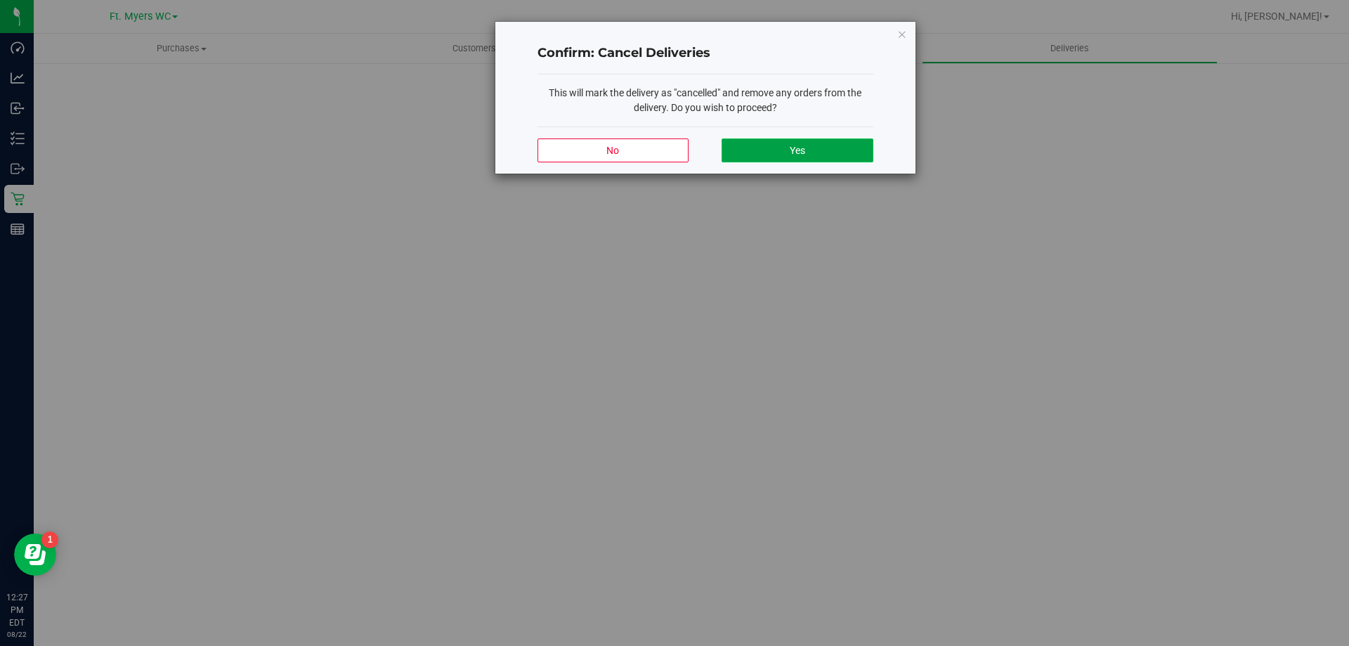
click at [773, 157] on button "Yes" at bounding box center [796, 150] width 151 height 24
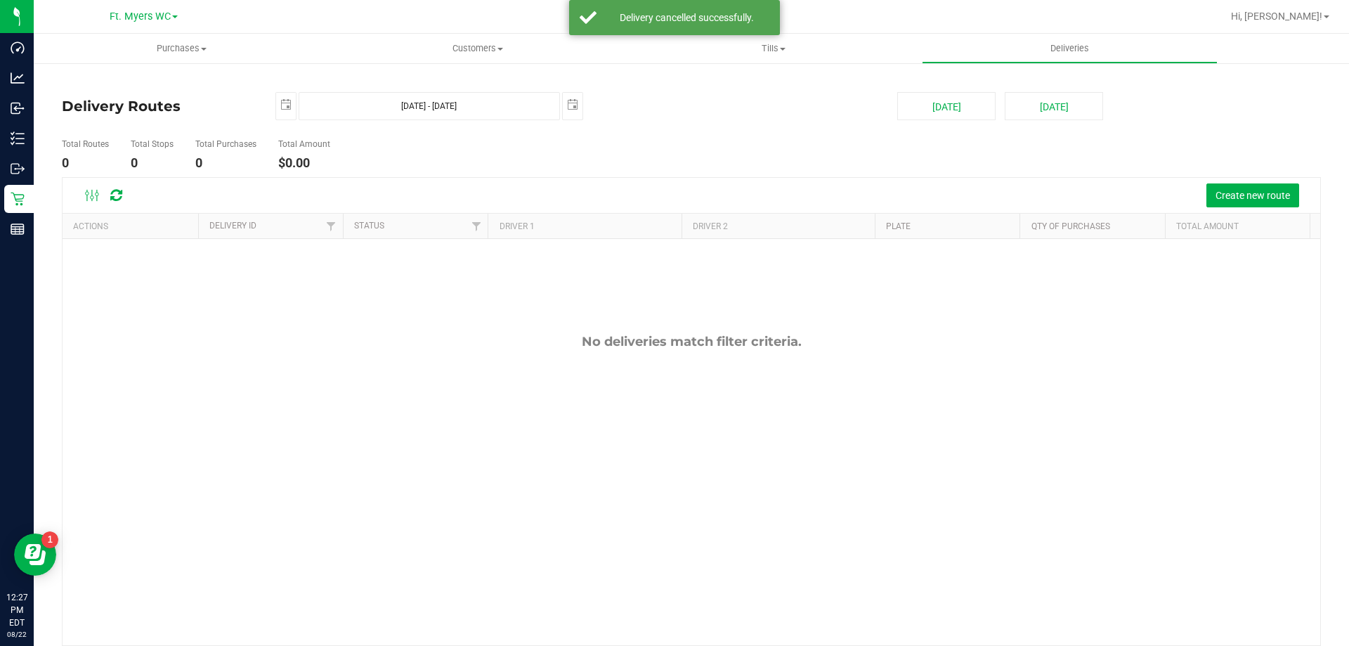
click at [790, 164] on ul "Total Routes 0 Total Stops 0 Total Purchases 0 Total Amount $0.00" at bounding box center [476, 155] width 836 height 44
click at [1258, 195] on span "Create new route" at bounding box center [1252, 195] width 74 height 11
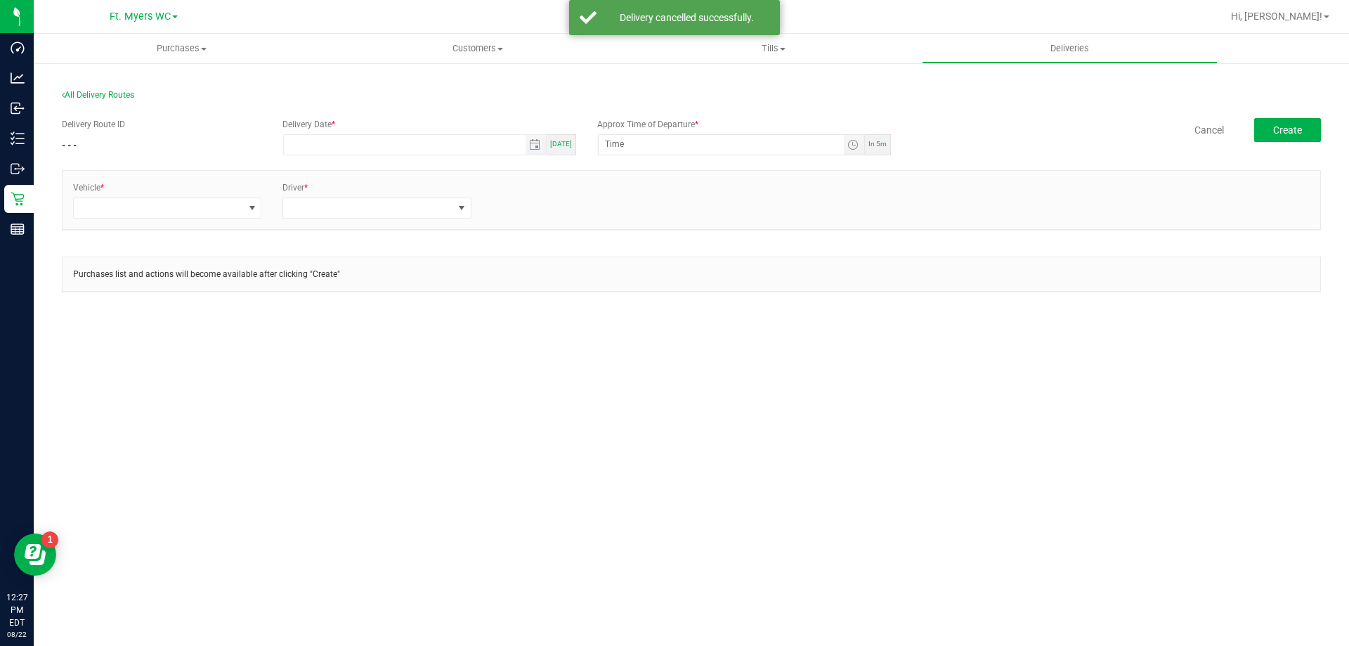
type input "month/day/year"
click at [370, 143] on input "month/day/year" at bounding box center [405, 144] width 242 height 18
click at [429, 144] on input "month/day/year" at bounding box center [405, 144] width 242 height 18
click at [534, 145] on span "Toggle calendar" at bounding box center [534, 144] width 11 height 11
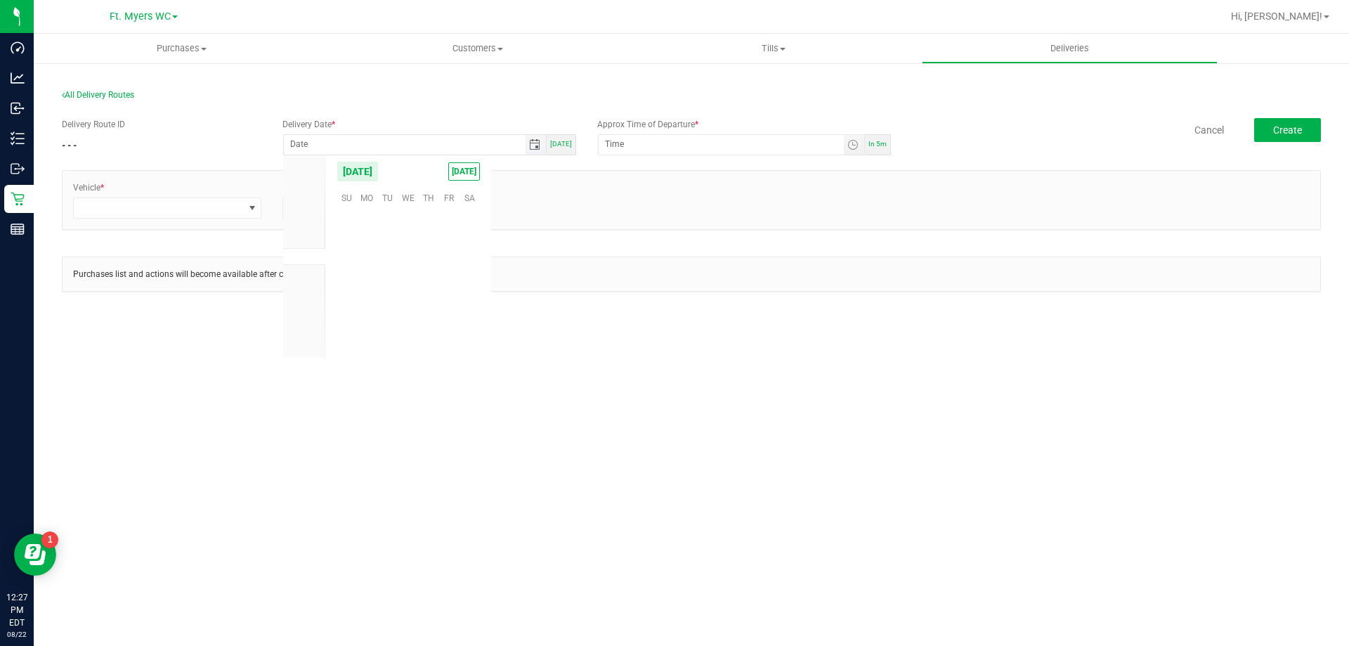
scroll to position [227685, 0]
click at [448, 287] on span "22" at bounding box center [448, 285] width 20 height 22
type input "[DATE]"
click at [668, 140] on input "12:00 AM" at bounding box center [721, 144] width 245 height 18
click at [634, 150] on input "12:00 AM" at bounding box center [721, 144] width 245 height 18
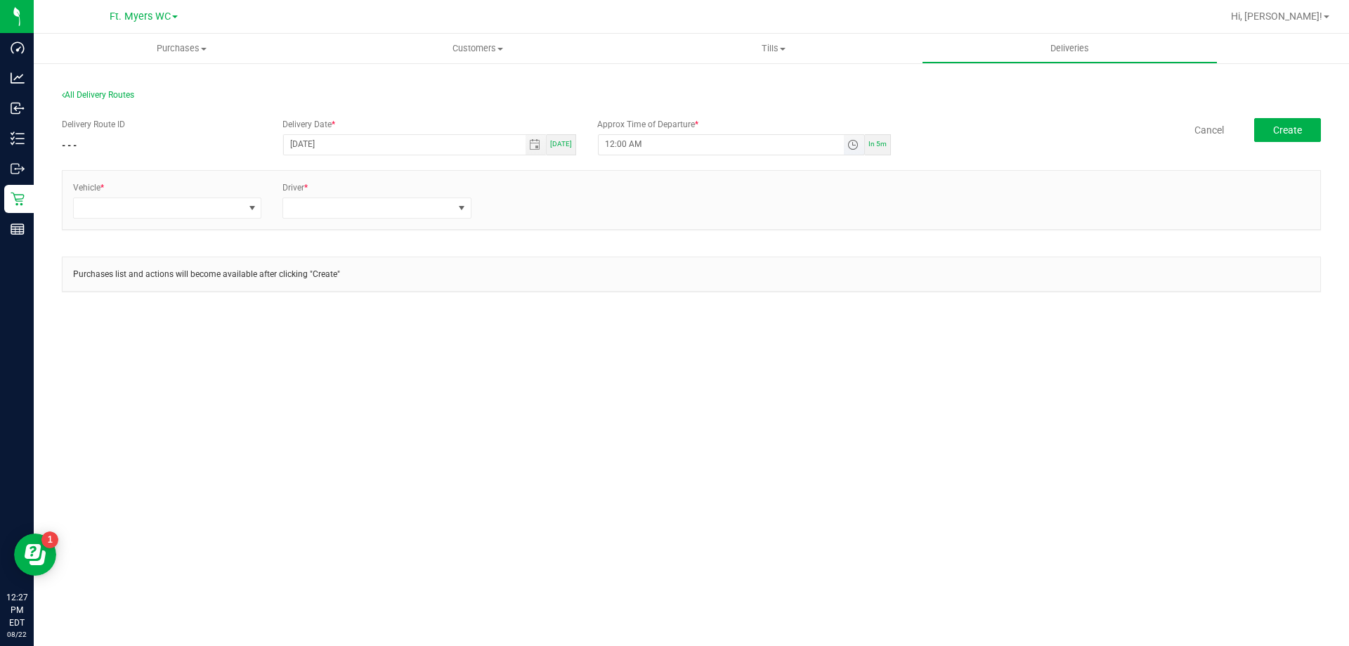
click at [625, 145] on input "12:00 AM" at bounding box center [721, 144] width 245 height 18
click at [852, 138] on span "Toggle time list" at bounding box center [854, 145] width 20 height 20
click at [627, 304] on li "12" at bounding box center [627, 301] width 34 height 19
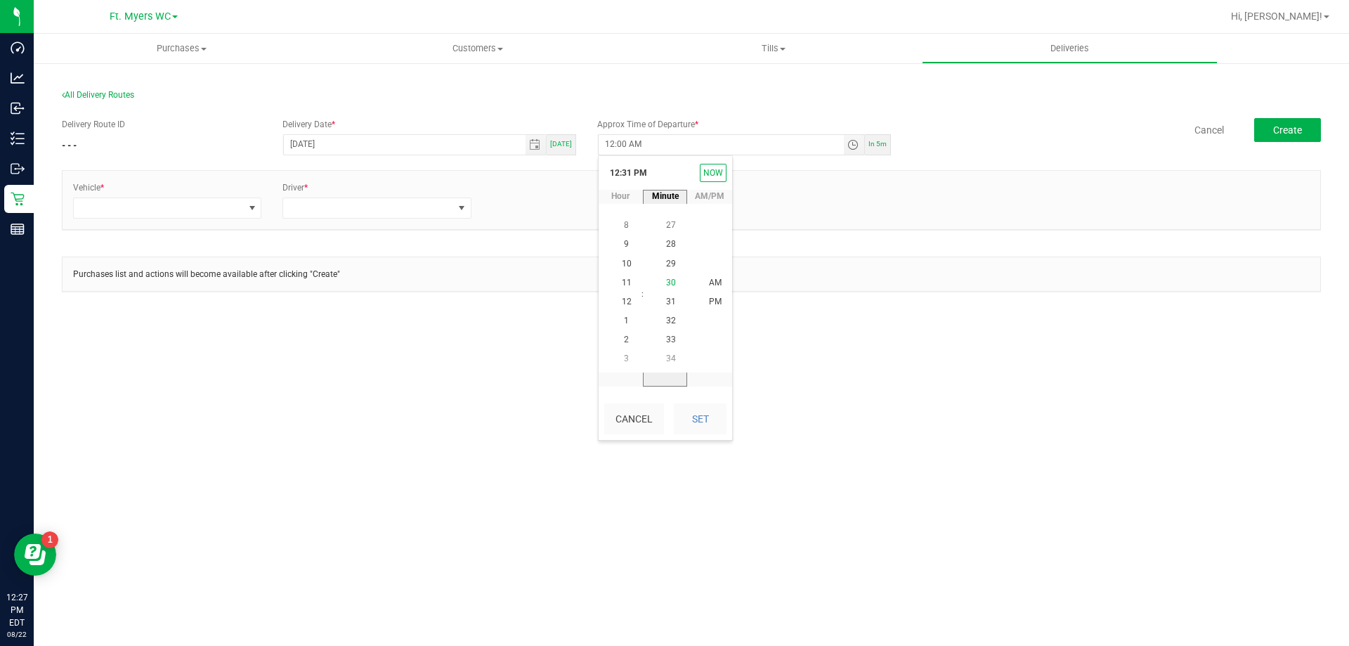
click at [668, 286] on span "30" at bounding box center [671, 282] width 10 height 10
click at [705, 291] on li "AM" at bounding box center [715, 282] width 34 height 19
click at [712, 325] on span "PM" at bounding box center [715, 321] width 13 height 10
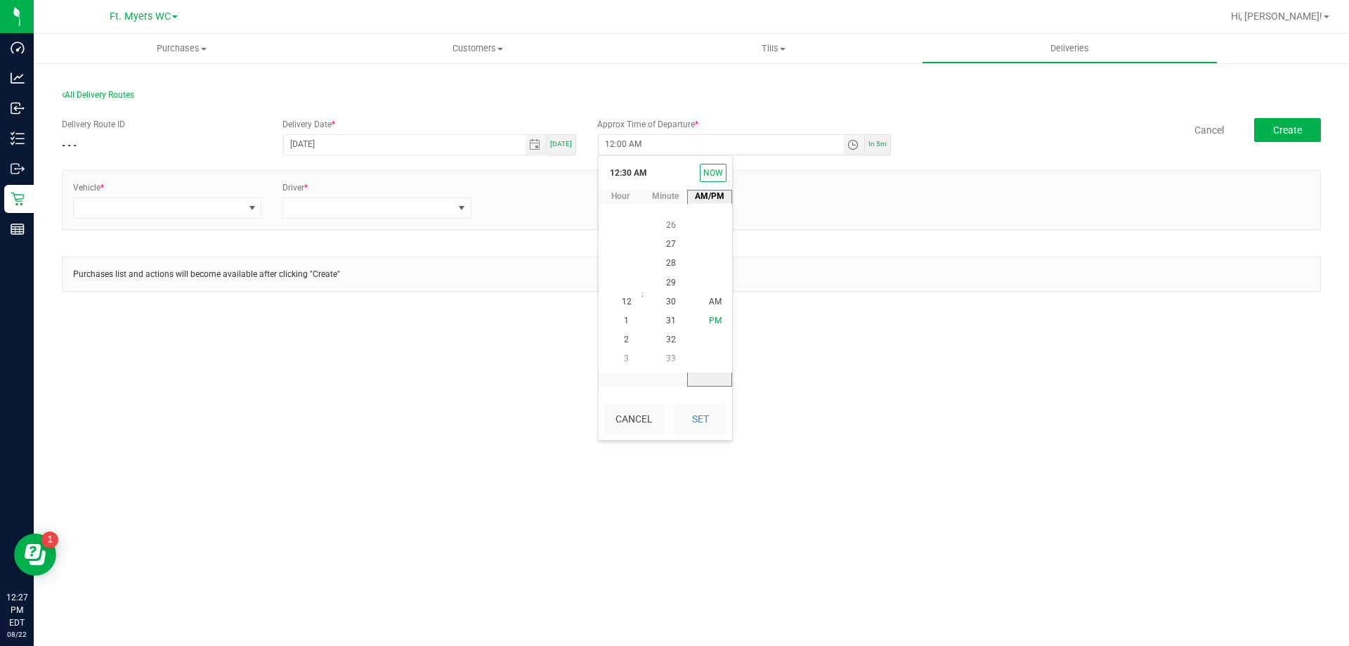
scroll to position [19, 0]
click at [714, 422] on button "Set" at bounding box center [700, 418] width 53 height 31
type input "12:30 PM"
click at [626, 222] on div "Vehicle * Driver *" at bounding box center [692, 200] width 1258 height 58
click at [202, 211] on span at bounding box center [158, 208] width 169 height 20
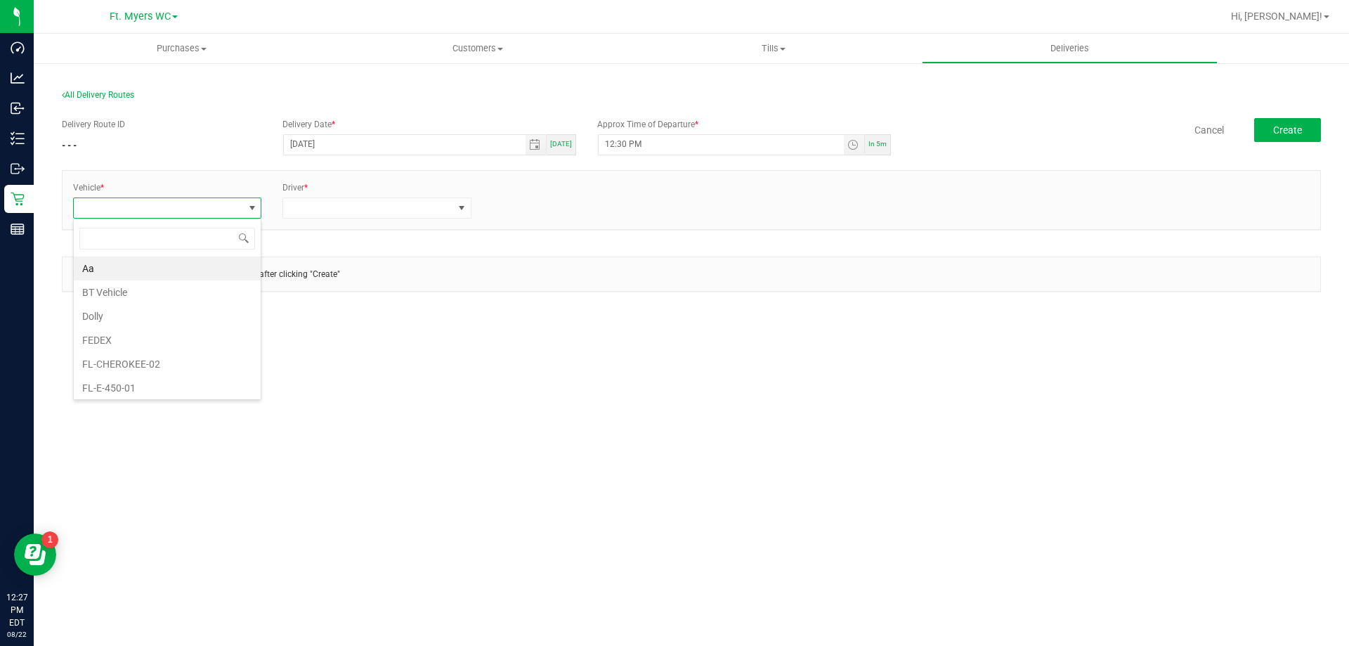
scroll to position [21, 189]
type input "rog"
click at [138, 363] on li "FL-ROGUE-06" at bounding box center [167, 364] width 187 height 24
click at [327, 200] on span at bounding box center [367, 208] width 169 height 20
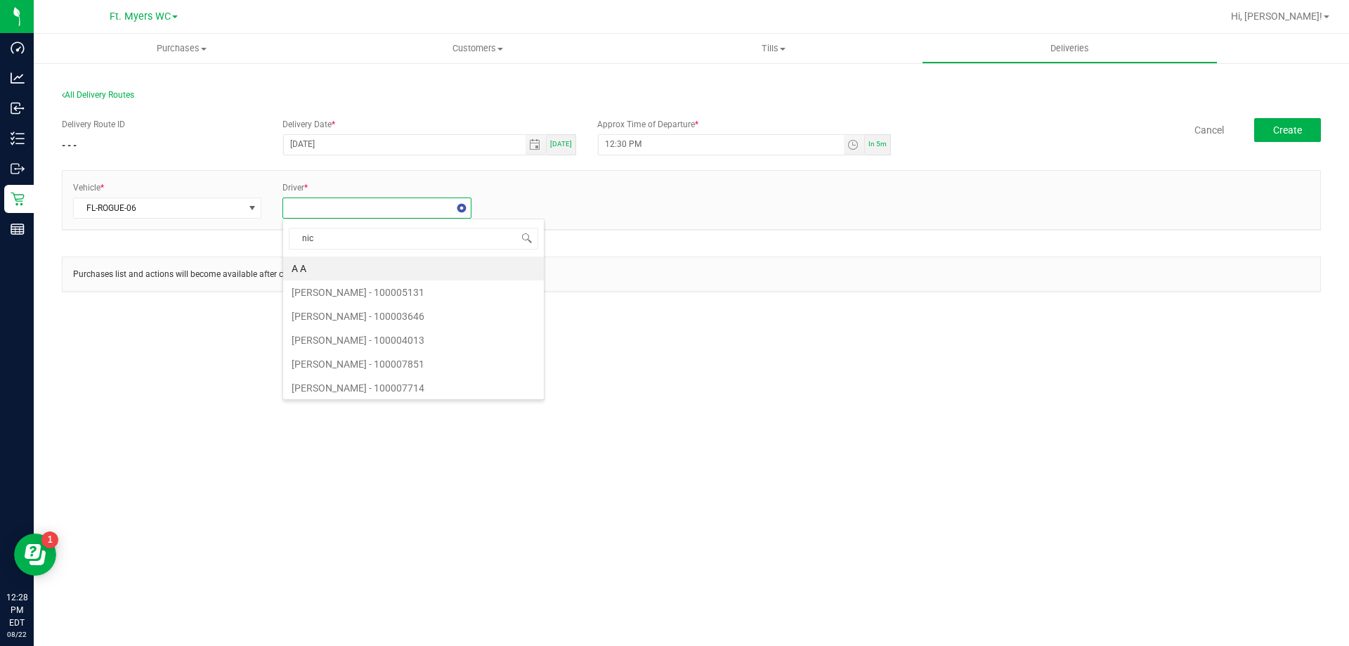
type input "nich"
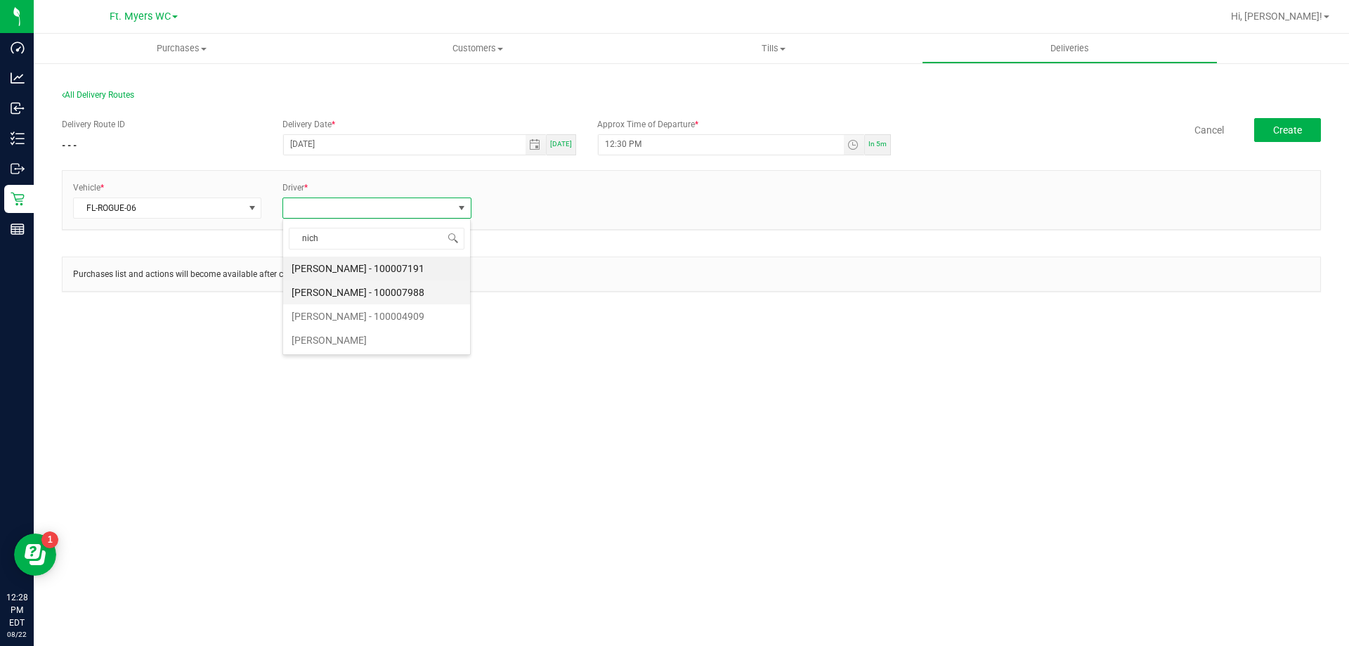
click at [386, 285] on li "Nicholas Strollo - 100007988" at bounding box center [376, 292] width 187 height 24
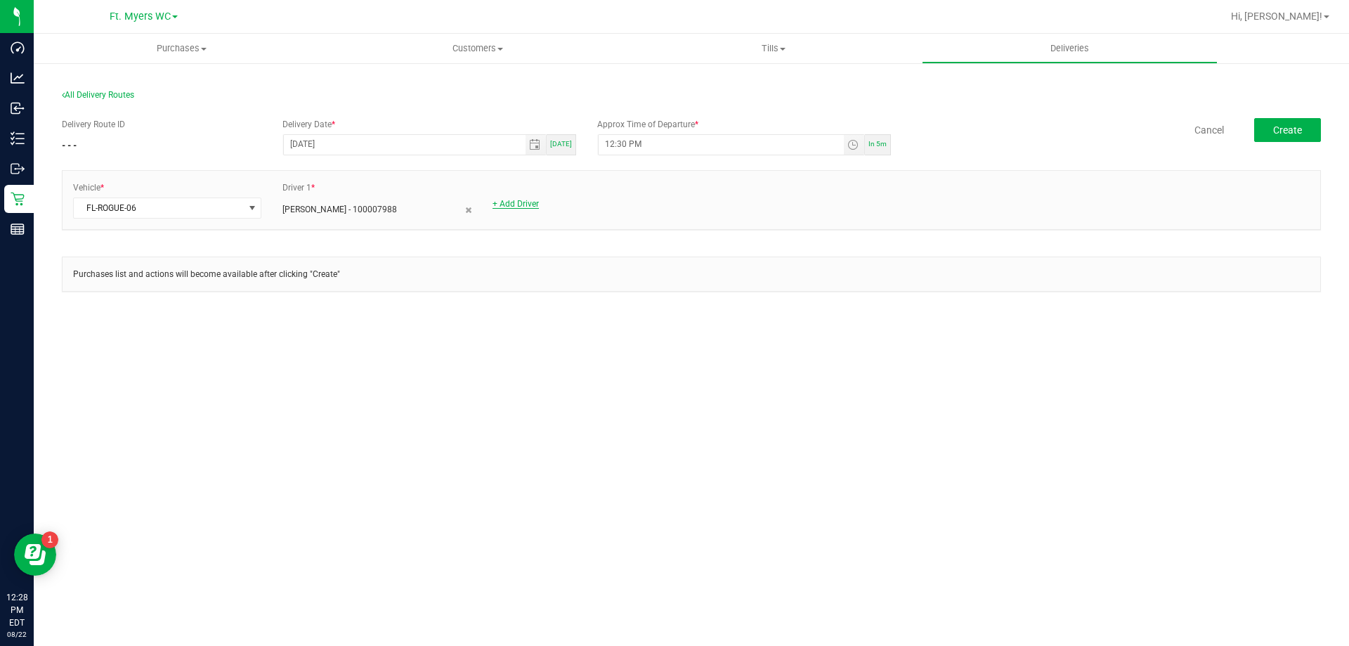
click at [512, 207] on link "+ Add Driver" at bounding box center [515, 204] width 46 height 10
click at [560, 207] on span at bounding box center [577, 208] width 169 height 20
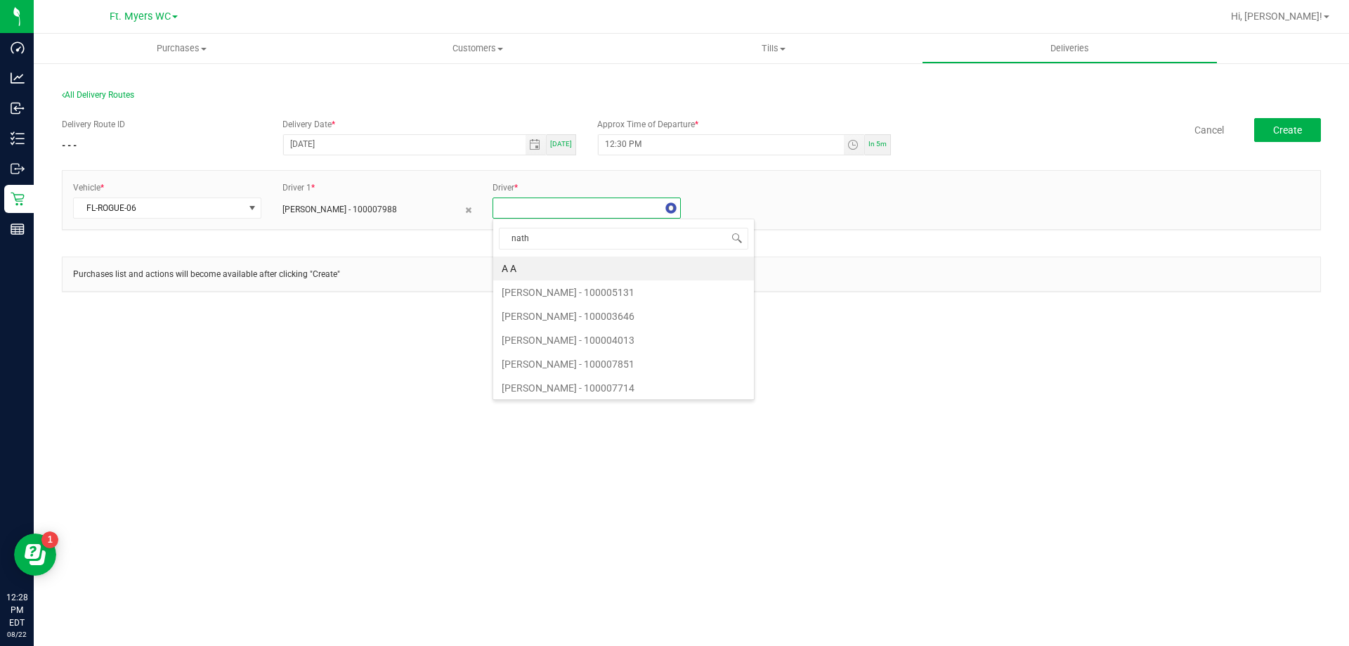
type input "natha"
click at [604, 329] on li "Nathan Walker - 100007987" at bounding box center [586, 340] width 187 height 24
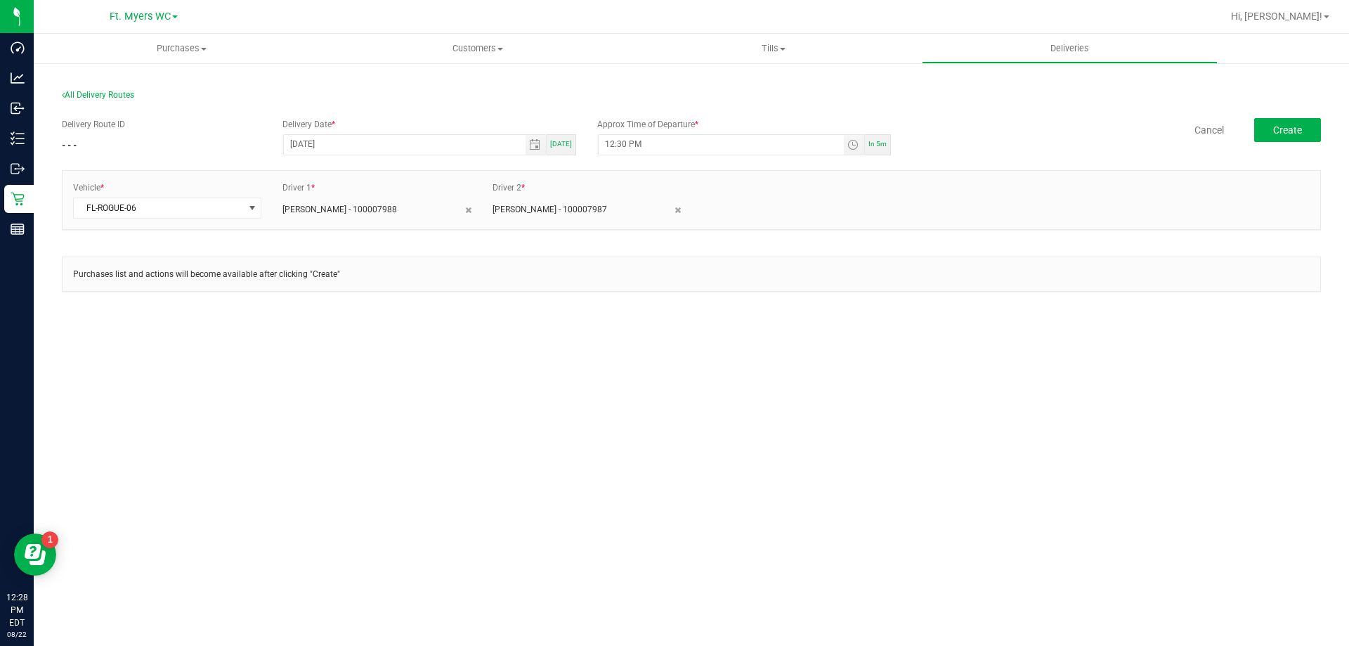
click at [462, 208] on div "Nicholas Strollo - 100007988" at bounding box center [376, 206] width 188 height 18
click at [1305, 129] on button "Create" at bounding box center [1287, 130] width 67 height 24
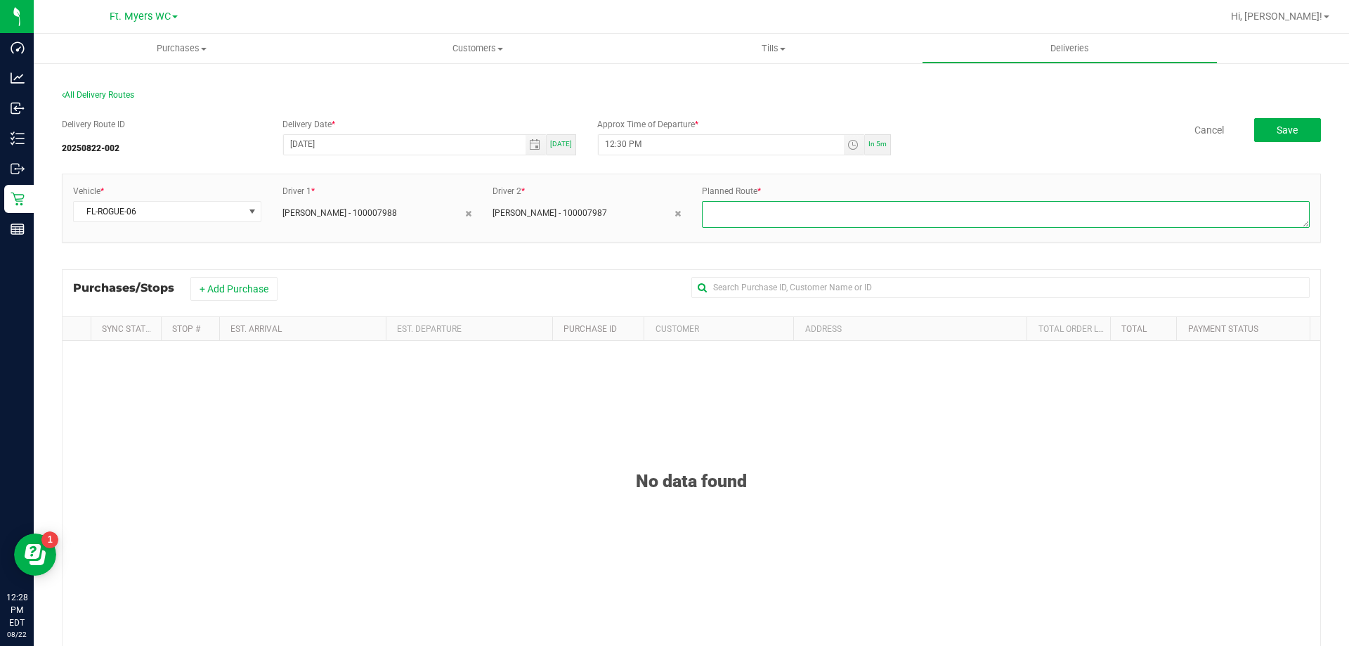
click at [731, 212] on textarea at bounding box center [1006, 214] width 608 height 27
type textarea "1 of 1"
click at [1260, 130] on button "Save" at bounding box center [1287, 130] width 67 height 24
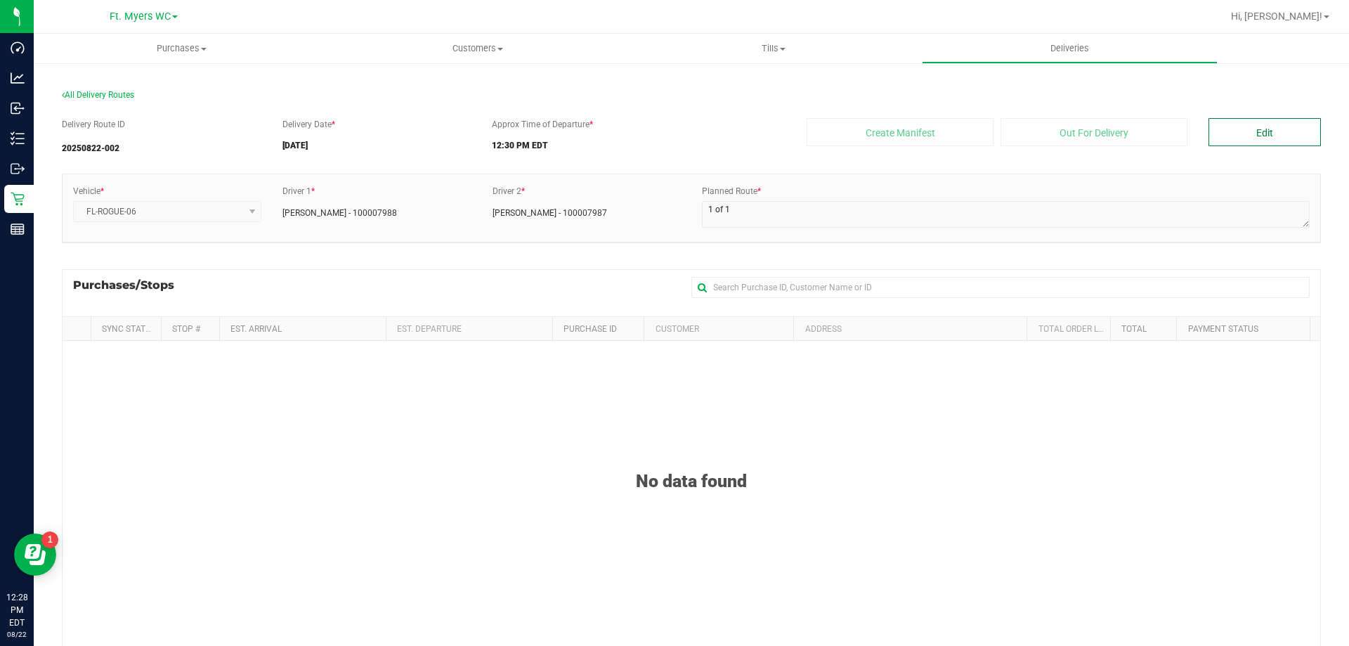
click at [1262, 135] on button "Edit" at bounding box center [1264, 132] width 112 height 28
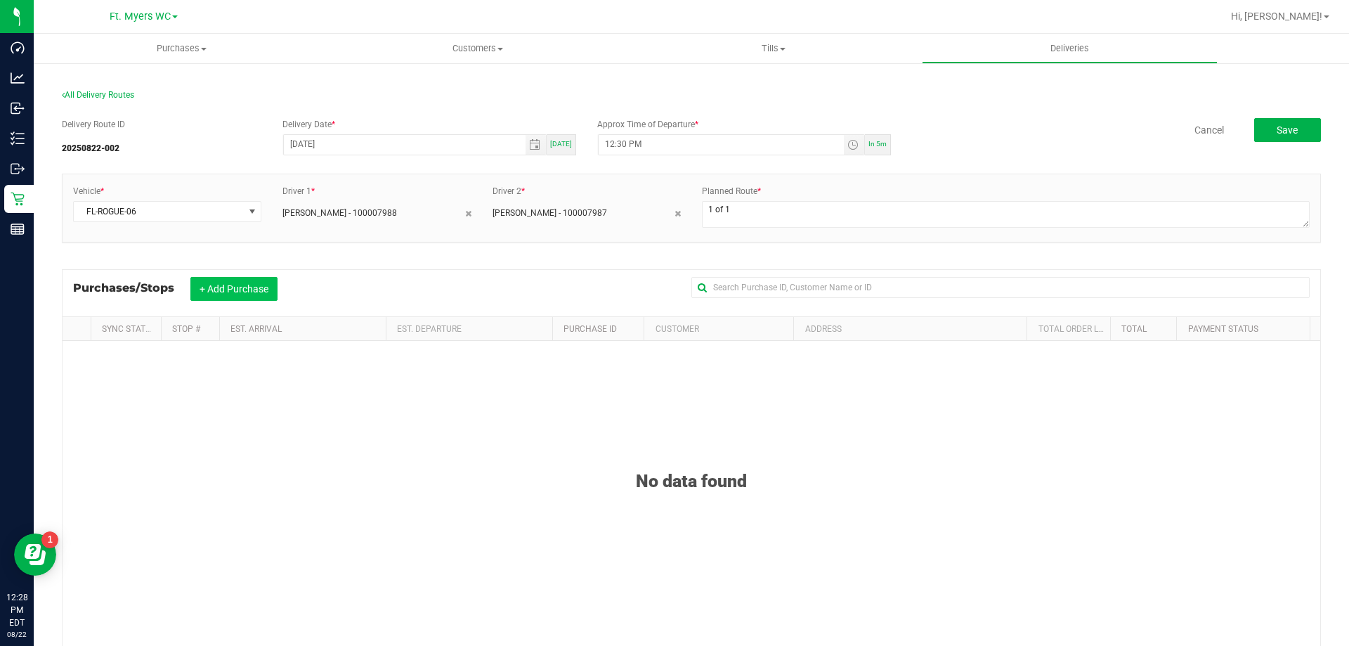
click at [202, 292] on button "+ Add Purchase" at bounding box center [233, 289] width 87 height 24
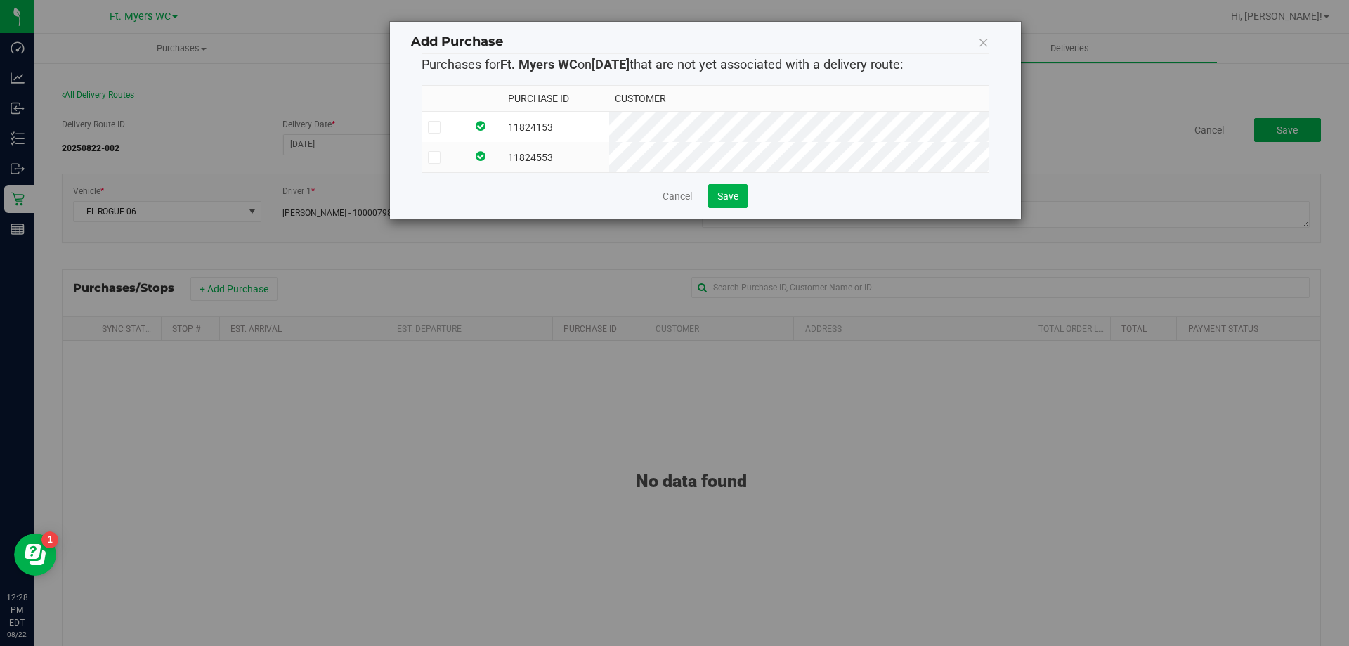
click at [562, 120] on td "11824153" at bounding box center [555, 127] width 106 height 31
click at [564, 154] on td "11824553" at bounding box center [555, 157] width 106 height 30
click at [721, 208] on button "Save" at bounding box center [727, 196] width 39 height 24
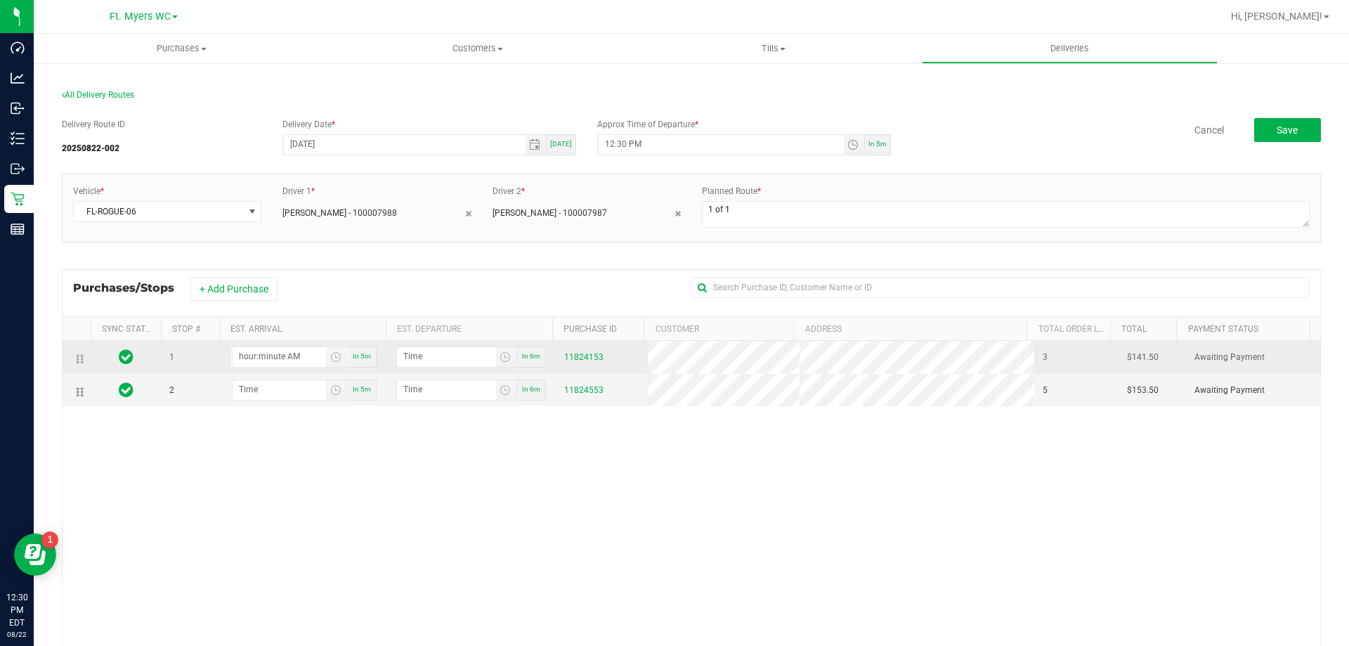
click at [244, 358] on input "hour:minute AM" at bounding box center [279, 356] width 93 height 18
type input "12:04 AM"
type input "12:05 AM"
type input "12:45 AM"
type input "12:46 AM"
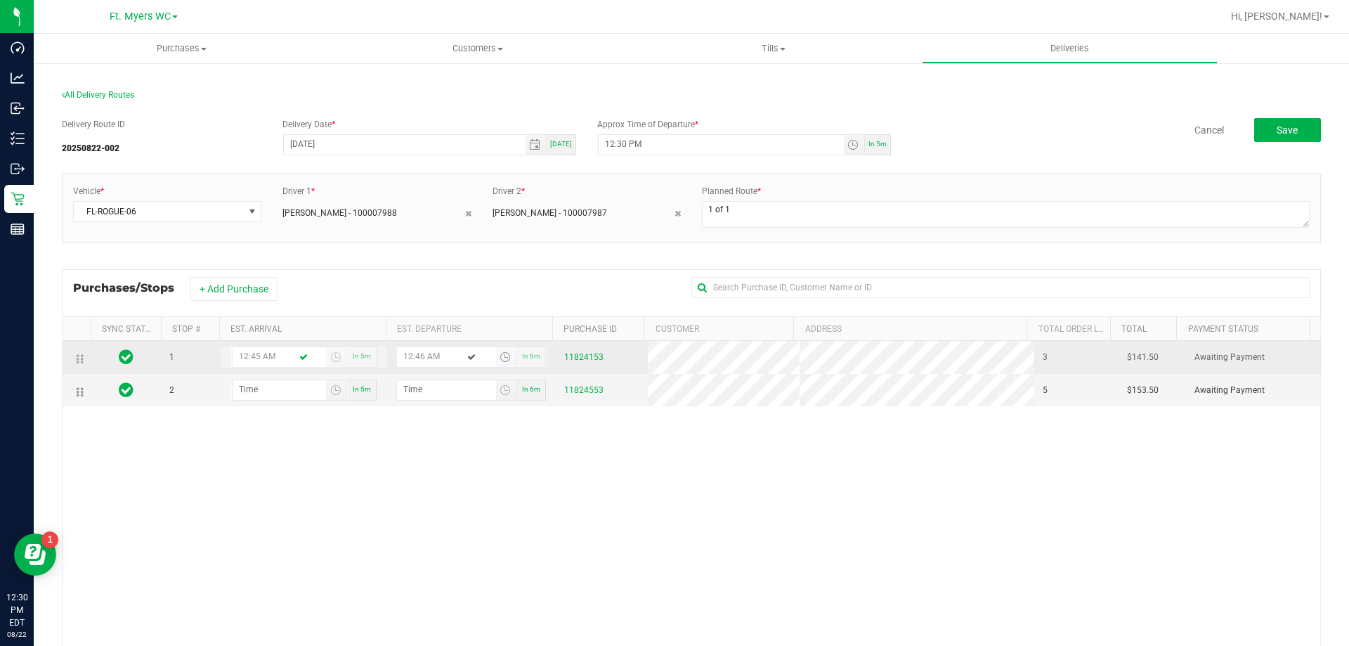
click at [410, 358] on input "12:46 AM" at bounding box center [446, 356] width 99 height 18
type input "12:04 AM"
type input "12:50 AM"
click at [268, 359] on input "12:04 AM" at bounding box center [279, 356] width 93 height 18
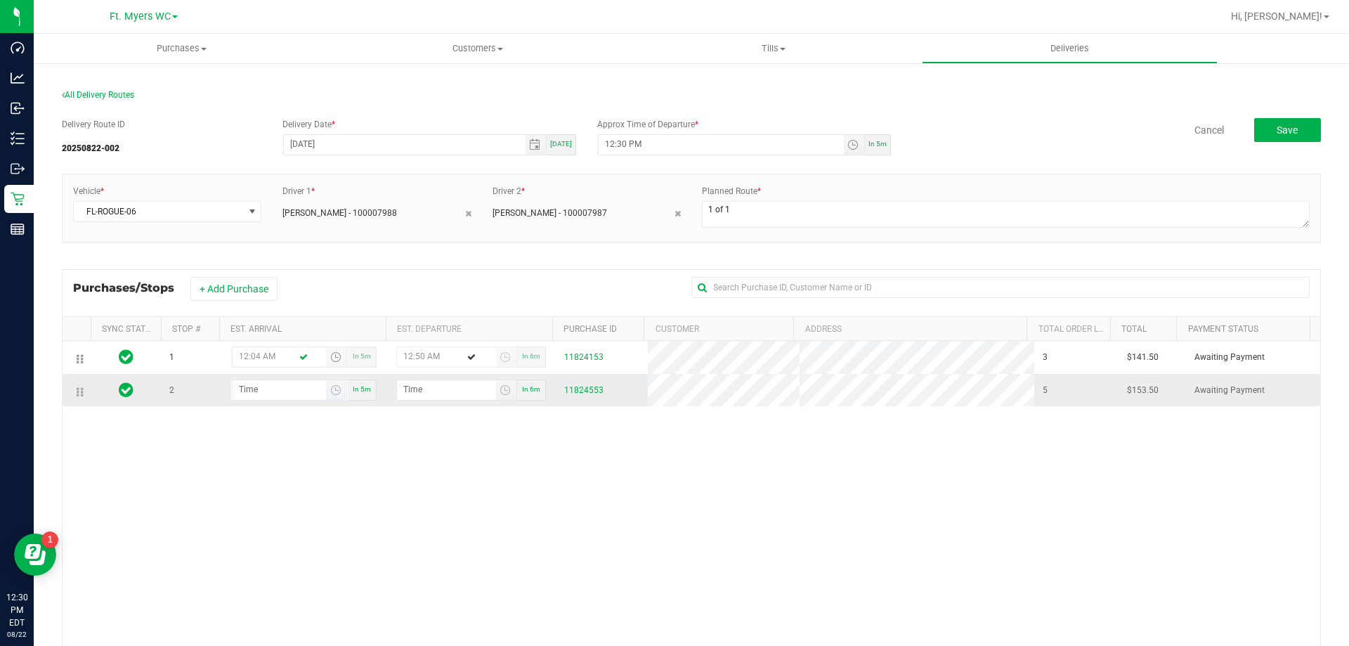
type input "12:04 PM"
type input "12:05 PM"
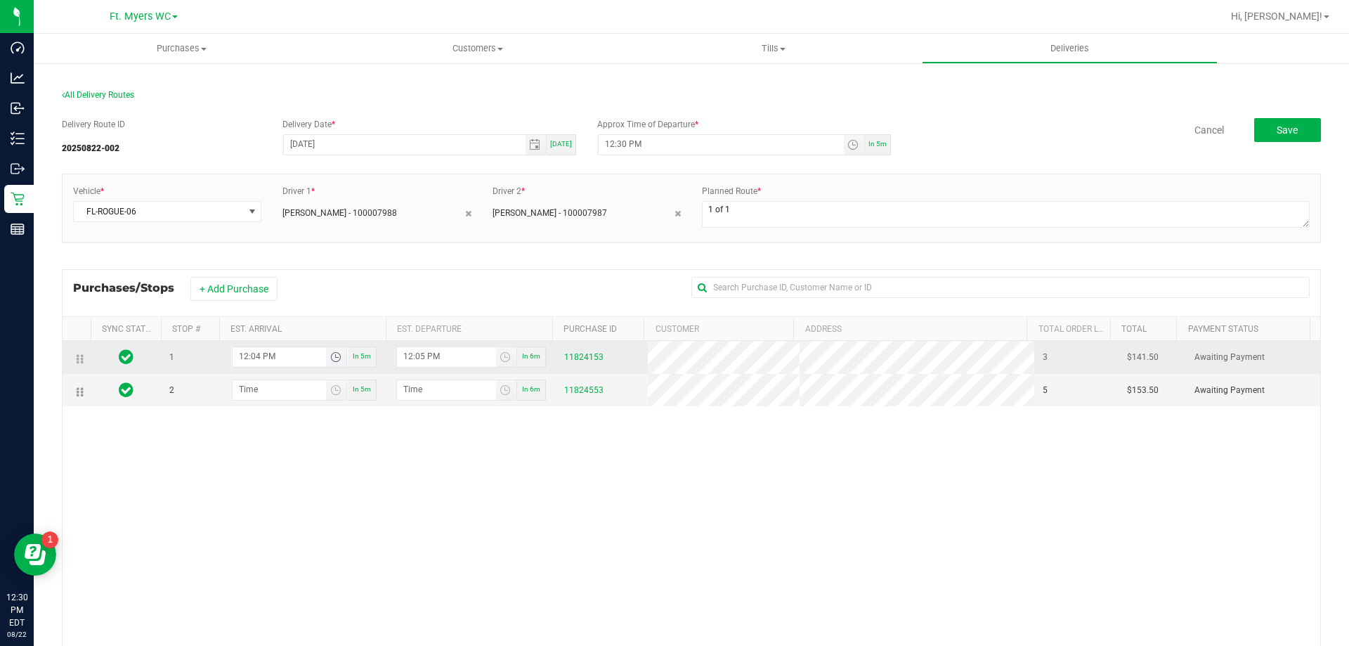
click at [255, 356] on input "12:04 PM" at bounding box center [279, 356] width 93 height 18
type input "12:44 PM"
type input "12:45 PM"
click at [413, 356] on input "12:45 PM" at bounding box center [446, 356] width 99 height 18
type input "12:04 PM"
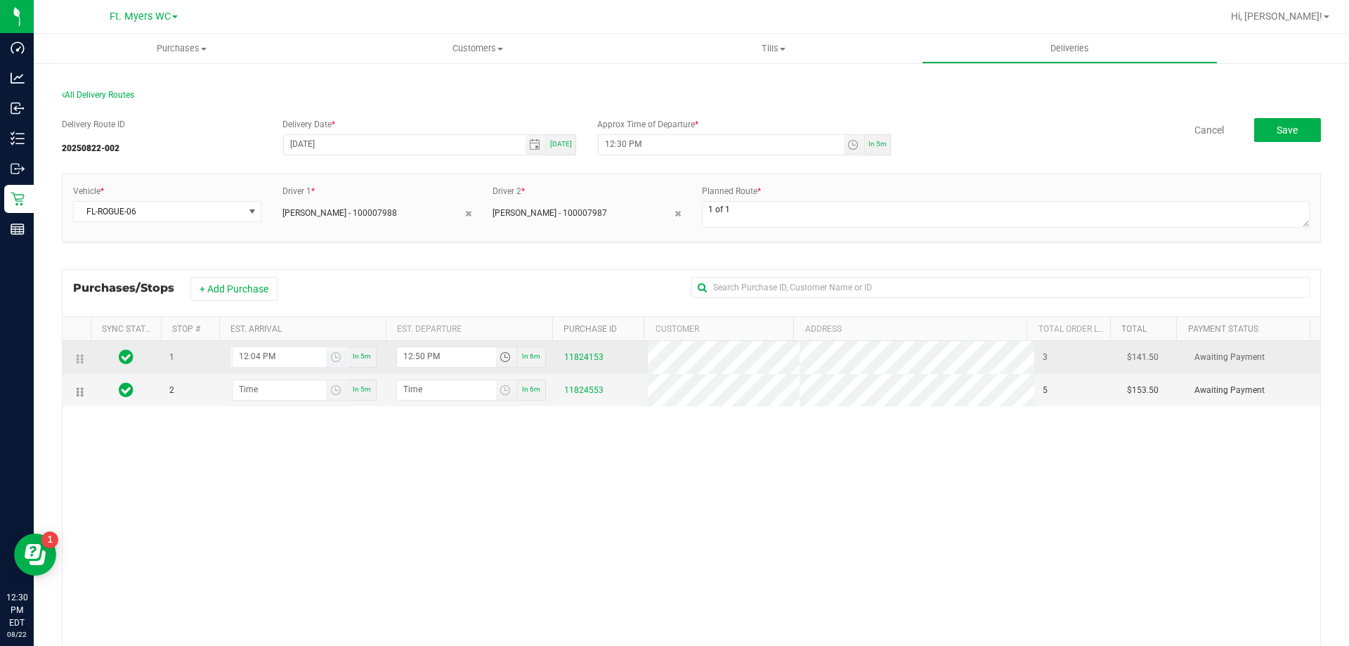
type input "12:50 PM"
click at [257, 360] on input "12:04 PM" at bounding box center [279, 356] width 93 height 18
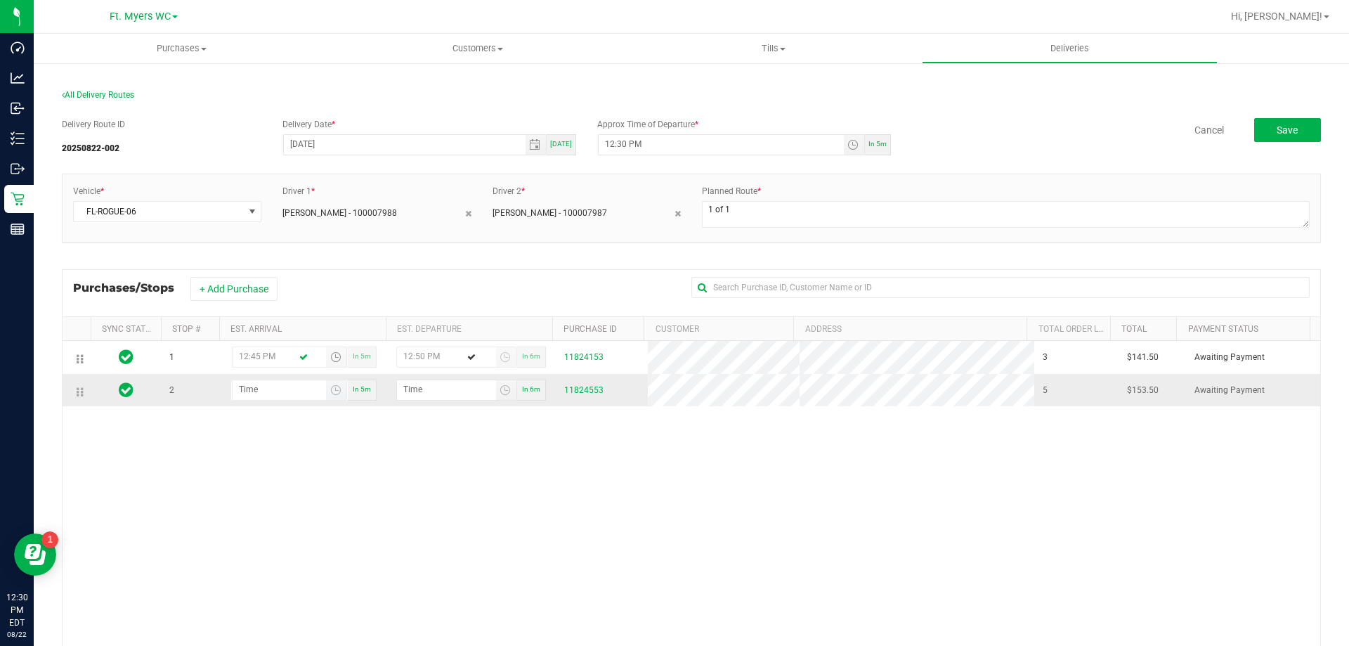
type input "12:45 PM"
click at [237, 397] on input "hour:minute AM" at bounding box center [279, 389] width 93 height 18
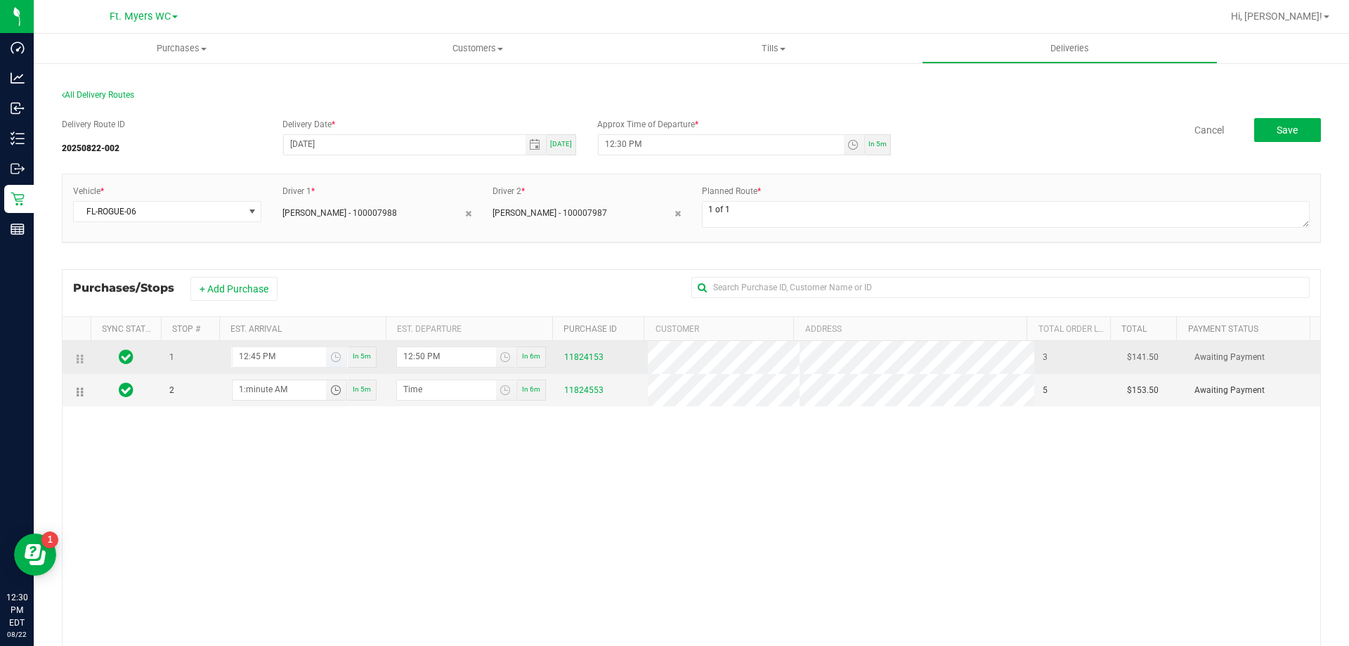
type input "1:minute AM"
click at [254, 355] on input "12:45 PM" at bounding box center [279, 356] width 93 height 18
click at [240, 355] on input "12:45 PM" at bounding box center [279, 356] width 93 height 18
type input "1:45 PM"
type input "1:46 PM"
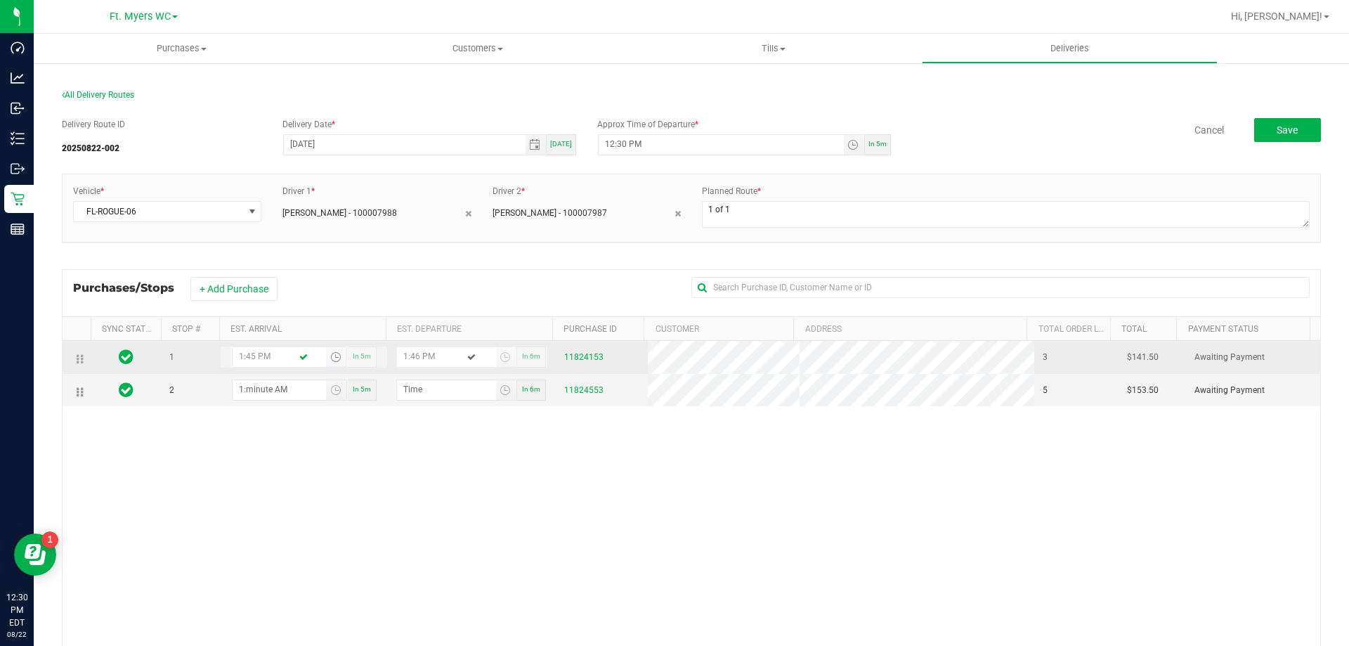
click at [252, 358] on input "1:45 PM" at bounding box center [279, 356] width 93 height 18
type input "1:52 PM"
type input "1:53 PM"
click at [252, 357] on input "1:52 PM" at bounding box center [279, 356] width 93 height 18
click at [412, 355] on input "1:53 PM" at bounding box center [446, 356] width 99 height 18
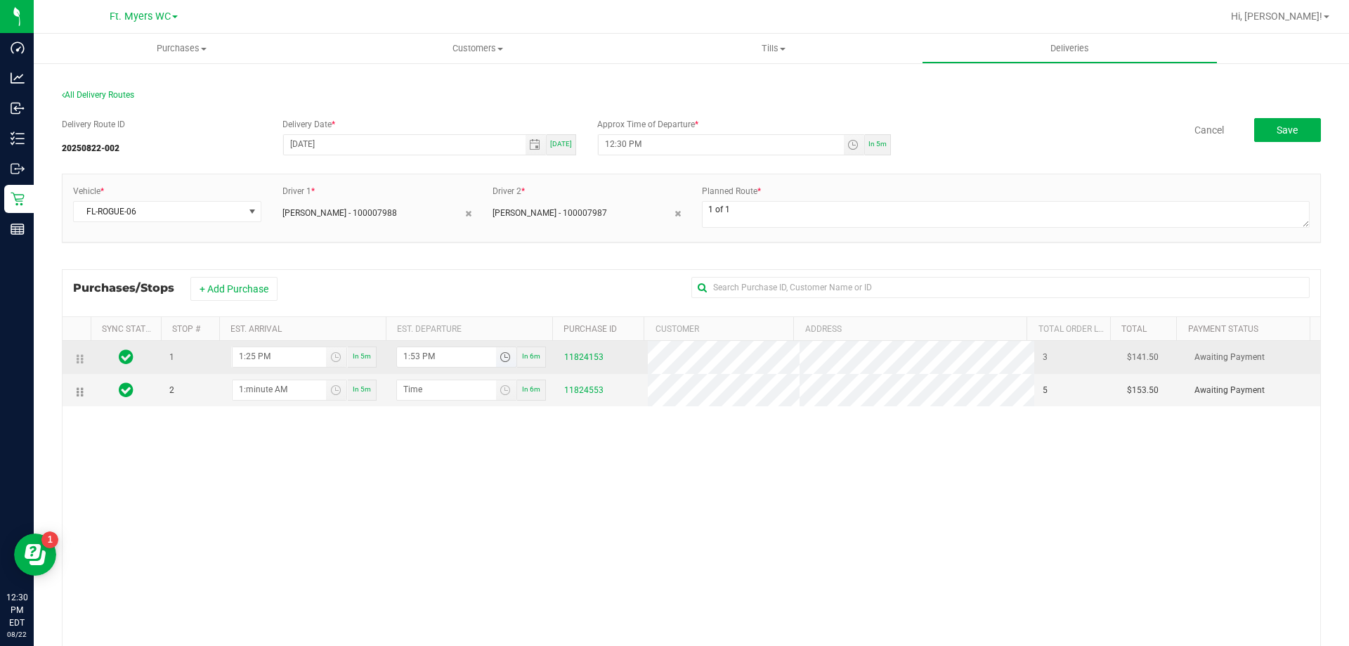
type input "1:02 PM"
type input "1:30 PM"
click at [253, 353] on input "1:02 PM" at bounding box center [279, 356] width 93 height 18
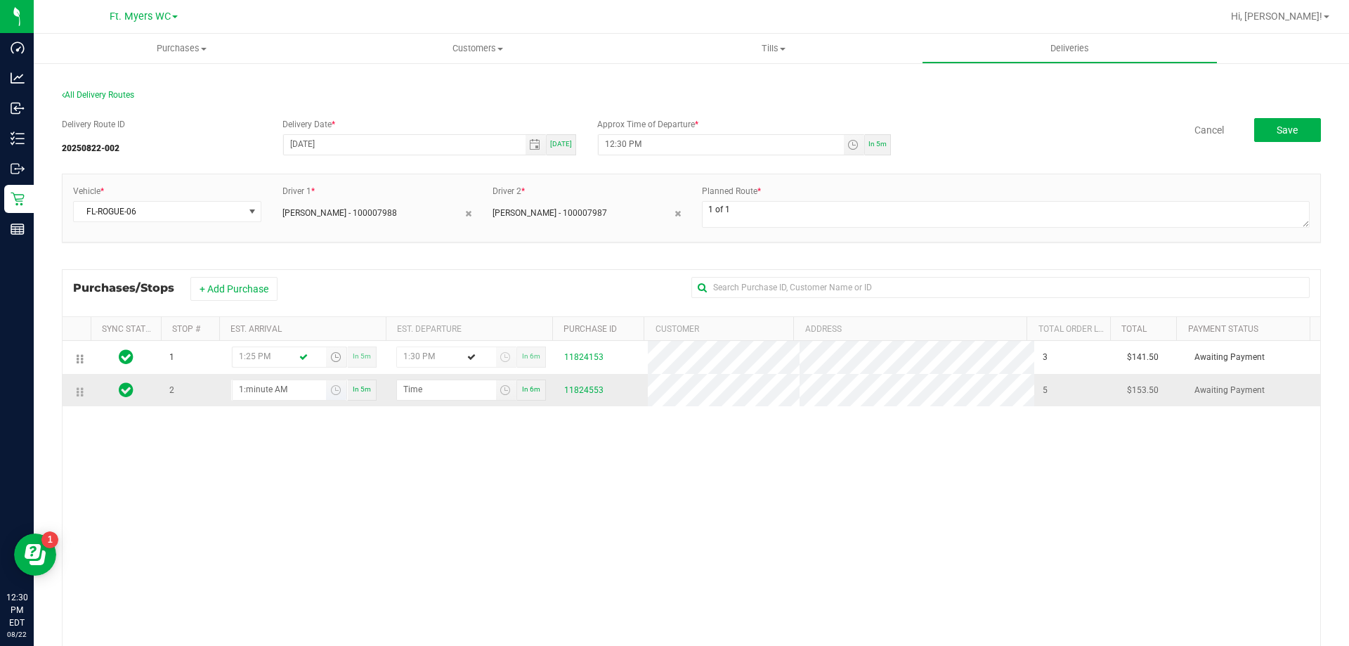
type input "1:25 PM"
click at [254, 387] on input "1:minute AM" at bounding box center [279, 389] width 93 height 18
click at [239, 390] on input "1:minute AM" at bounding box center [279, 389] width 93 height 18
type input "2:01 AM"
type input "2:02 AM"
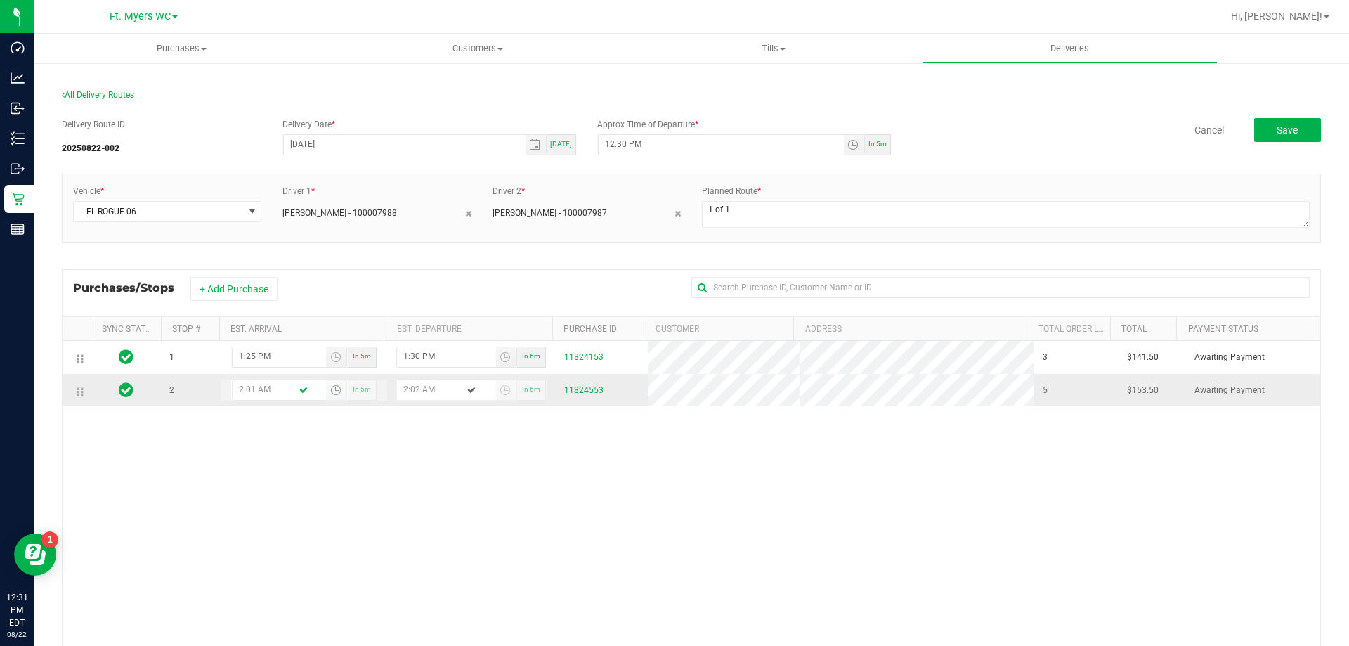
type input "2:10 AM"
type input "2:11 AM"
click at [262, 391] on input "2:10 AM" at bounding box center [279, 389] width 93 height 18
type input "2:10 PM"
type input "2:11 PM"
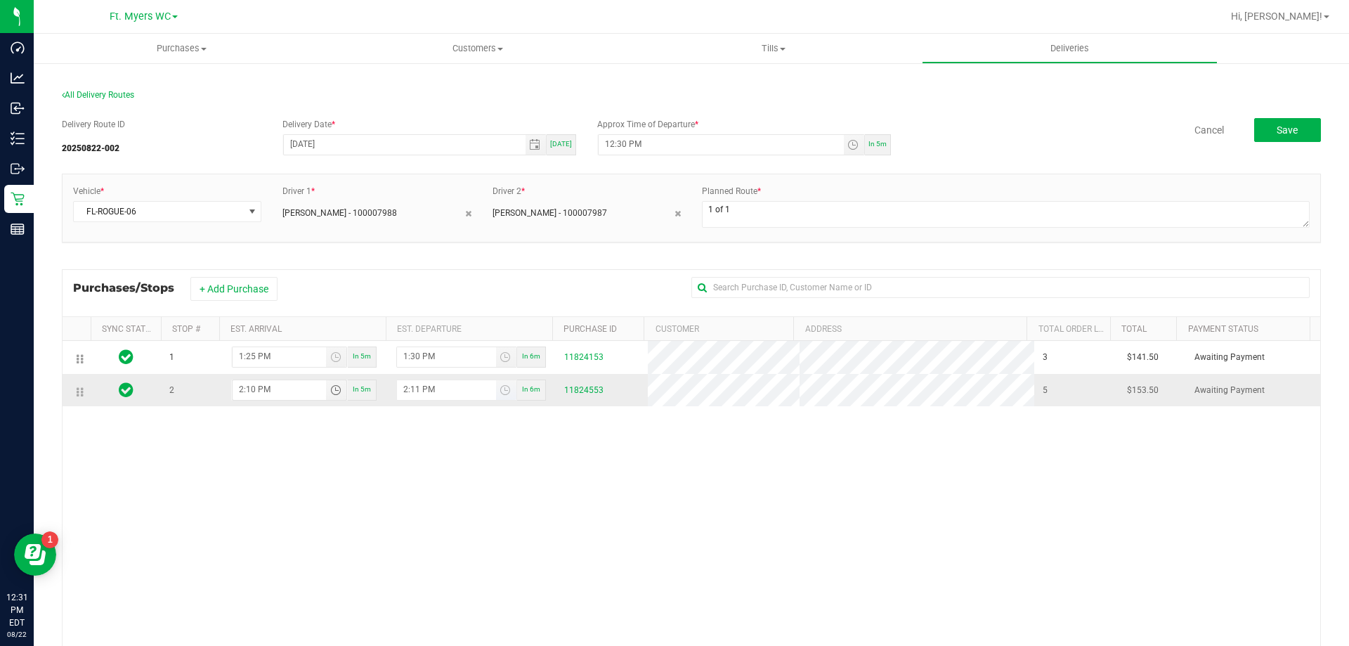
click at [410, 384] on input "2:11 PM" at bounding box center [446, 389] width 99 height 18
type input "2:00 PM"
type input "2:15 PM"
click at [568, 516] on div "1 1:25 PM In 5m 1:30 PM In 6m 11824153 3 $141.50 Awaiting Payment 2 2:00 PM In …" at bounding box center [692, 544] width 1258 height 407
click at [252, 391] on input "2:00 PM" at bounding box center [279, 389] width 93 height 18
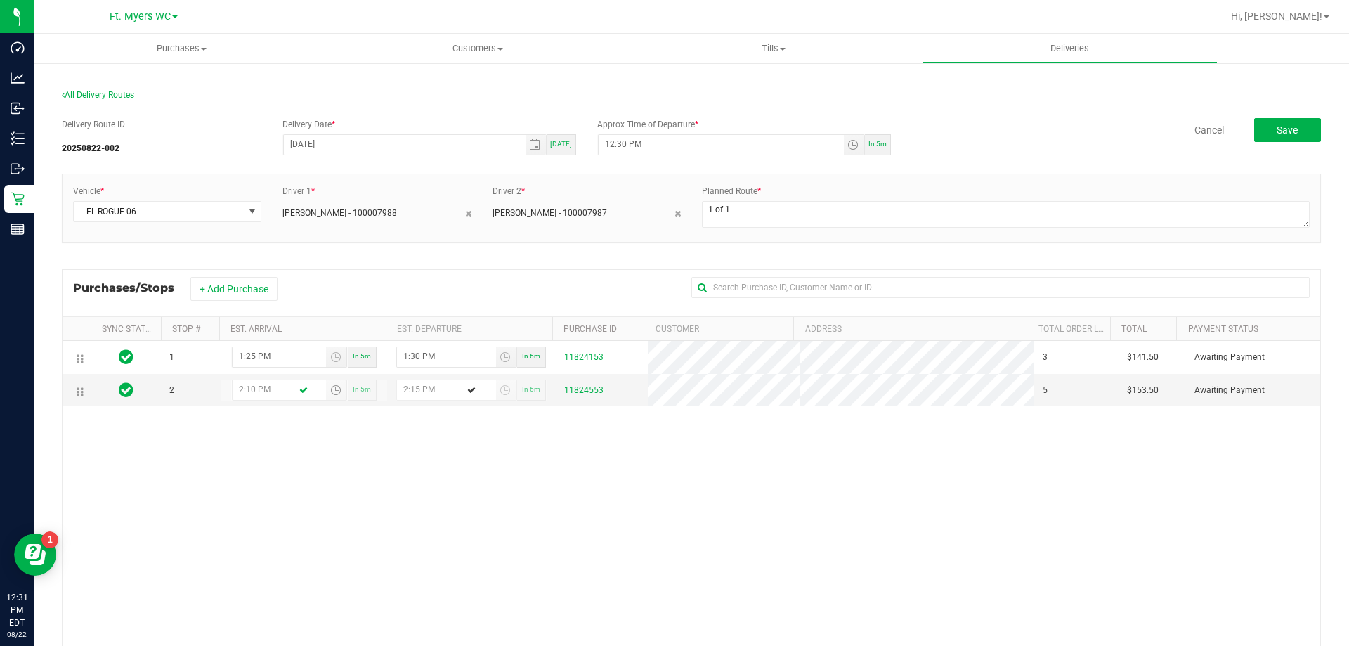
type input "2:10 PM"
click at [349, 452] on div "1 1:25 PM In 5m 1:30 PM In 6m 11824153 3 $141.50 Awaiting Payment 2 2:10 PM In …" at bounding box center [692, 544] width 1258 height 407
click at [1276, 134] on span "Save" at bounding box center [1286, 129] width 21 height 11
click at [615, 145] on input "12:30 PM" at bounding box center [721, 144] width 245 height 18
type input "12:40 PM"
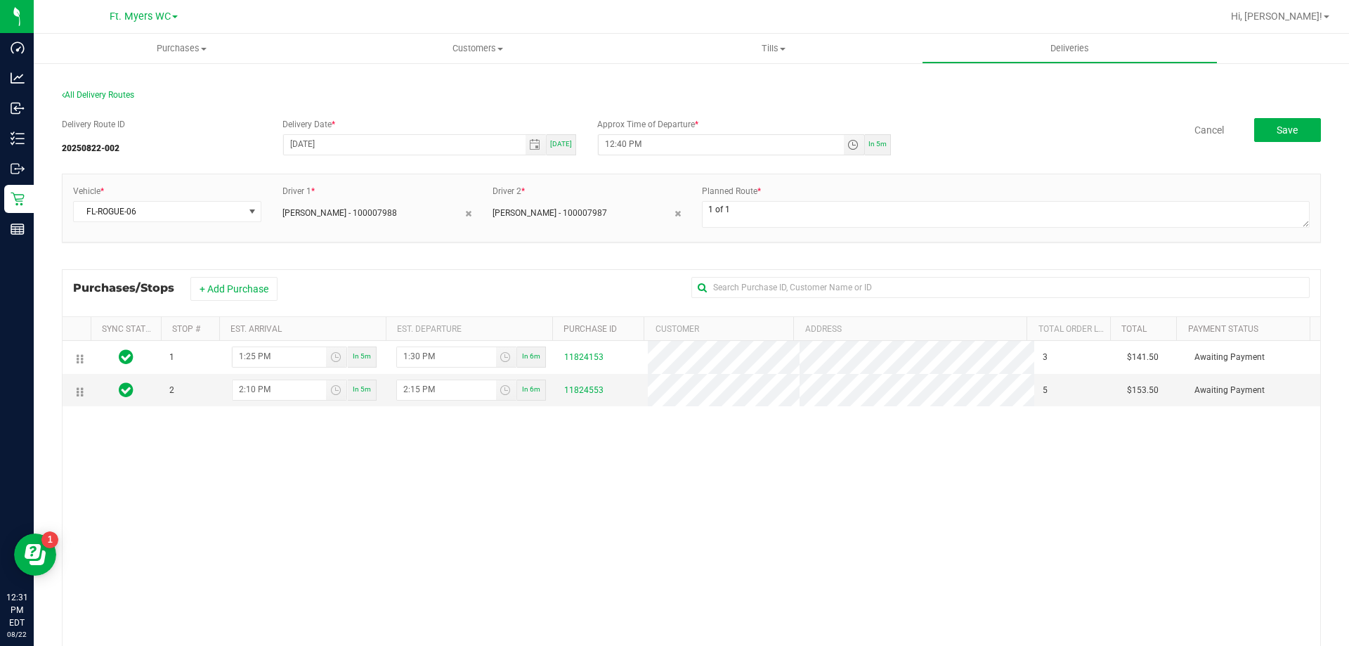
click at [818, 105] on div "All Delivery Routes" at bounding box center [691, 98] width 1259 height 19
click at [1261, 136] on button "Save" at bounding box center [1287, 130] width 67 height 24
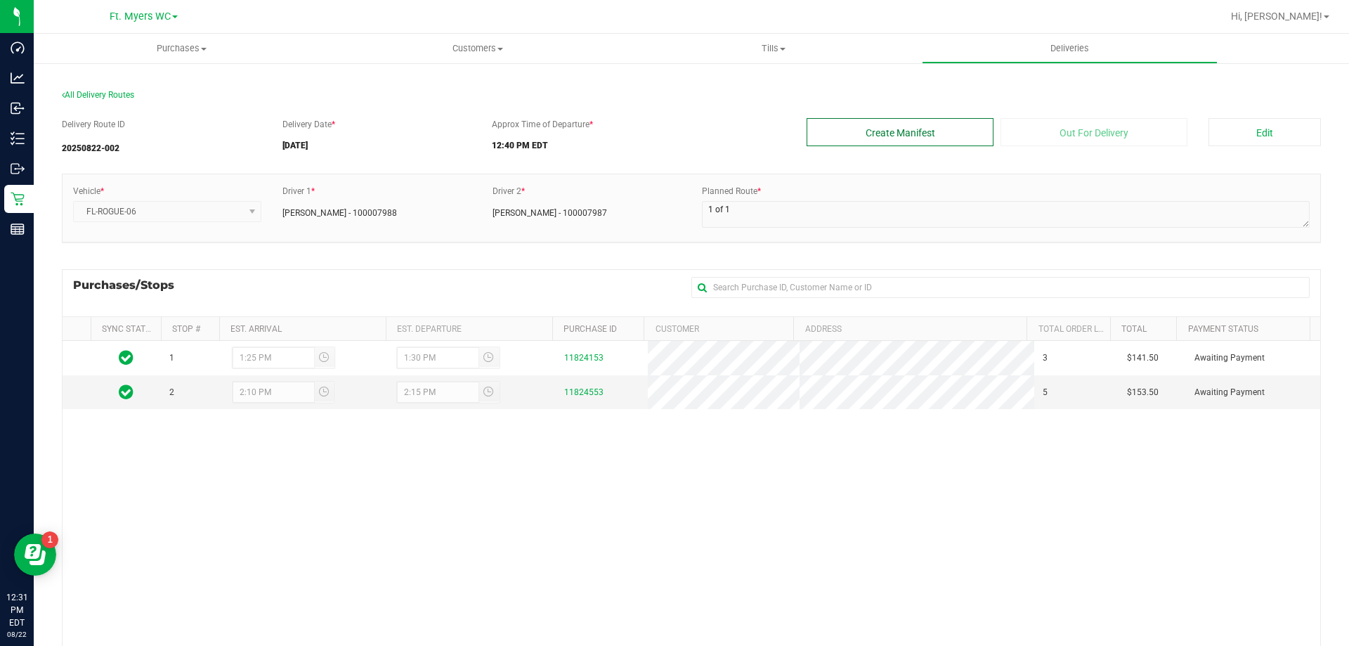
click at [865, 120] on button "Create Manifest" at bounding box center [899, 132] width 187 height 28
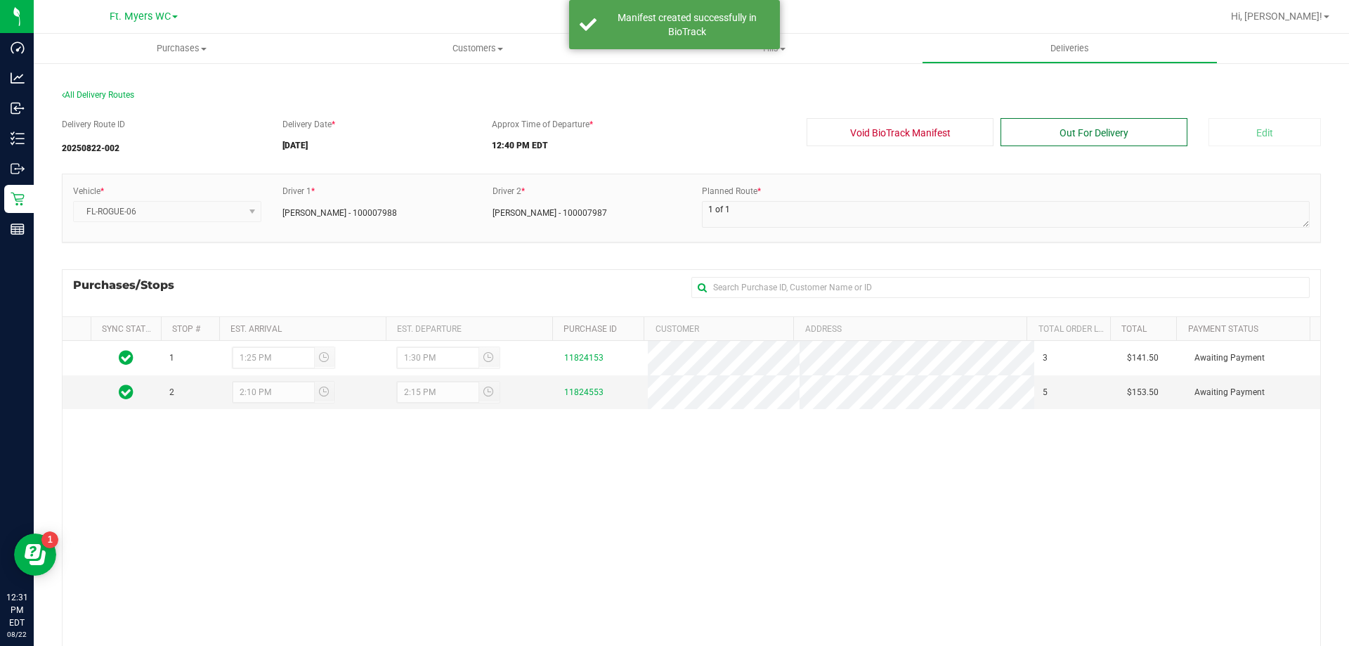
click at [1005, 131] on button "Out For Delivery" at bounding box center [1093, 132] width 187 height 28
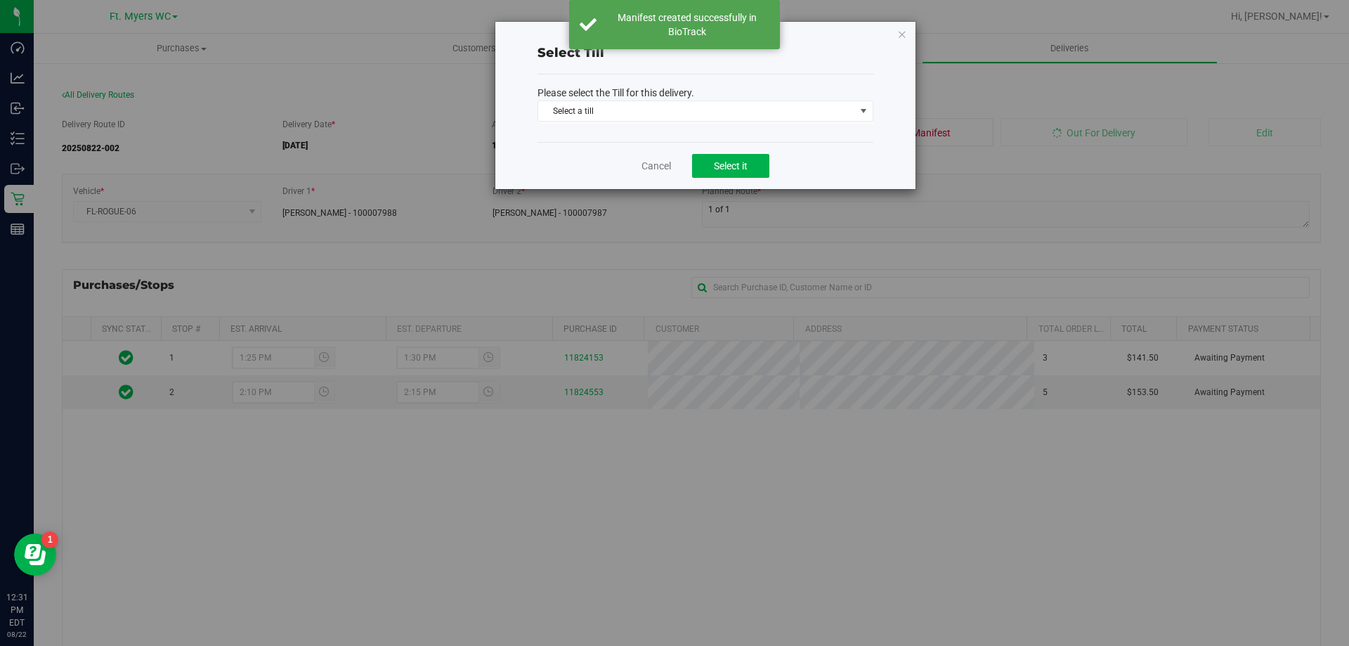
click at [712, 94] on p "Please select the Till for this delivery." at bounding box center [705, 93] width 336 height 15
click at [705, 103] on span "Select a till" at bounding box center [696, 111] width 317 height 20
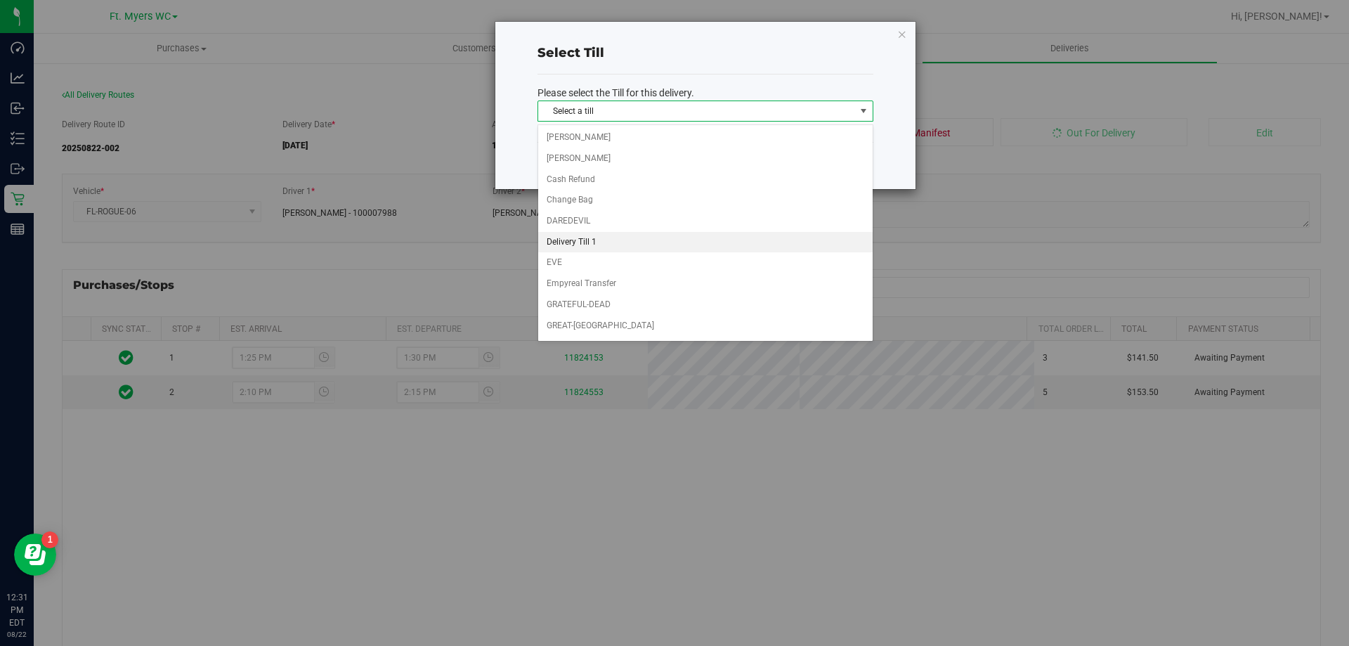
click at [584, 242] on li "Delivery Till 1" at bounding box center [705, 242] width 334 height 21
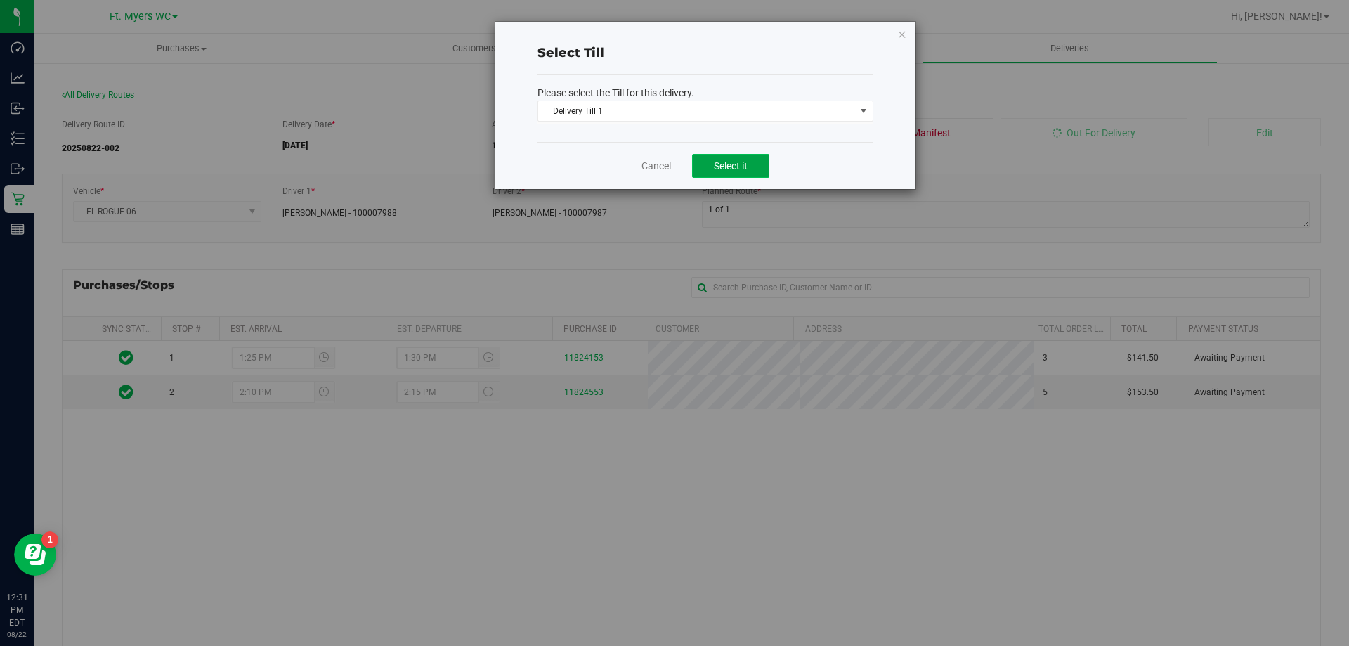
click at [749, 173] on button "Select it" at bounding box center [730, 166] width 77 height 24
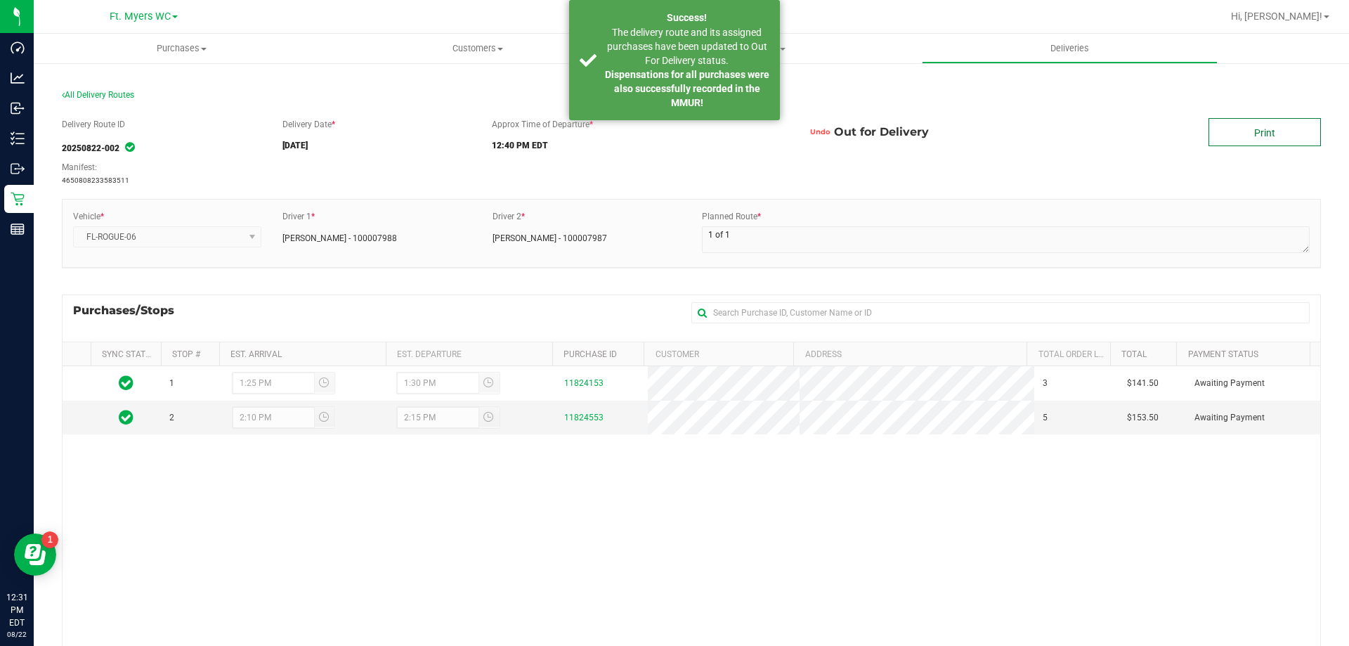
click at [1239, 138] on link "Print" at bounding box center [1264, 132] width 112 height 28
click at [1248, 144] on link "Print" at bounding box center [1264, 132] width 112 height 28
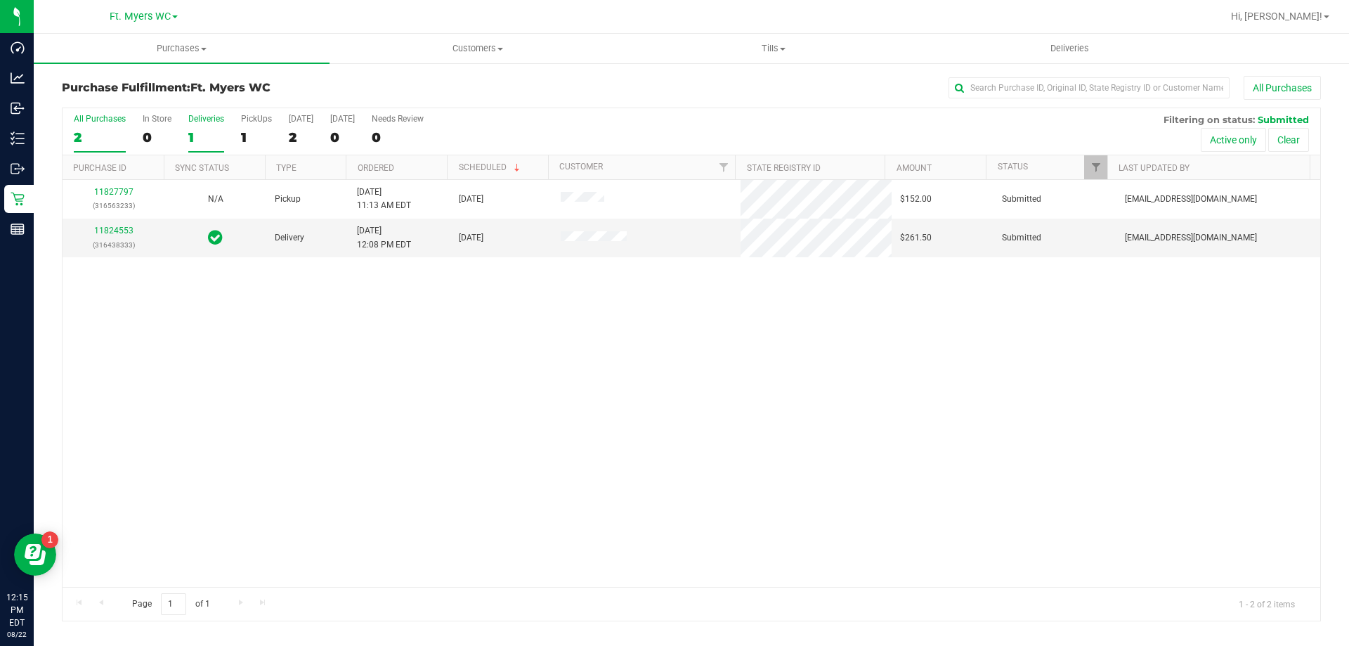
click at [214, 129] on div "1" at bounding box center [206, 137] width 36 height 16
click at [0, 0] on input "Deliveries 1" at bounding box center [0, 0] width 0 height 0
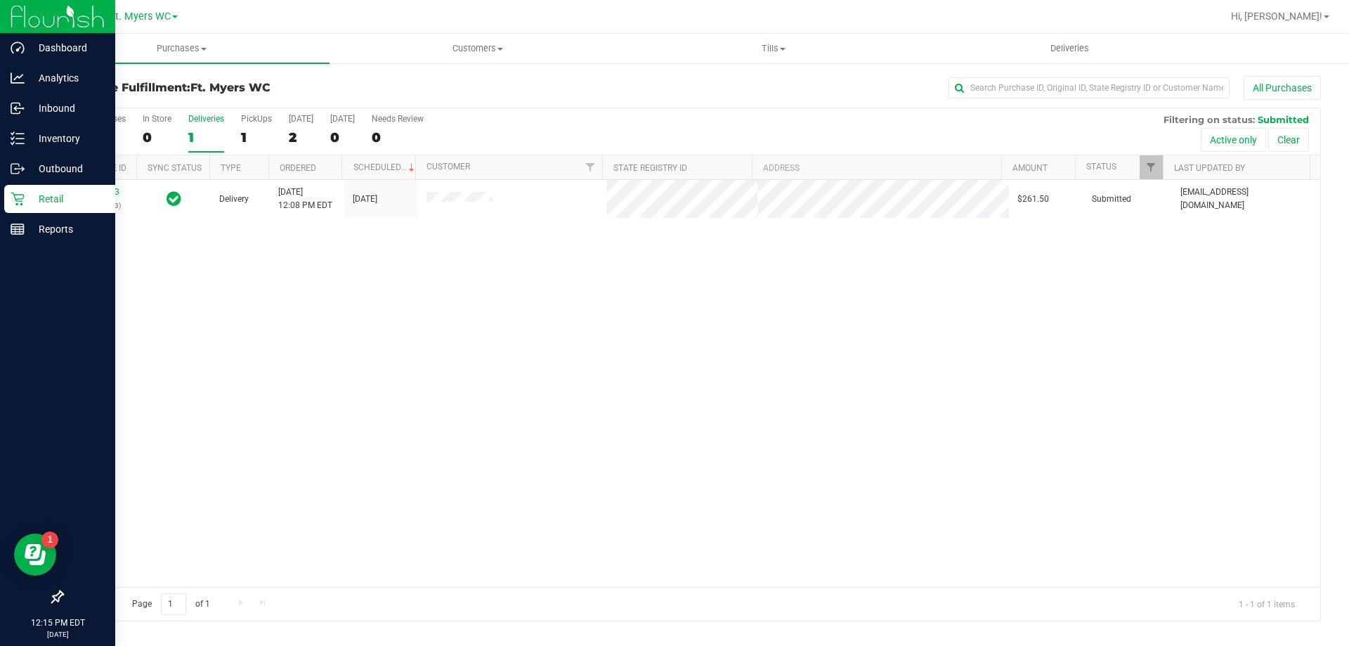
click at [28, 198] on p "Retail" at bounding box center [67, 198] width 84 height 17
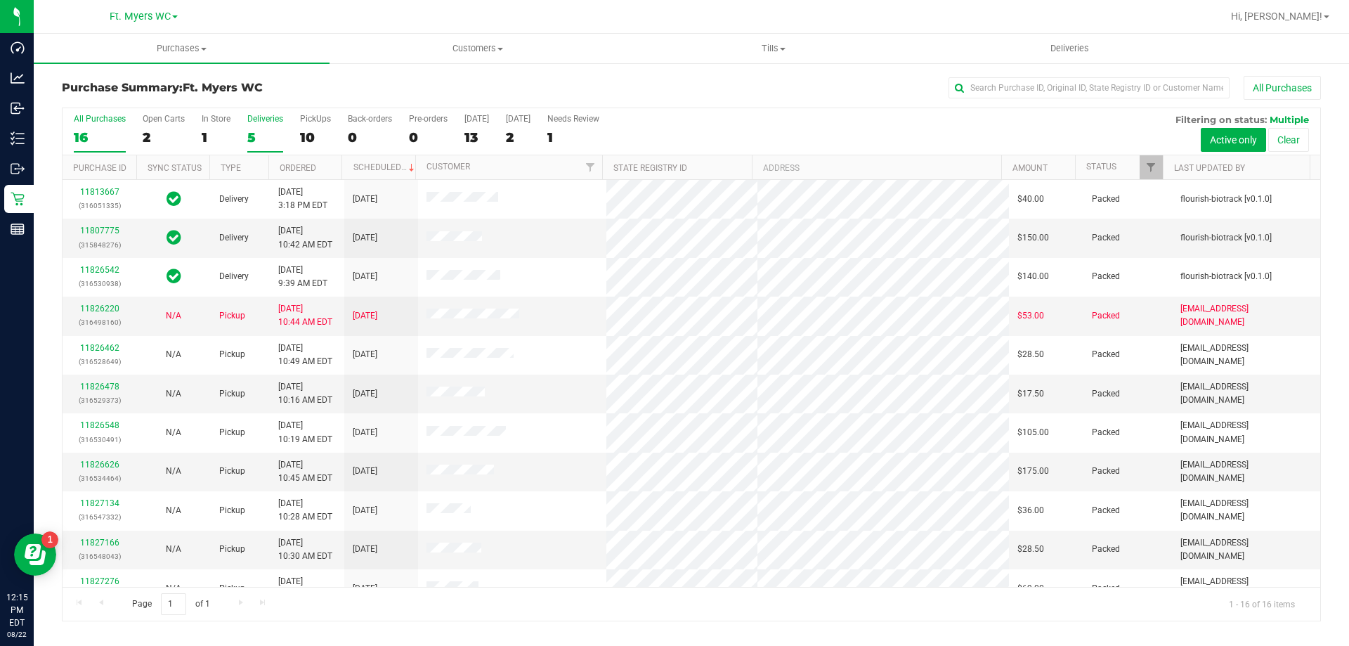
click at [260, 123] on div "Deliveries" at bounding box center [265, 119] width 36 height 10
click at [0, 0] on input "Deliveries 5" at bounding box center [0, 0] width 0 height 0
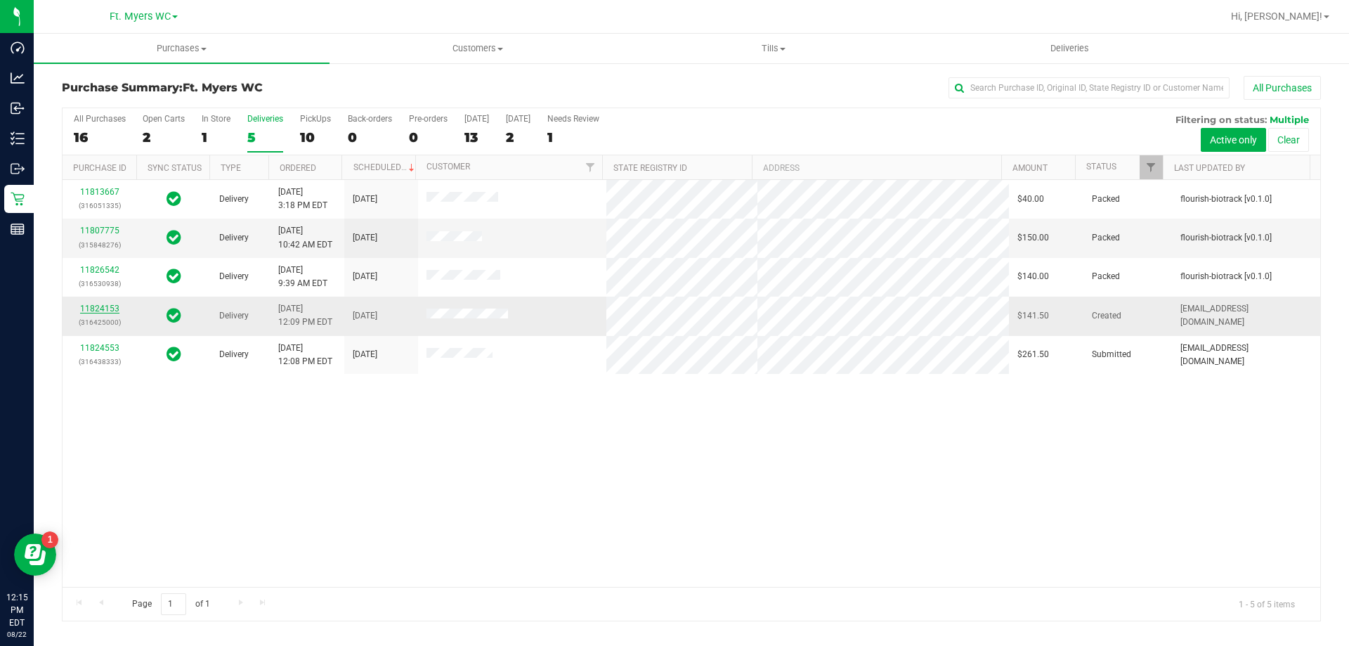
click at [112, 310] on link "11824153" at bounding box center [99, 308] width 39 height 10
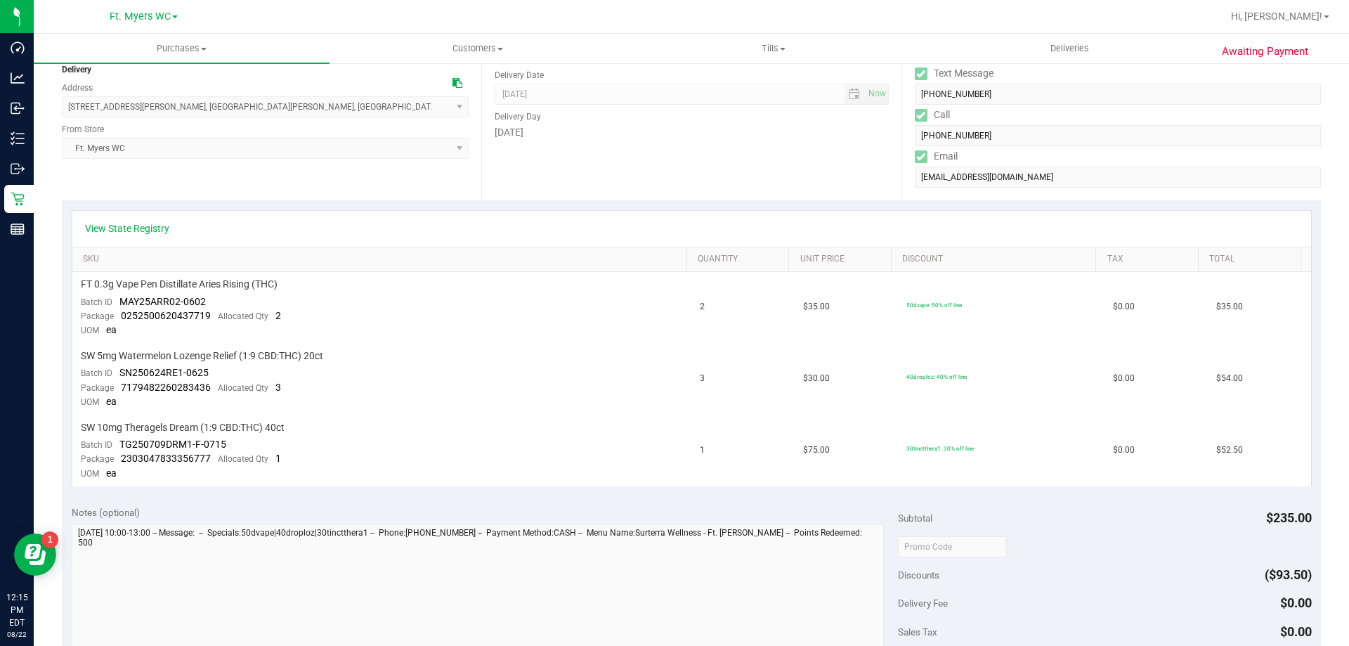
scroll to position [351, 0]
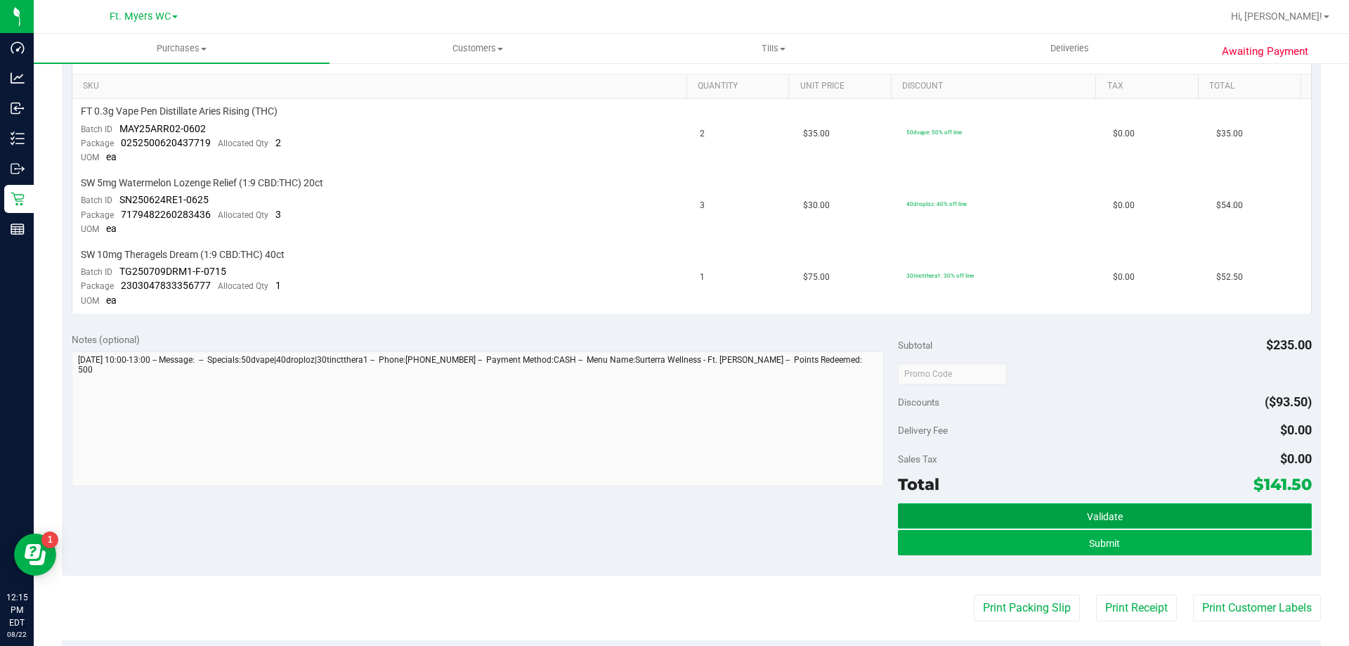
click at [1087, 514] on span "Validate" at bounding box center [1105, 516] width 36 height 11
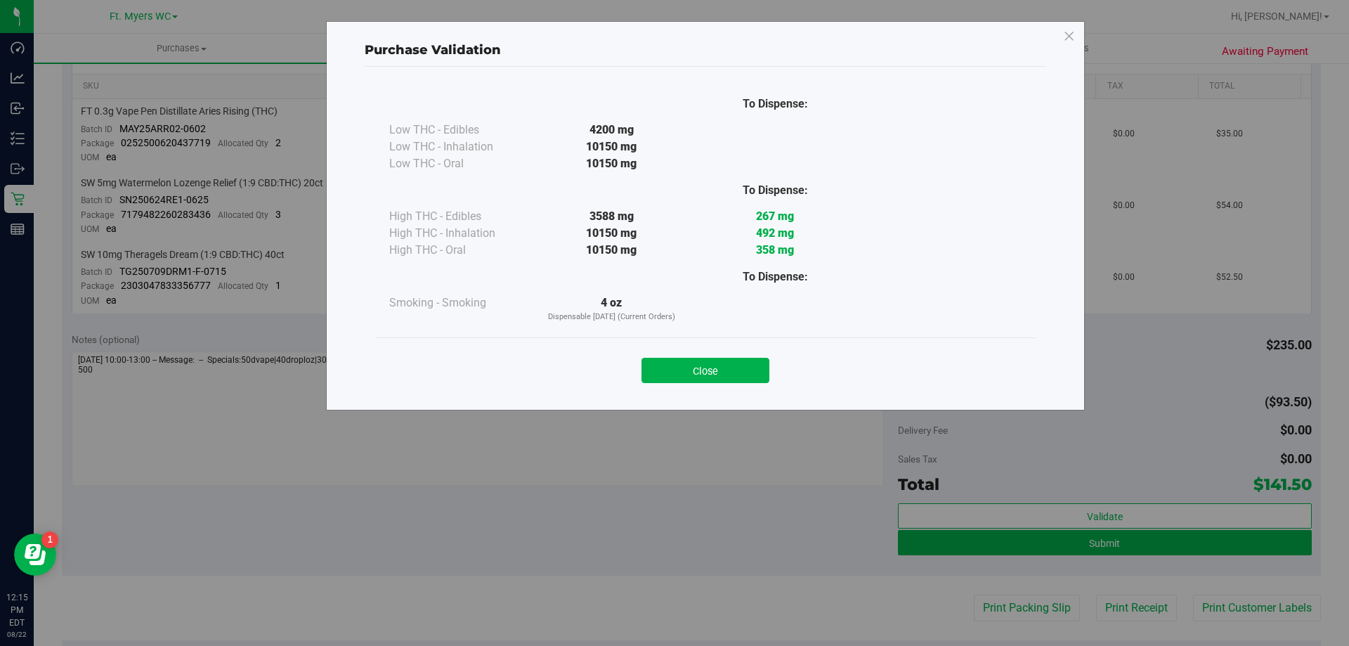
click at [697, 355] on div "Close" at bounding box center [705, 365] width 639 height 35
click at [696, 354] on div "Close" at bounding box center [705, 365] width 639 height 35
click at [696, 391] on div "Close" at bounding box center [705, 365] width 660 height 57
click at [698, 379] on button "Close" at bounding box center [705, 370] width 128 height 25
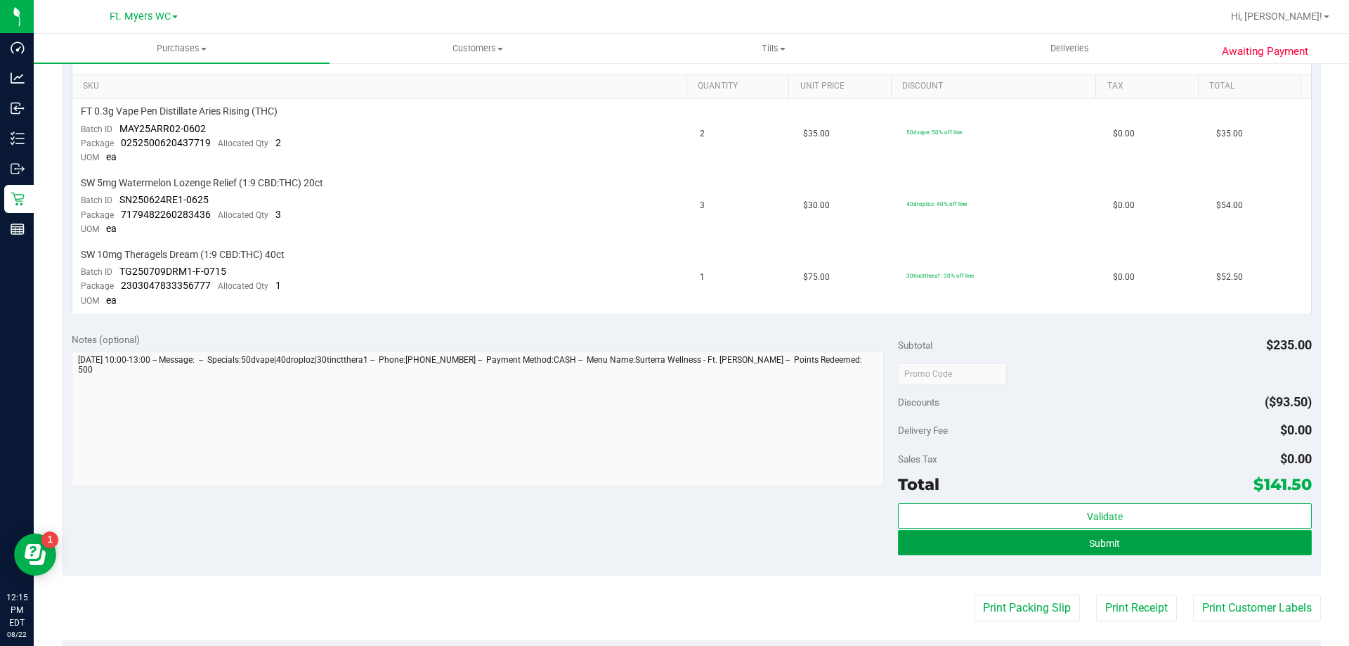
click at [1090, 551] on button "Submit" at bounding box center [1104, 542] width 413 height 25
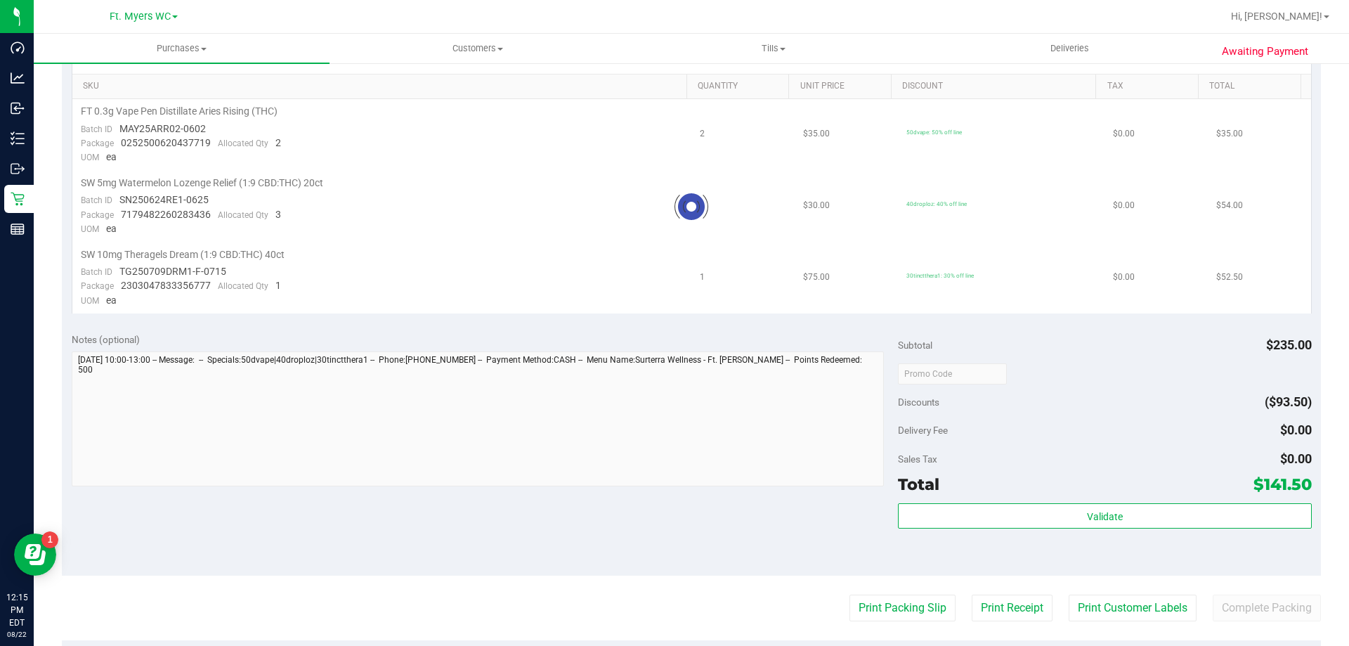
scroll to position [0, 0]
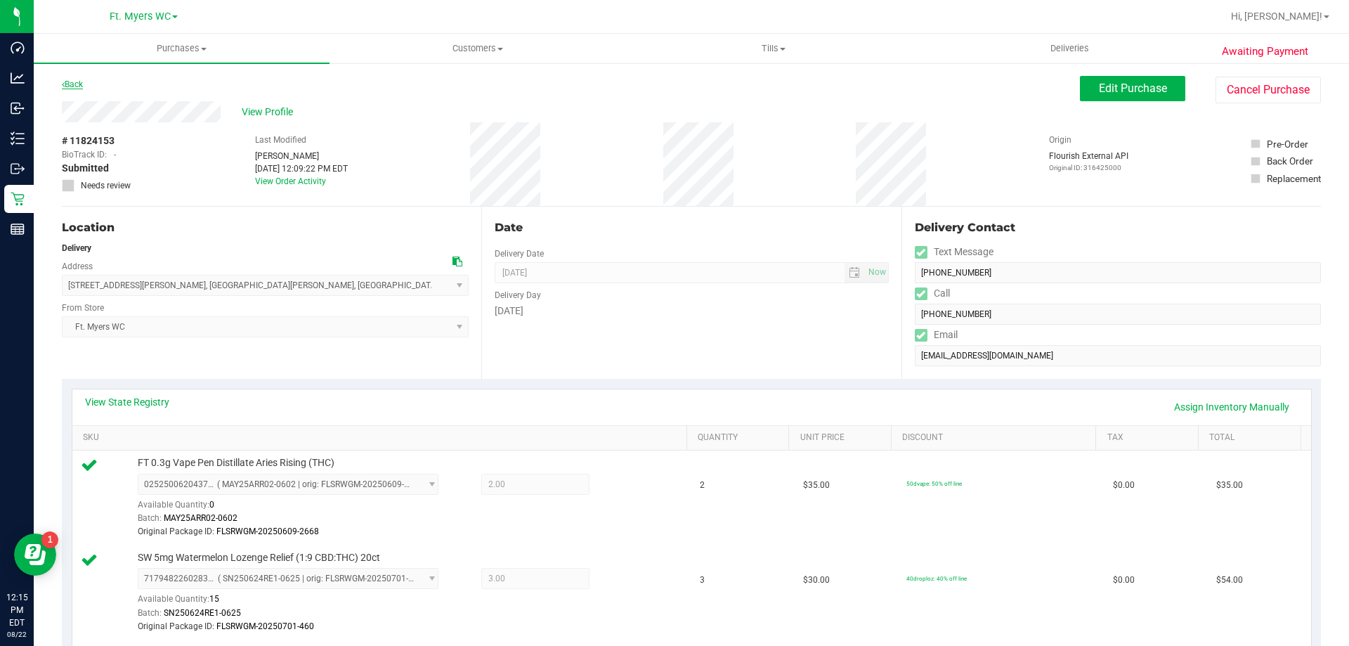
click at [82, 86] on link "Back" at bounding box center [72, 84] width 21 height 10
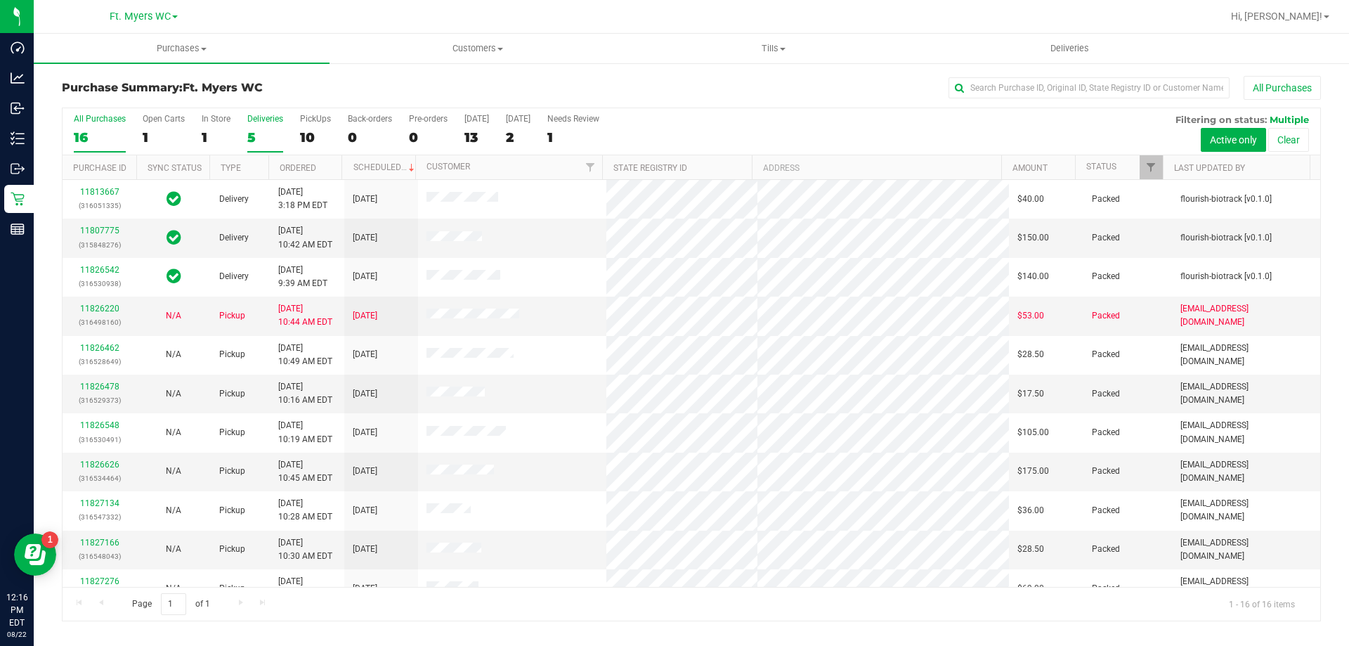
click at [261, 132] on div "5" at bounding box center [265, 137] width 36 height 16
click at [0, 0] on input "Deliveries 5" at bounding box center [0, 0] width 0 height 0
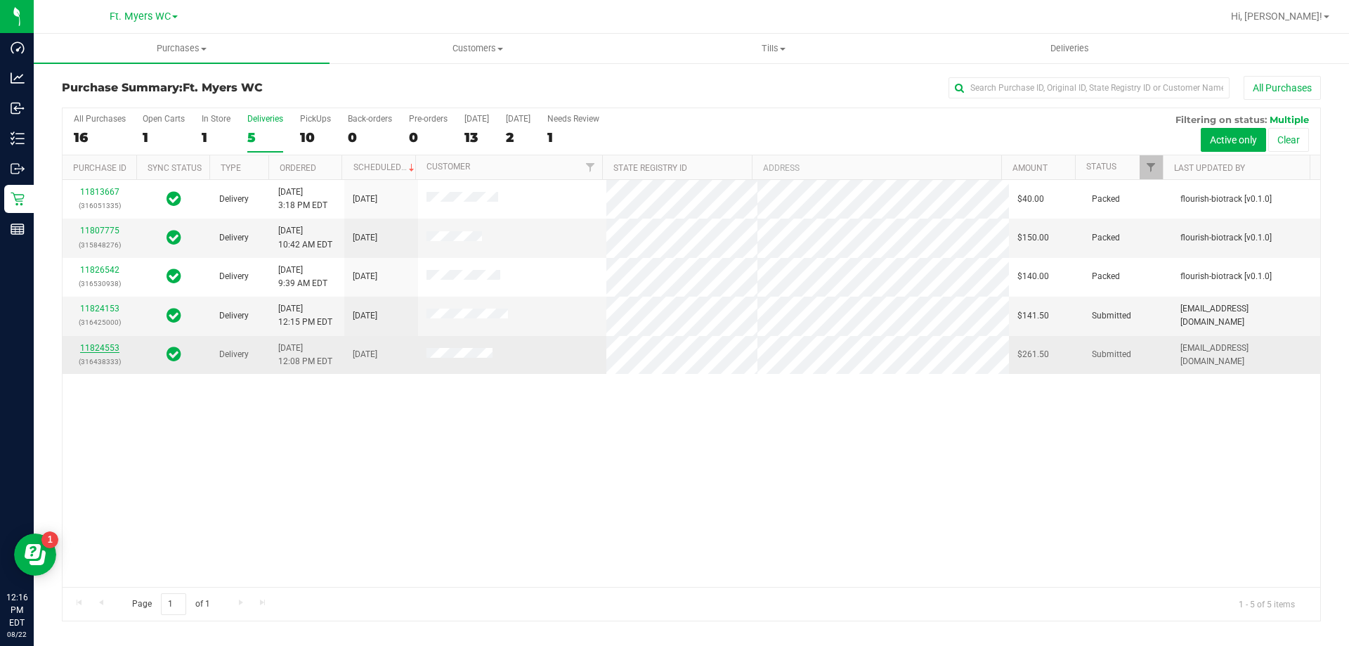
click at [100, 350] on link "11824553" at bounding box center [99, 348] width 39 height 10
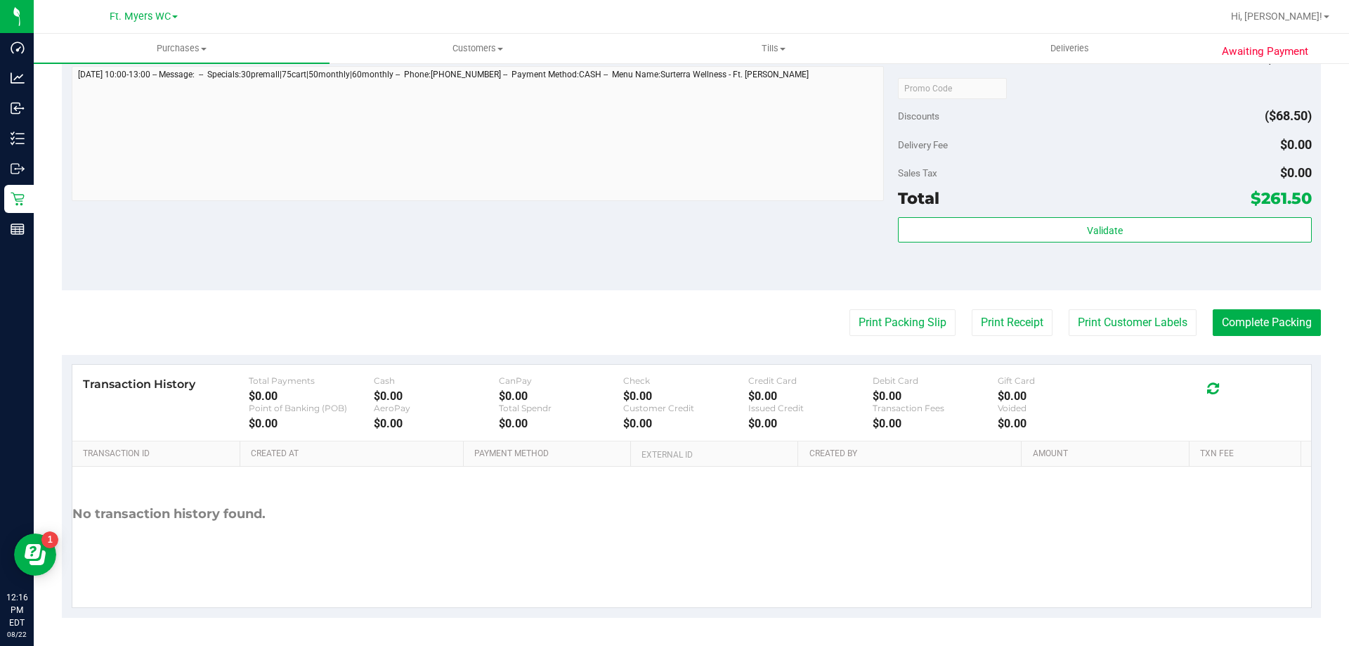
scroll to position [685, 0]
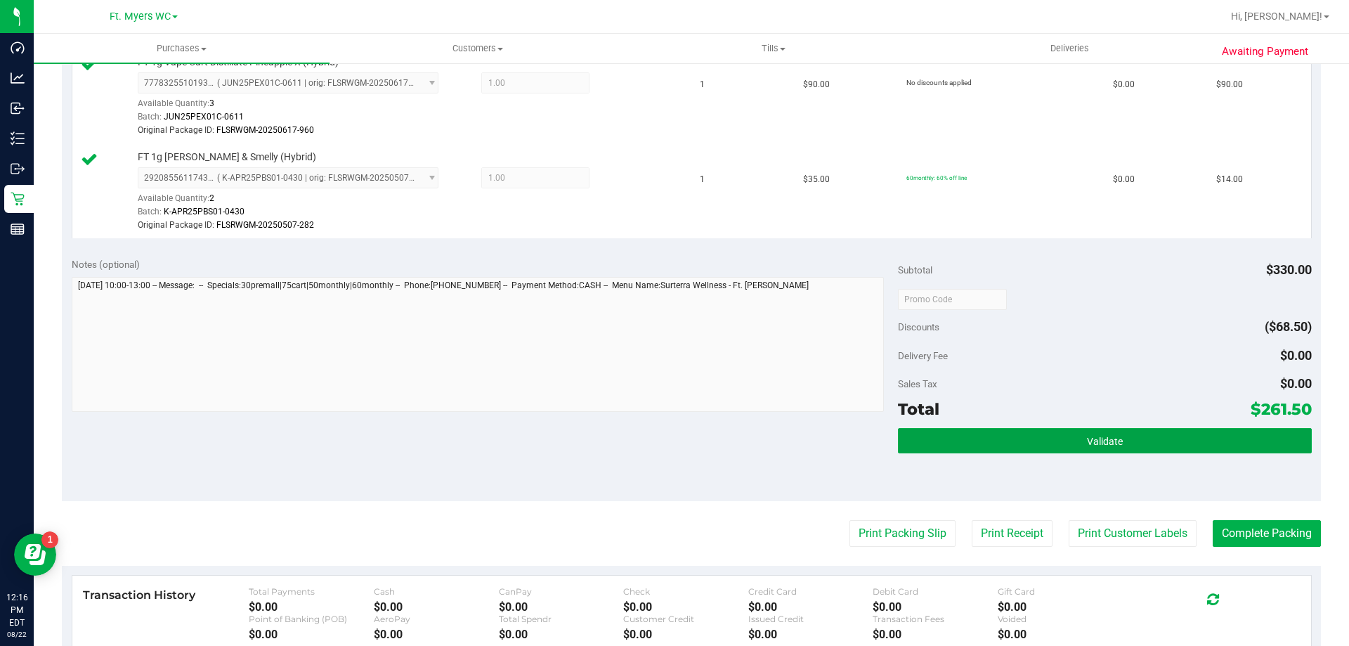
drag, startPoint x: 967, startPoint y: 432, endPoint x: 1007, endPoint y: 327, distance: 112.1
click at [967, 431] on button "Validate" at bounding box center [1104, 440] width 413 height 25
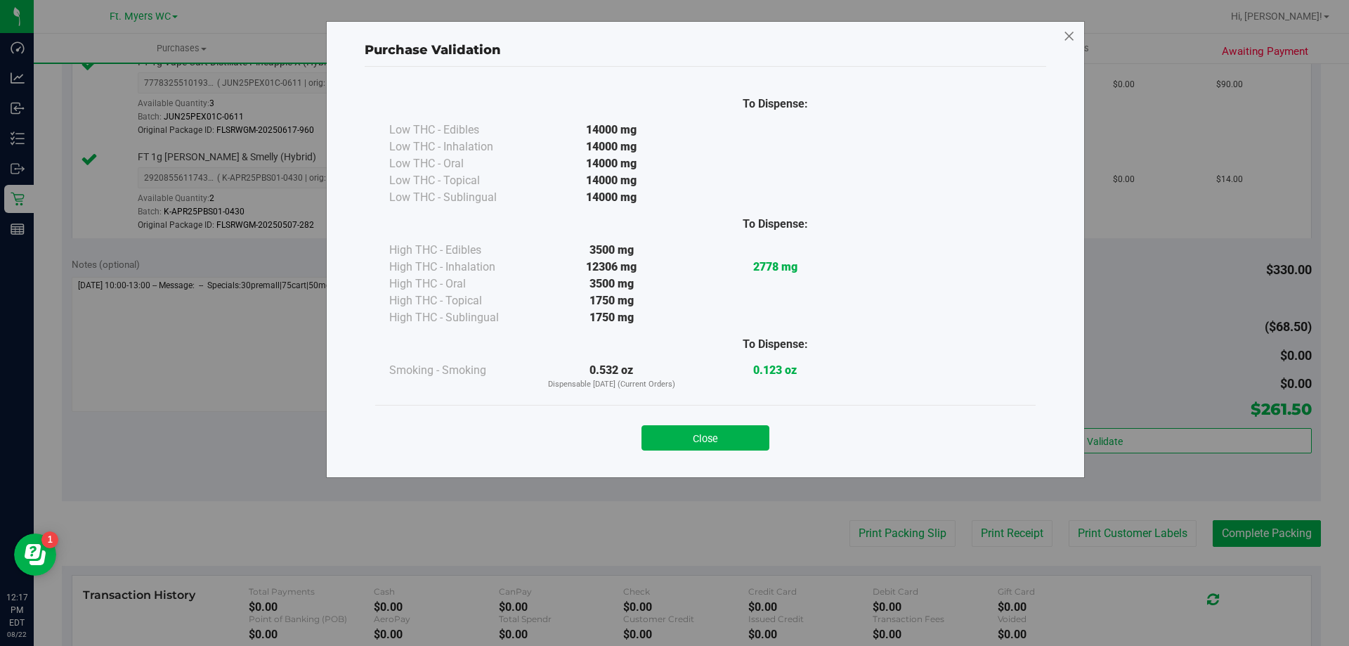
click at [1063, 30] on icon at bounding box center [1069, 36] width 13 height 22
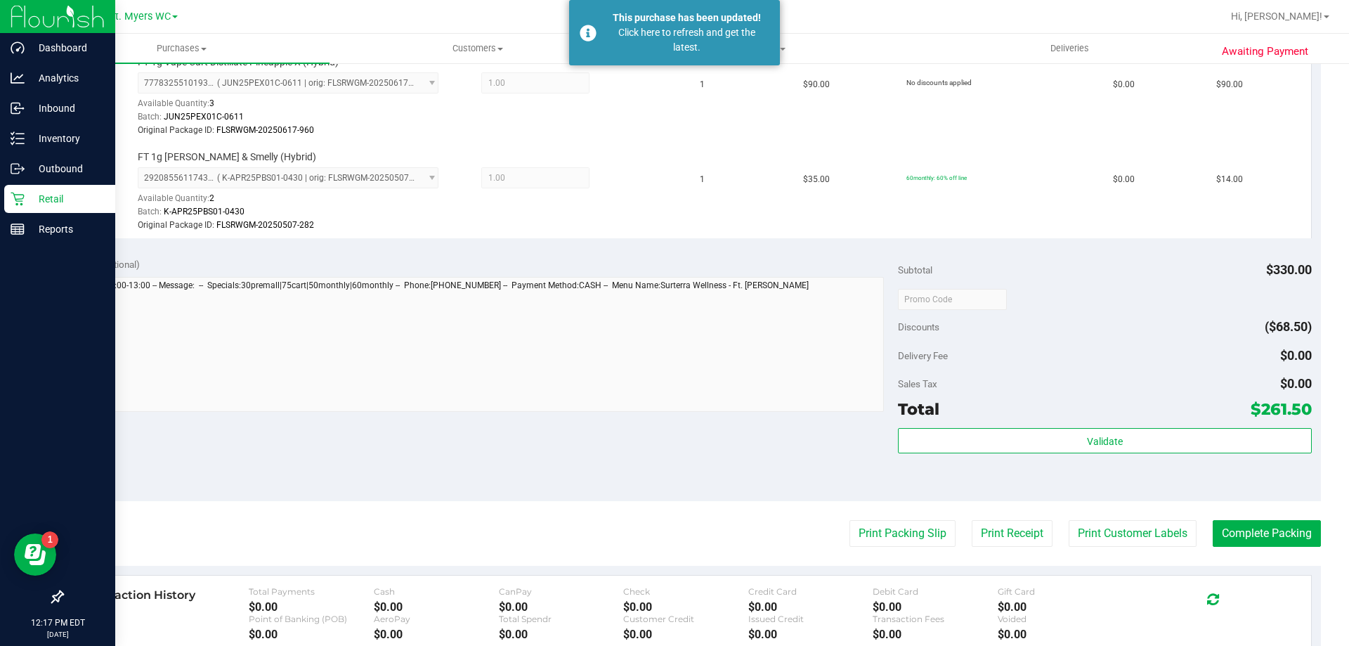
click at [92, 195] on p "Retail" at bounding box center [67, 198] width 84 height 17
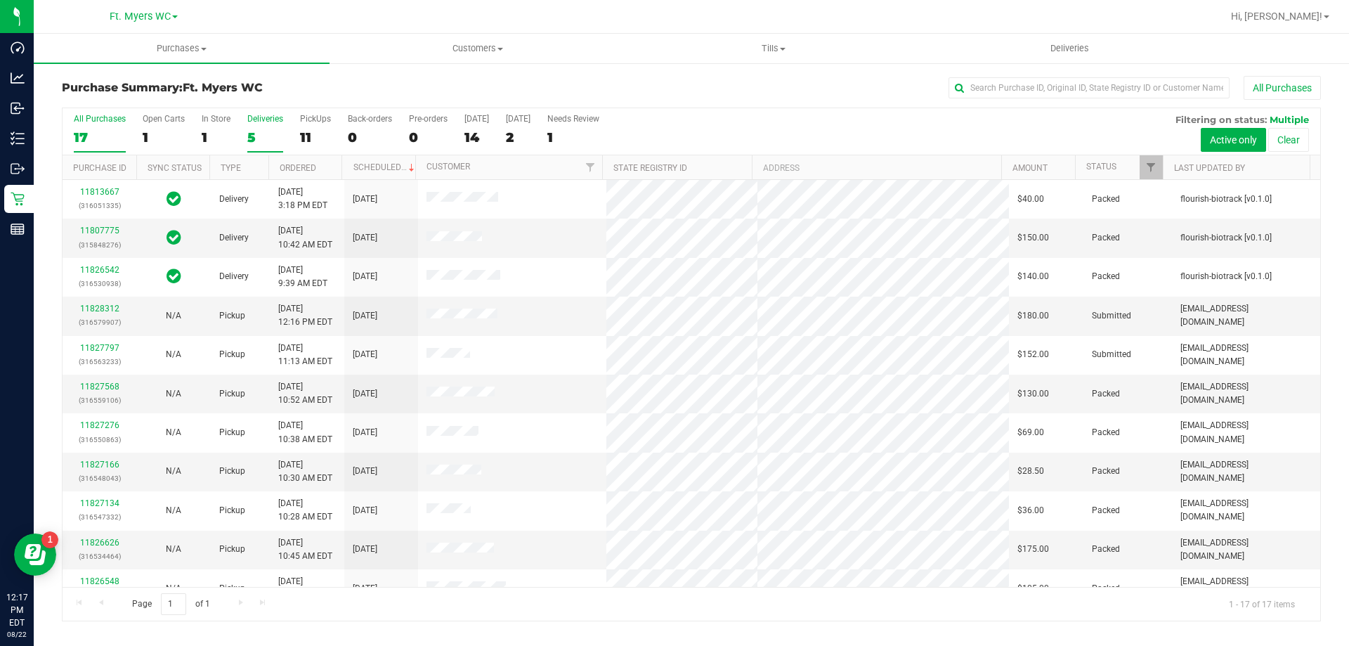
click at [254, 129] on div "5" at bounding box center [265, 137] width 36 height 16
click at [0, 0] on input "Deliveries 5" at bounding box center [0, 0] width 0 height 0
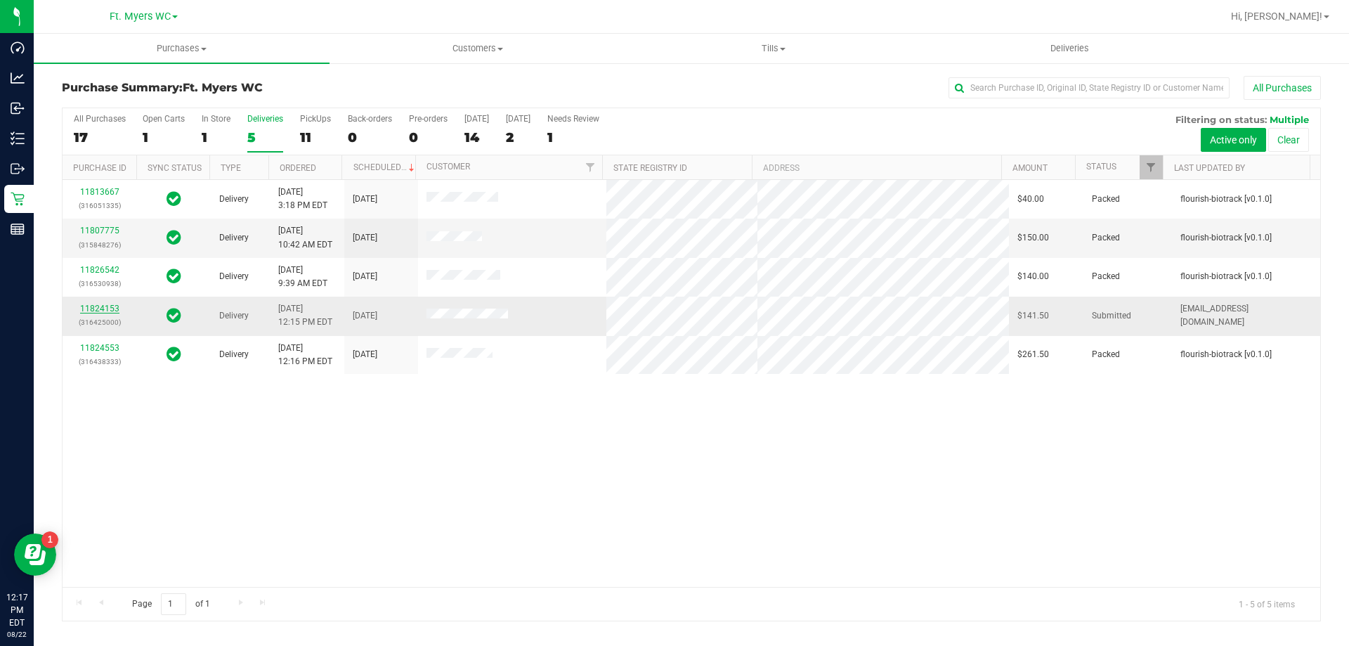
click at [85, 305] on link "11824153" at bounding box center [99, 308] width 39 height 10
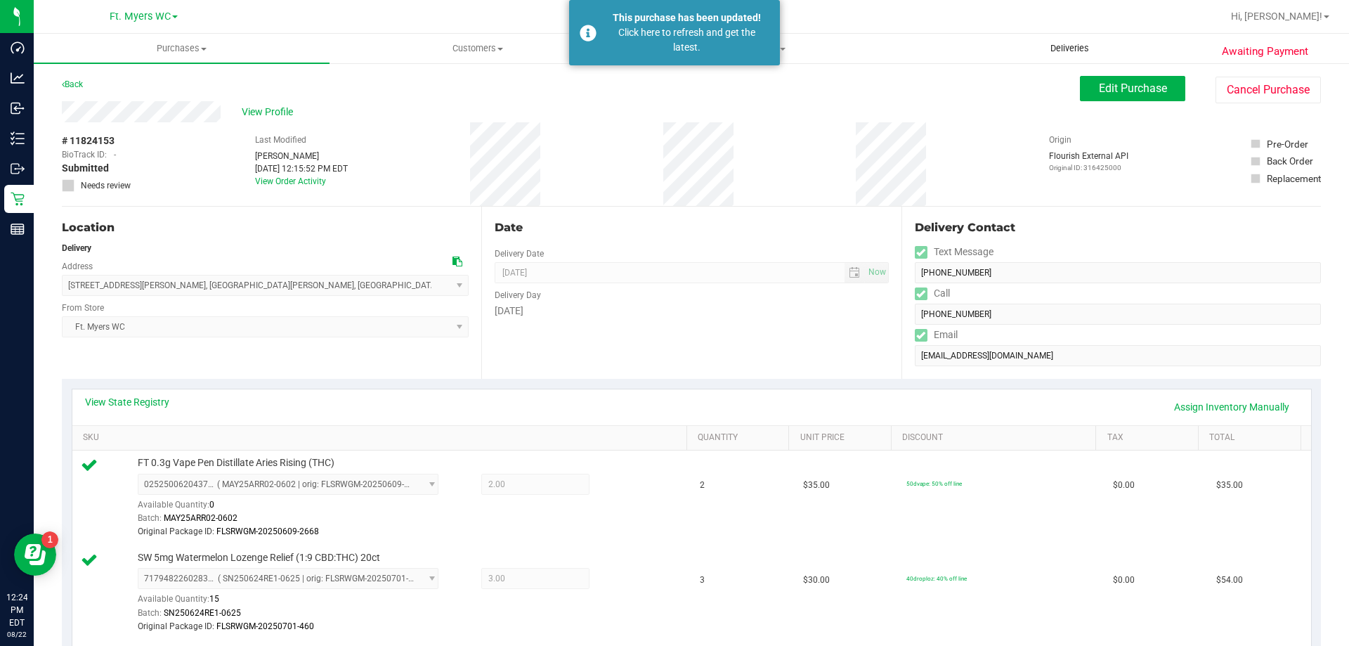
click at [1085, 55] on uib-tab-heading "Deliveries" at bounding box center [1069, 48] width 294 height 28
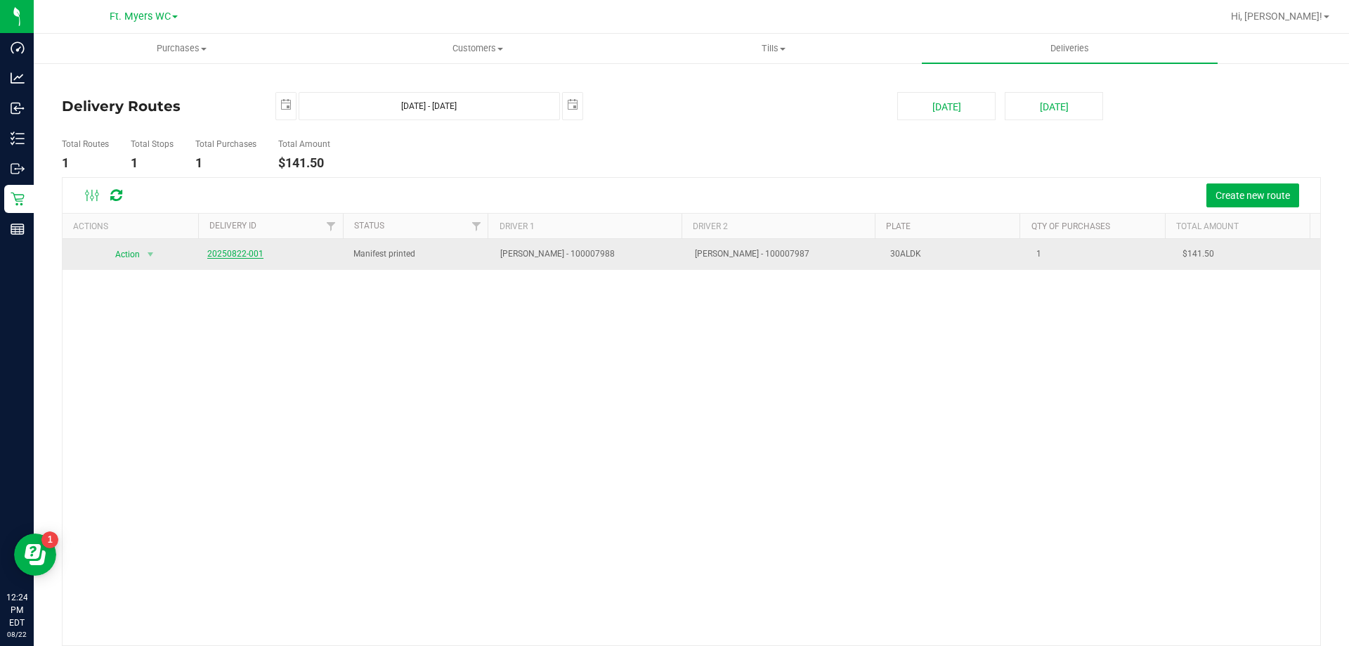
click at [240, 249] on link "20250822-001" at bounding box center [235, 254] width 56 height 10
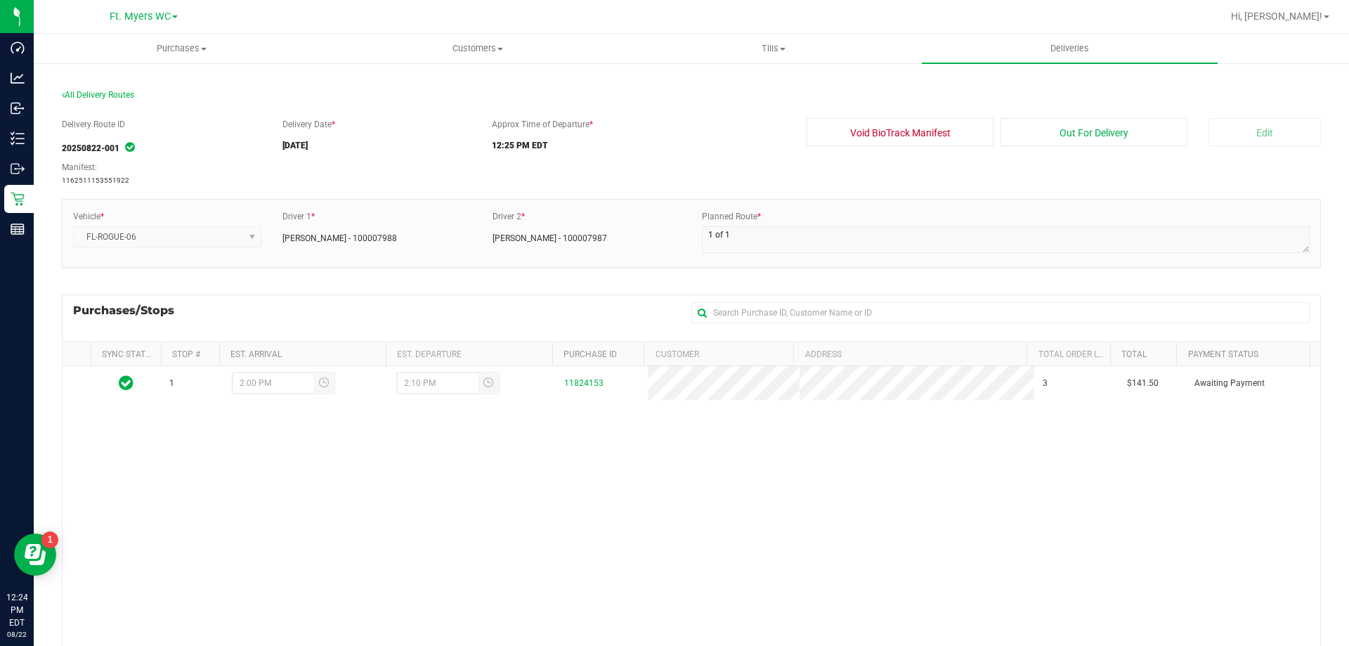
click at [634, 411] on div "1 2:00 PM 2:10 PM 11824153 3 $141.50 Awaiting Payment" at bounding box center [692, 569] width 1258 height 407
click at [874, 118] on button "Void BioTrack Manifest" at bounding box center [899, 132] width 187 height 28
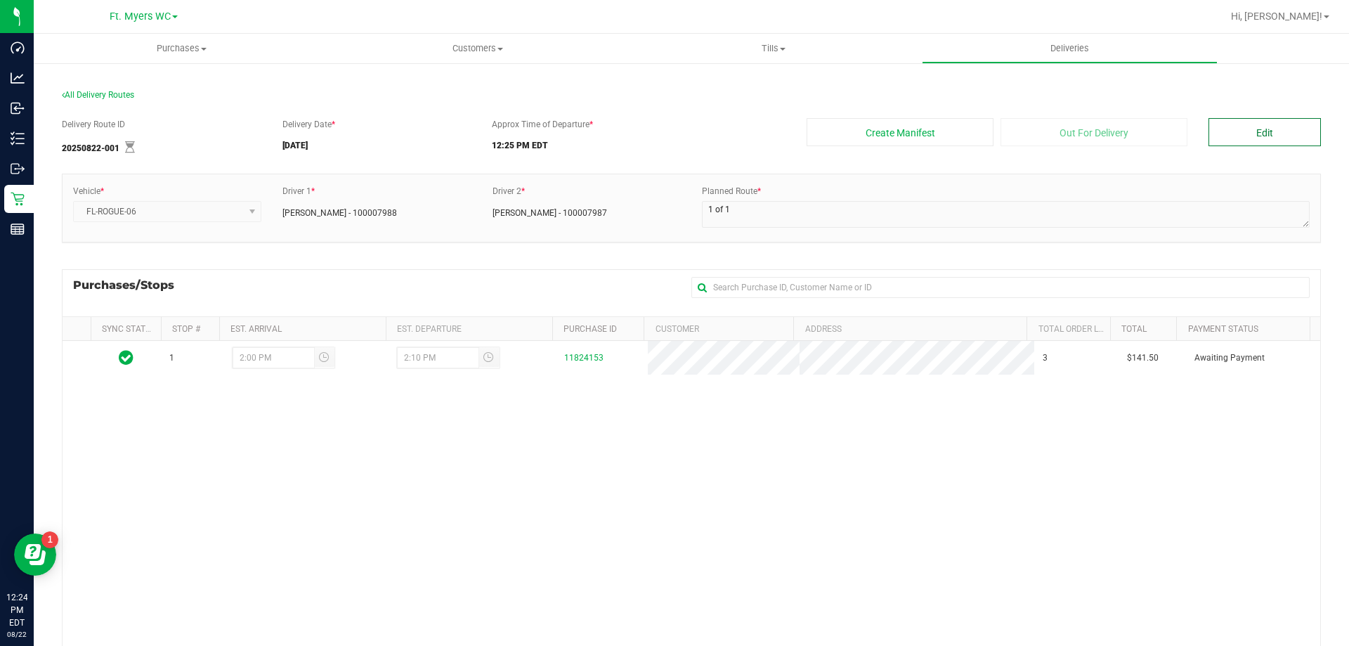
click at [1224, 126] on button "Edit" at bounding box center [1264, 132] width 112 height 28
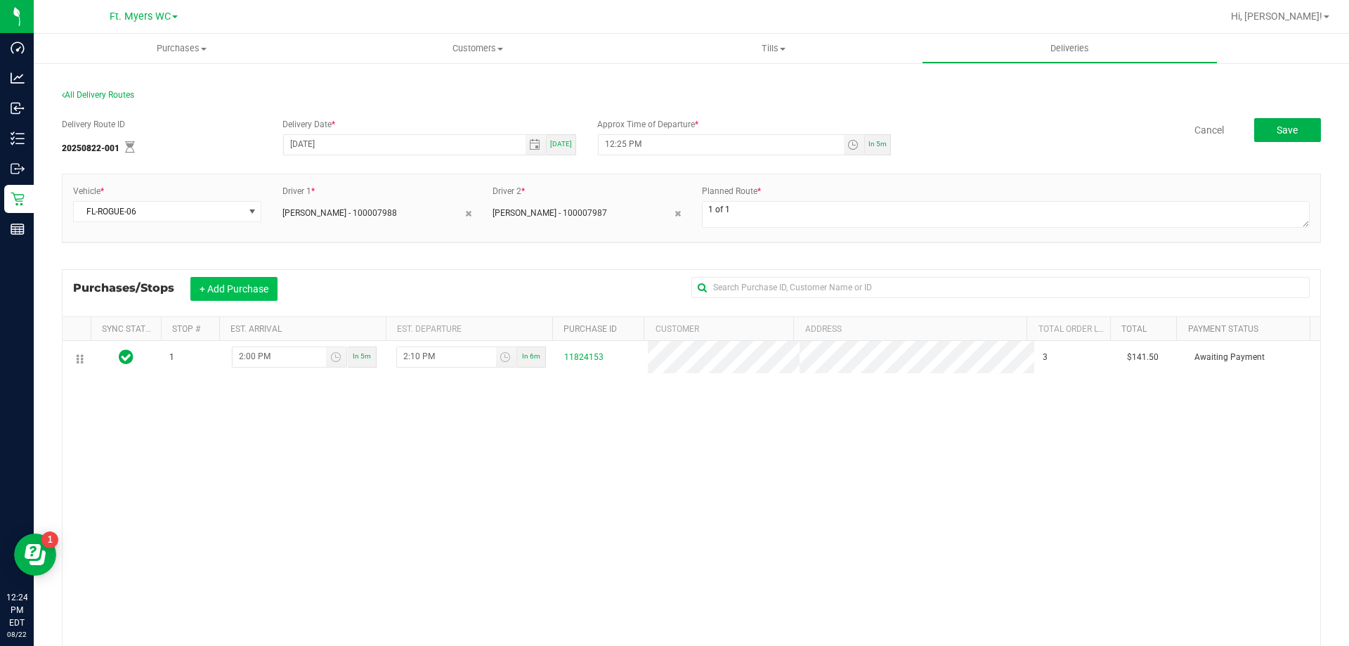
click at [221, 296] on button "+ Add Purchase" at bounding box center [233, 289] width 87 height 24
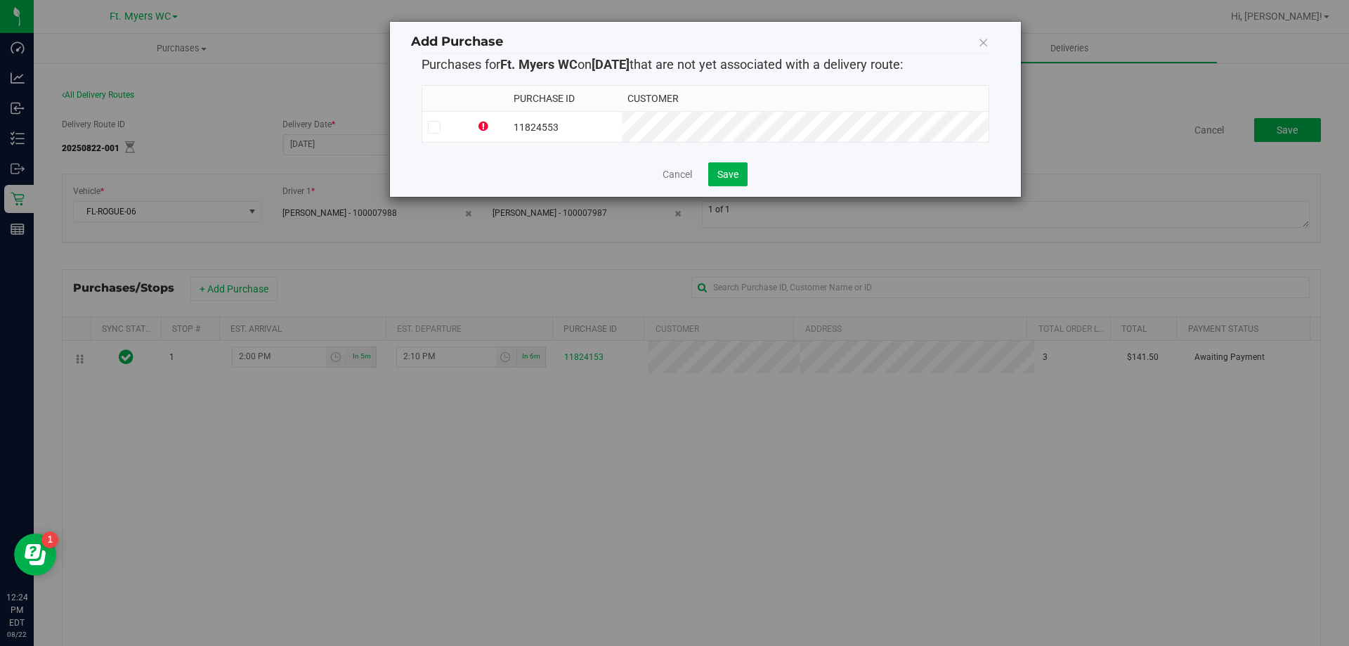
click at [464, 115] on td at bounding box center [446, 127] width 48 height 31
click at [747, 172] on button "Save" at bounding box center [727, 174] width 39 height 24
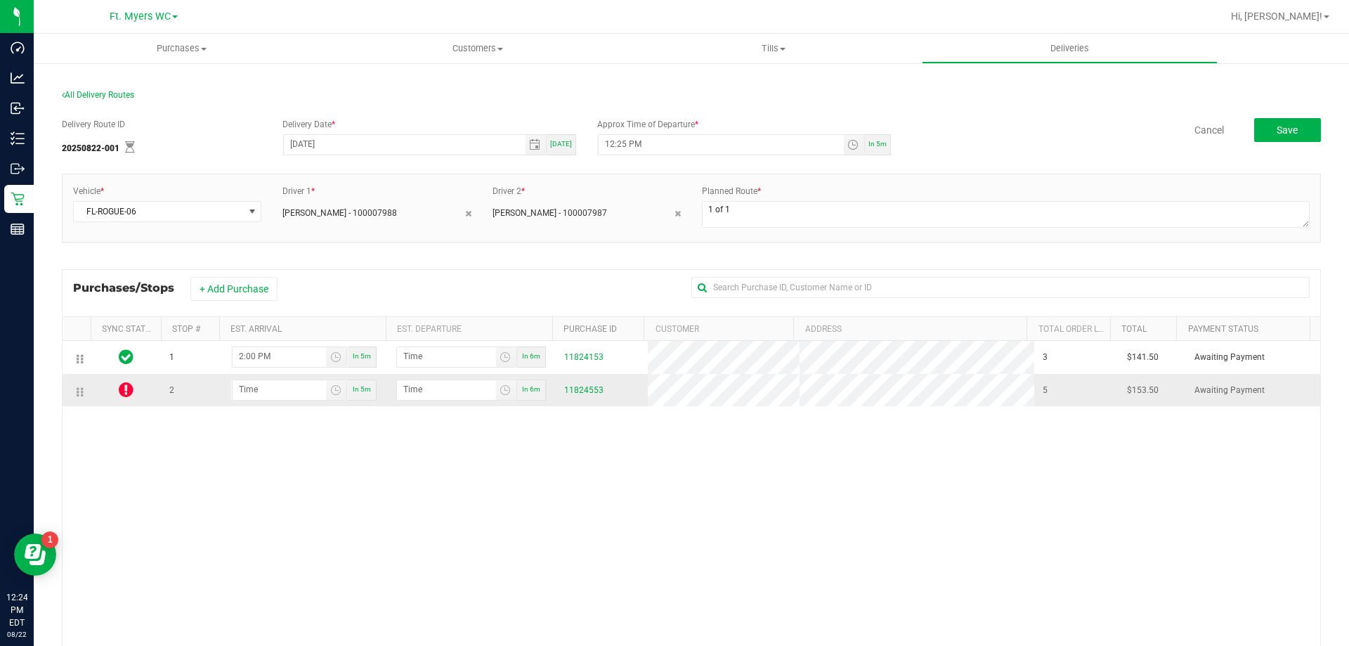
click at [131, 383] on icon at bounding box center [126, 389] width 15 height 17
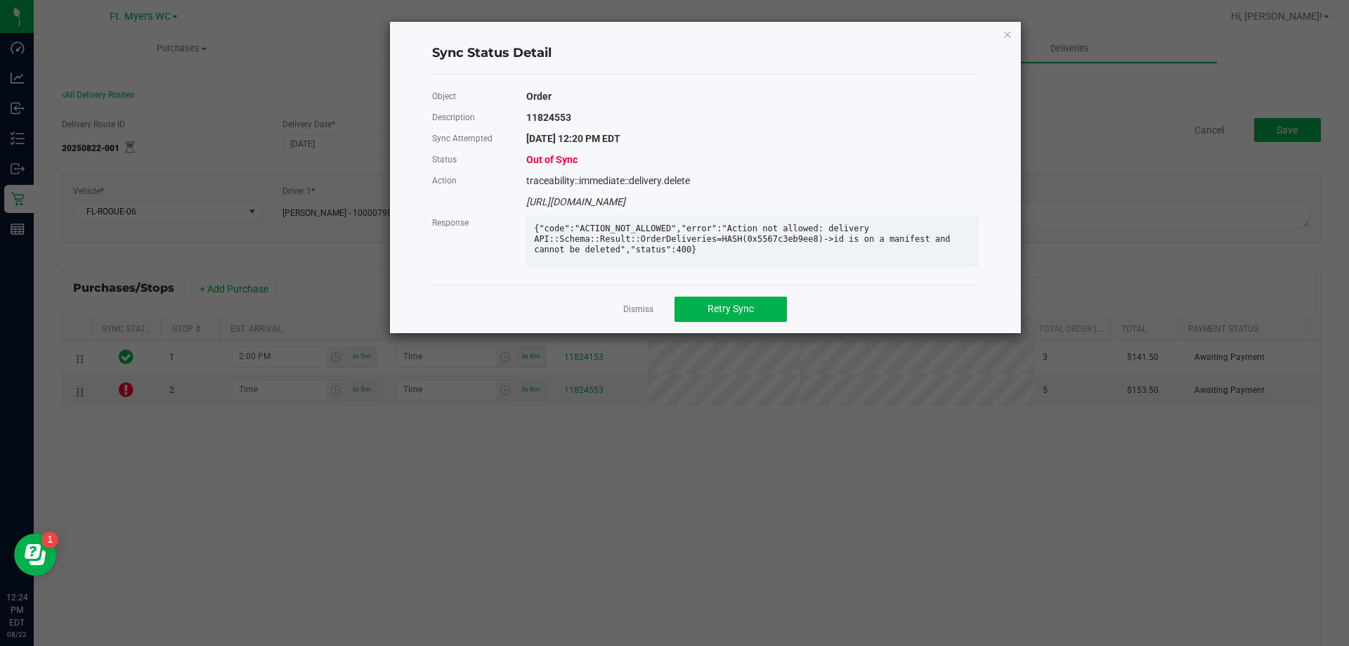
click at [568, 154] on span "Out of Sync" at bounding box center [551, 159] width 51 height 11
click at [558, 154] on span "Out of Sync" at bounding box center [551, 159] width 51 height 11
click at [719, 314] on span "Retry Sync" at bounding box center [730, 308] width 46 height 11
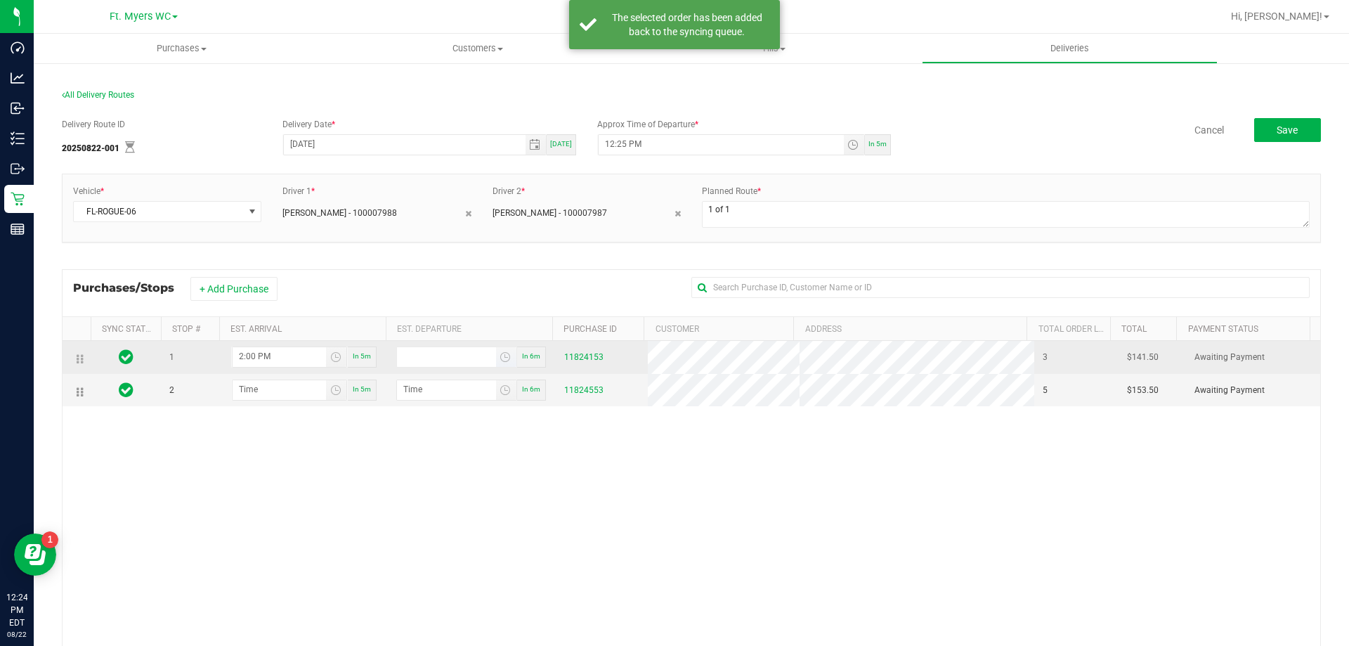
type input "hour:minute AM"
click at [417, 358] on input "hour:minute AM" at bounding box center [446, 356] width 99 height 18
click at [507, 356] on span "Toggle time list" at bounding box center [506, 357] width 20 height 20
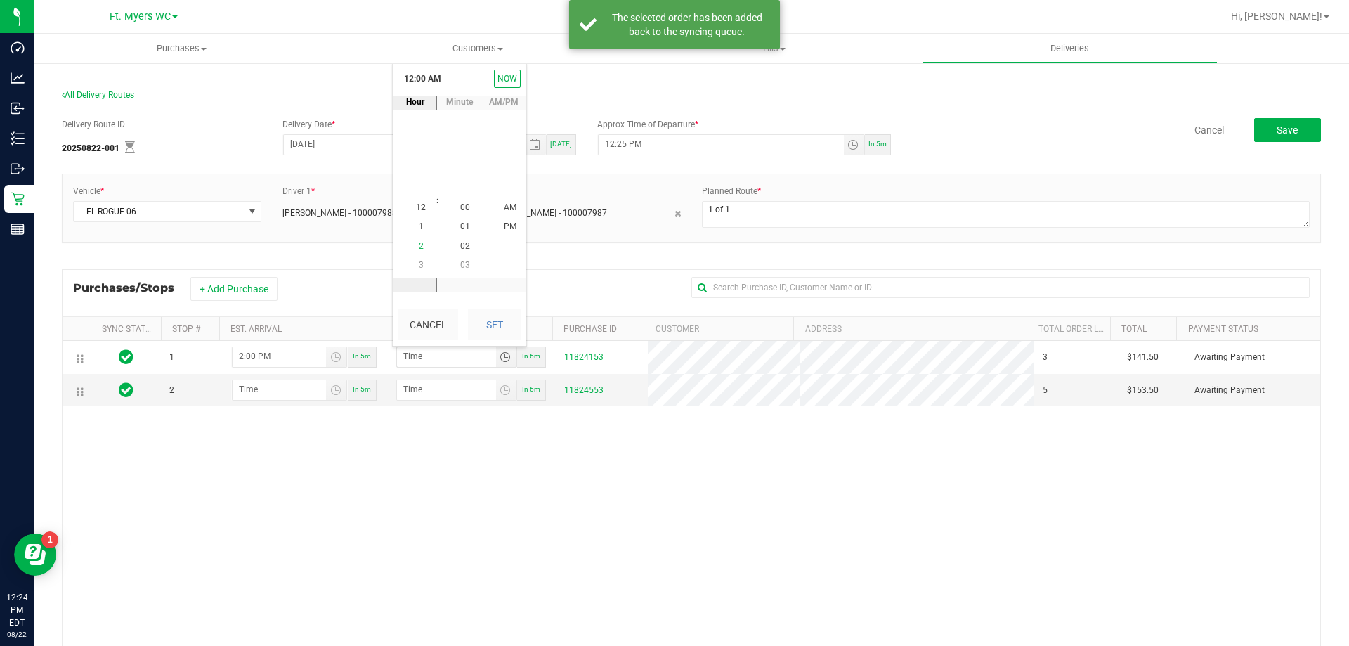
click at [419, 249] on span "2" at bounding box center [421, 246] width 5 height 10
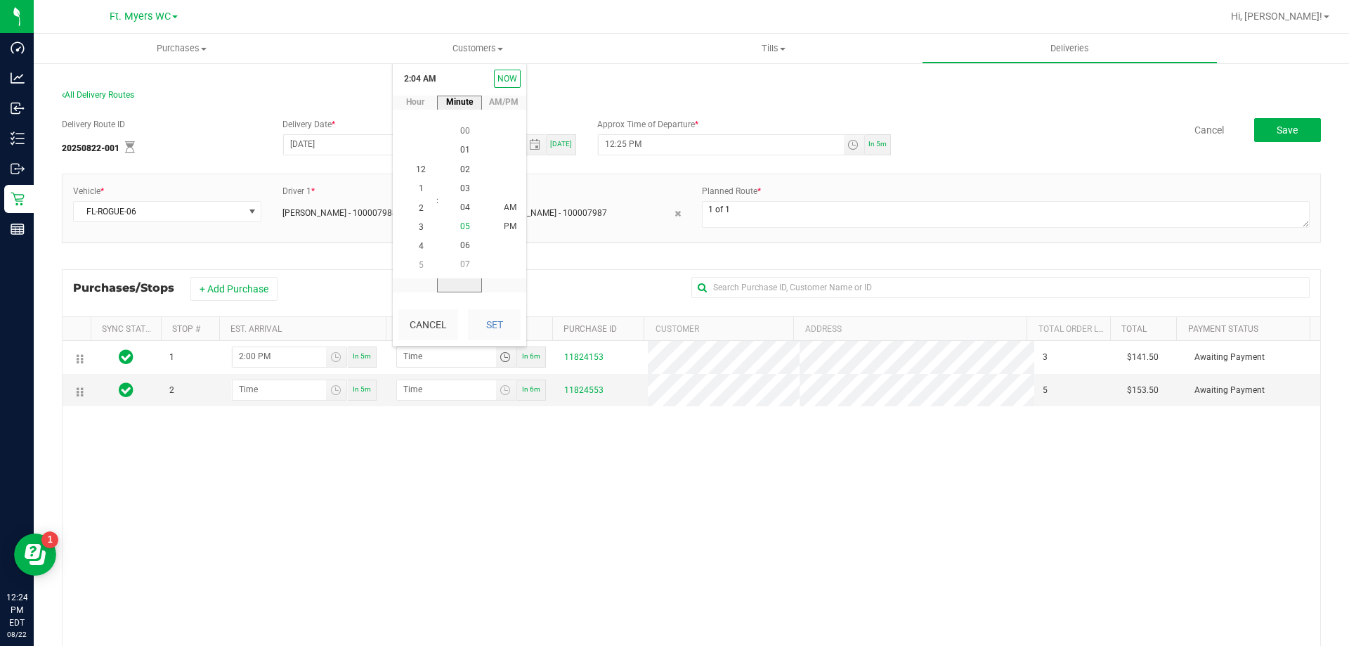
click at [460, 230] on span "05" at bounding box center [465, 227] width 10 height 10
click at [504, 229] on span "PM" at bounding box center [510, 227] width 13 height 10
click at [496, 322] on button "Set" at bounding box center [494, 324] width 53 height 31
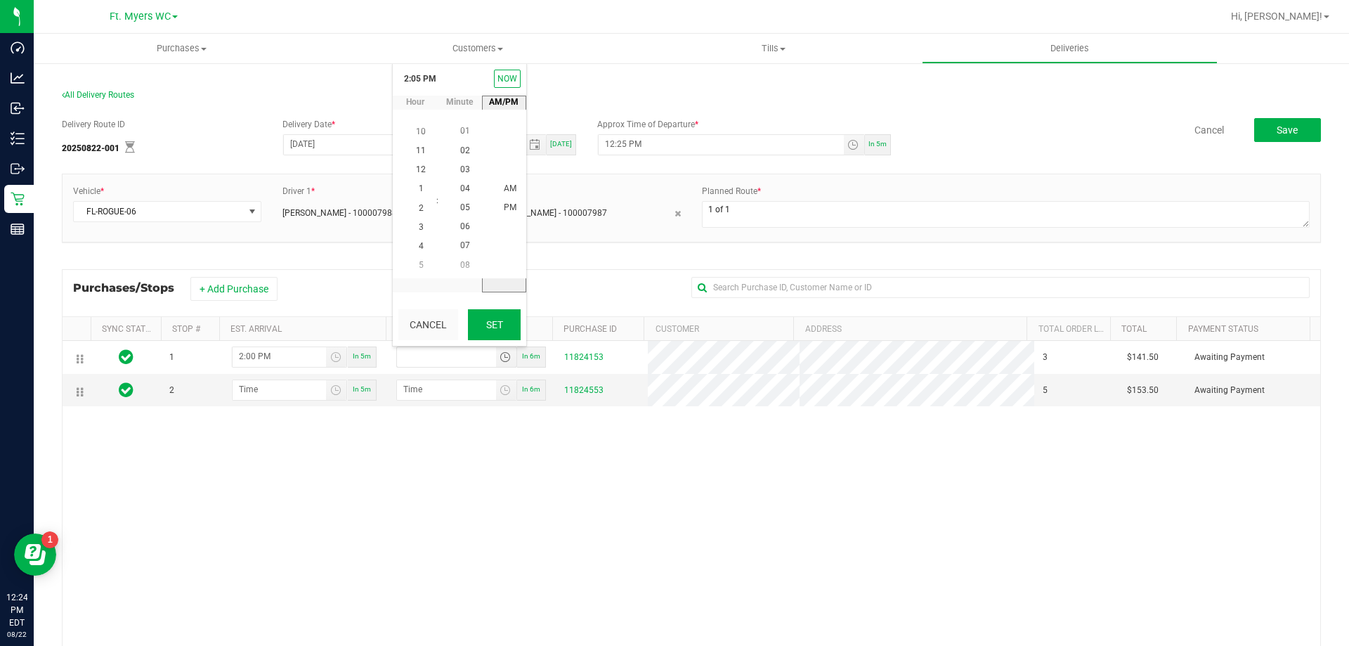
type input "2:05 PM"
click at [241, 390] on input "hour:minute AM" at bounding box center [279, 389] width 93 height 18
type input "2:03 AM"
type input "2:04 AM"
type input "2:30 AM"
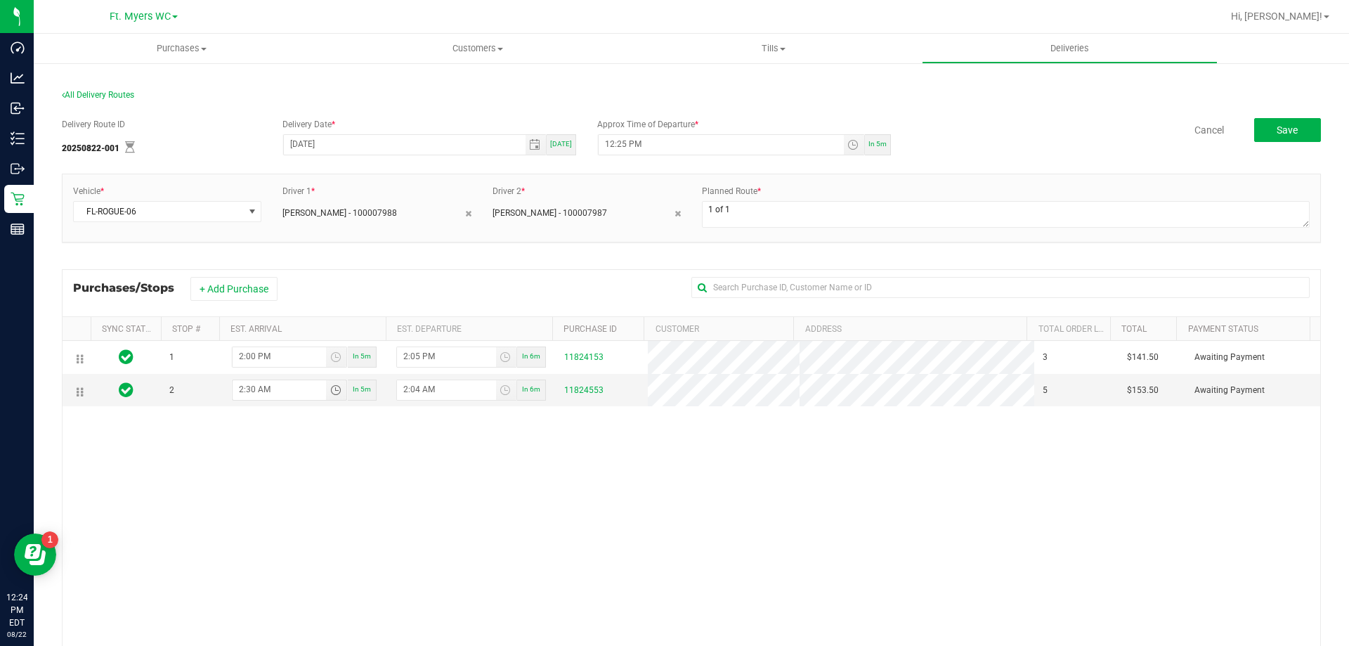
type input "2:31 AM"
type input "2:30 PM"
type input "2:31 PM"
click at [428, 487] on div "1 2:00 PM In 5m 2:05 PM In 6m 11824153 3 $141.50 Awaiting Payment 2 2:30 PM In …" at bounding box center [692, 544] width 1258 height 407
click at [409, 388] on input "2:31 PM" at bounding box center [446, 389] width 99 height 18
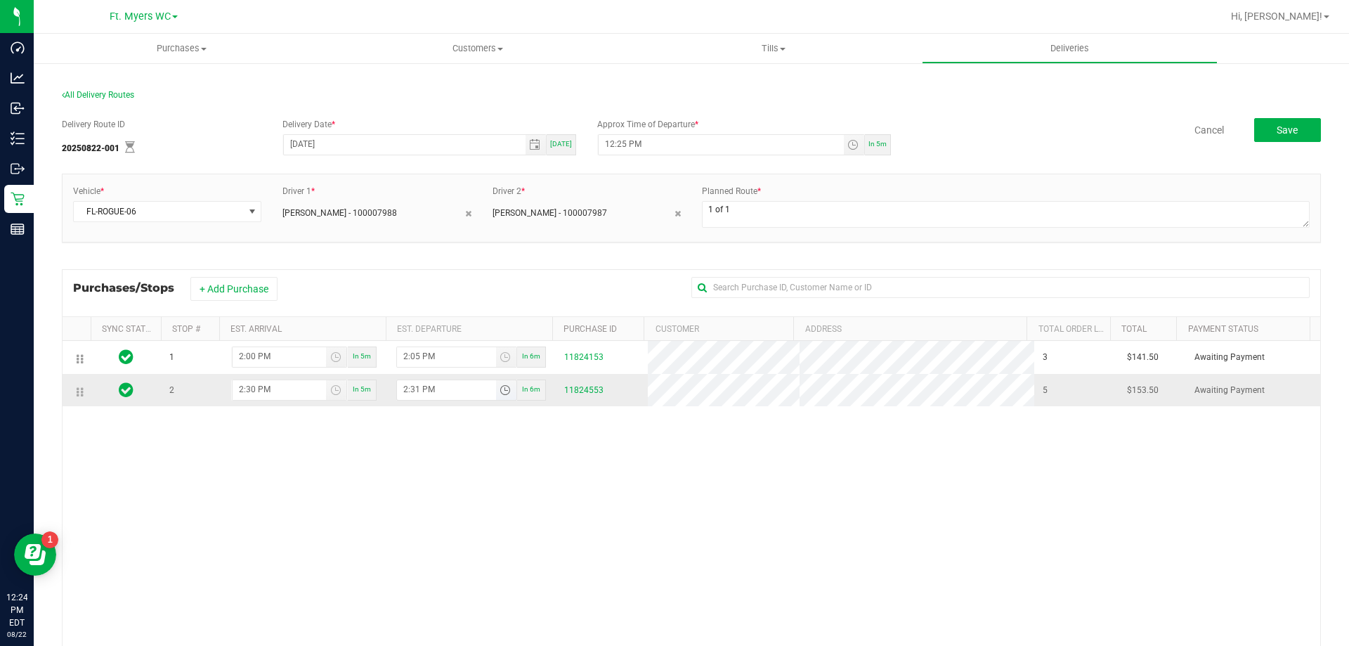
click at [415, 389] on input "2:31 PM" at bounding box center [446, 389] width 99 height 18
type input "2:02 PM"
type input "2:35 PM"
click at [413, 429] on div "1 2:00 PM In 5m 2:05 PM In 6m 11824153 3 $141.50 Awaiting Payment 2 2:02 PM In …" at bounding box center [692, 544] width 1258 height 407
click at [244, 384] on input "2:02 PM" at bounding box center [279, 389] width 93 height 18
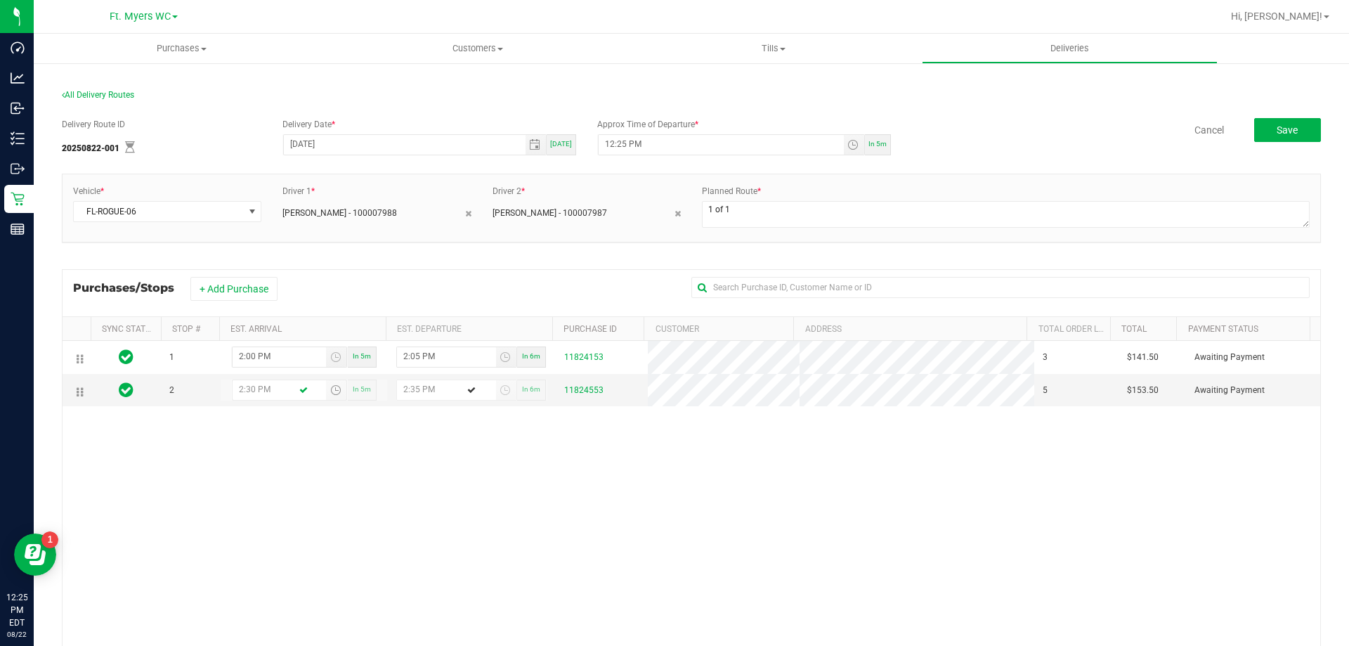
type input "2:30 PM"
click at [507, 509] on div "1 2:00 PM In 5m 2:05 PM In 6m 11824153 3 $141.50 Awaiting Payment 2 2:30 PM In …" at bounding box center [692, 544] width 1258 height 407
click at [735, 211] on textarea at bounding box center [1006, 214] width 608 height 27
click at [621, 141] on input "12:25 PM" at bounding box center [721, 144] width 245 height 18
type input "12:30 PM"
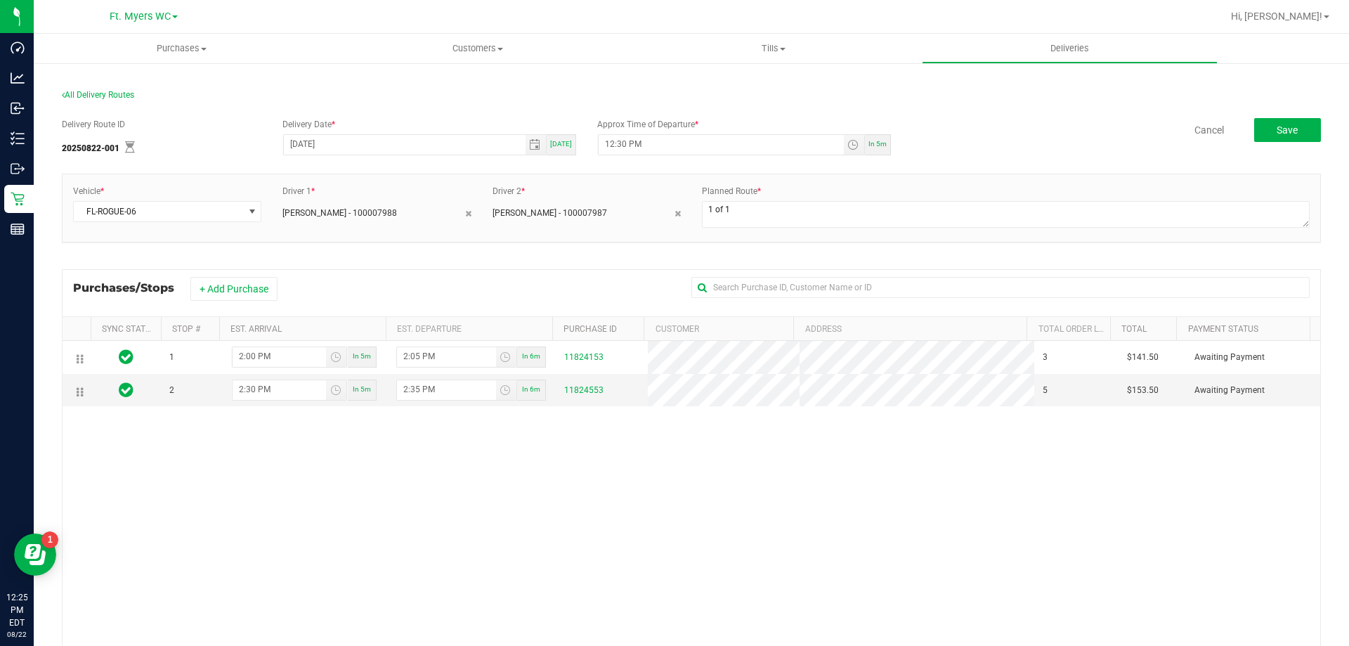
click at [665, 111] on div "Delivery Route ID 20250822-001 Delivery Date * 08/22/2025 Today Approx Time of …" at bounding box center [691, 449] width 1259 height 685
click at [1273, 121] on button "Save" at bounding box center [1287, 130] width 67 height 24
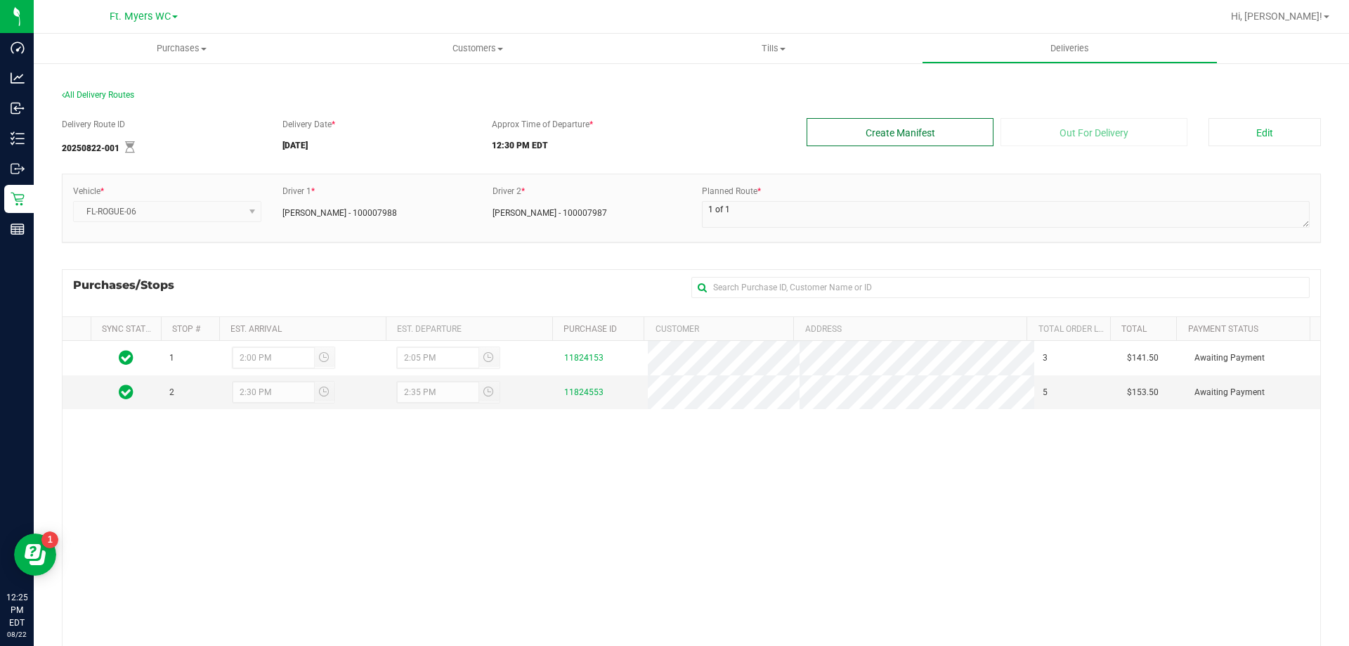
click at [869, 131] on button "Create Manifest" at bounding box center [899, 132] width 187 height 28
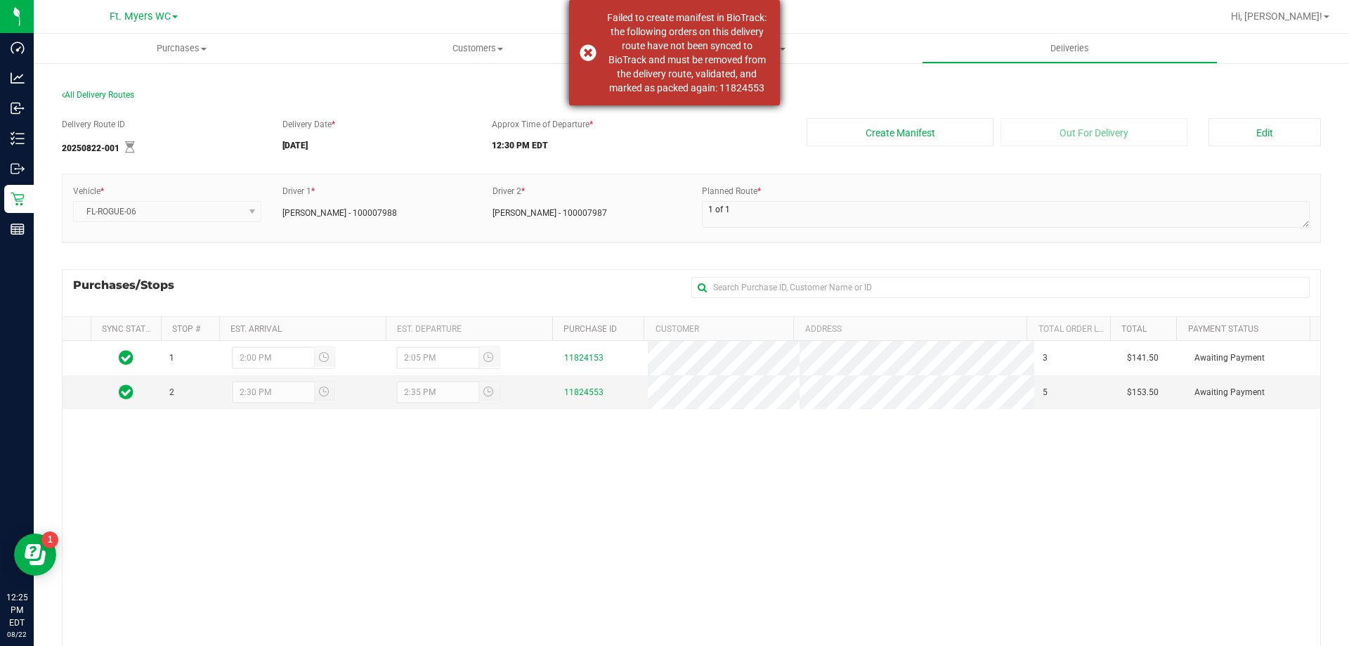
click at [726, 93] on div "Failed to create manifest in BioTrack: the following orders on this delivery ro…" at bounding box center [686, 53] width 165 height 84
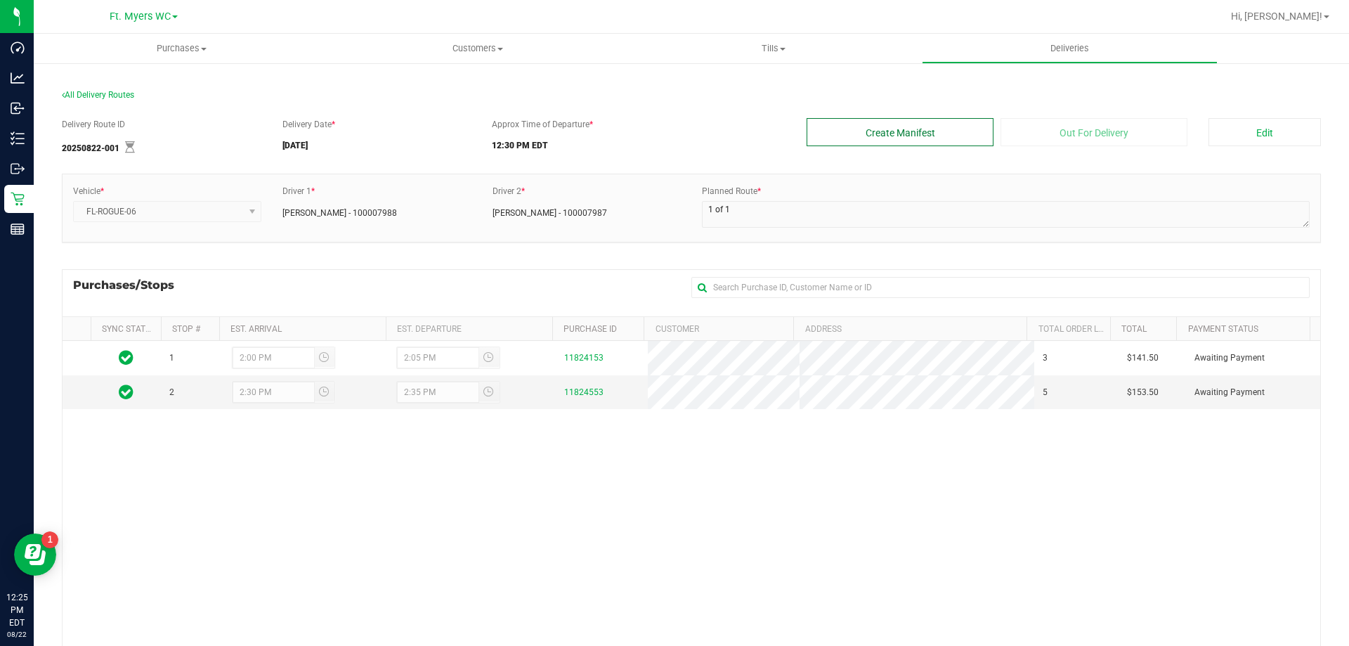
click at [939, 134] on button "Create Manifest" at bounding box center [899, 132] width 187 height 28
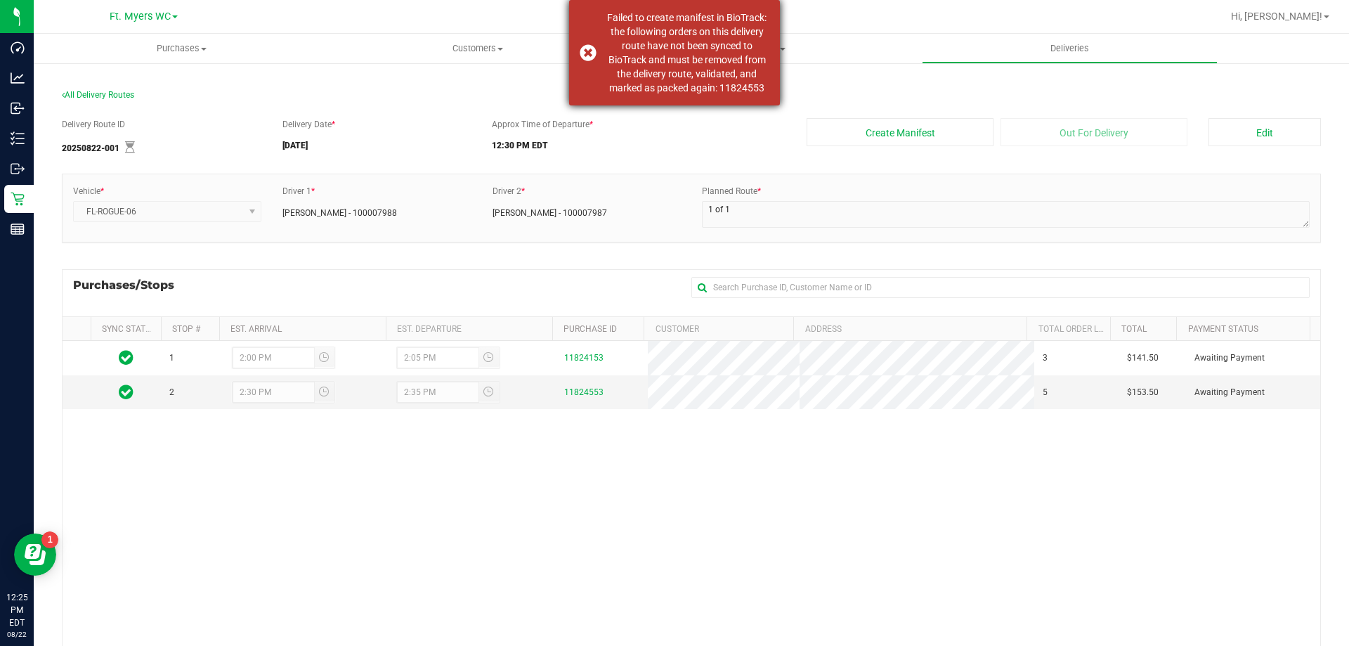
click at [733, 89] on div "Failed to create manifest in BioTrack: the following orders on this delivery ro…" at bounding box center [686, 53] width 165 height 84
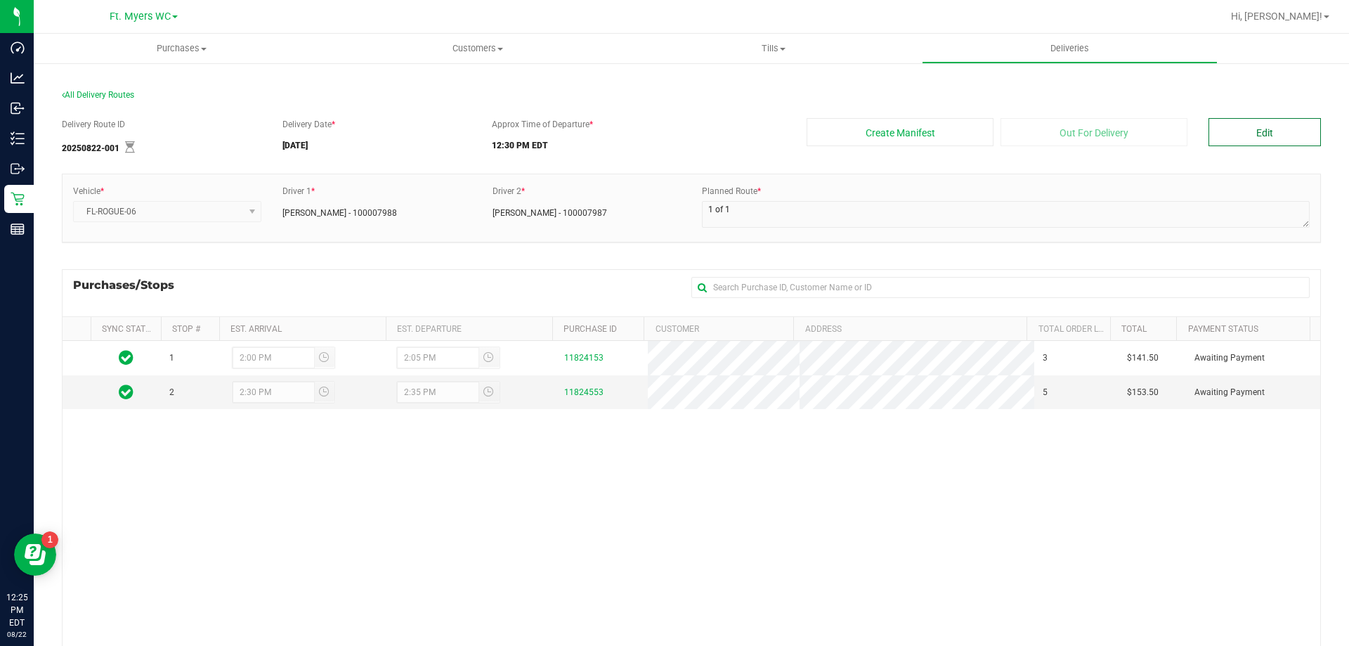
click at [1272, 142] on button "Edit" at bounding box center [1264, 132] width 112 height 28
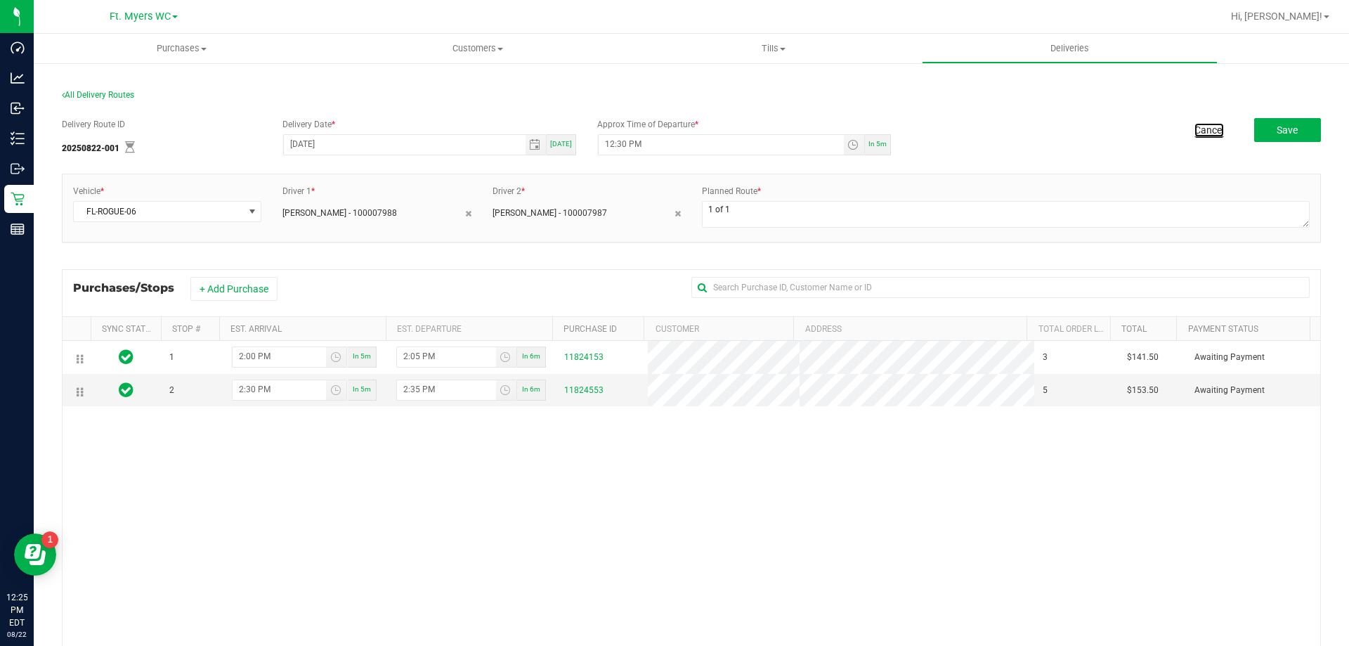
click at [1194, 126] on link "Cancel" at bounding box center [1209, 130] width 30 height 14
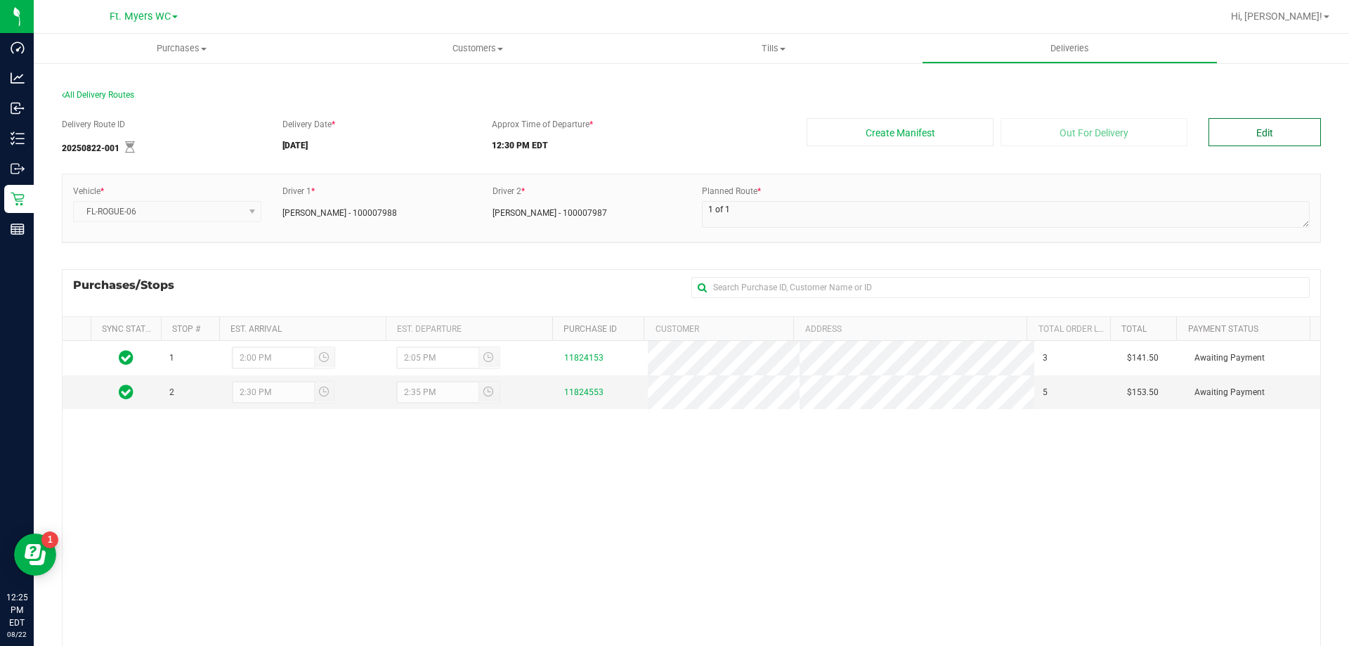
click at [1242, 139] on button "Edit" at bounding box center [1264, 132] width 112 height 28
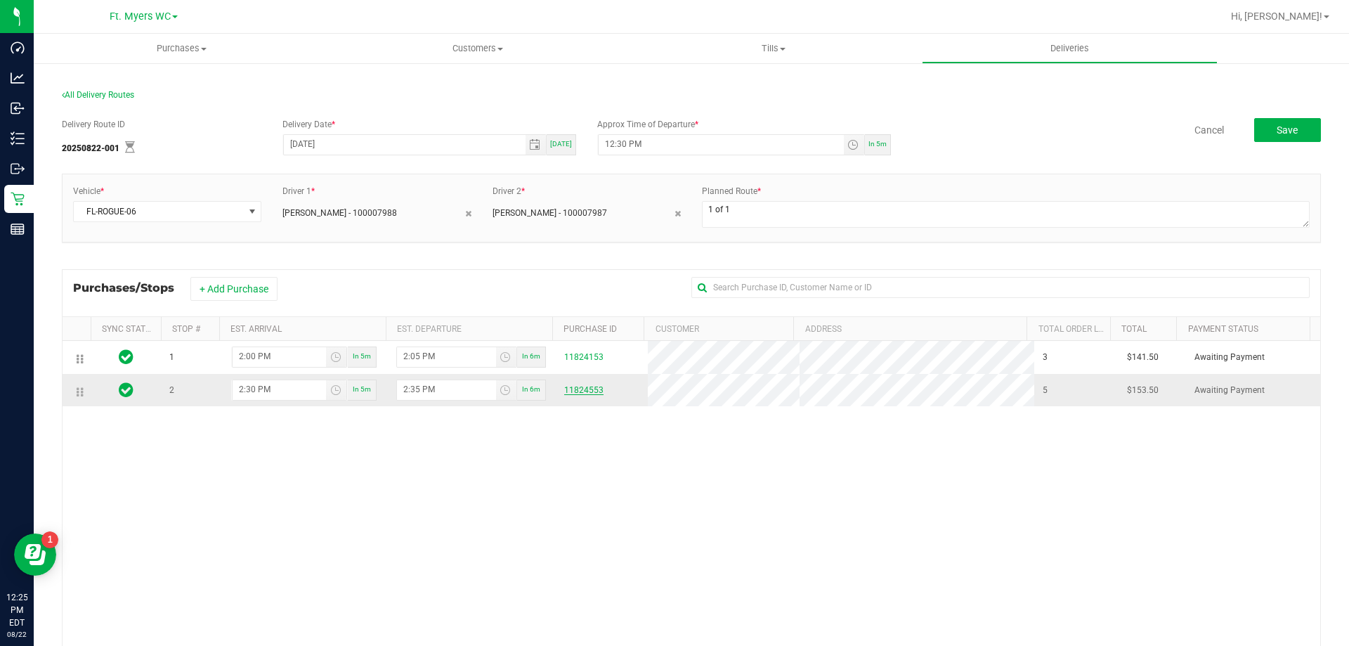
click at [567, 393] on link "11824553" at bounding box center [583, 390] width 39 height 10
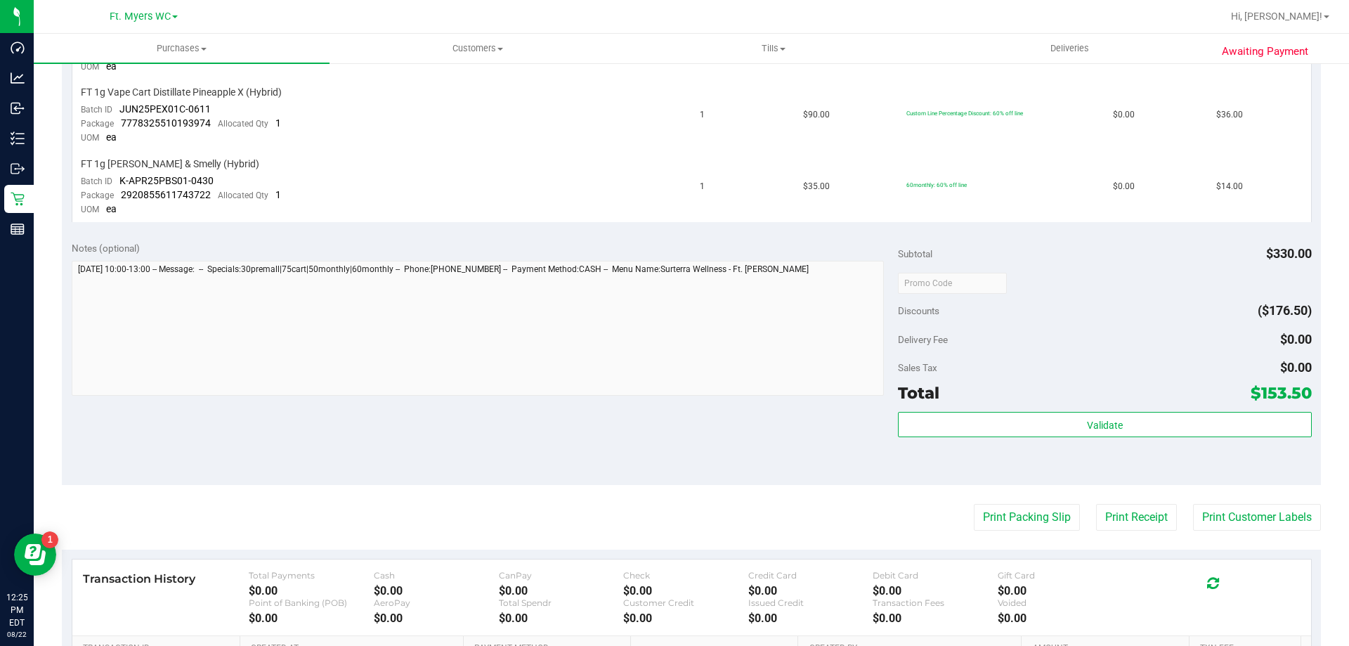
scroll to position [780, 0]
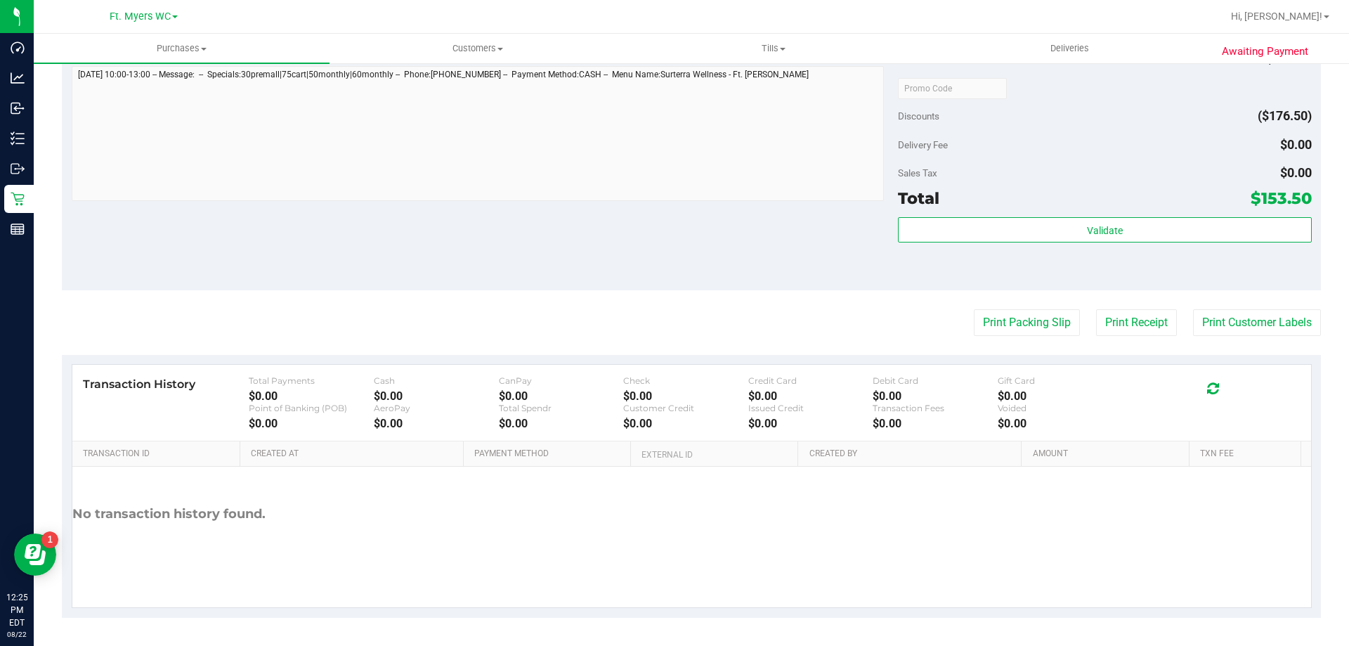
click at [1139, 215] on div "Subtotal $330.00 Discounts ($176.50) Delivery Fee $0.00 Sales Tax $0.00 Total $…" at bounding box center [1104, 163] width 413 height 234
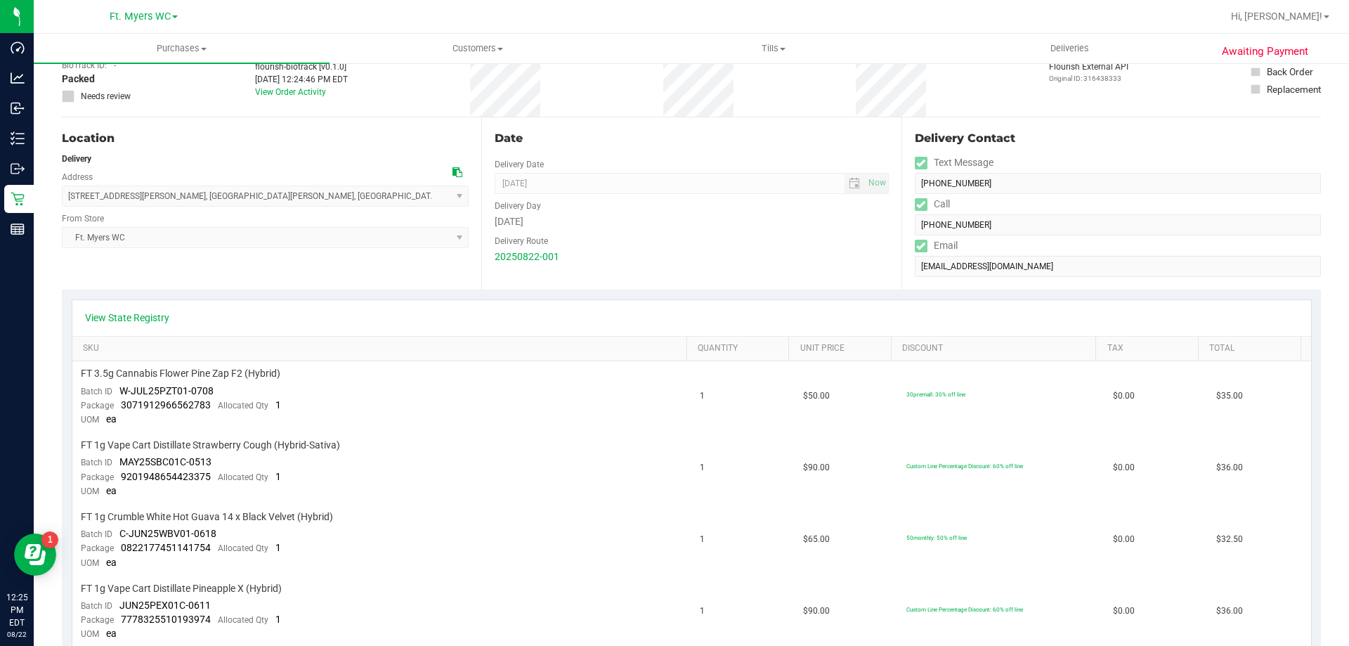
scroll to position [0, 0]
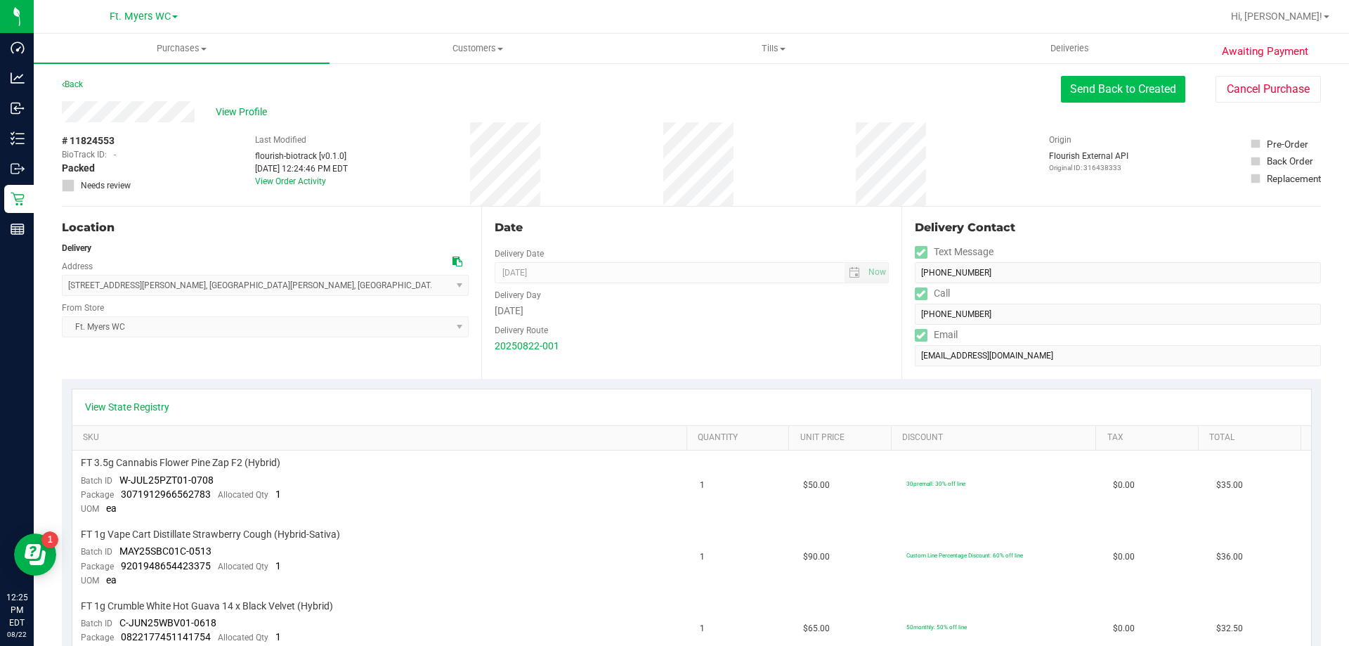
click at [1099, 86] on button "Send Back to Created" at bounding box center [1123, 89] width 124 height 27
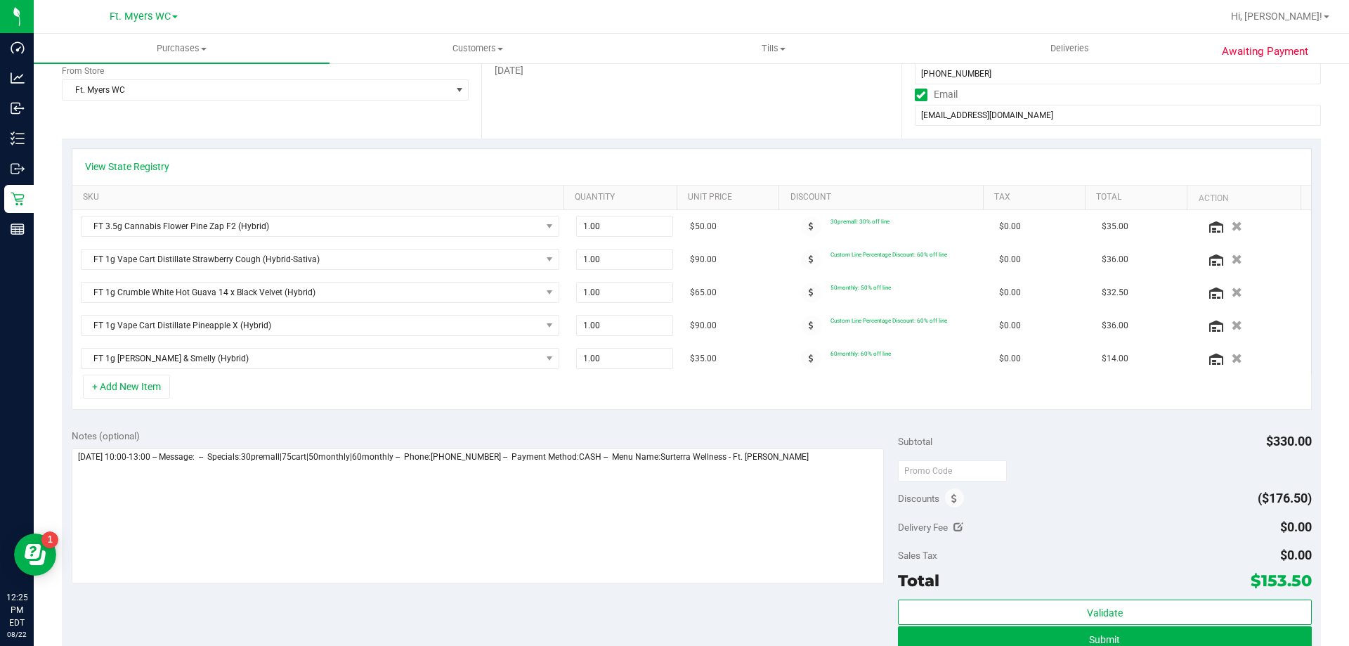
scroll to position [422, 0]
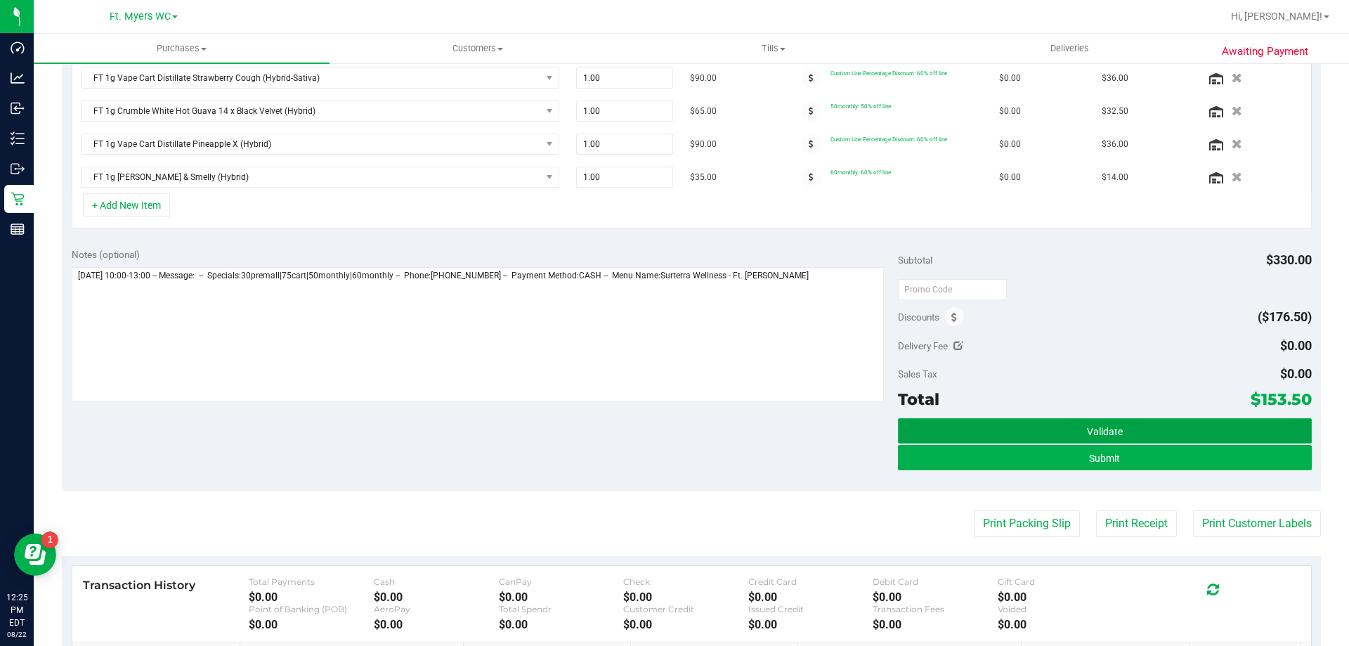
click at [1165, 440] on button "Validate" at bounding box center [1104, 430] width 413 height 25
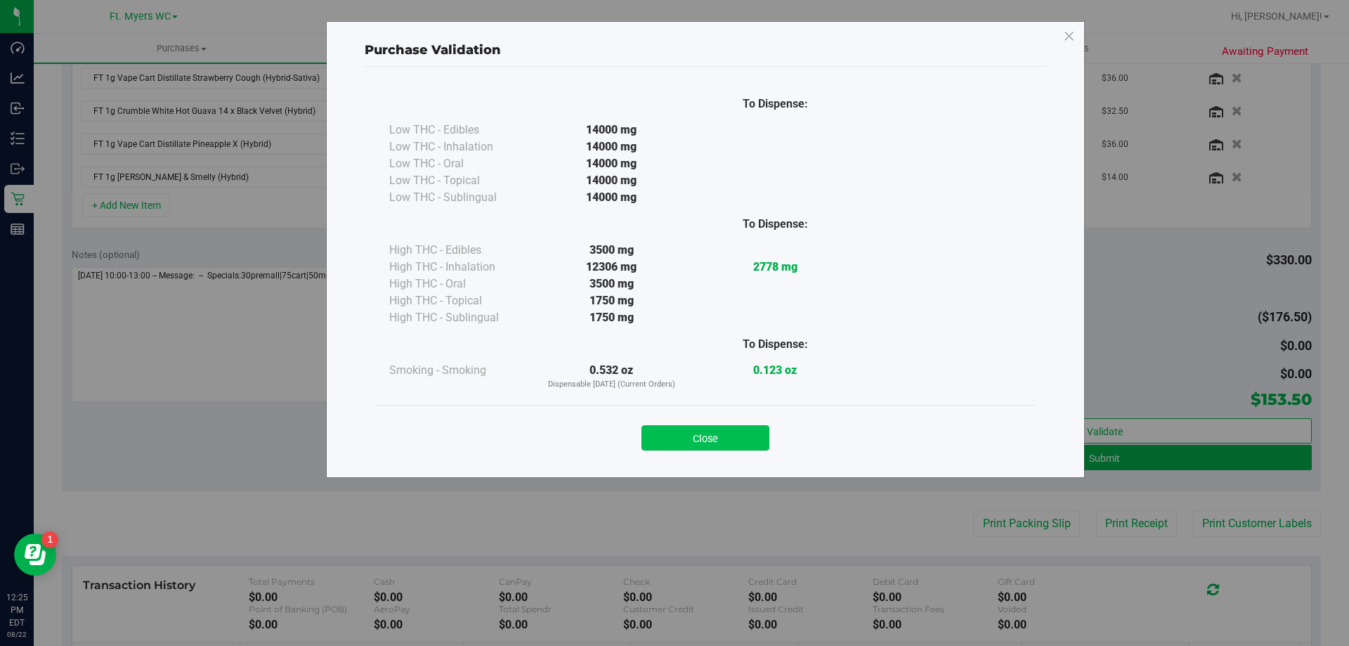
click at [706, 445] on button "Close" at bounding box center [705, 437] width 128 height 25
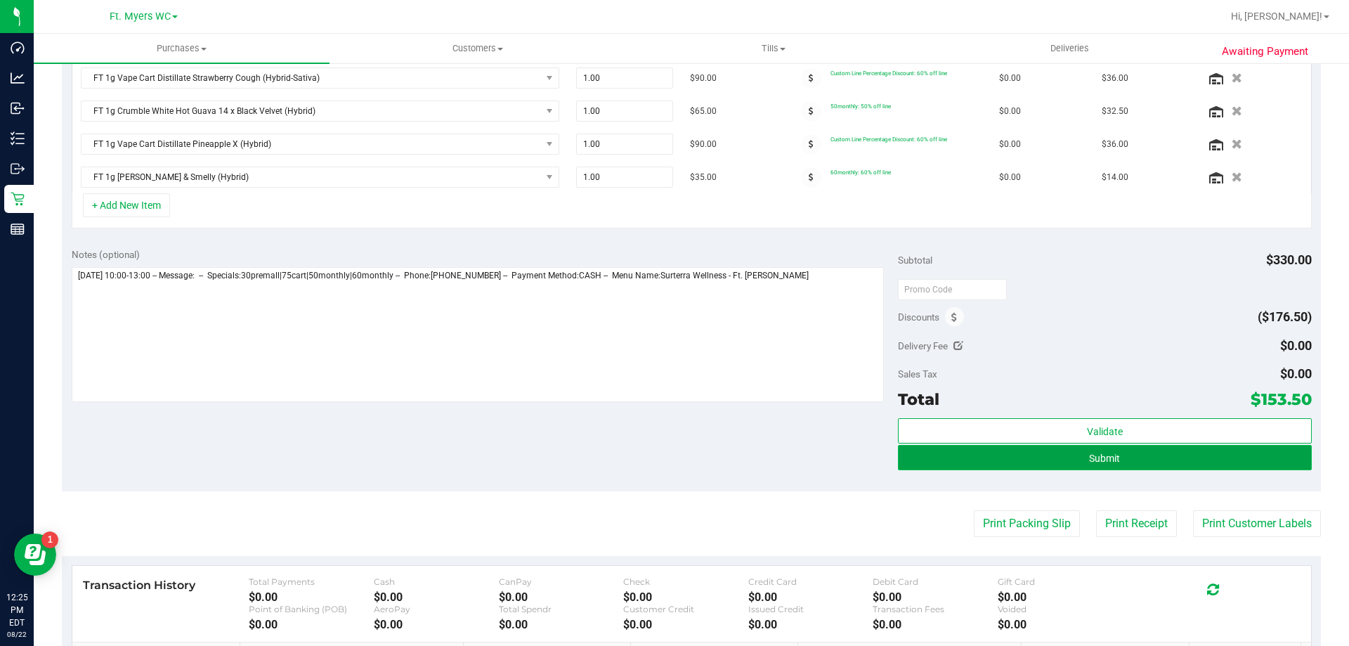
click at [1101, 459] on span "Submit" at bounding box center [1104, 457] width 31 height 11
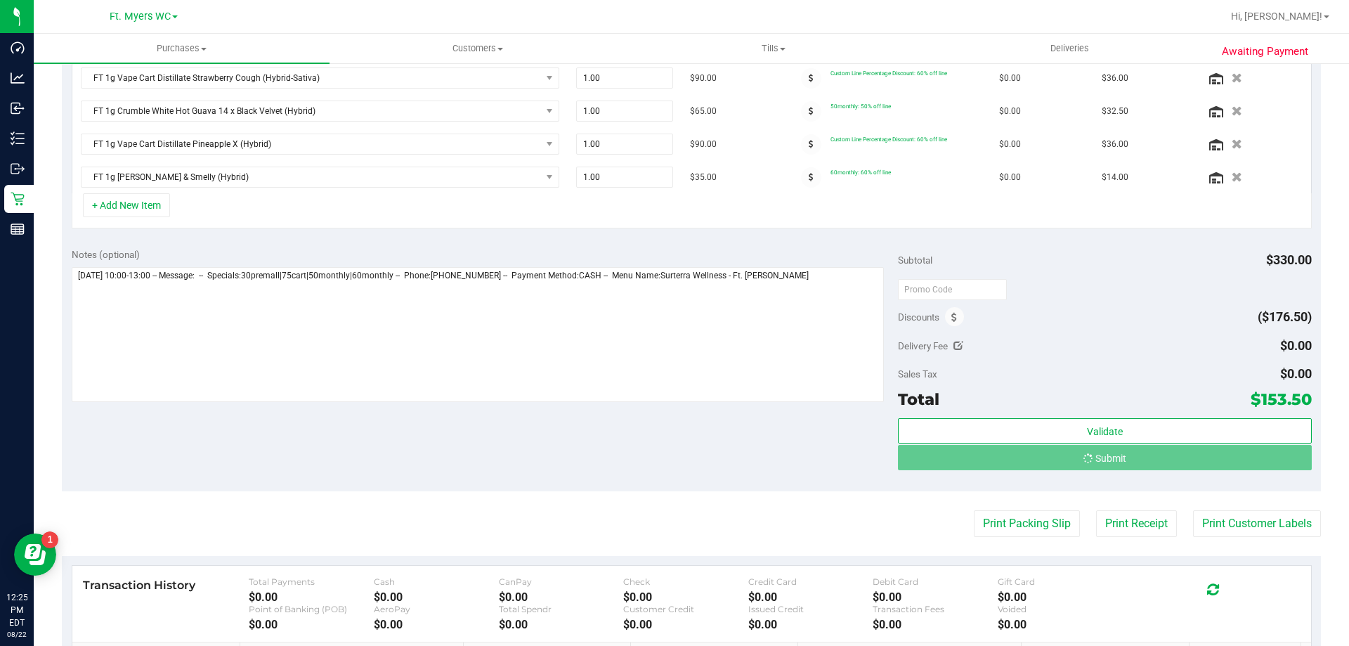
scroll to position [400, 0]
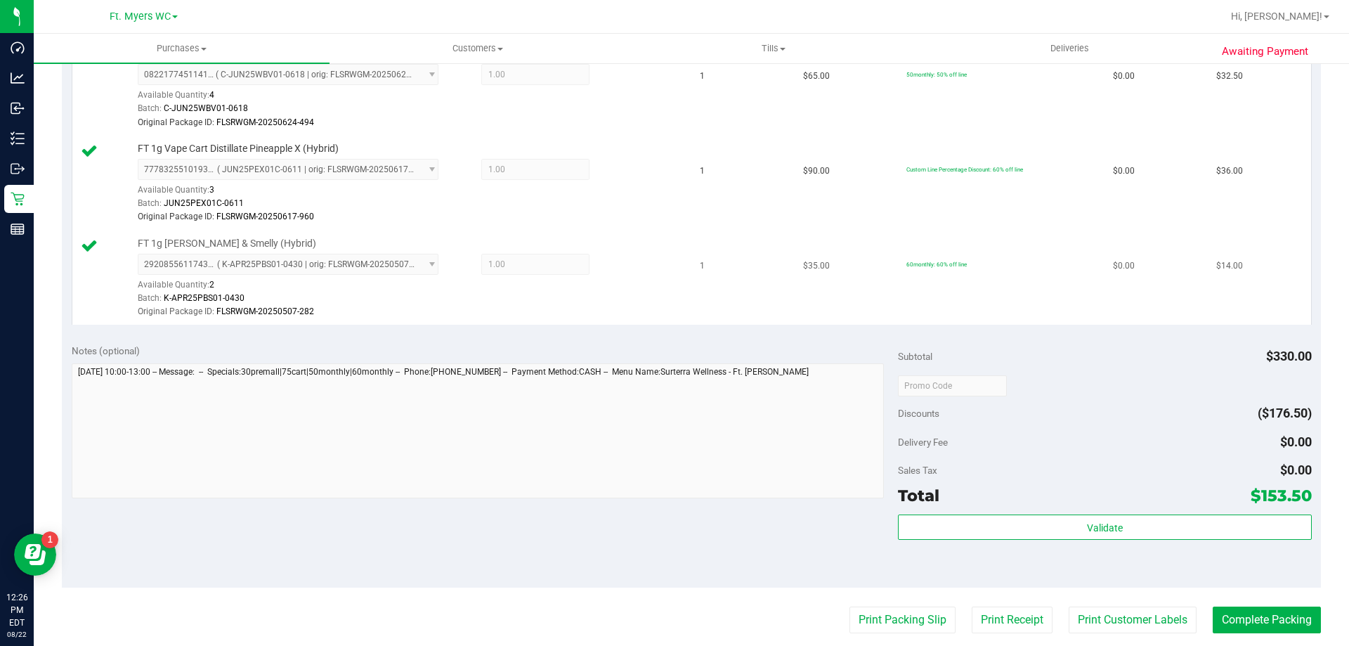
scroll to position [632, 0]
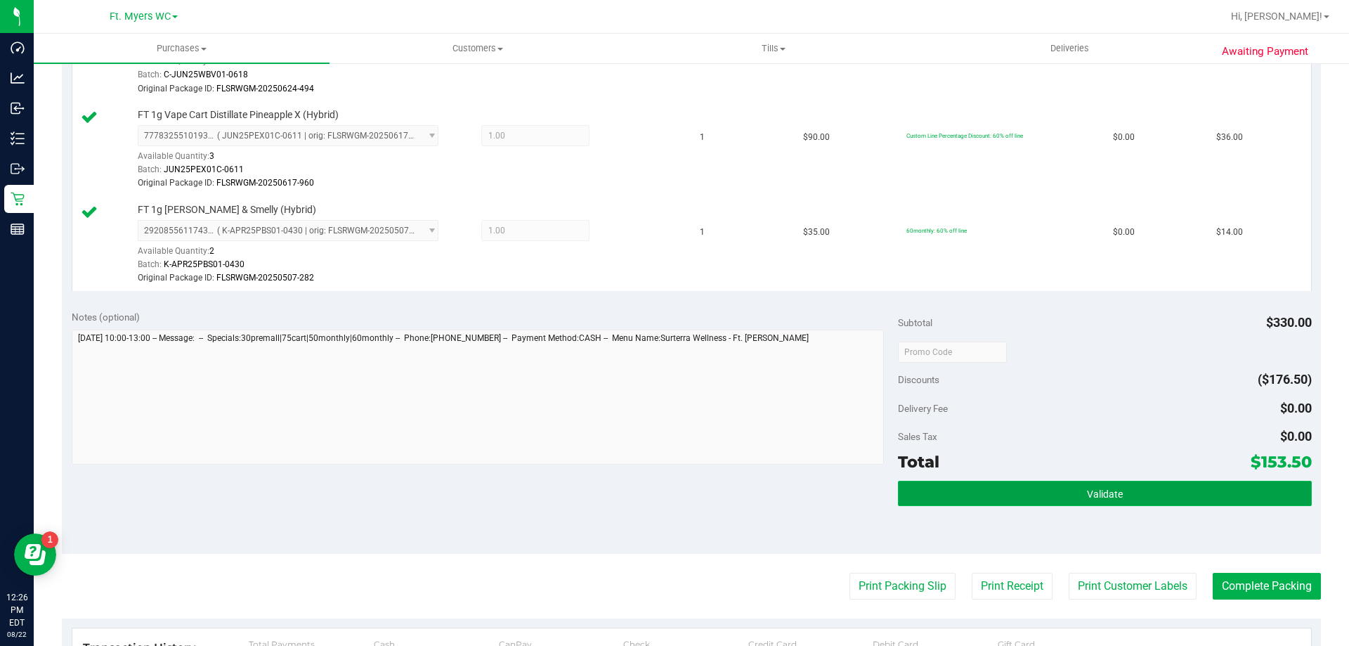
click at [1180, 497] on button "Validate" at bounding box center [1104, 493] width 413 height 25
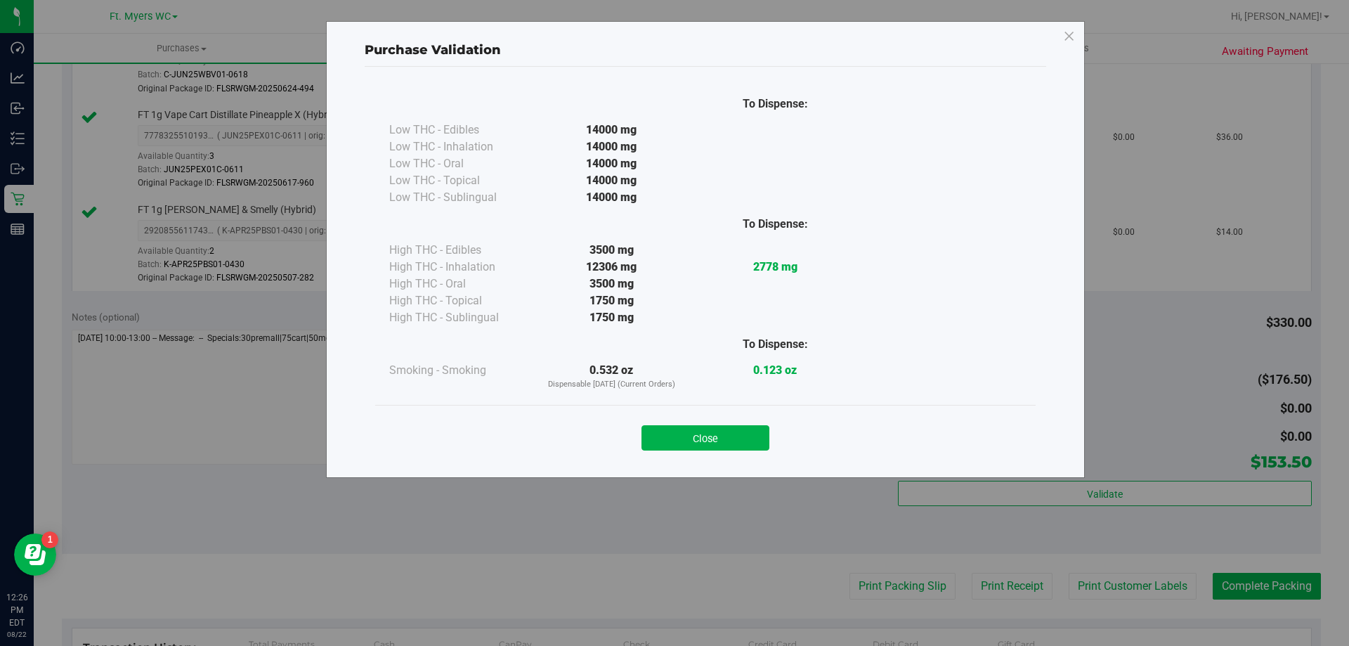
click at [717, 424] on div "Close" at bounding box center [705, 433] width 639 height 35
click at [717, 426] on button "Close" at bounding box center [705, 437] width 128 height 25
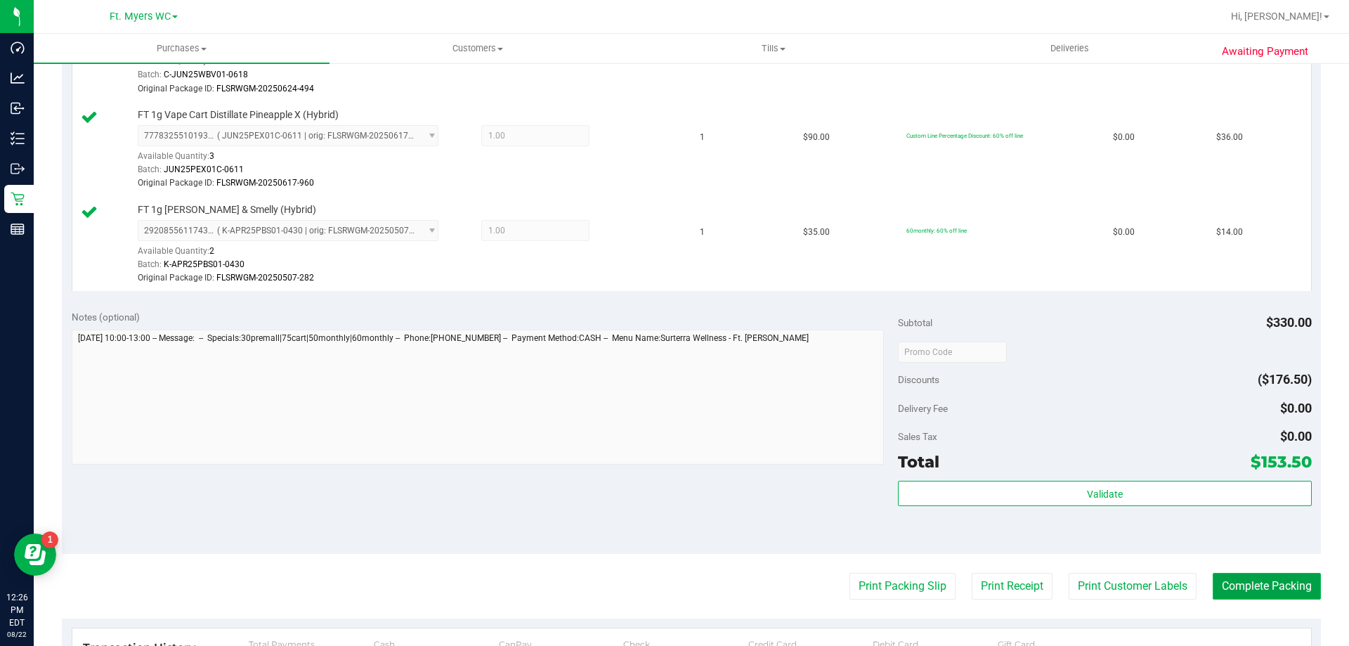
click at [1246, 592] on button "Complete Packing" at bounding box center [1267, 586] width 108 height 27
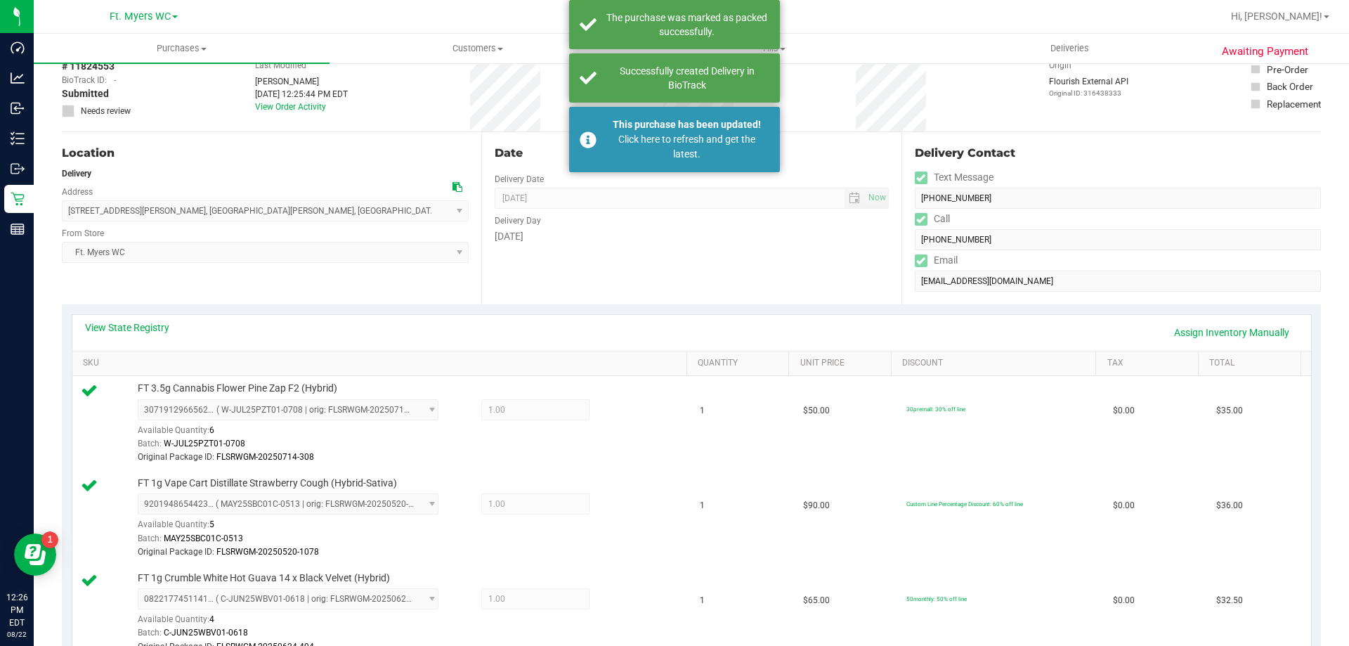
scroll to position [0, 0]
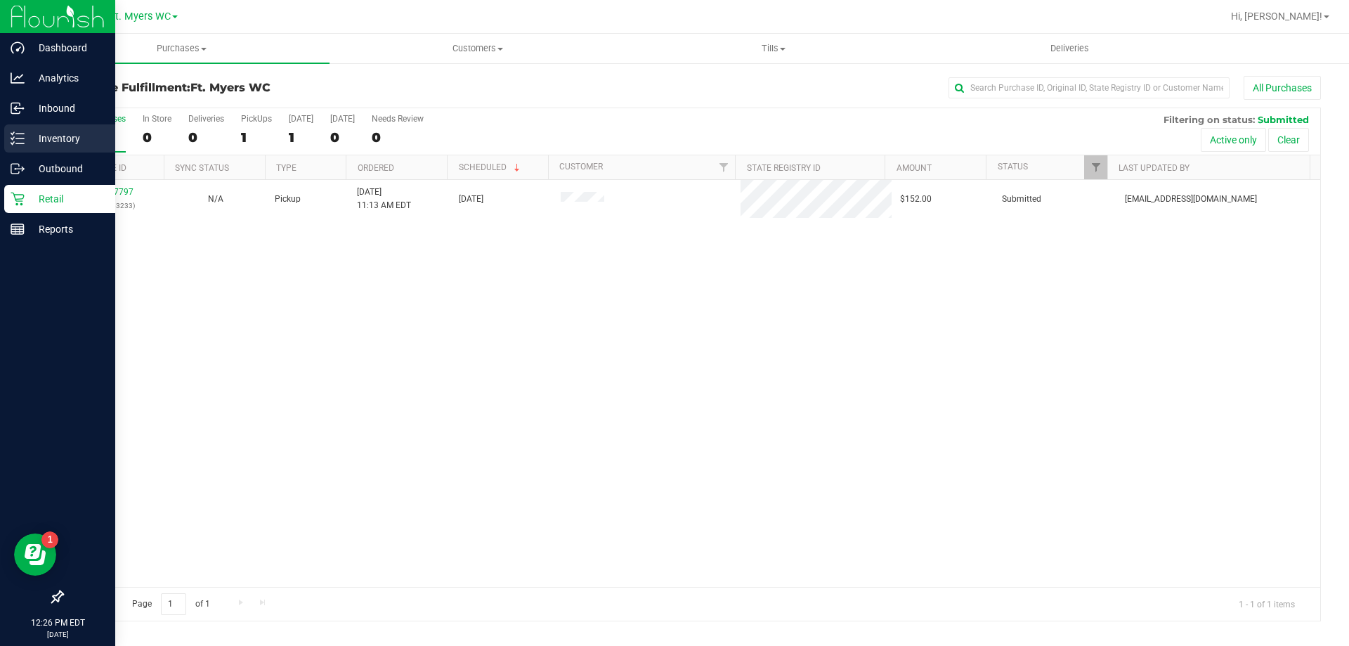
click at [27, 133] on p "Inventory" at bounding box center [67, 138] width 84 height 17
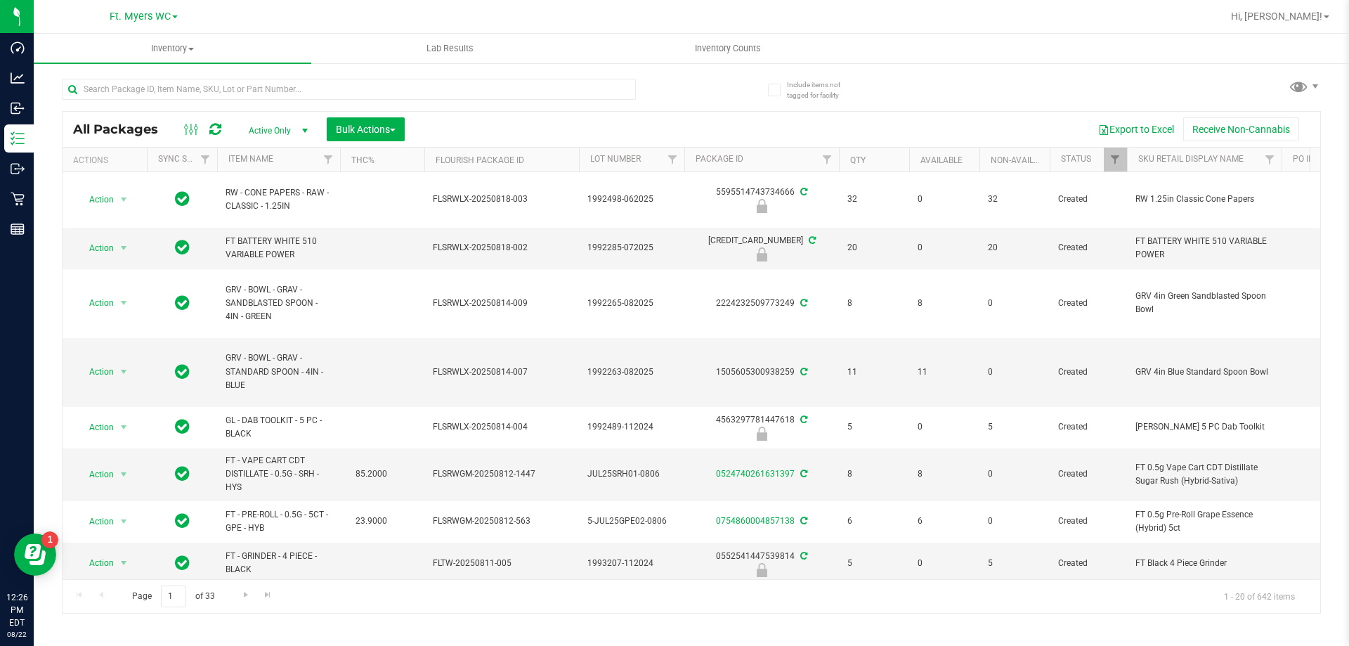
click at [230, 100] on div at bounding box center [349, 95] width 574 height 32
click at [230, 99] on input "text" at bounding box center [349, 89] width 574 height 21
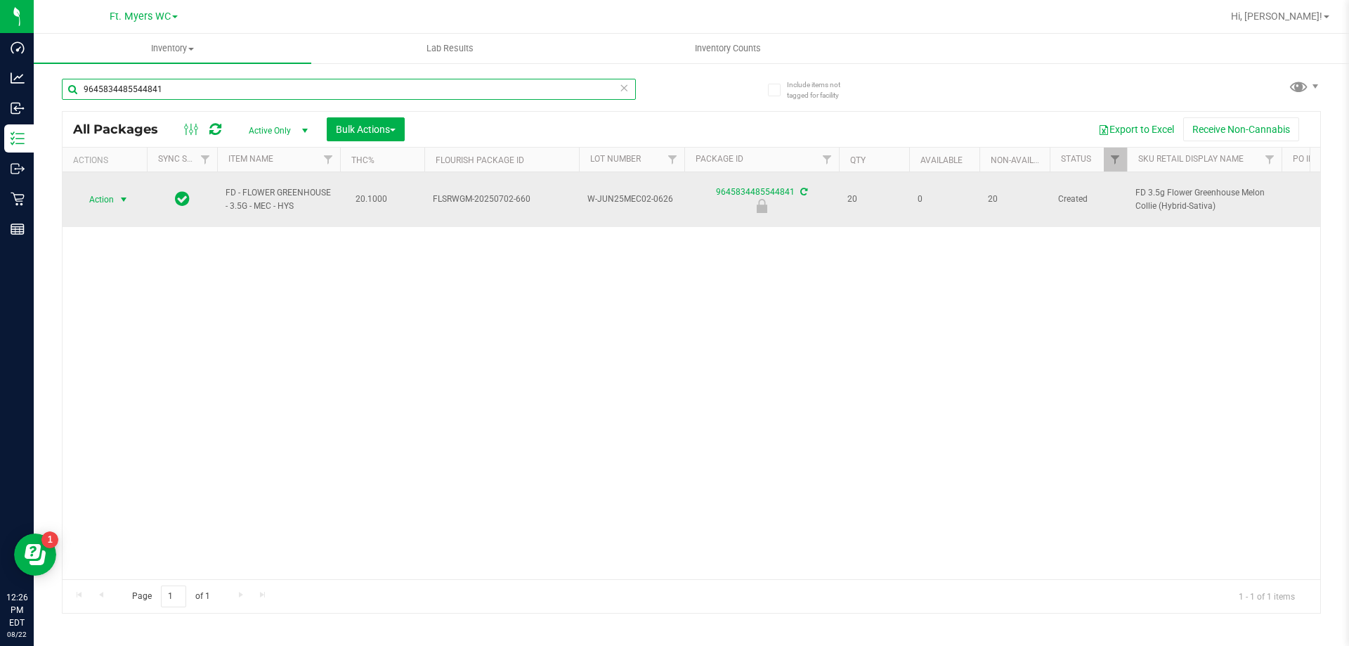
type input "9645834485544841"
click at [104, 194] on span "Action" at bounding box center [96, 200] width 38 height 20
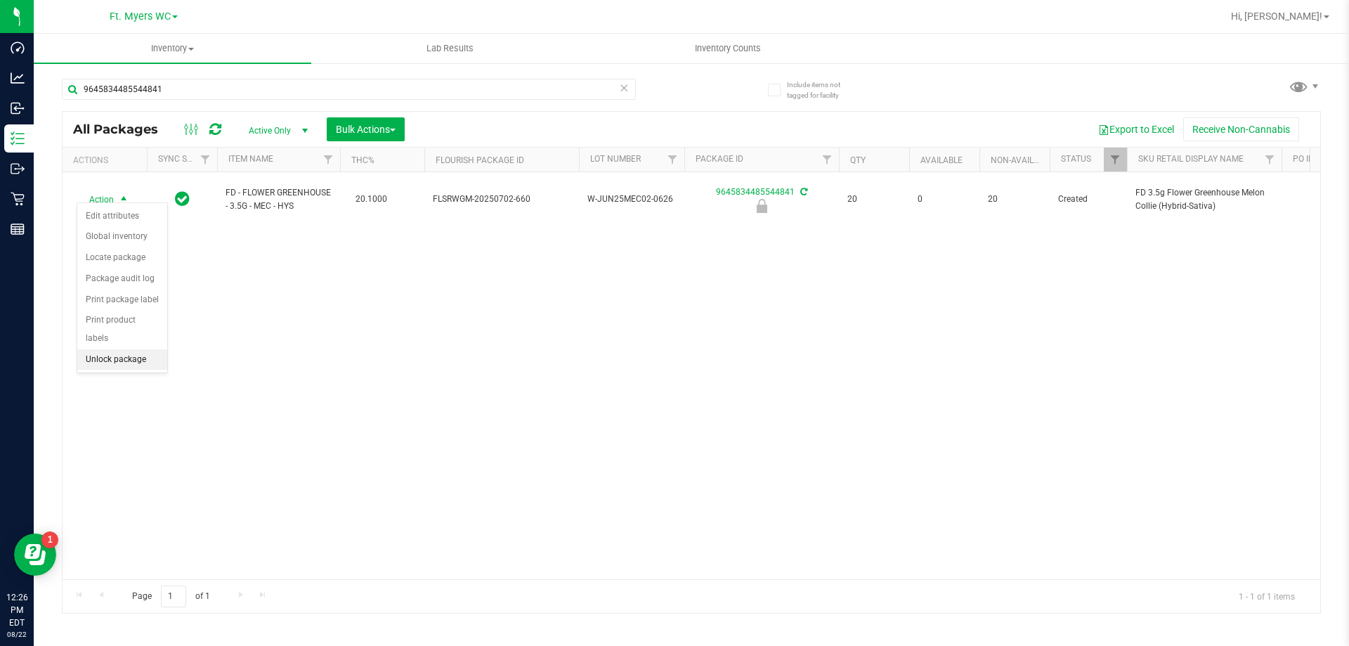
click at [136, 349] on li "Unlock package" at bounding box center [122, 359] width 90 height 21
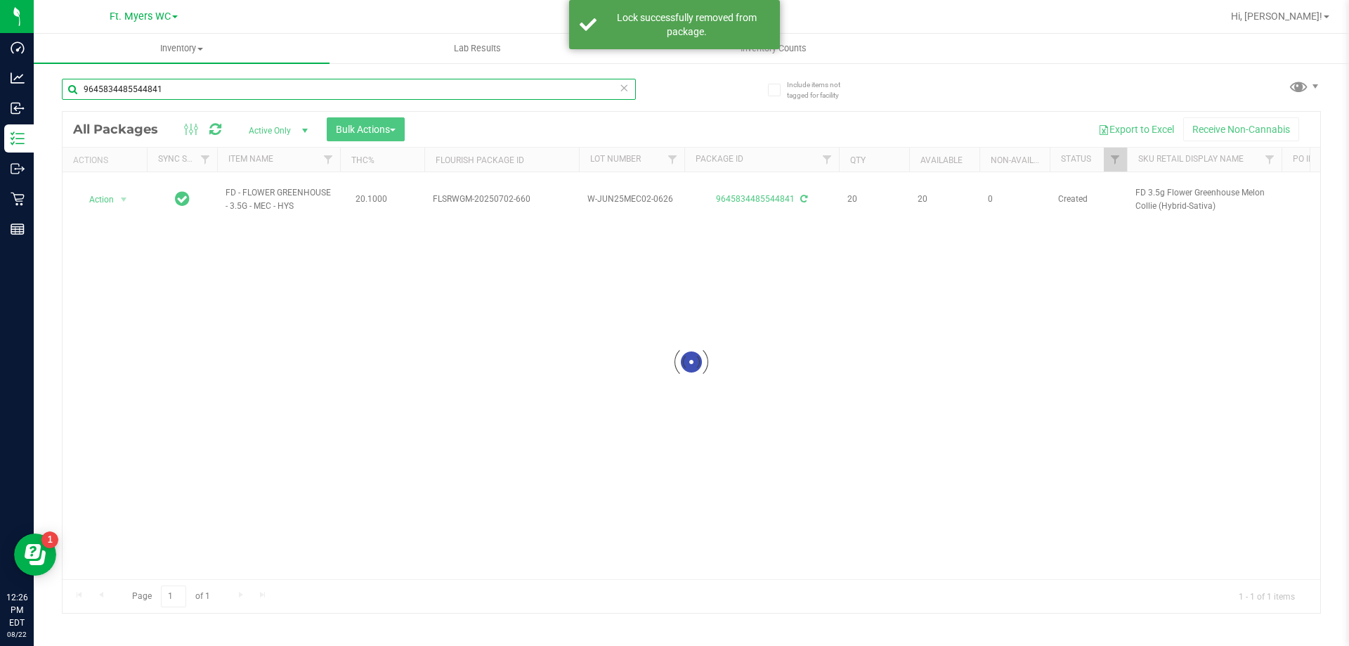
click at [265, 92] on input "9645834485544841" at bounding box center [349, 89] width 574 height 21
